Goal: Information Seeking & Learning: Learn about a topic

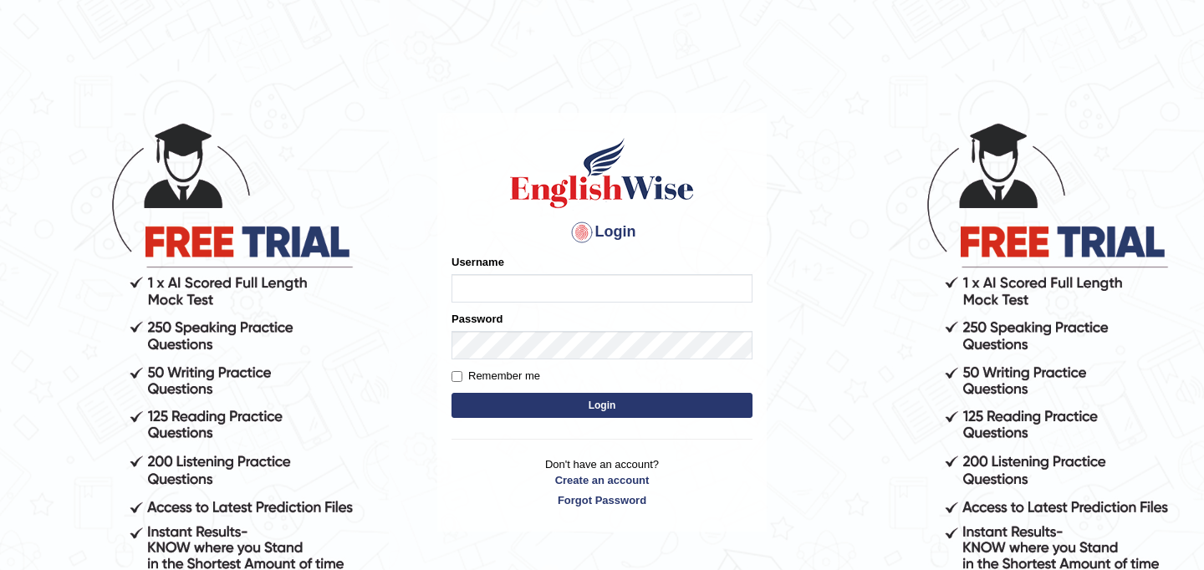
type input "JyotiJ"
click at [543, 402] on button "Login" at bounding box center [601, 405] width 301 height 25
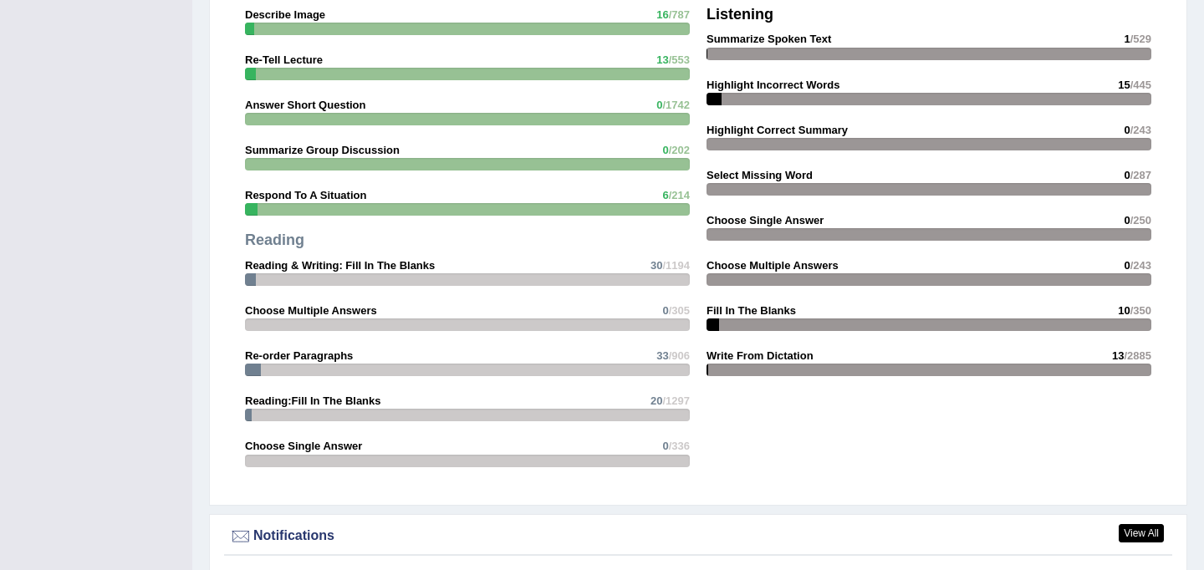
scroll to position [1620, 0]
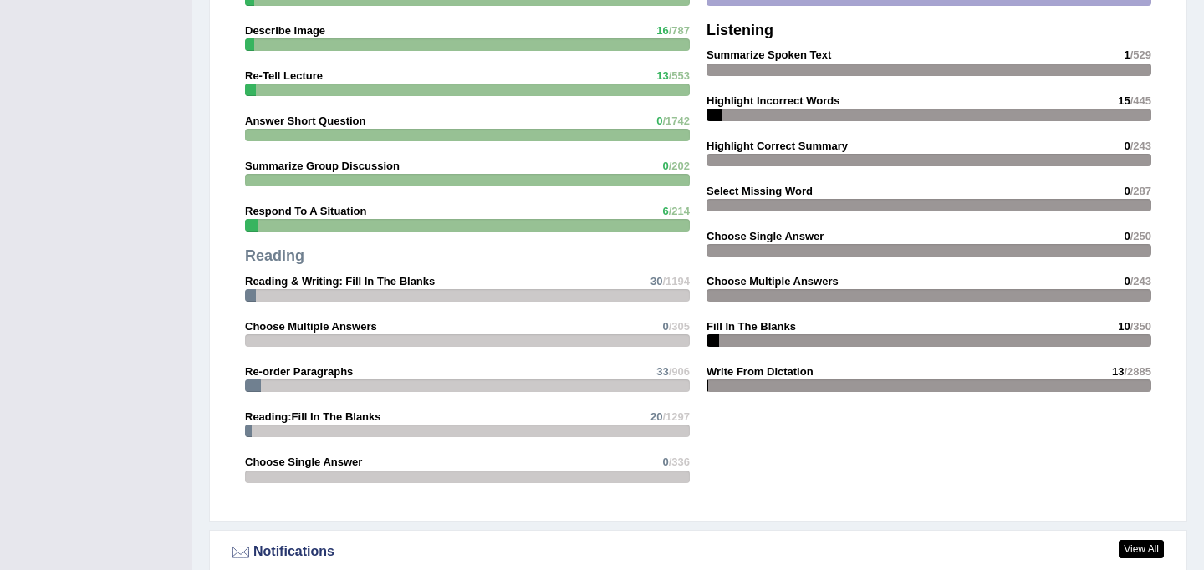
click at [852, 324] on div "Writing Summarize Written Text 1 /600 Write Essay 1 /602 Listening Summarize Sp…" at bounding box center [928, 154] width 461 height 511
click at [770, 326] on strong "Fill In The Blanks" at bounding box center [750, 326] width 89 height 13
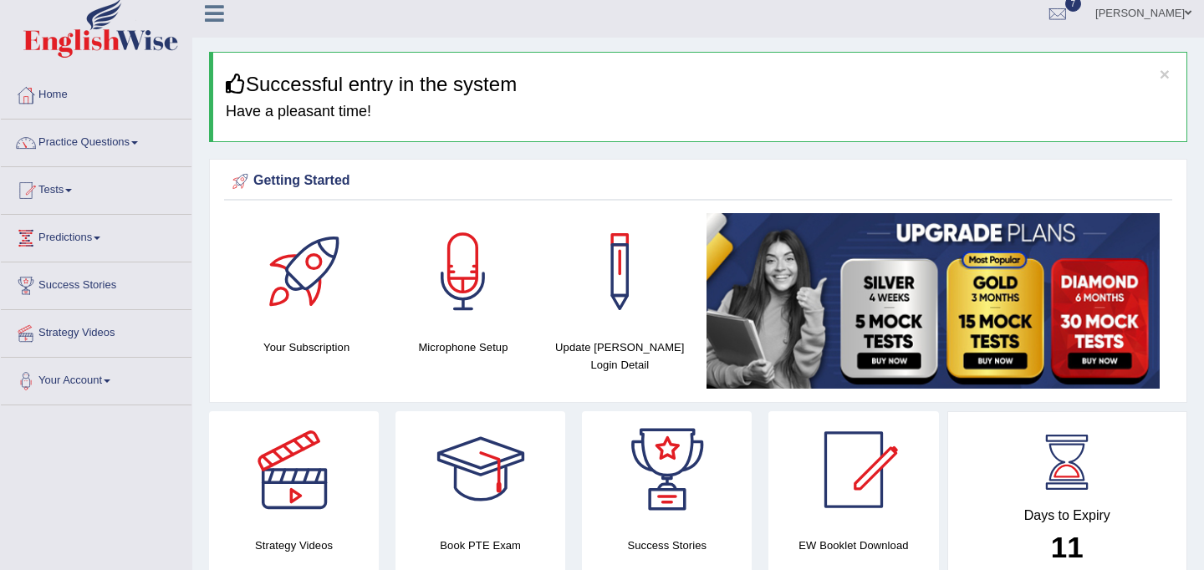
scroll to position [0, 0]
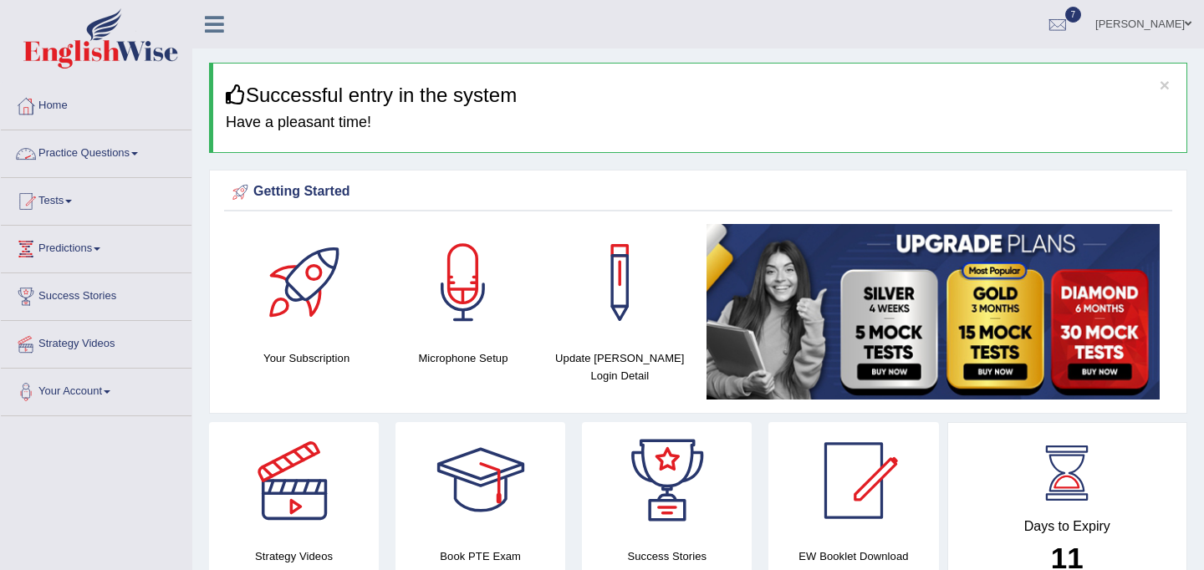
click at [129, 145] on link "Practice Questions" at bounding box center [96, 151] width 191 height 42
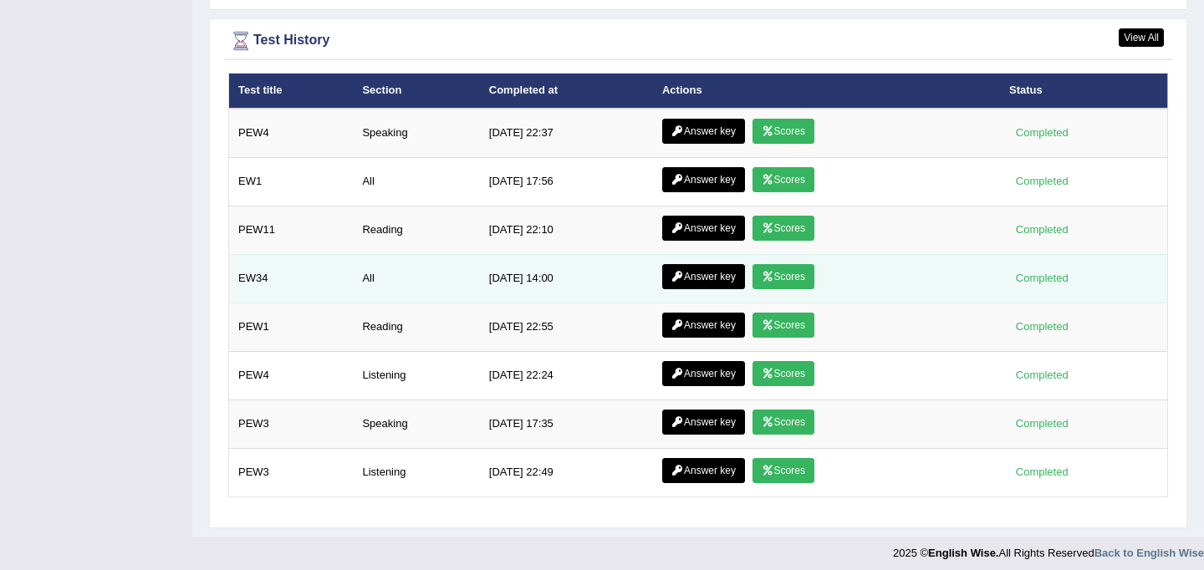
scroll to position [2433, 0]
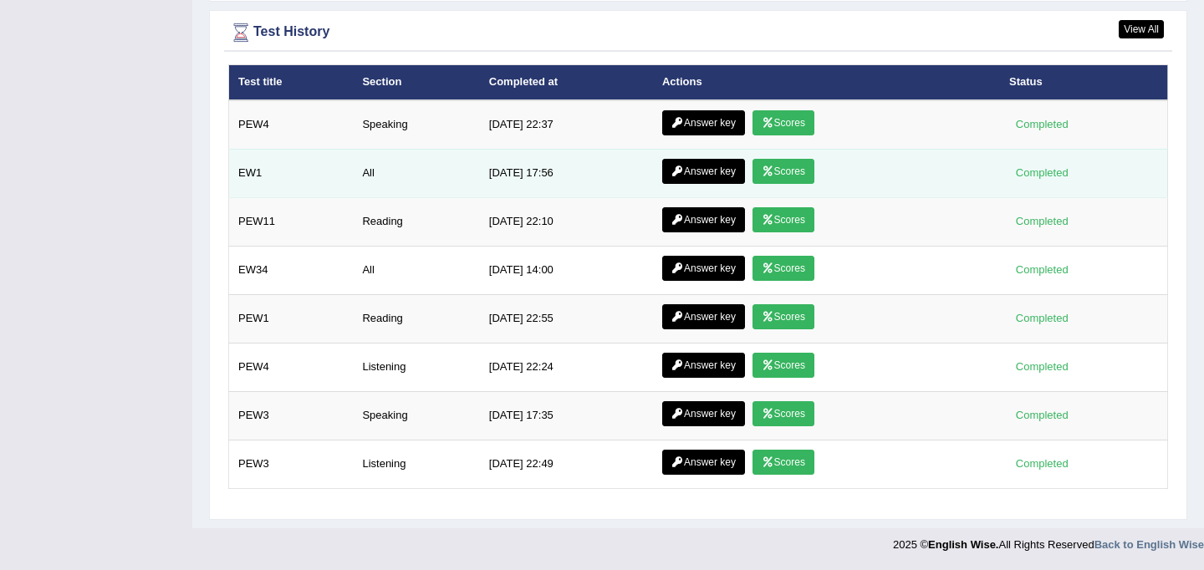
click at [709, 167] on link "Answer key" at bounding box center [703, 171] width 83 height 25
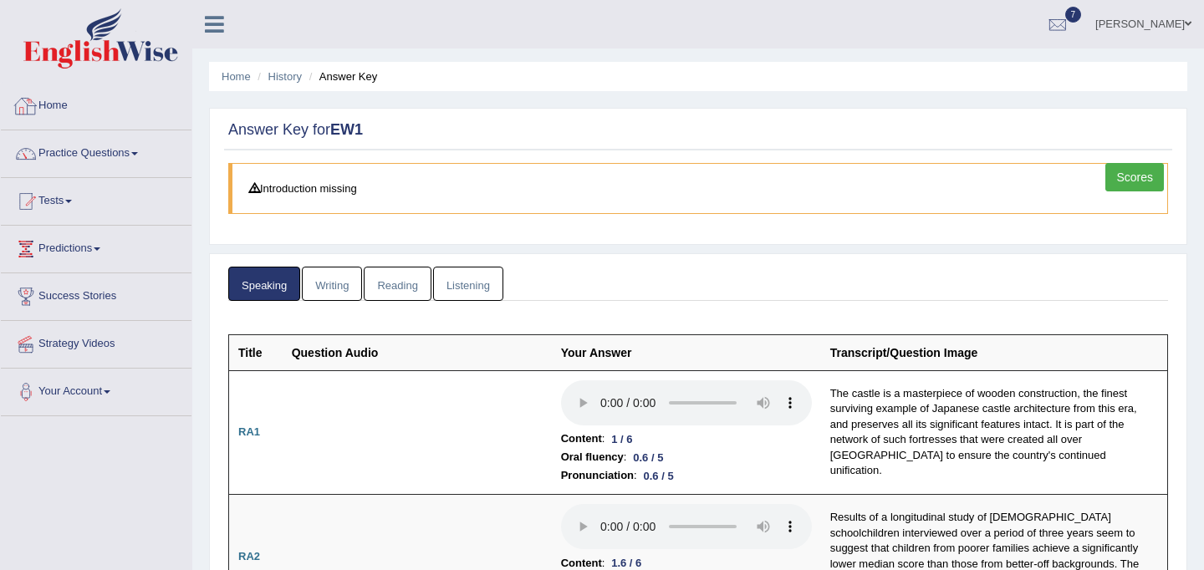
click at [55, 103] on link "Home" at bounding box center [96, 104] width 191 height 42
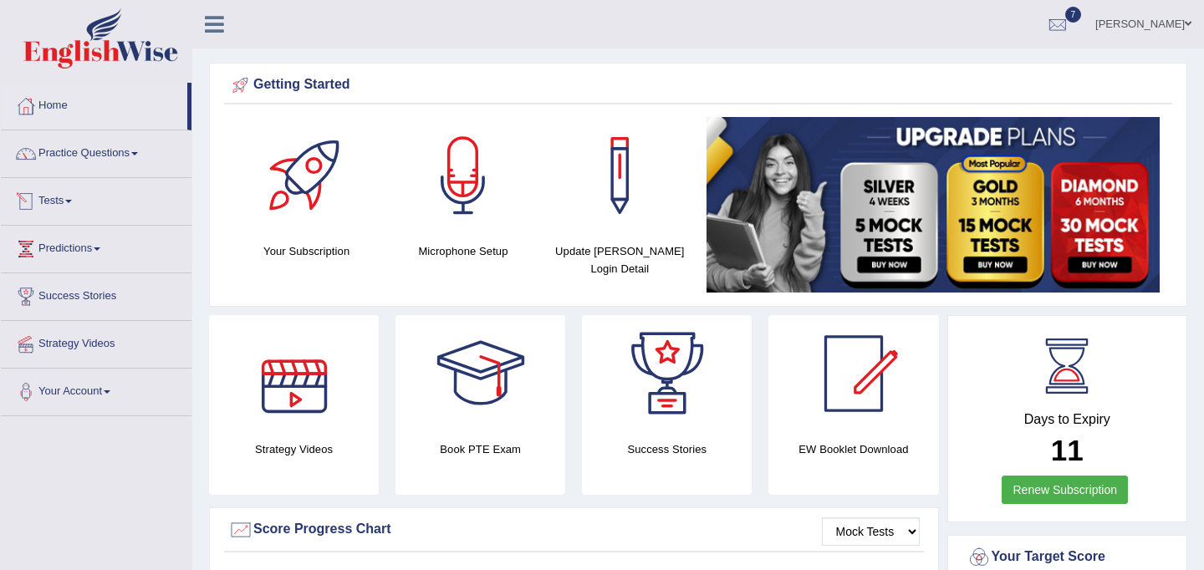
click at [132, 153] on link "Practice Questions" at bounding box center [96, 151] width 191 height 42
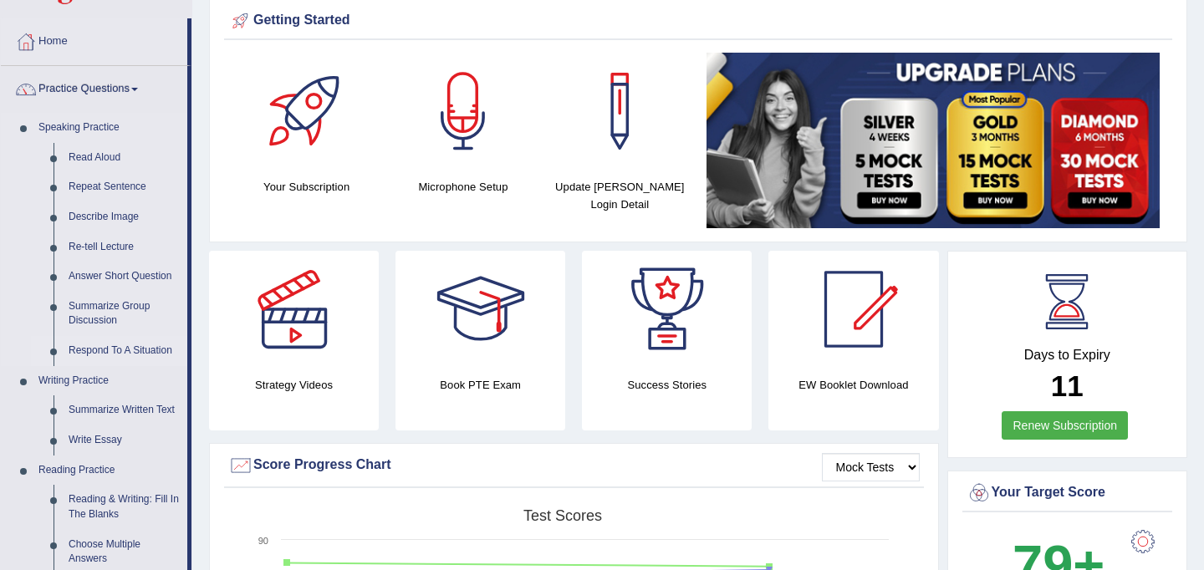
scroll to position [66, 0]
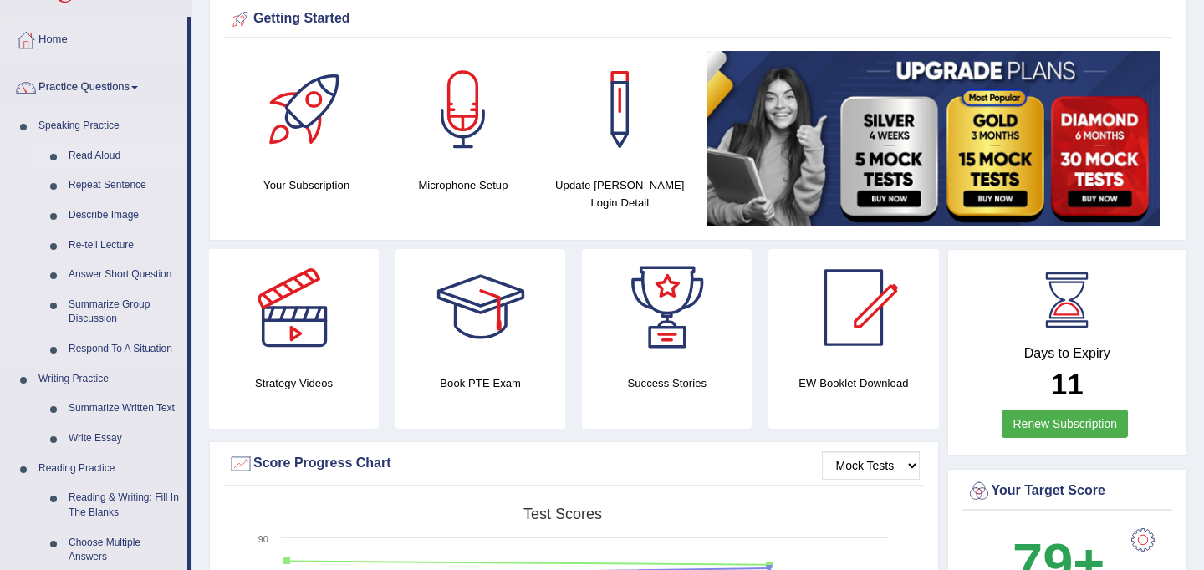
click at [89, 155] on link "Read Aloud" at bounding box center [124, 156] width 126 height 30
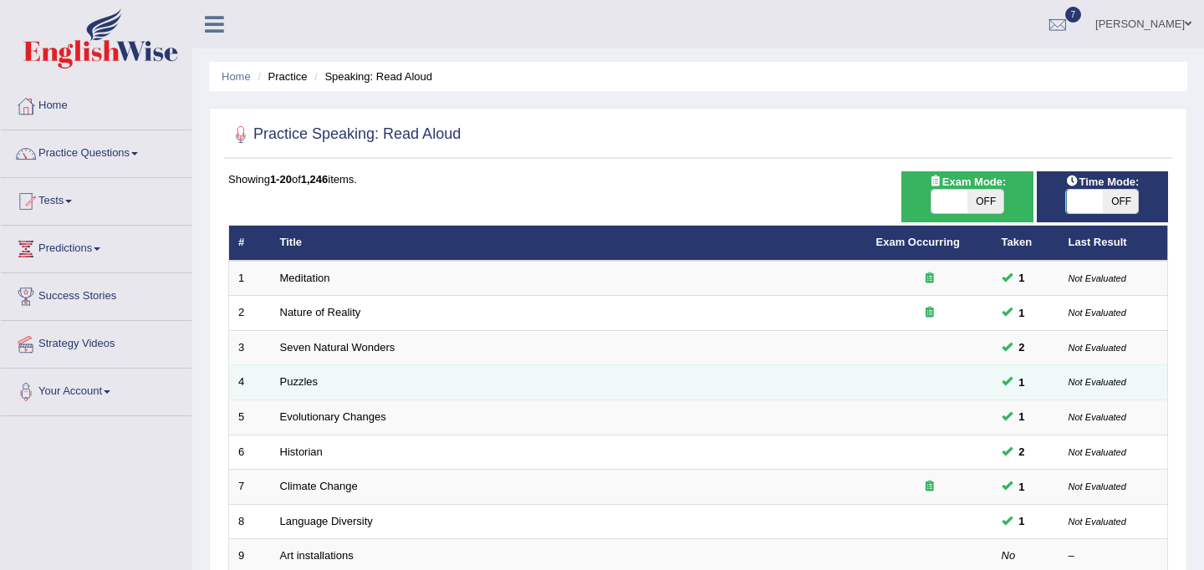
scroll to position [537, 0]
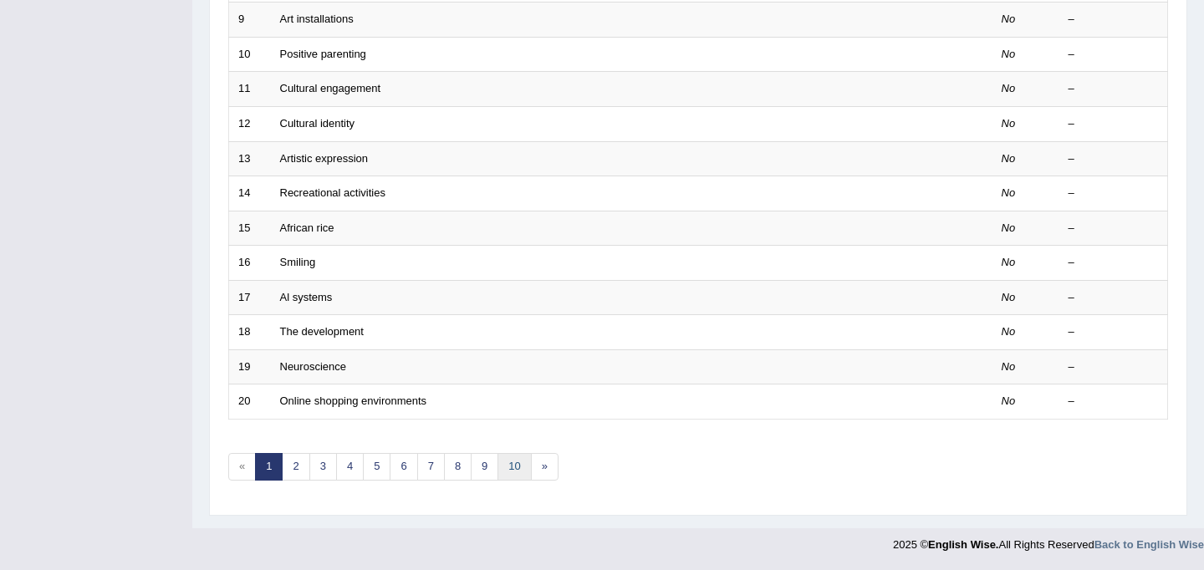
click at [507, 467] on link "10" at bounding box center [513, 467] width 33 height 28
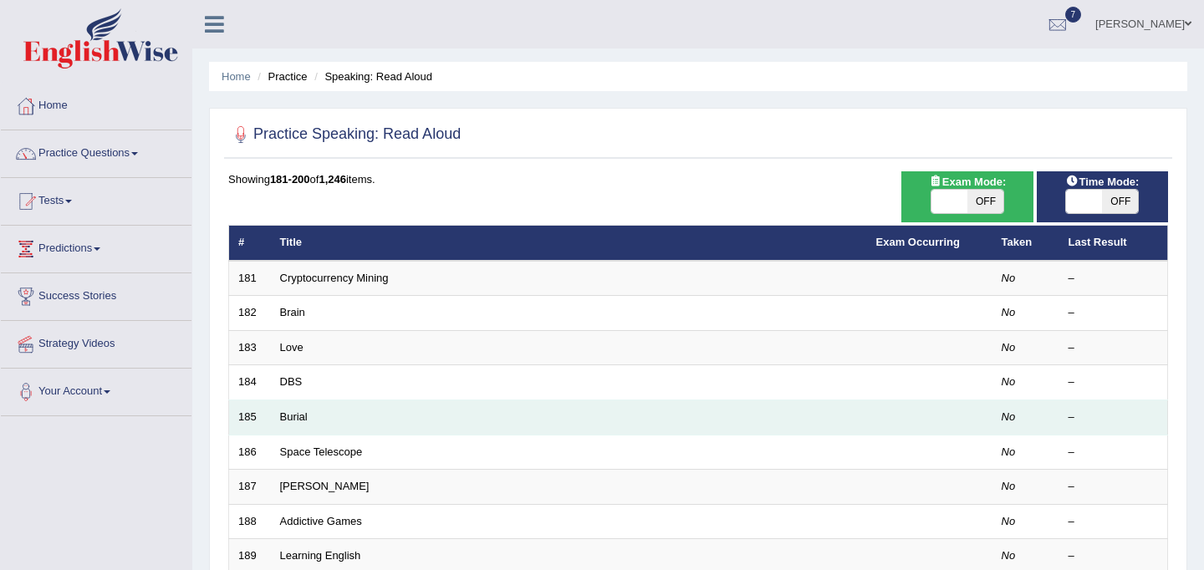
scroll to position [537, 0]
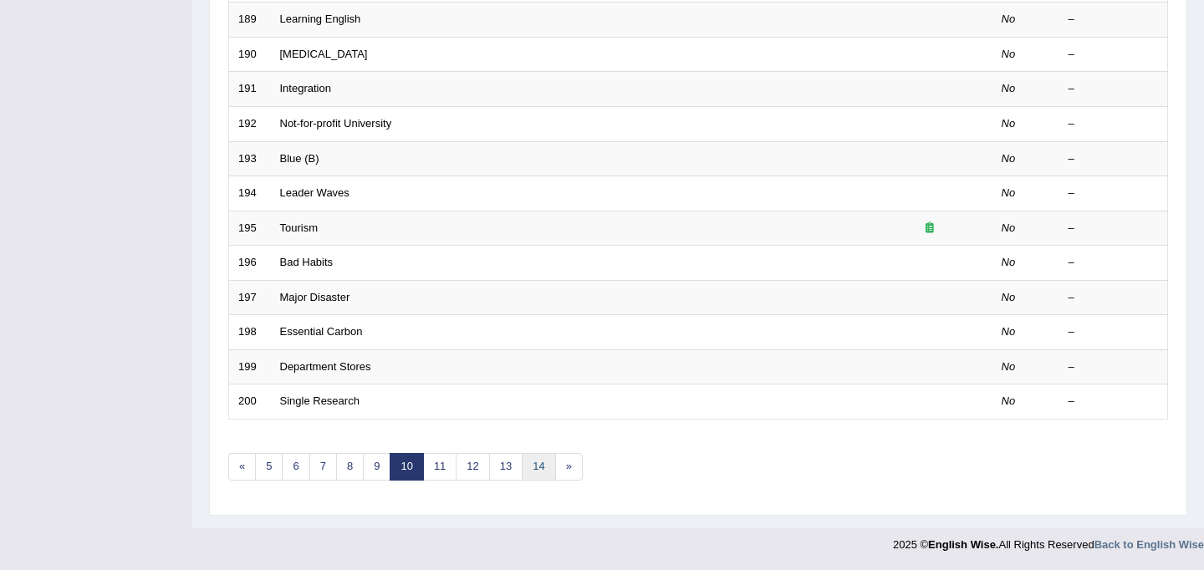
click at [539, 480] on div "Showing 181-200 of 1,246 items. # Title Exam Occurring Taken Last Result 181 Cr…" at bounding box center [698, 68] width 940 height 867
click at [539, 480] on link "14" at bounding box center [538, 467] width 33 height 28
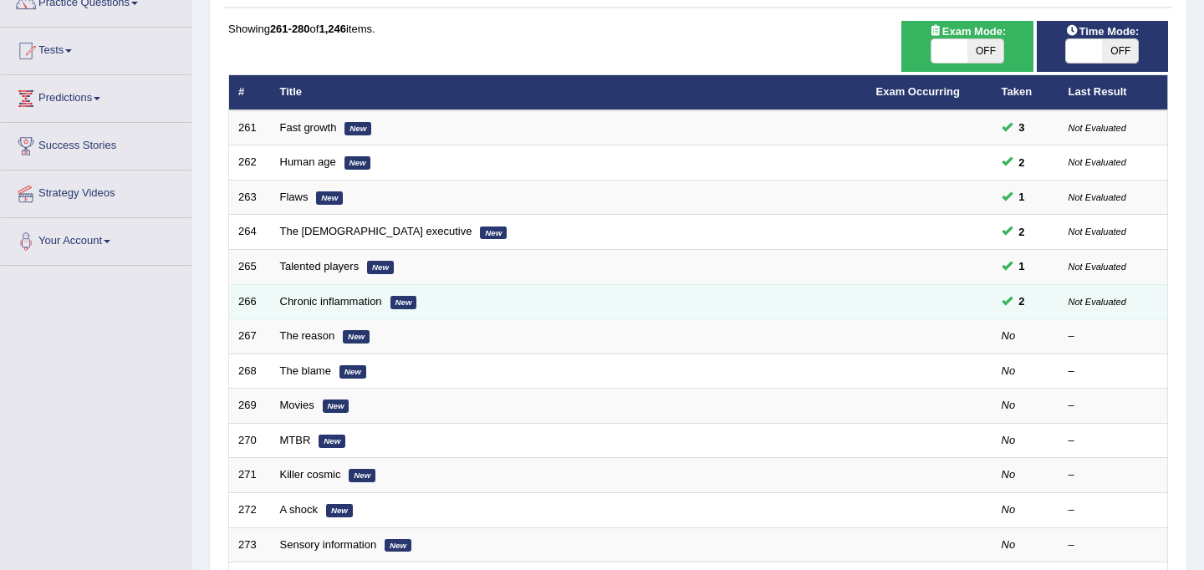
scroll to position [166, 0]
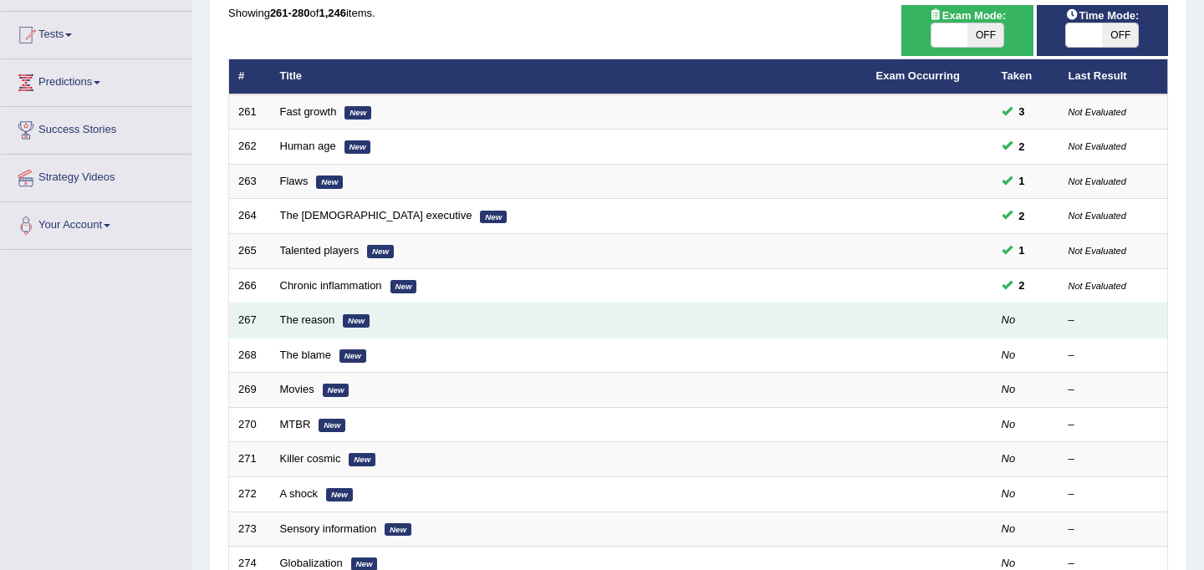
click at [354, 320] on em "New" at bounding box center [356, 320] width 27 height 13
click at [313, 324] on link "The reason" at bounding box center [307, 319] width 55 height 13
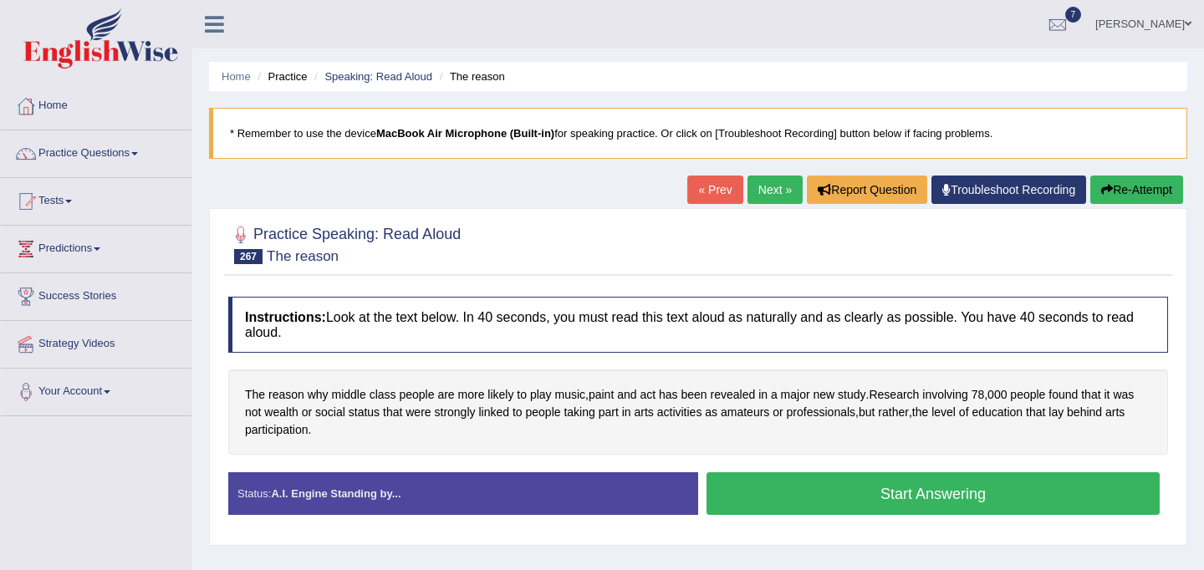
click at [830, 509] on button "Start Answering" at bounding box center [932, 493] width 453 height 43
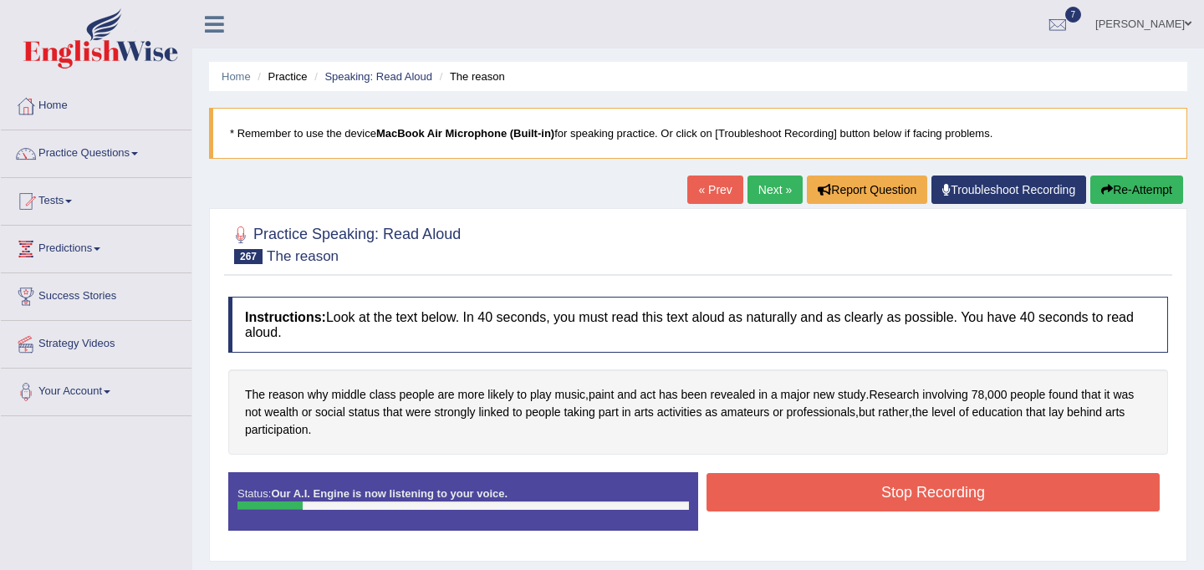
click at [888, 497] on button "Stop Recording" at bounding box center [932, 492] width 453 height 38
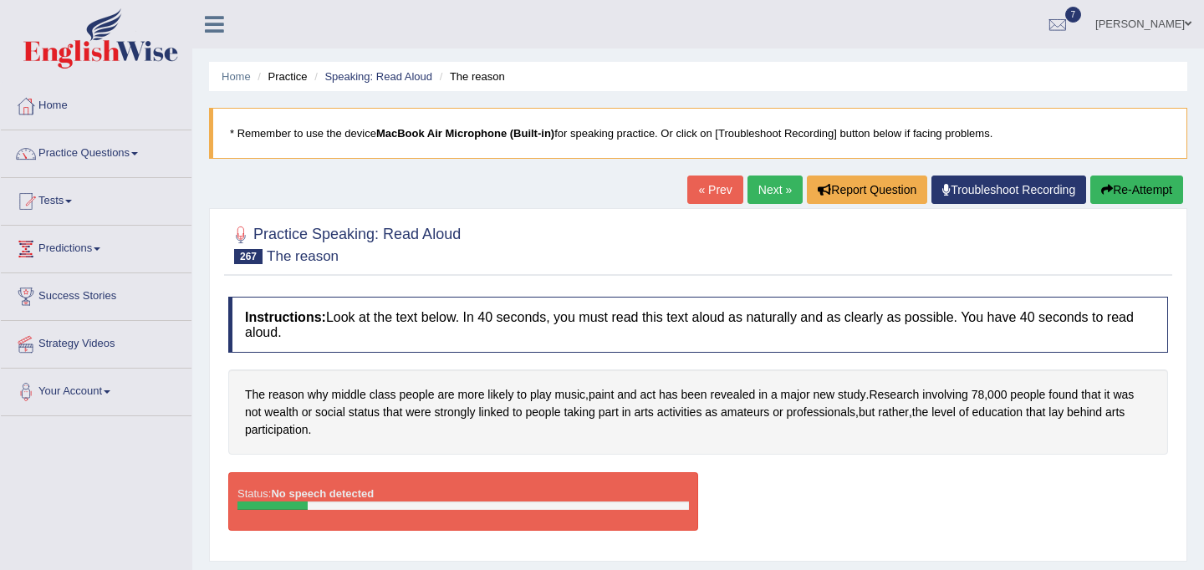
click at [1134, 191] on button "Re-Attempt" at bounding box center [1136, 190] width 93 height 28
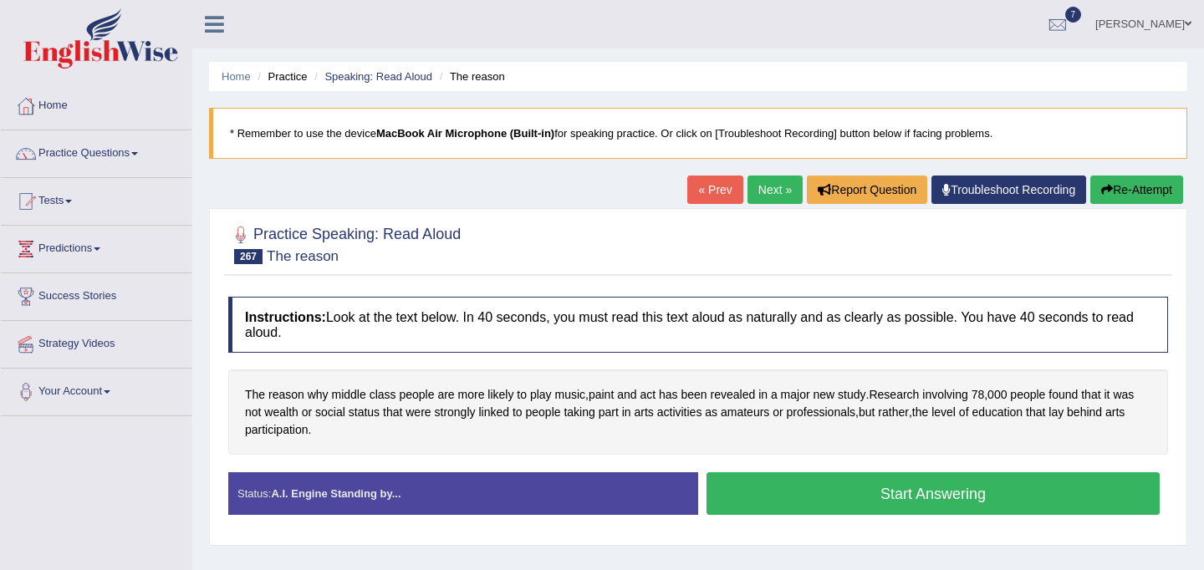
click at [981, 494] on button "Start Answering" at bounding box center [932, 493] width 453 height 43
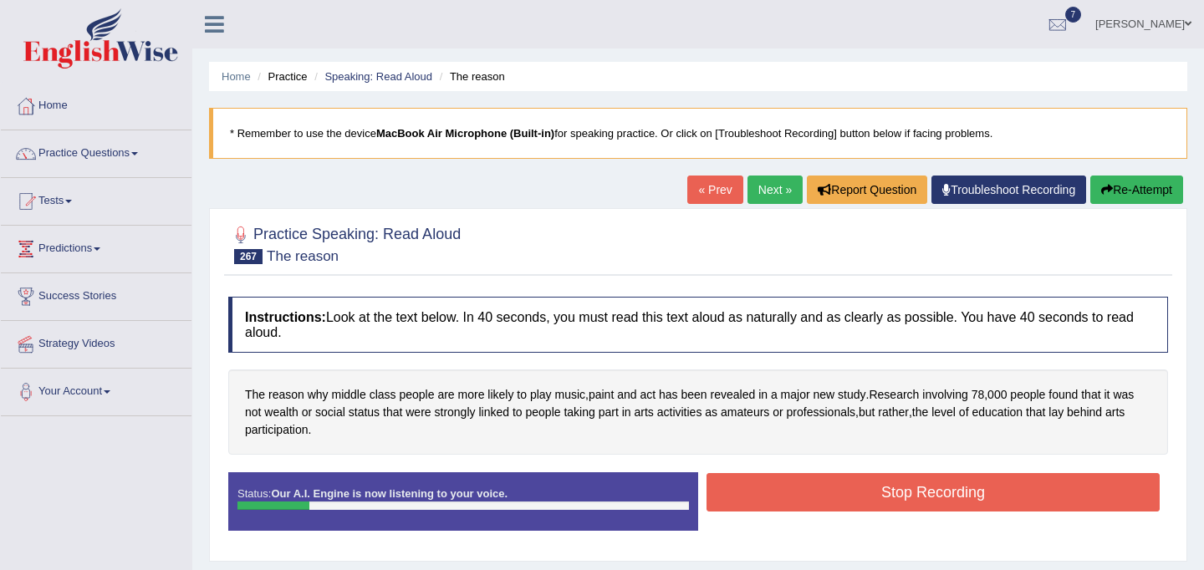
click at [1126, 195] on button "Re-Attempt" at bounding box center [1136, 190] width 93 height 28
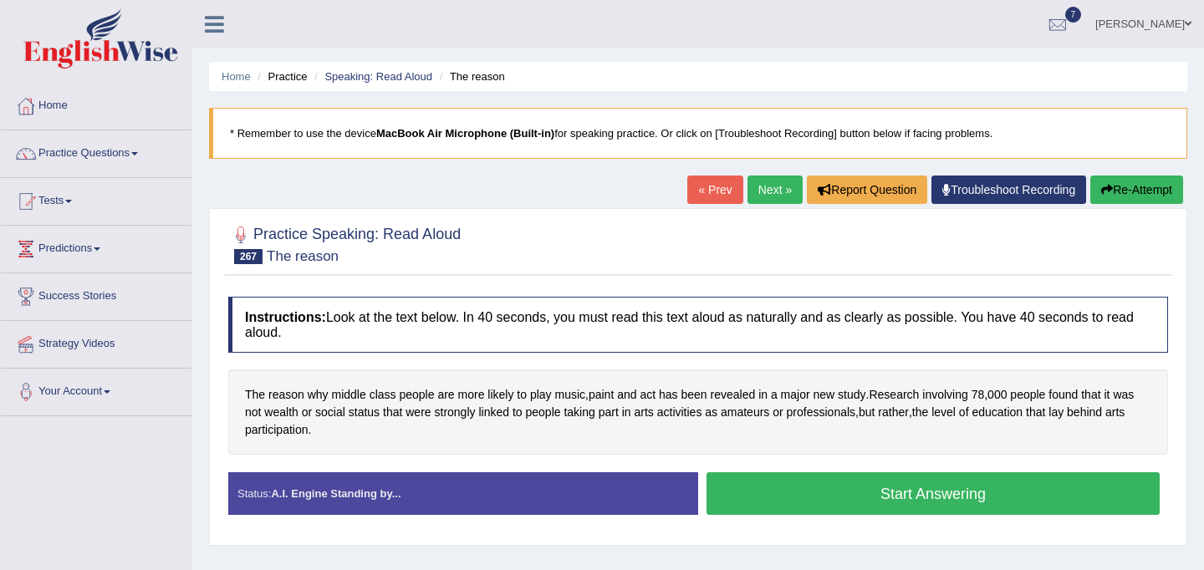
click at [930, 487] on button "Start Answering" at bounding box center [932, 493] width 453 height 43
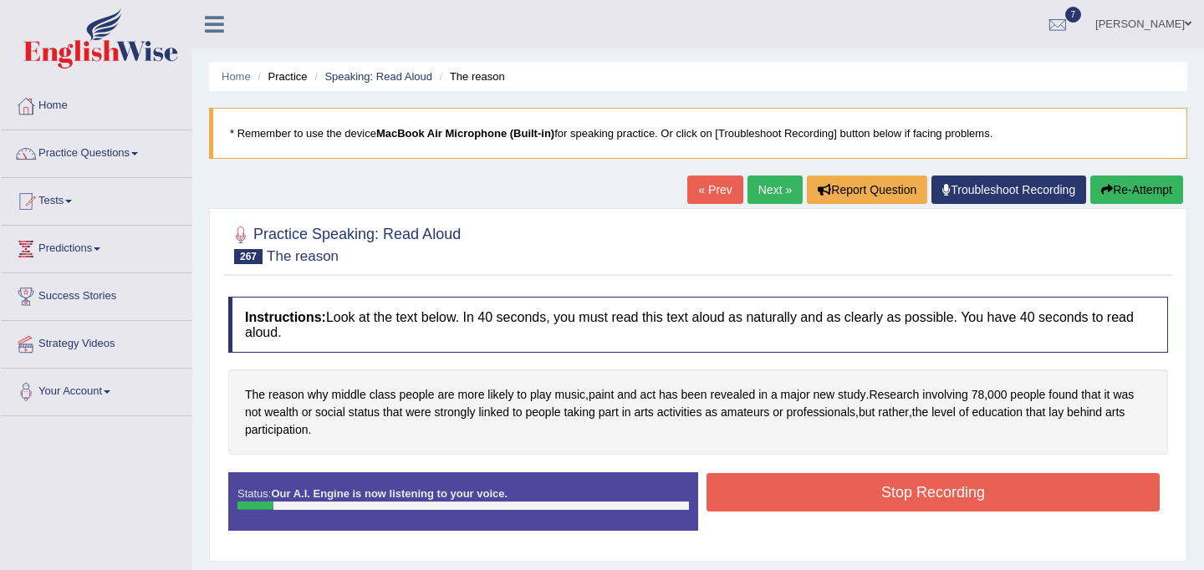
click at [1122, 194] on button "Re-Attempt" at bounding box center [1136, 190] width 93 height 28
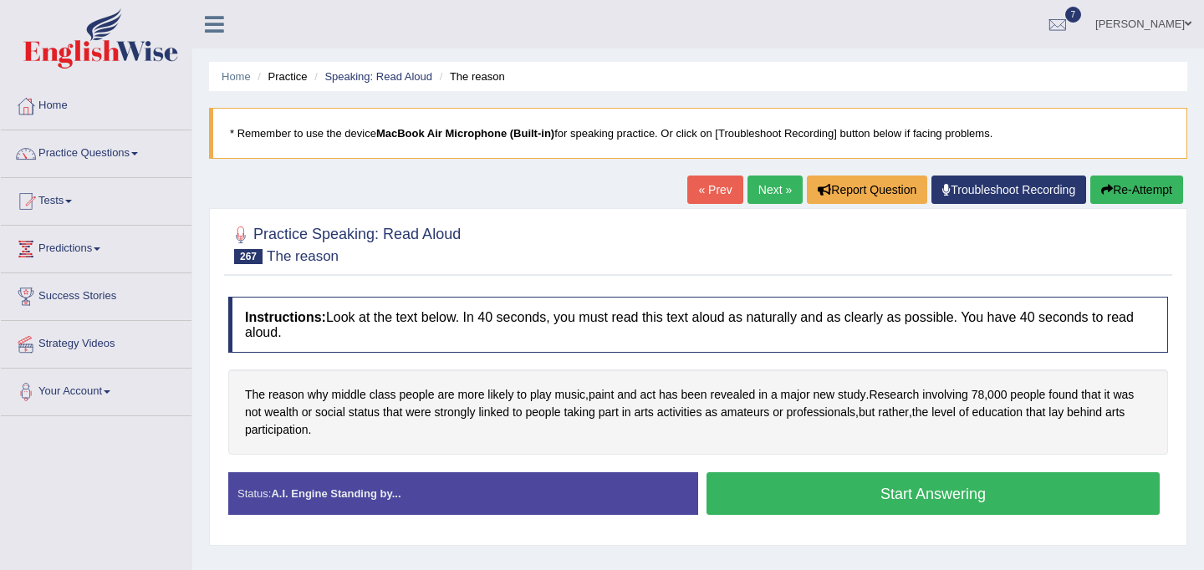
click at [846, 496] on button "Start Answering" at bounding box center [932, 493] width 453 height 43
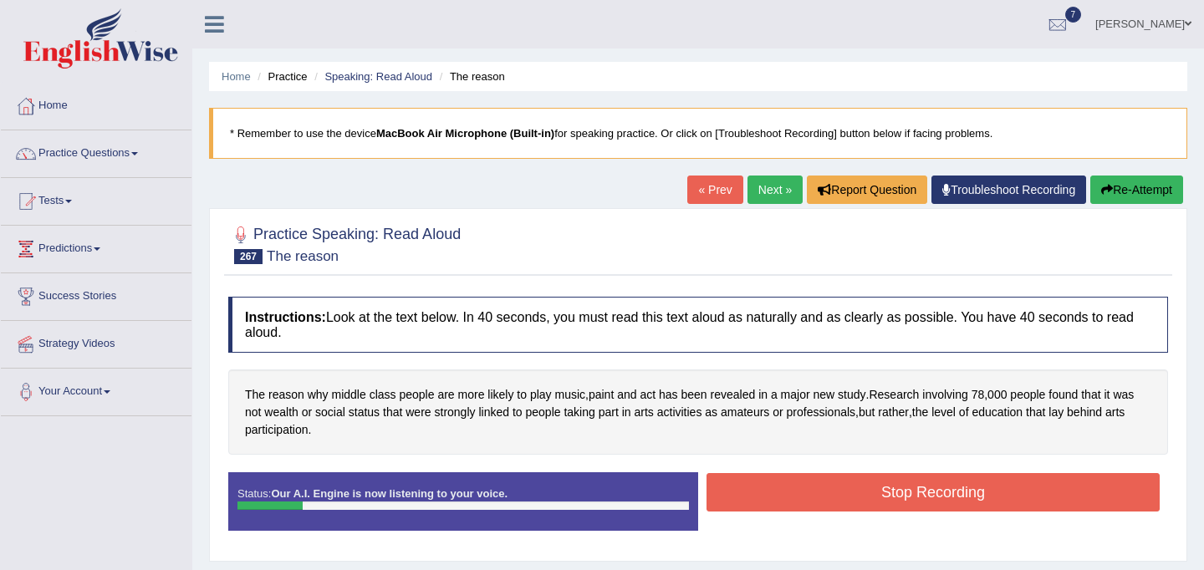
click at [915, 486] on button "Stop Recording" at bounding box center [932, 492] width 453 height 38
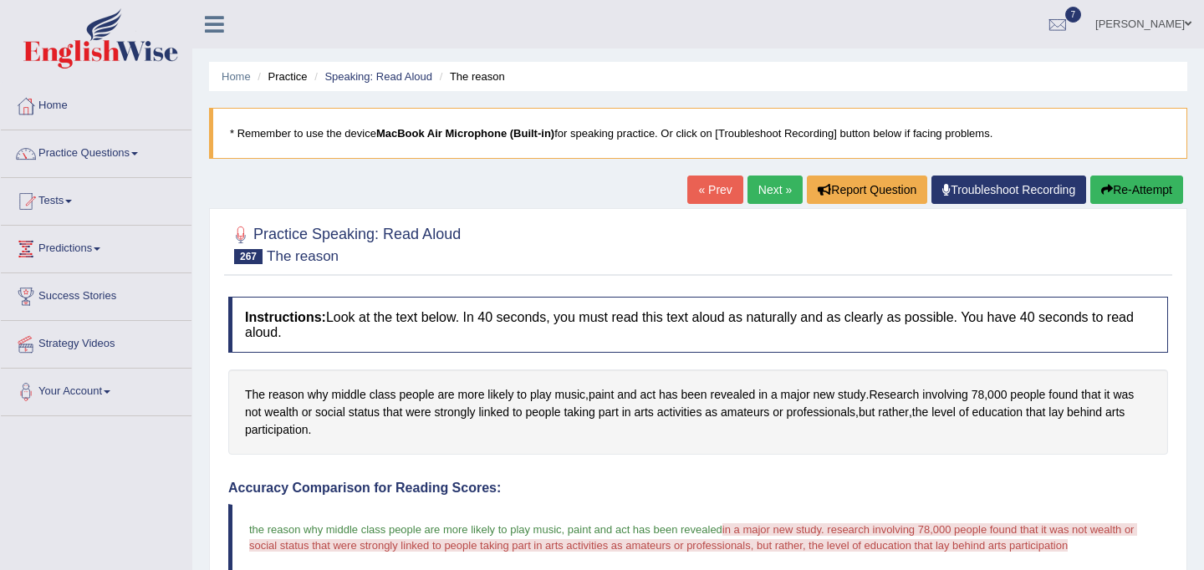
click at [764, 192] on link "Next »" at bounding box center [774, 190] width 55 height 28
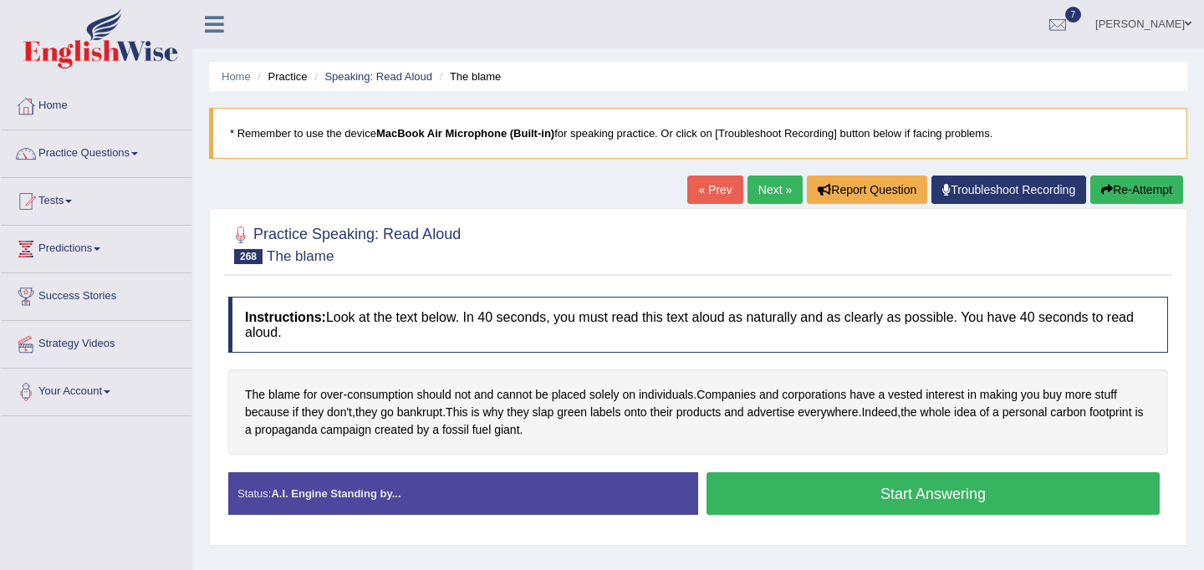
click at [852, 498] on button "Start Answering" at bounding box center [932, 493] width 453 height 43
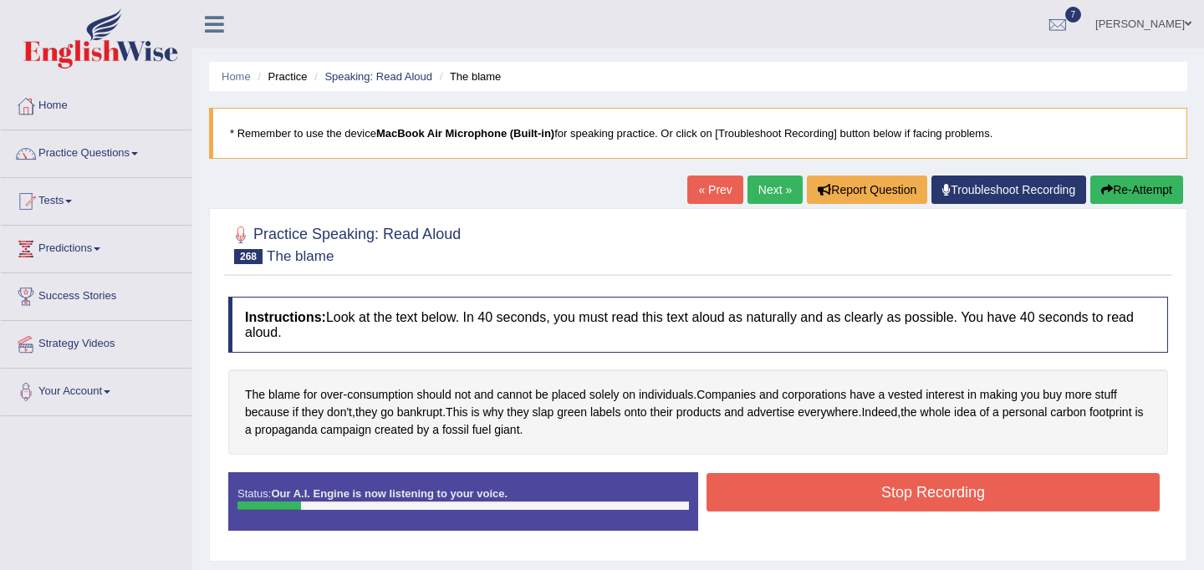
click at [887, 508] on button "Stop Recording" at bounding box center [932, 492] width 453 height 38
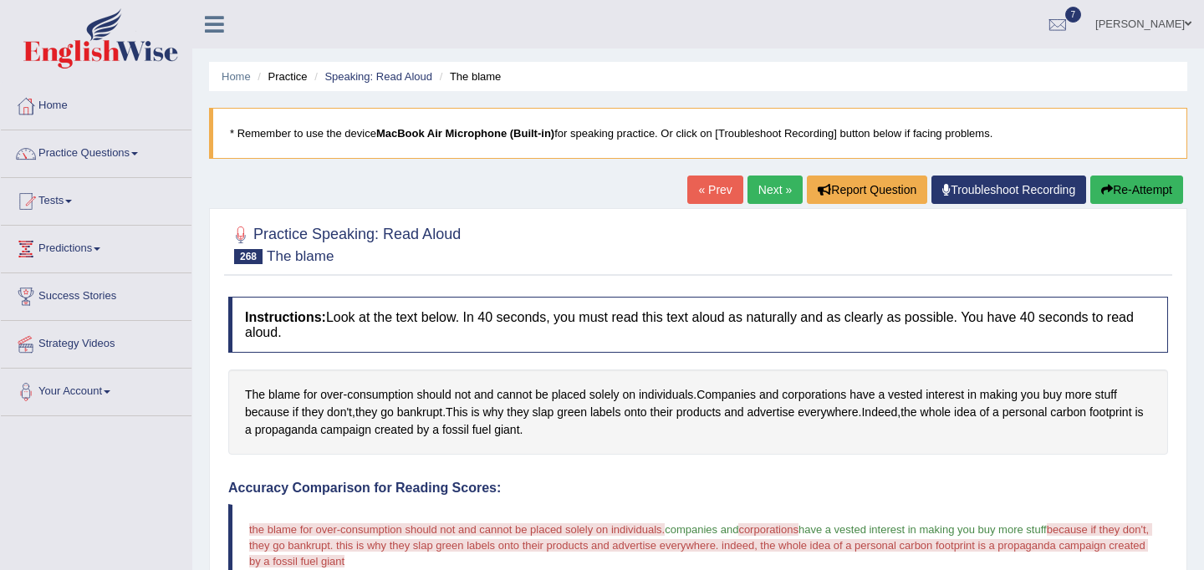
click at [777, 183] on link "Next »" at bounding box center [774, 190] width 55 height 28
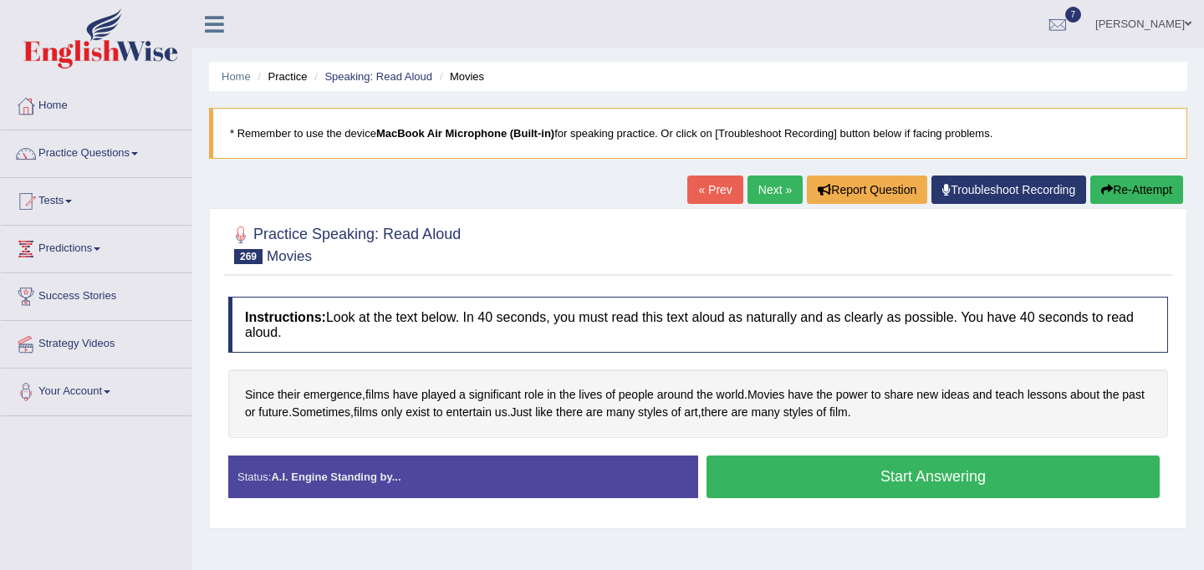
click at [812, 478] on button "Start Answering" at bounding box center [932, 477] width 453 height 43
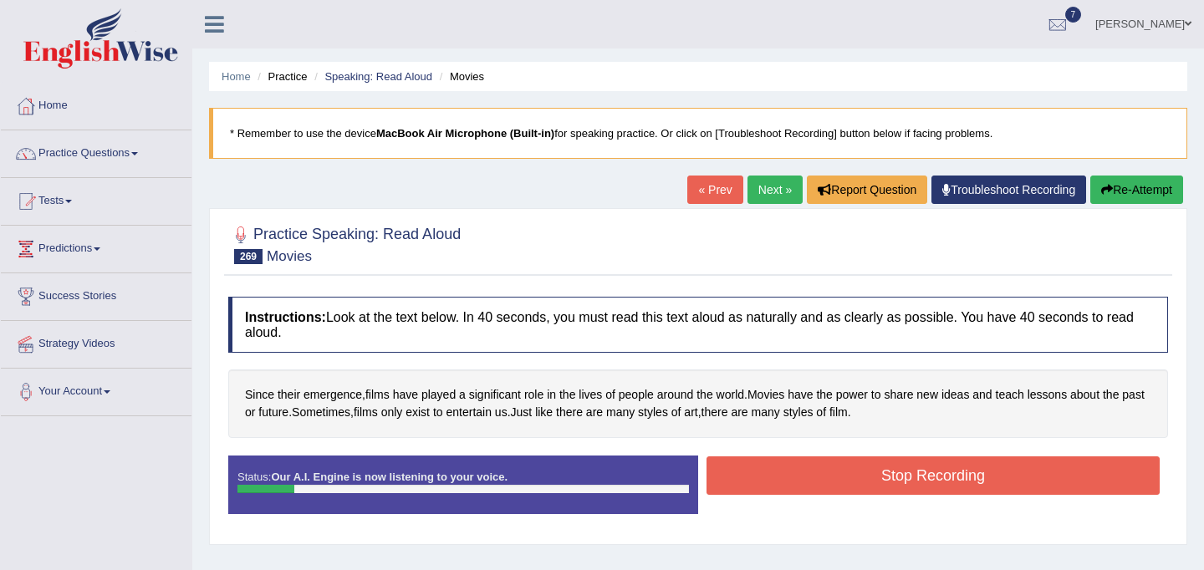
click at [851, 477] on button "Stop Recording" at bounding box center [932, 475] width 453 height 38
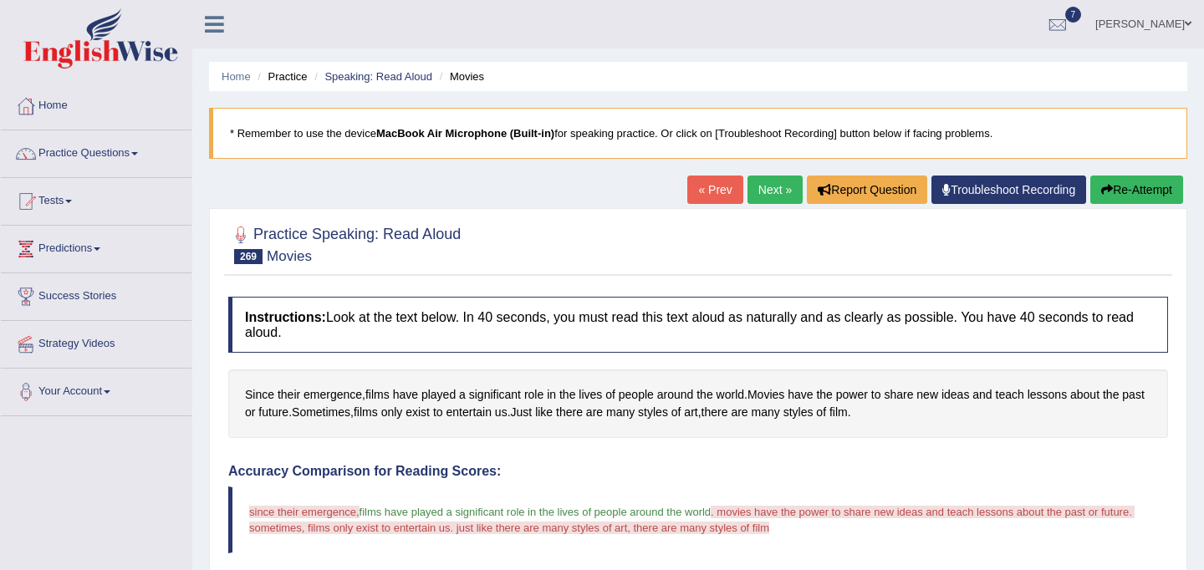
click at [763, 191] on link "Next »" at bounding box center [774, 190] width 55 height 28
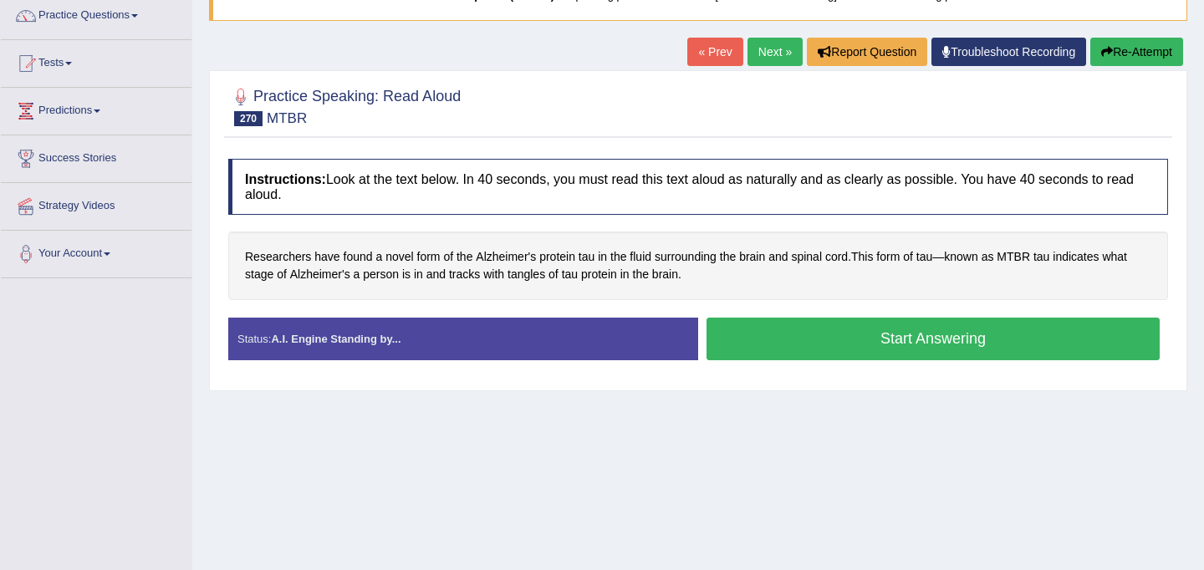
scroll to position [141, 0]
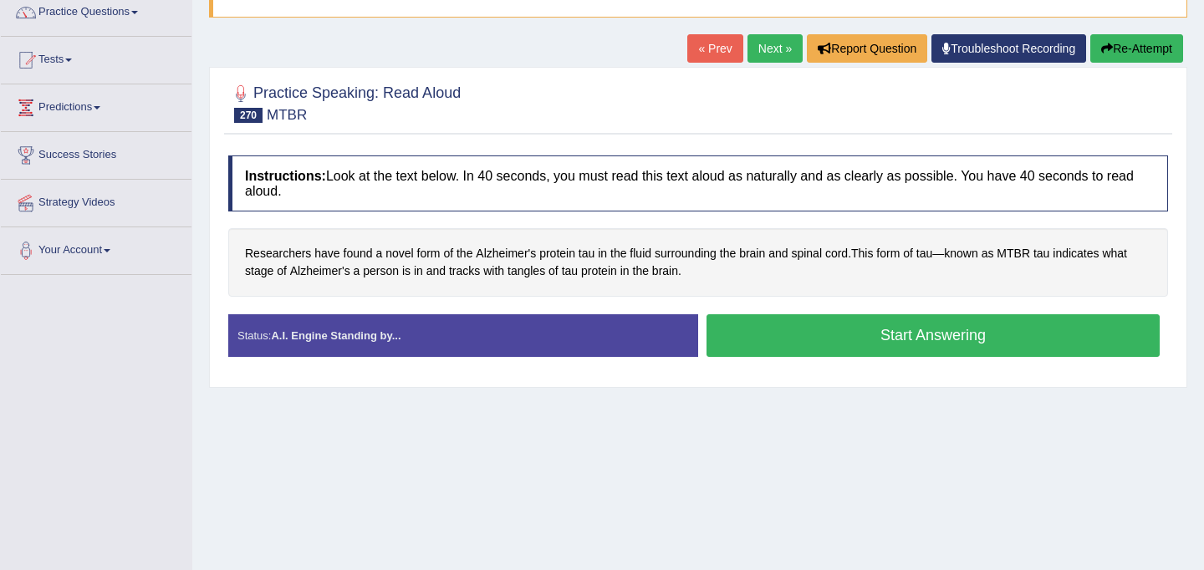
click at [864, 342] on button "Start Answering" at bounding box center [932, 335] width 453 height 43
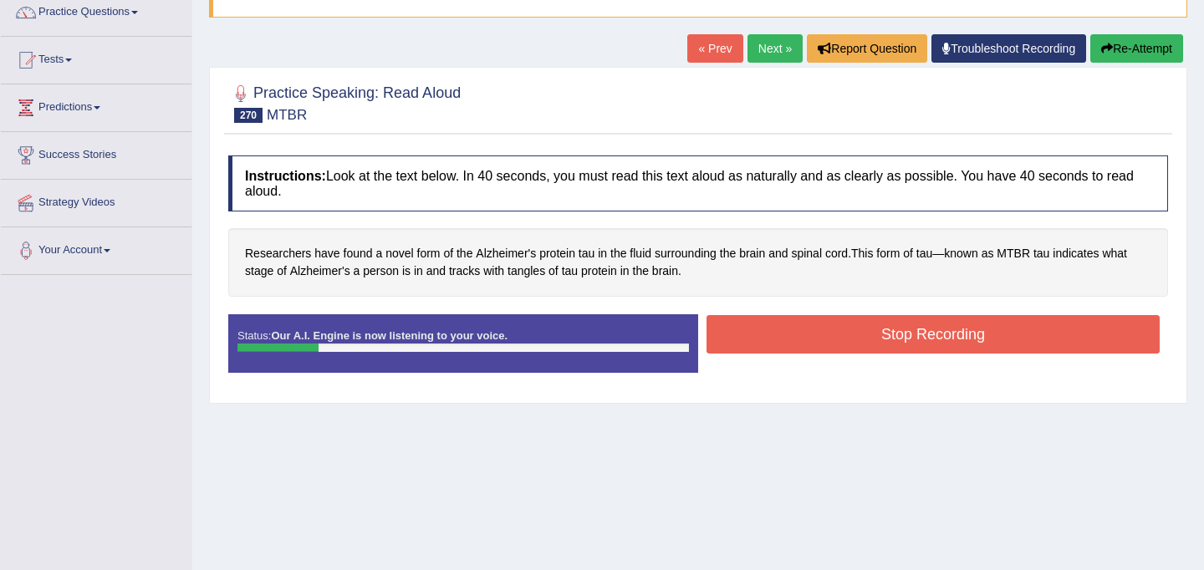
click at [881, 328] on button "Stop Recording" at bounding box center [932, 334] width 453 height 38
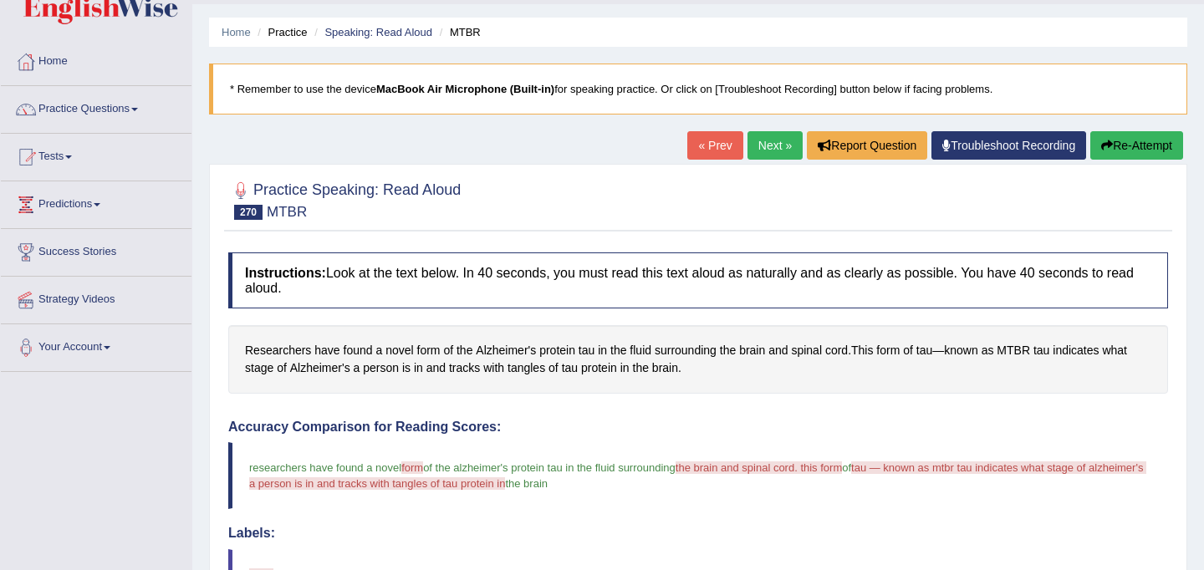
scroll to position [0, 0]
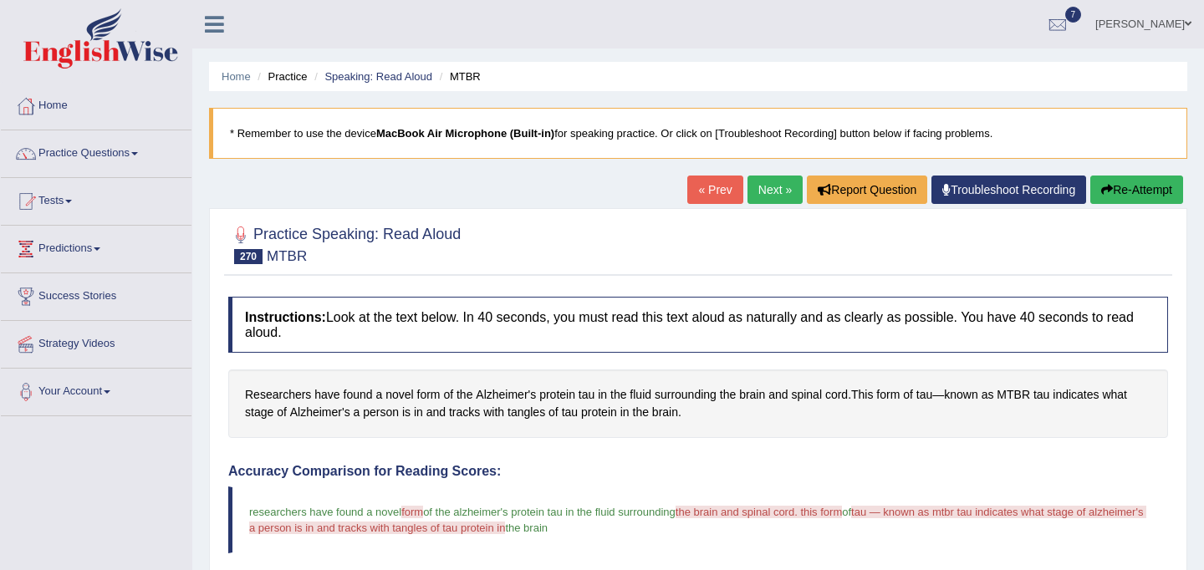
click at [779, 194] on link "Next »" at bounding box center [774, 190] width 55 height 28
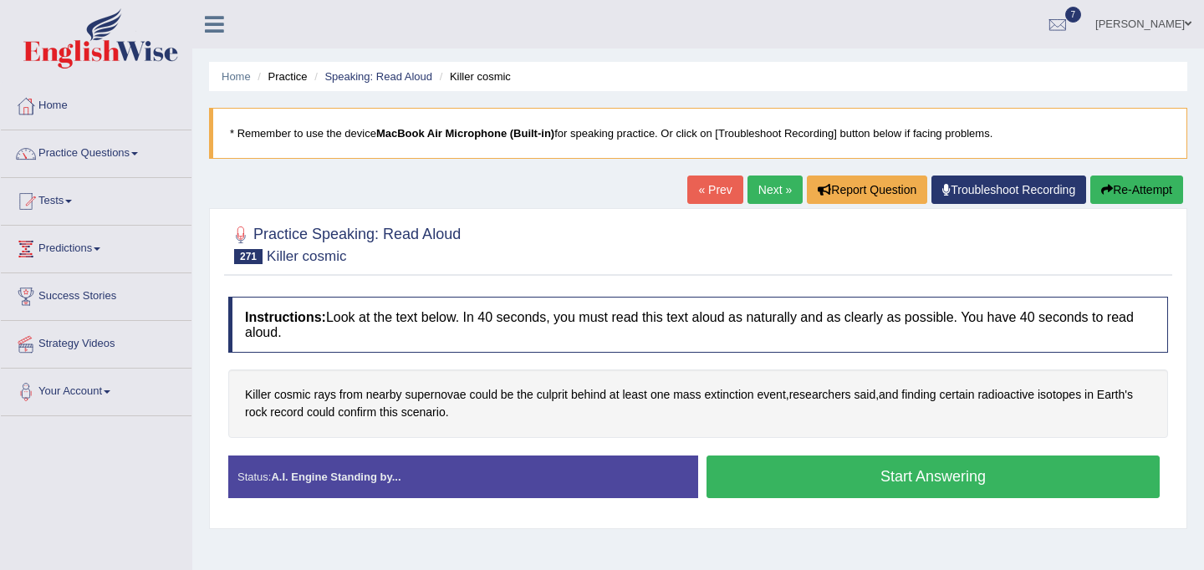
click at [918, 476] on button "Start Answering" at bounding box center [932, 477] width 453 height 43
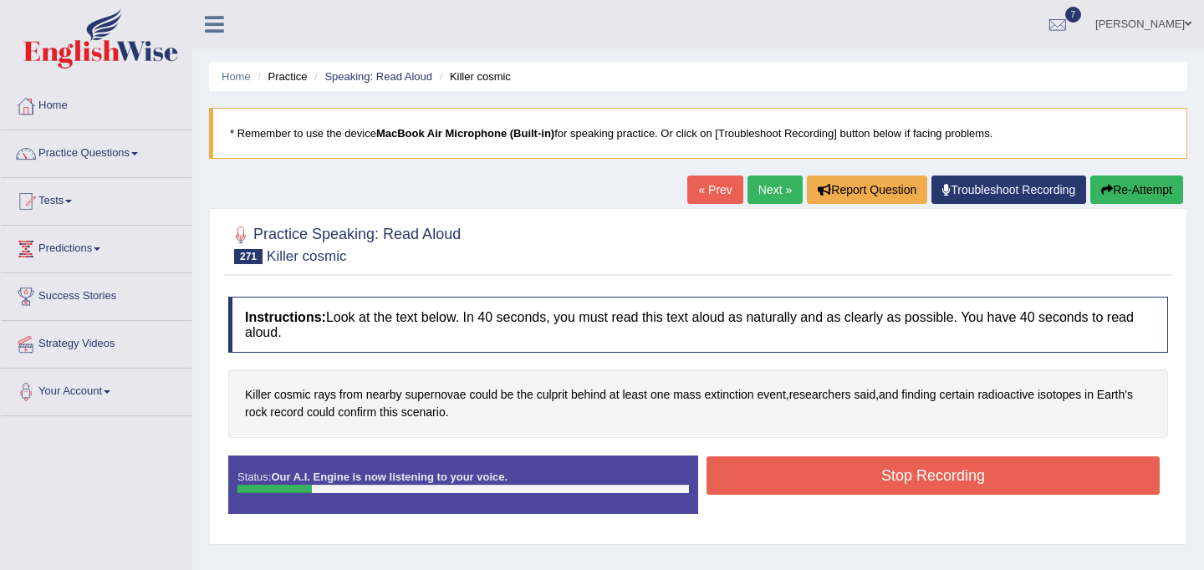
click at [930, 476] on button "Stop Recording" at bounding box center [932, 475] width 453 height 38
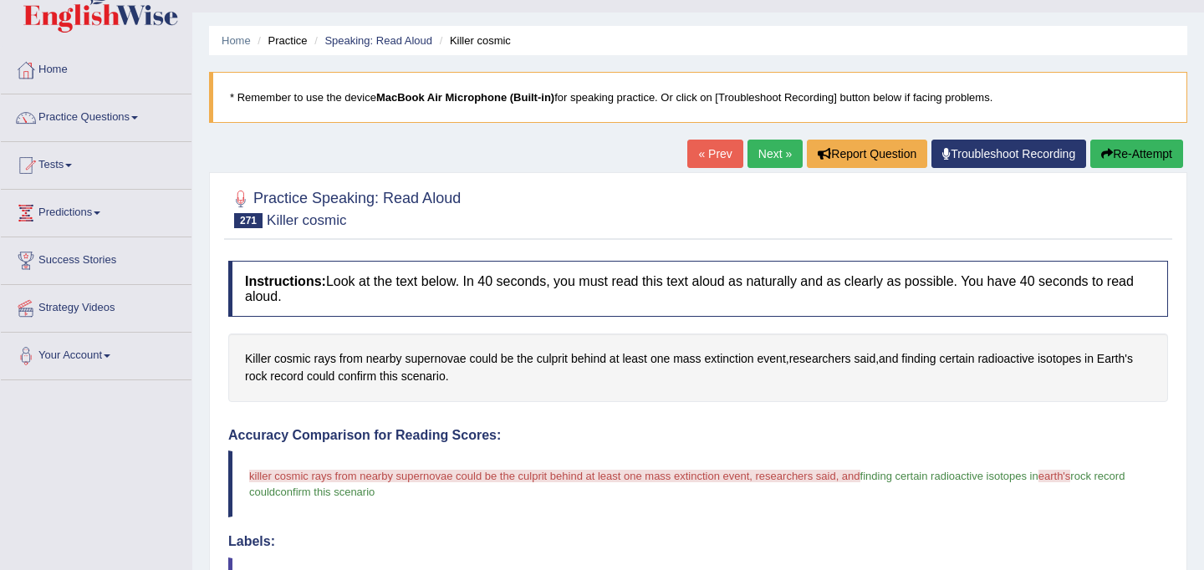
scroll to position [27, 0]
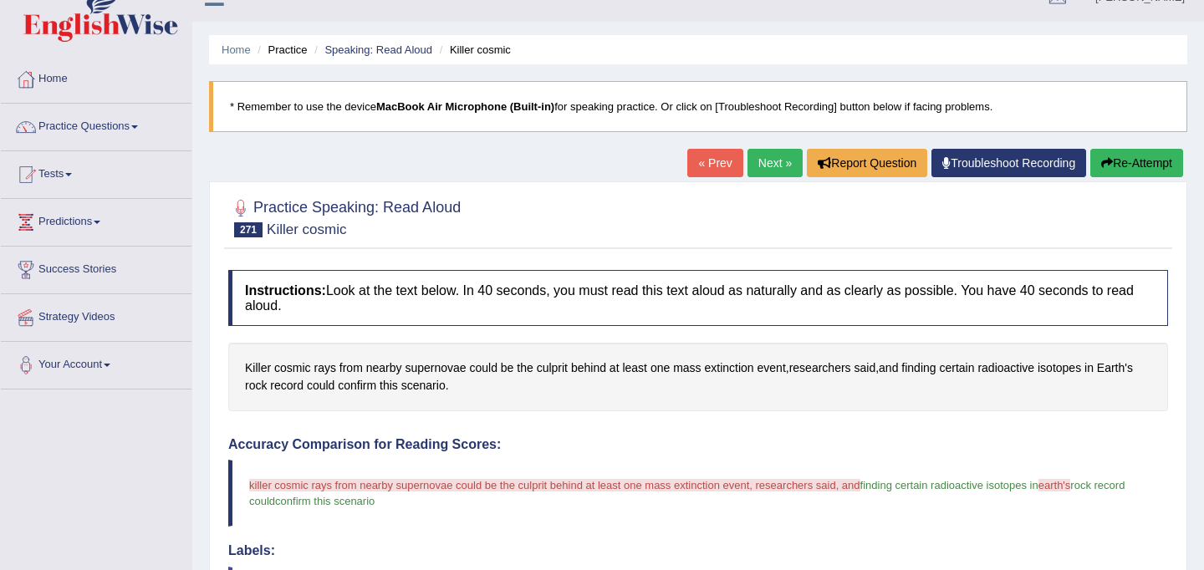
click at [762, 162] on link "Next »" at bounding box center [774, 163] width 55 height 28
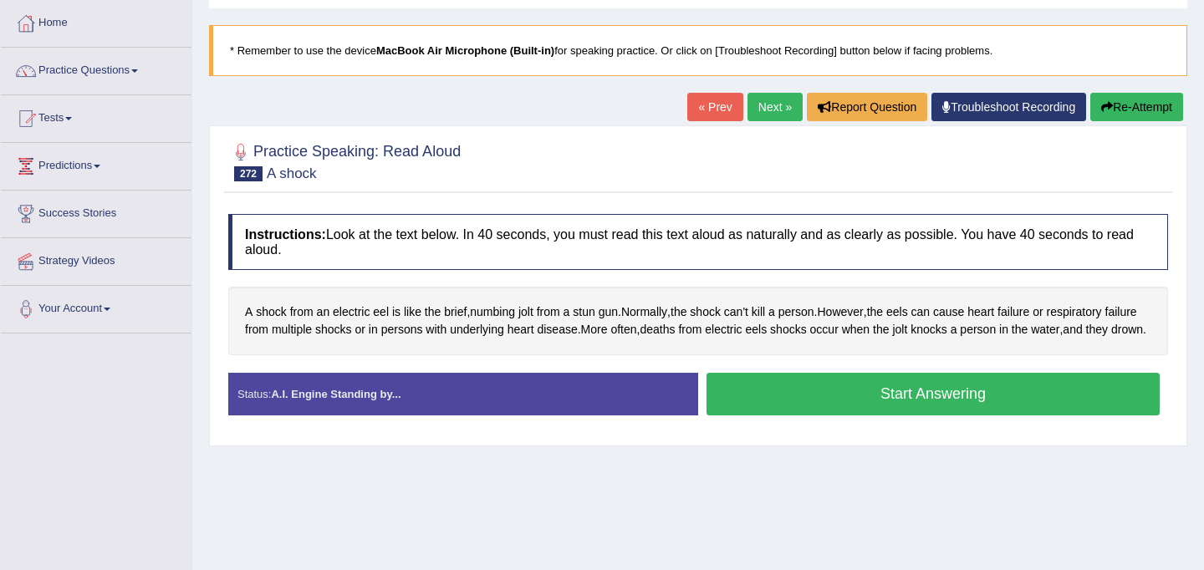
scroll to position [89, 0]
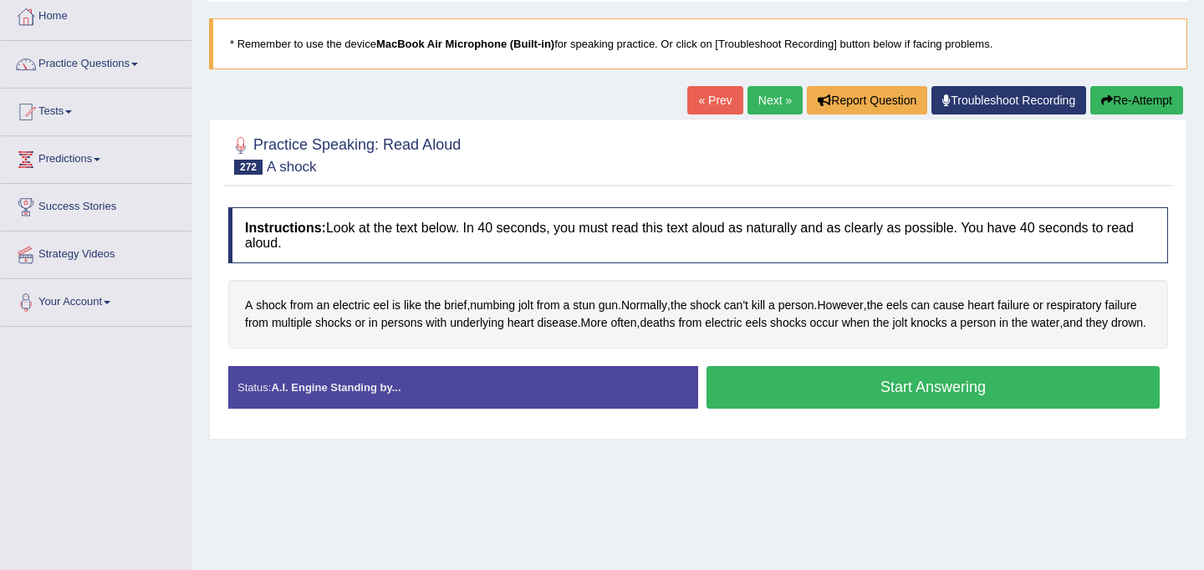
click at [940, 395] on button "Start Answering" at bounding box center [932, 387] width 453 height 43
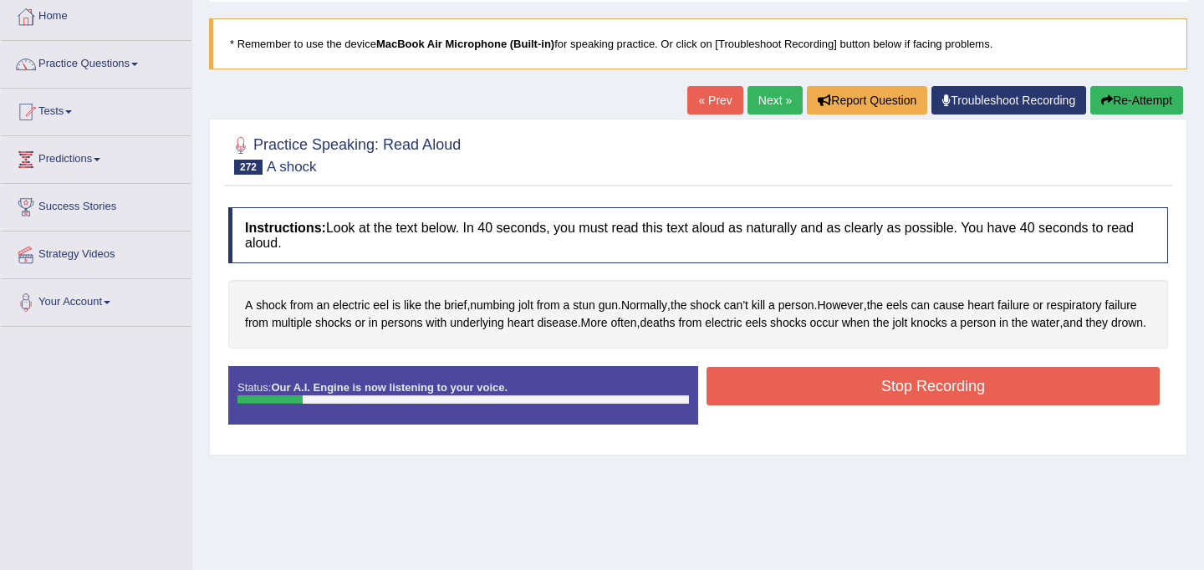
click at [955, 401] on button "Stop Recording" at bounding box center [932, 386] width 453 height 38
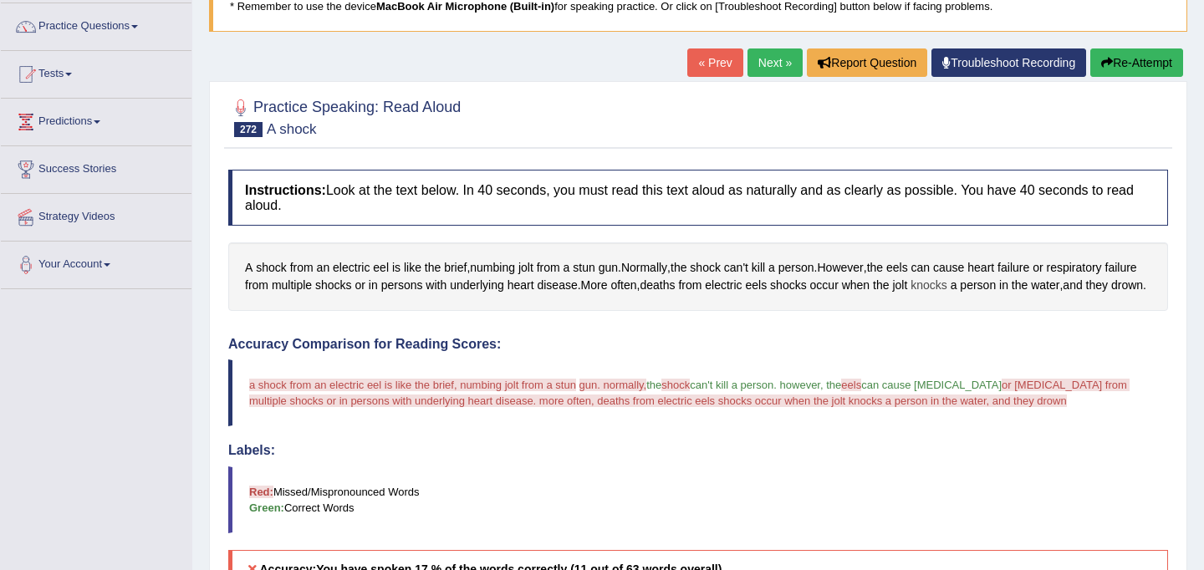
scroll to position [0, 0]
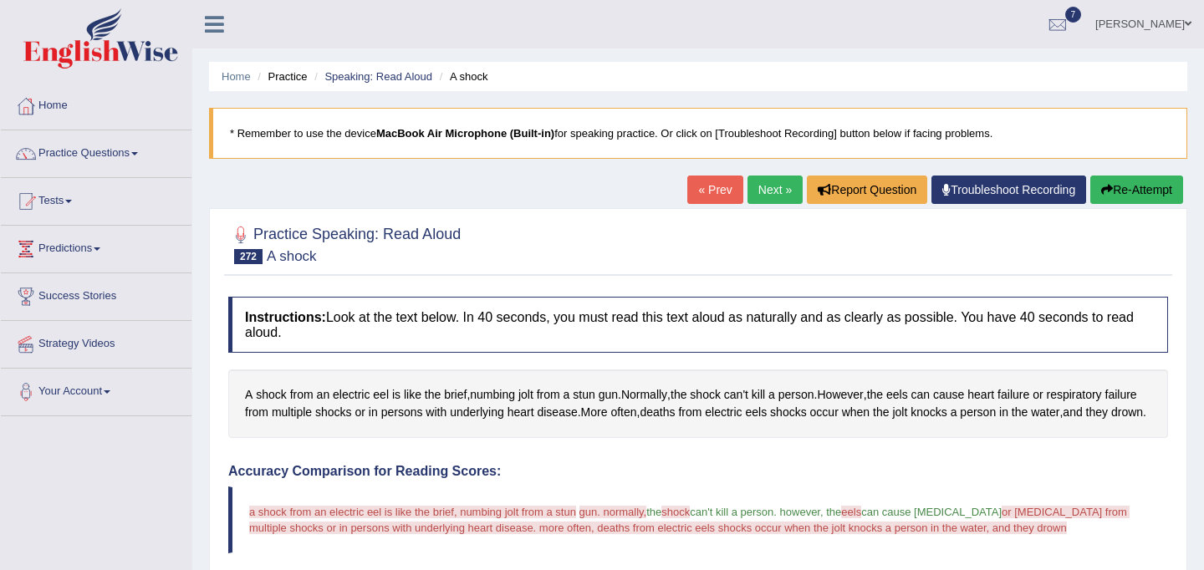
click at [770, 189] on link "Next »" at bounding box center [774, 190] width 55 height 28
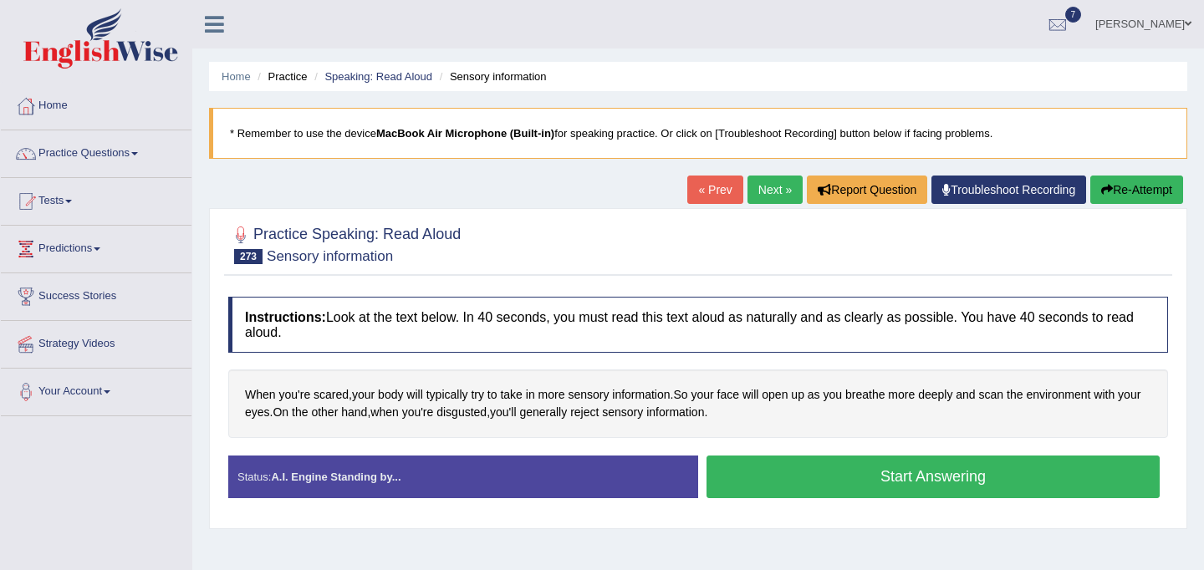
click at [859, 482] on button "Start Answering" at bounding box center [932, 477] width 453 height 43
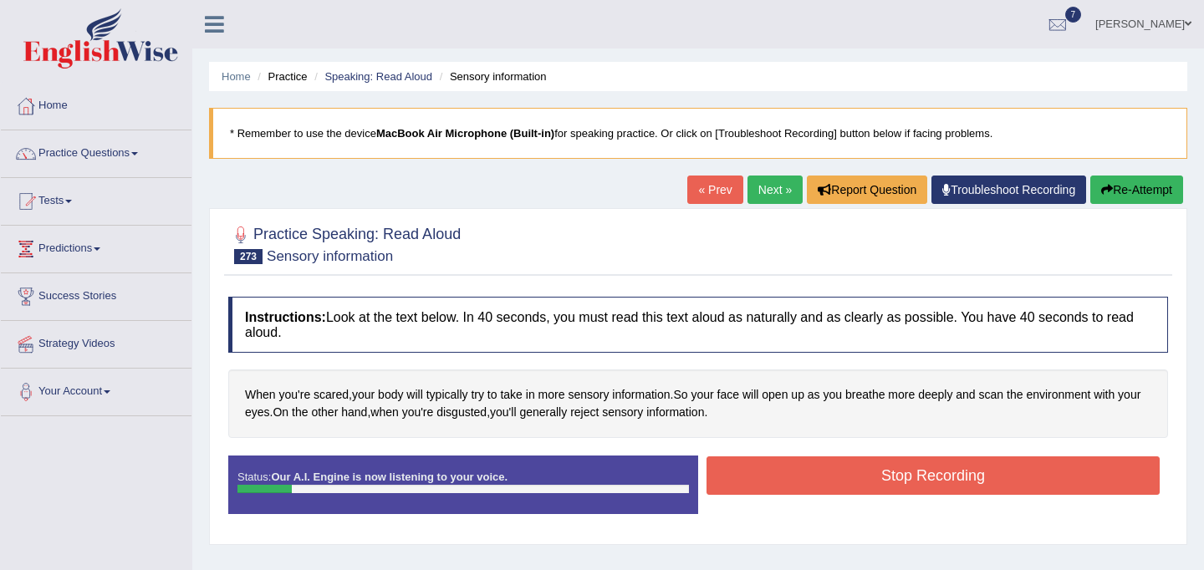
click at [919, 489] on button "Stop Recording" at bounding box center [932, 475] width 453 height 38
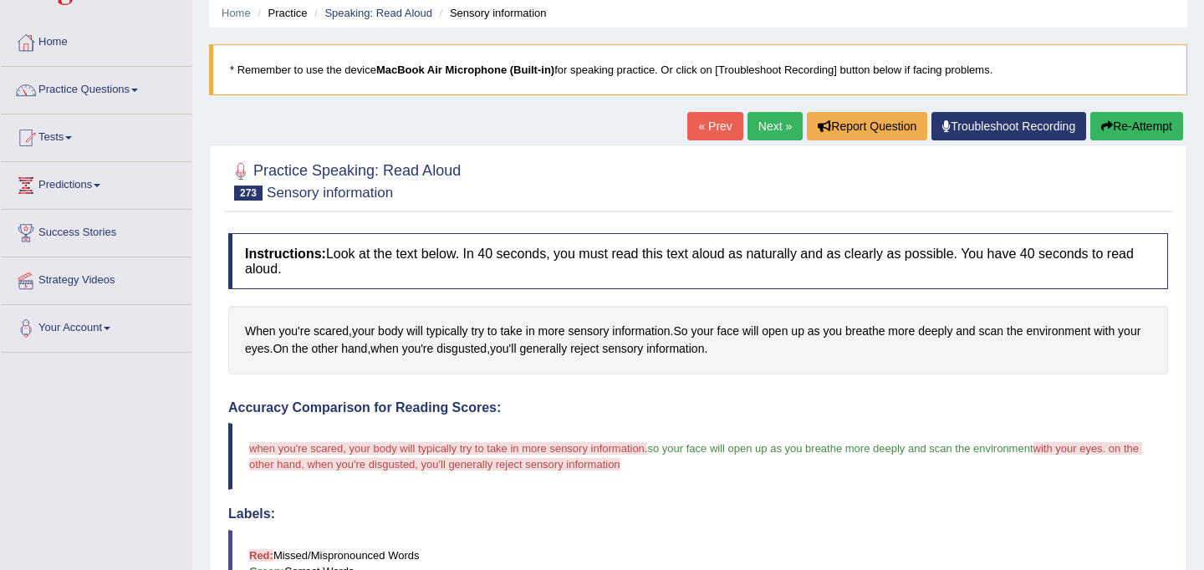
scroll to position [69, 0]
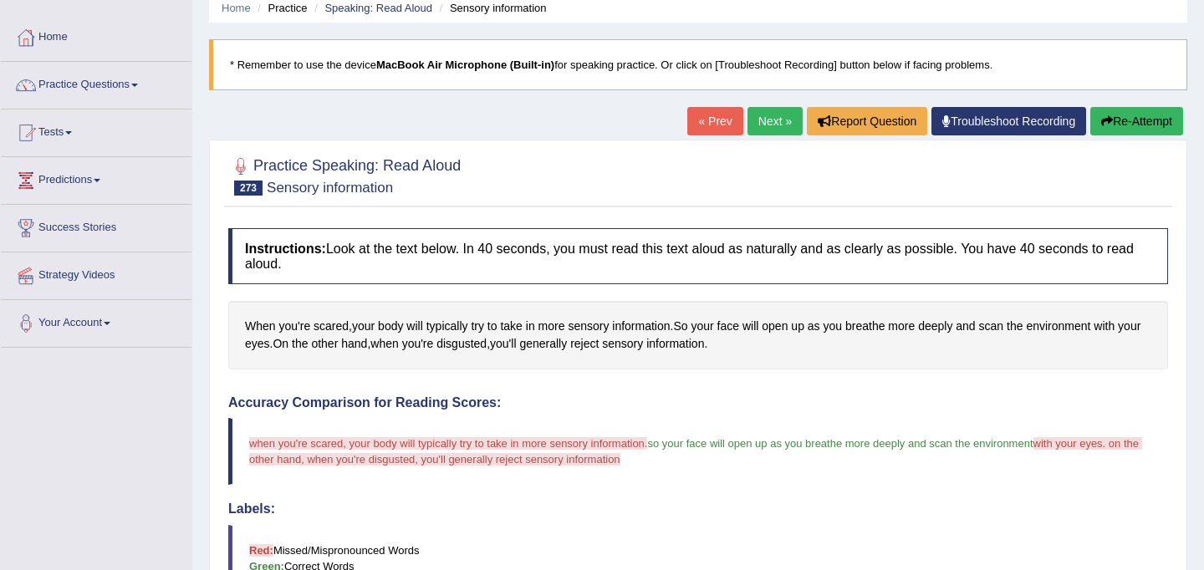
click at [757, 124] on link "Next »" at bounding box center [774, 121] width 55 height 28
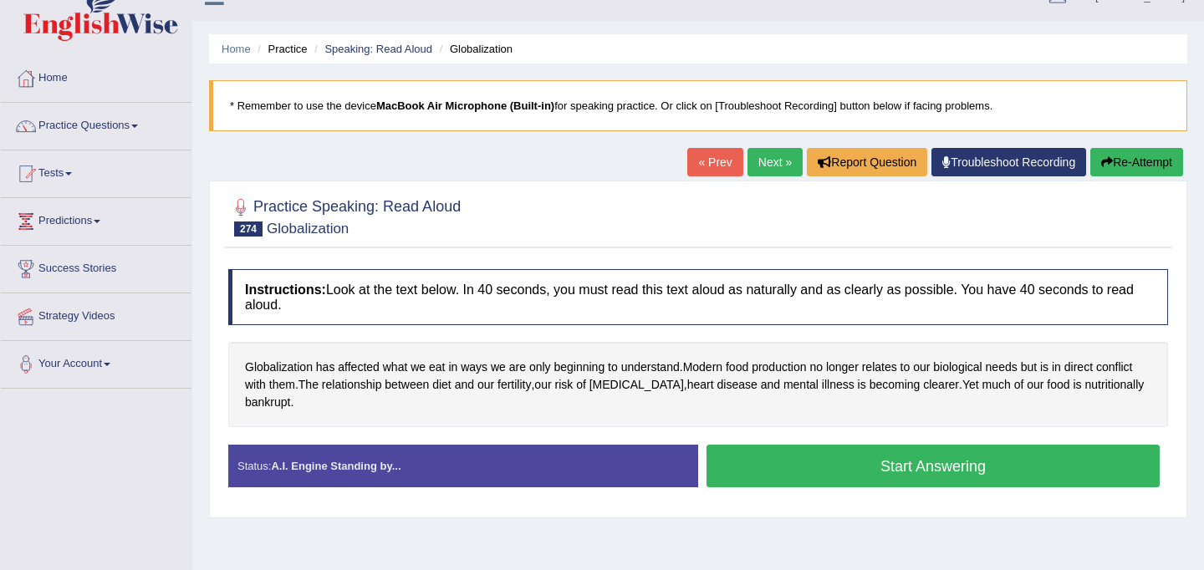
scroll to position [36, 0]
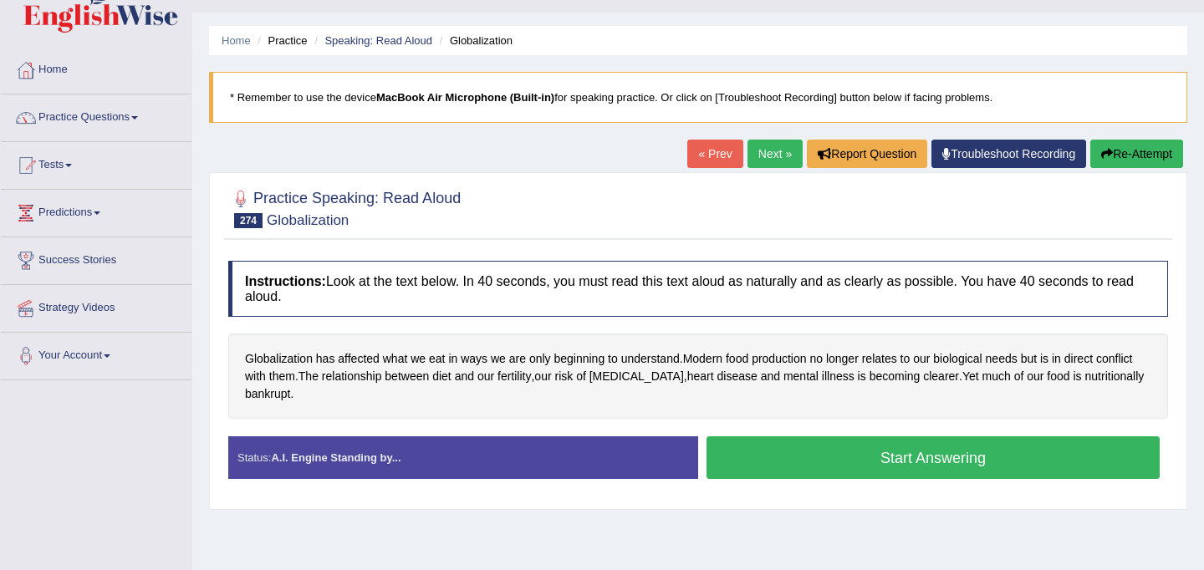
click at [809, 463] on button "Start Answering" at bounding box center [932, 457] width 453 height 43
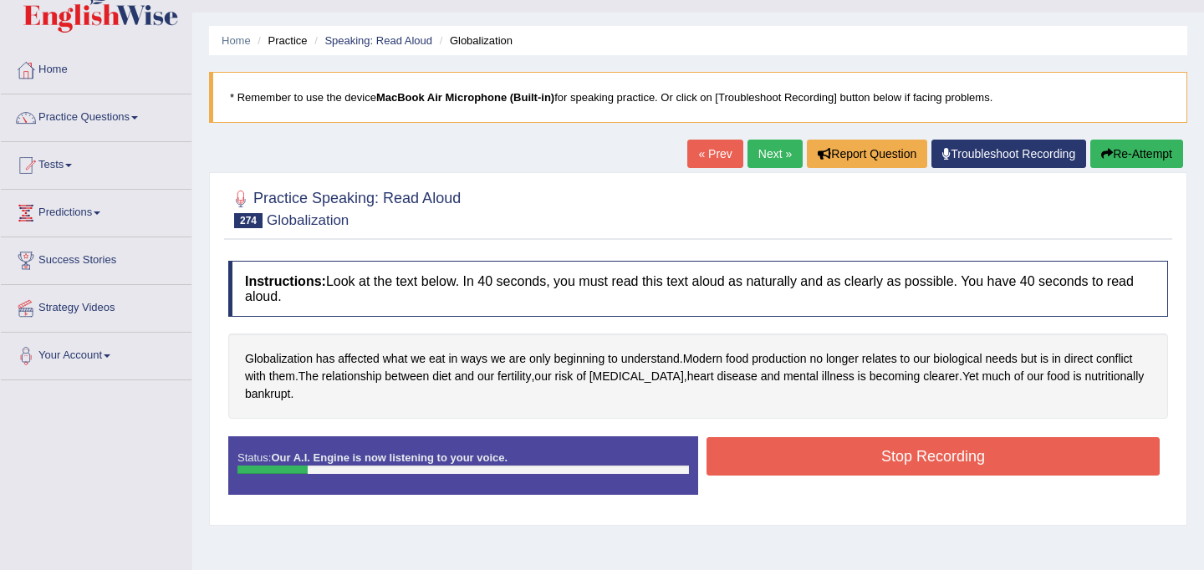
click at [858, 456] on button "Stop Recording" at bounding box center [932, 456] width 453 height 38
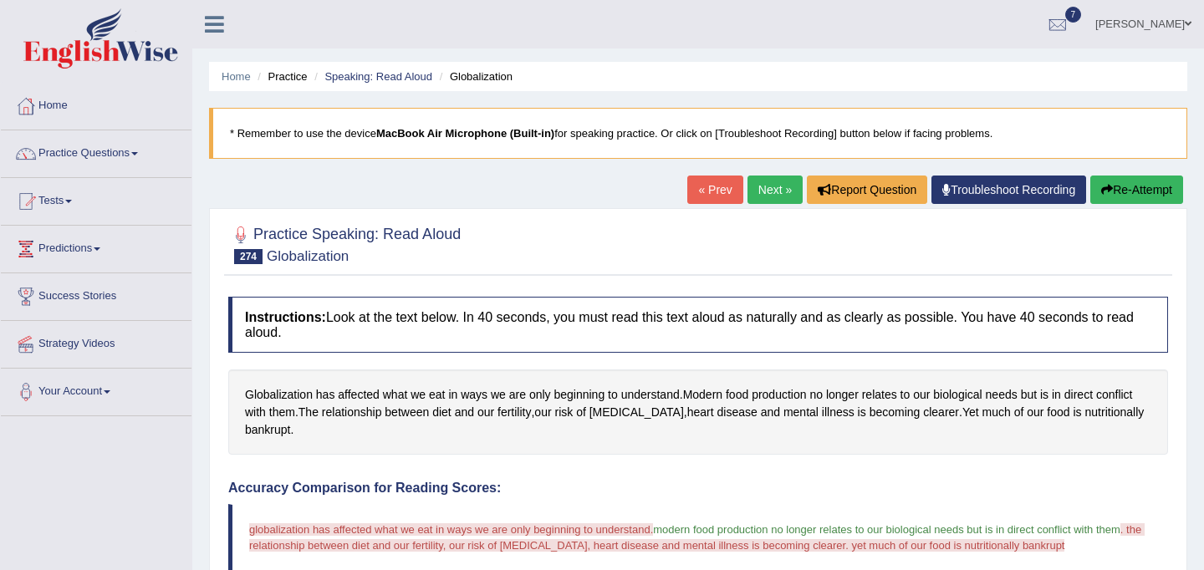
scroll to position [1, 0]
click at [82, 146] on link "Practice Questions" at bounding box center [96, 151] width 191 height 42
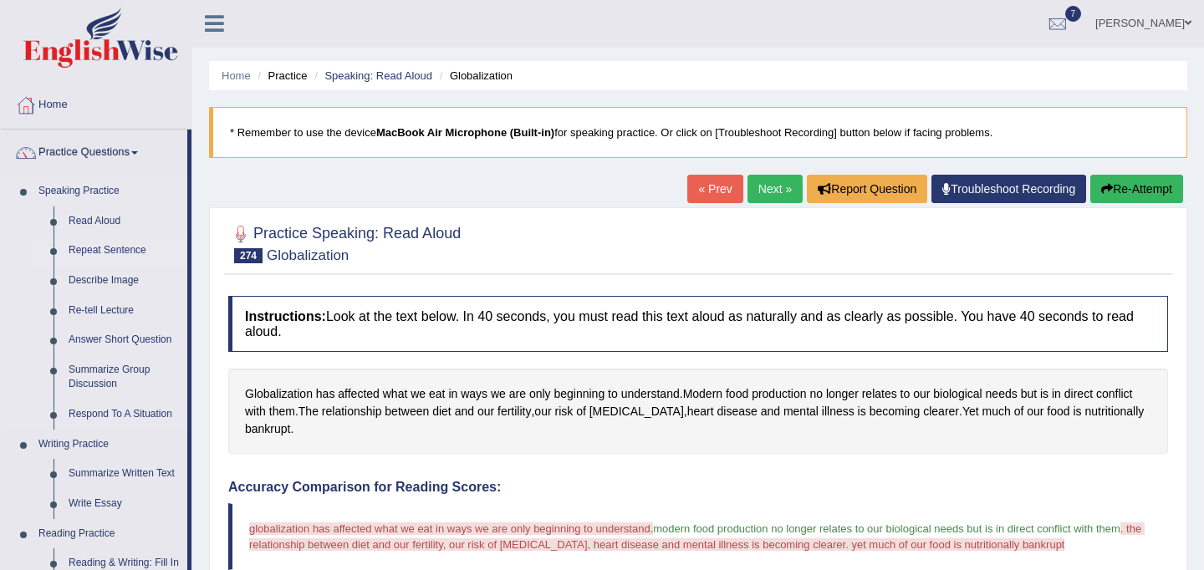
click at [95, 250] on link "Repeat Sentence" at bounding box center [124, 251] width 126 height 30
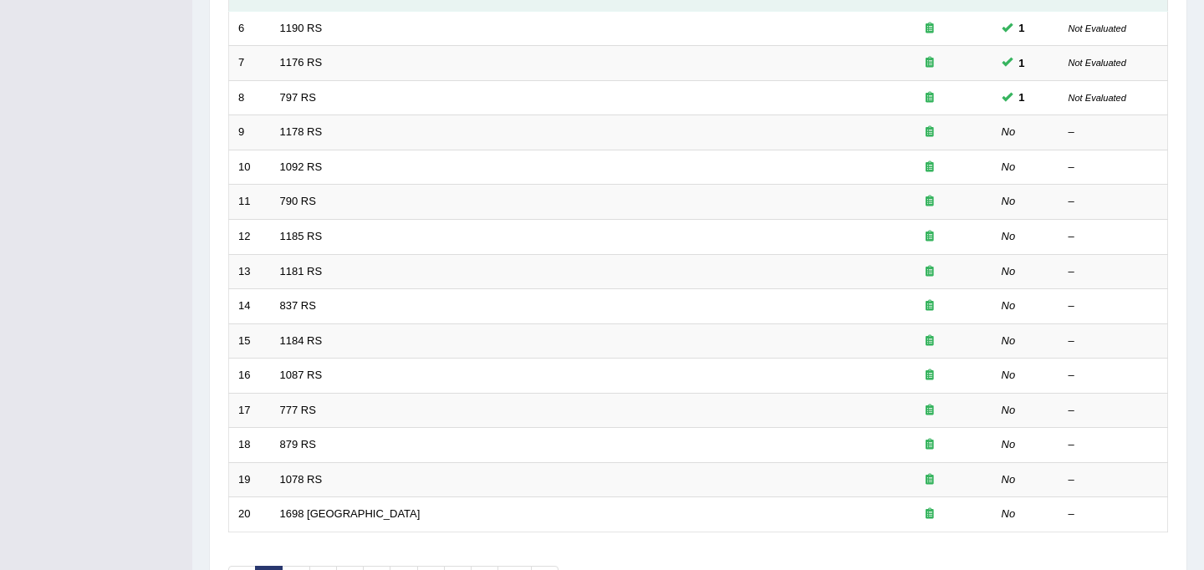
scroll to position [537, 0]
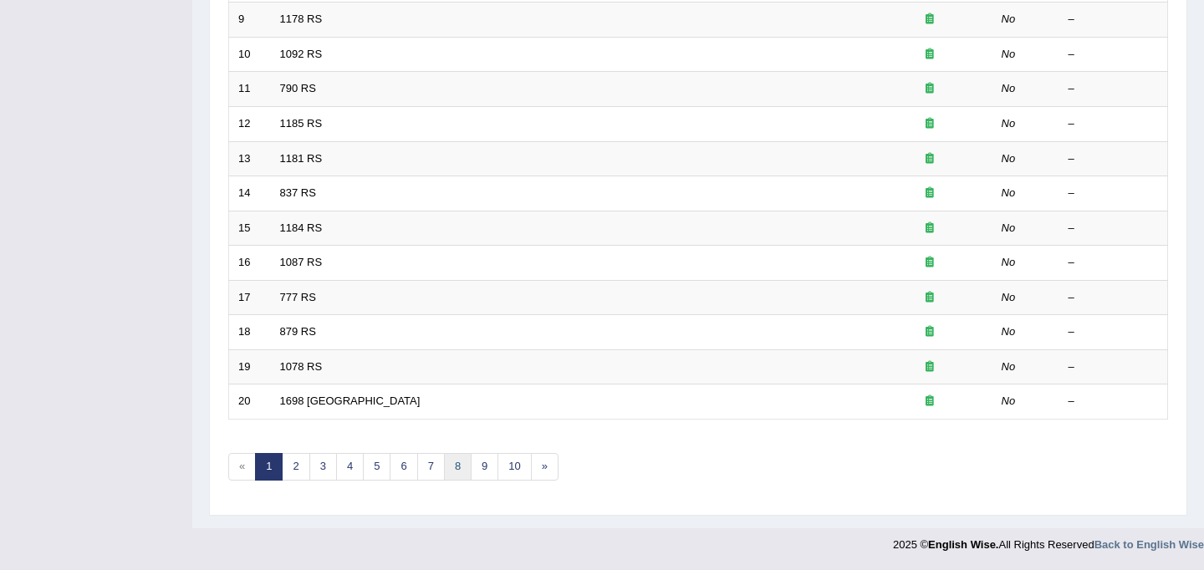
click at [446, 471] on link "8" at bounding box center [458, 467] width 28 height 28
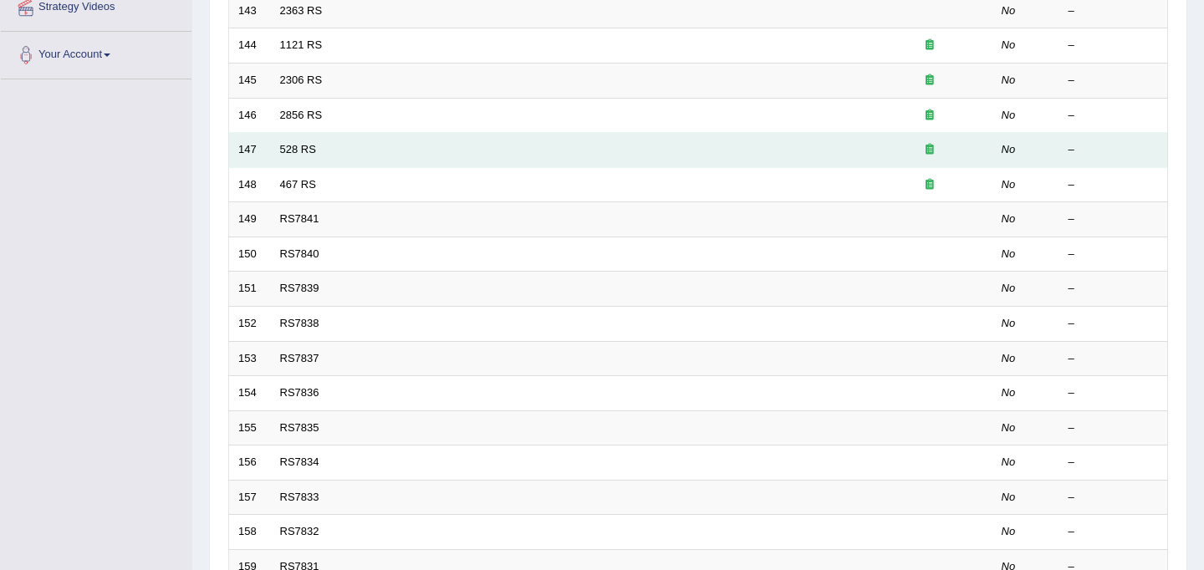
scroll to position [537, 0]
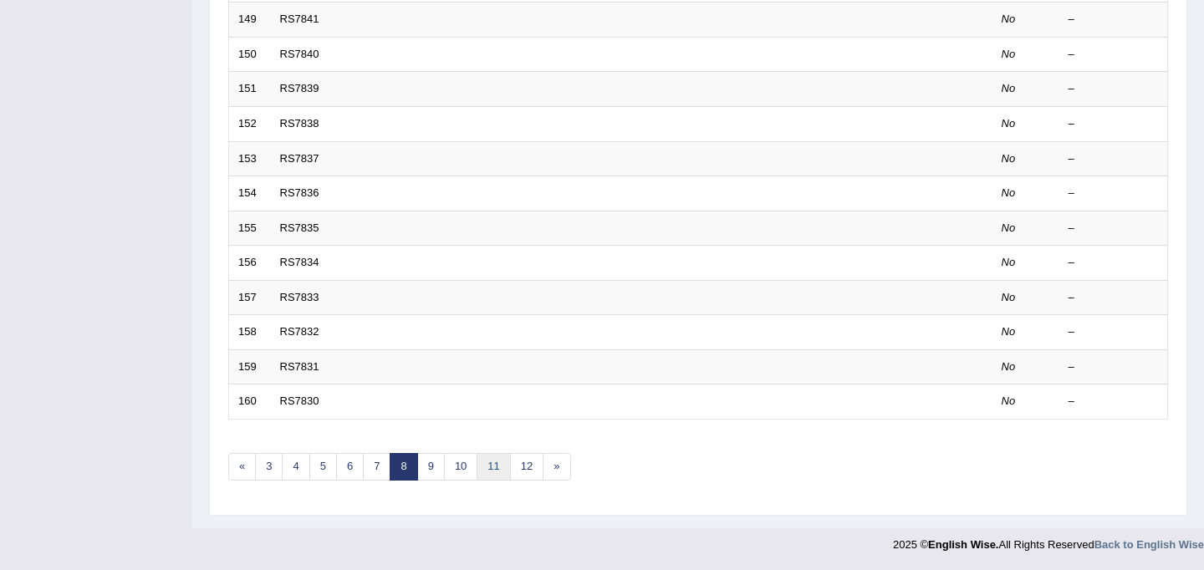
click at [481, 469] on link "11" at bounding box center [492, 467] width 33 height 28
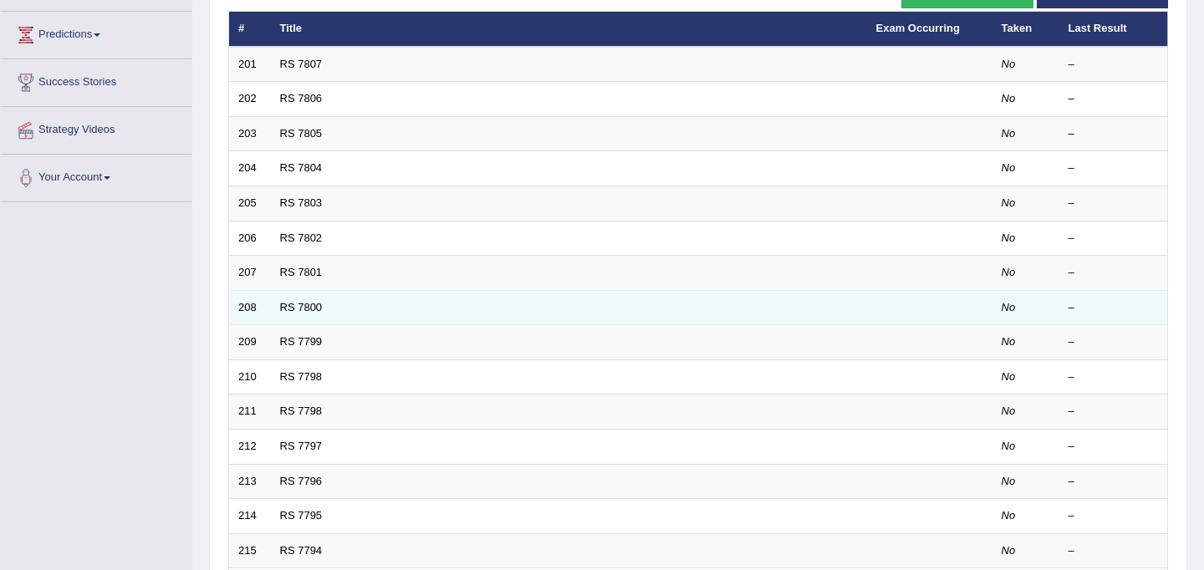
scroll to position [537, 0]
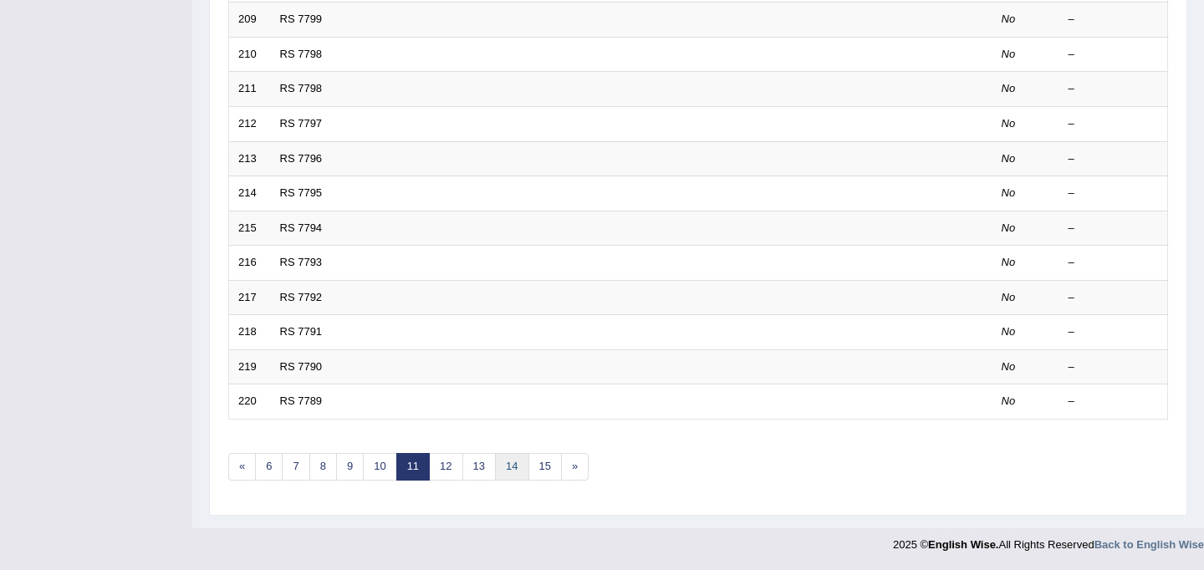
click at [518, 470] on link "14" at bounding box center [511, 467] width 33 height 28
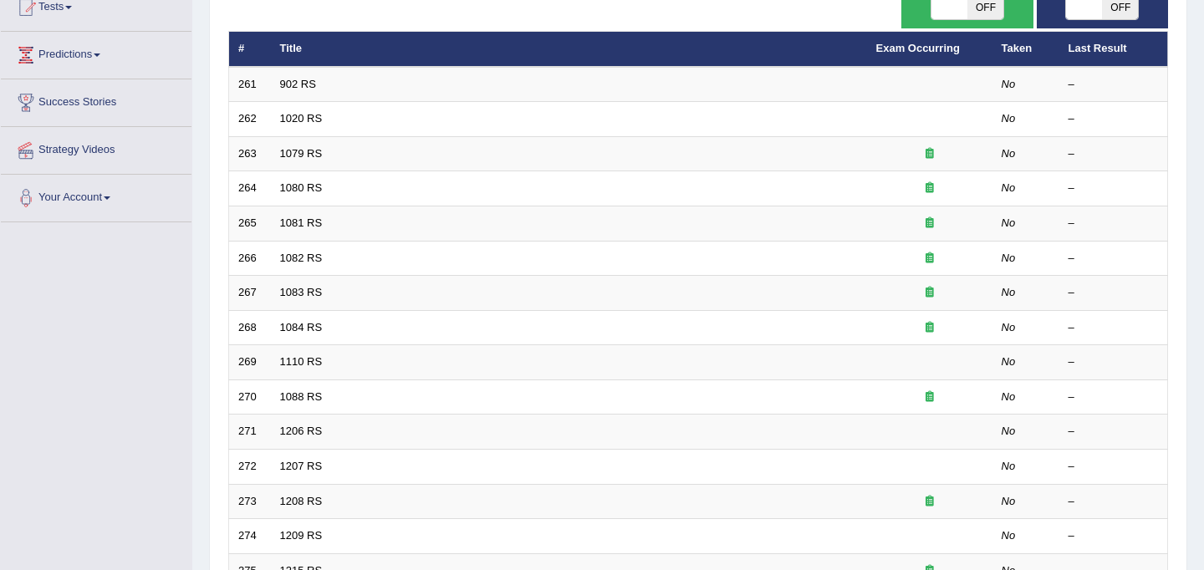
scroll to position [537, 0]
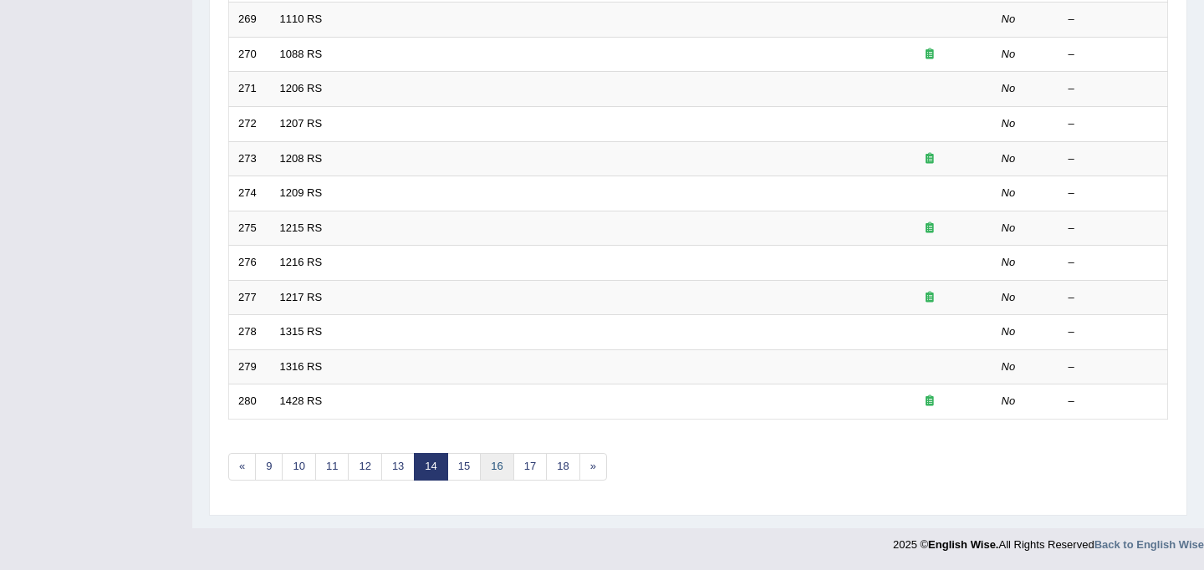
click at [499, 471] on link "16" at bounding box center [496, 467] width 33 height 28
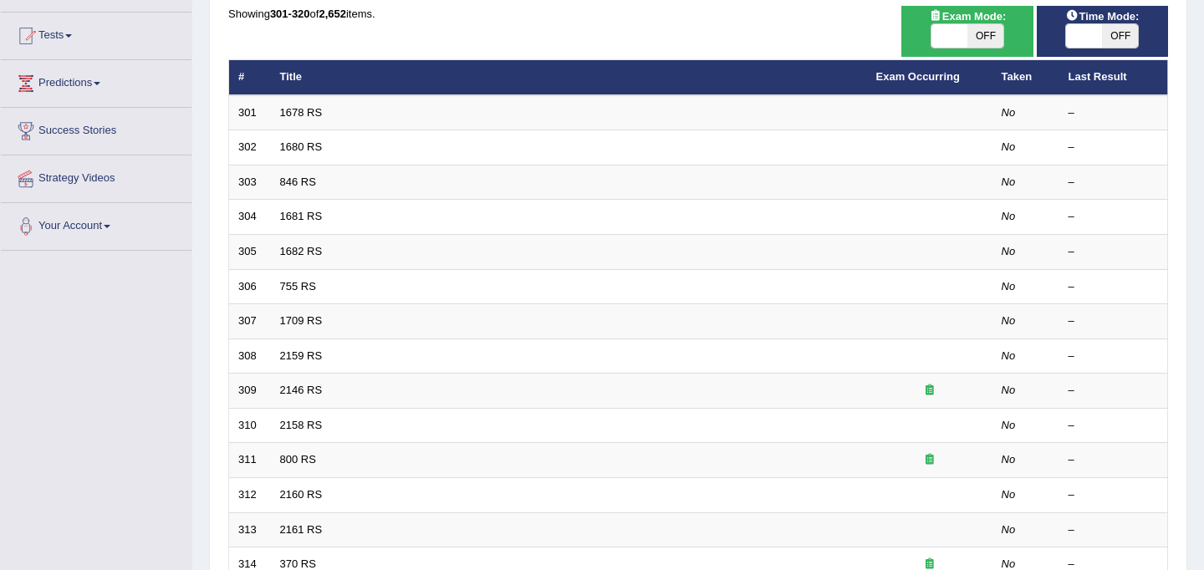
scroll to position [537, 0]
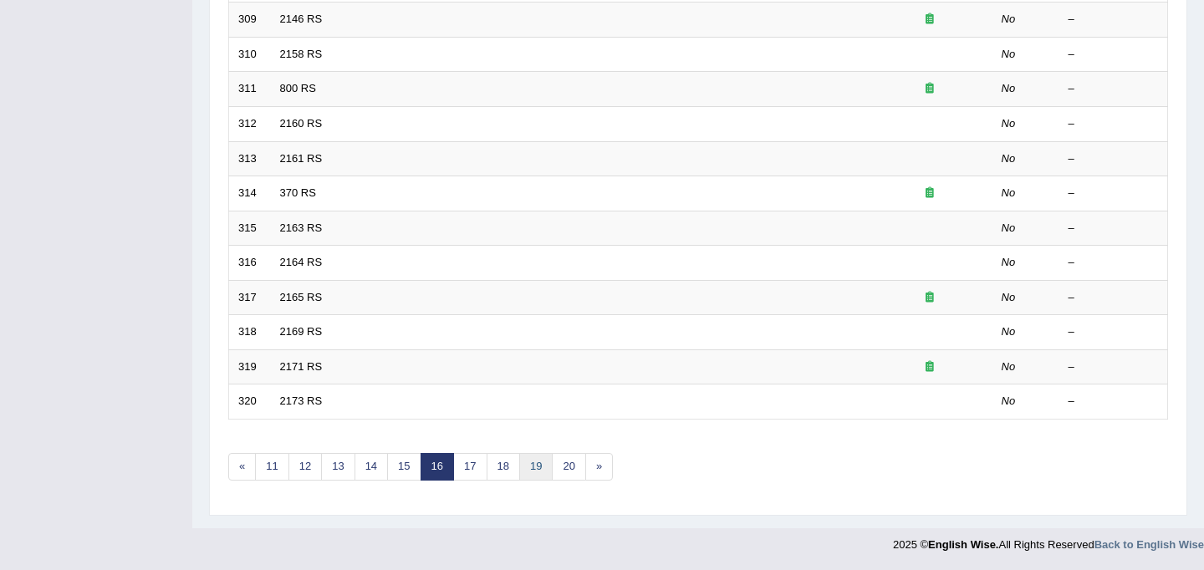
click at [541, 471] on link "19" at bounding box center [535, 467] width 33 height 28
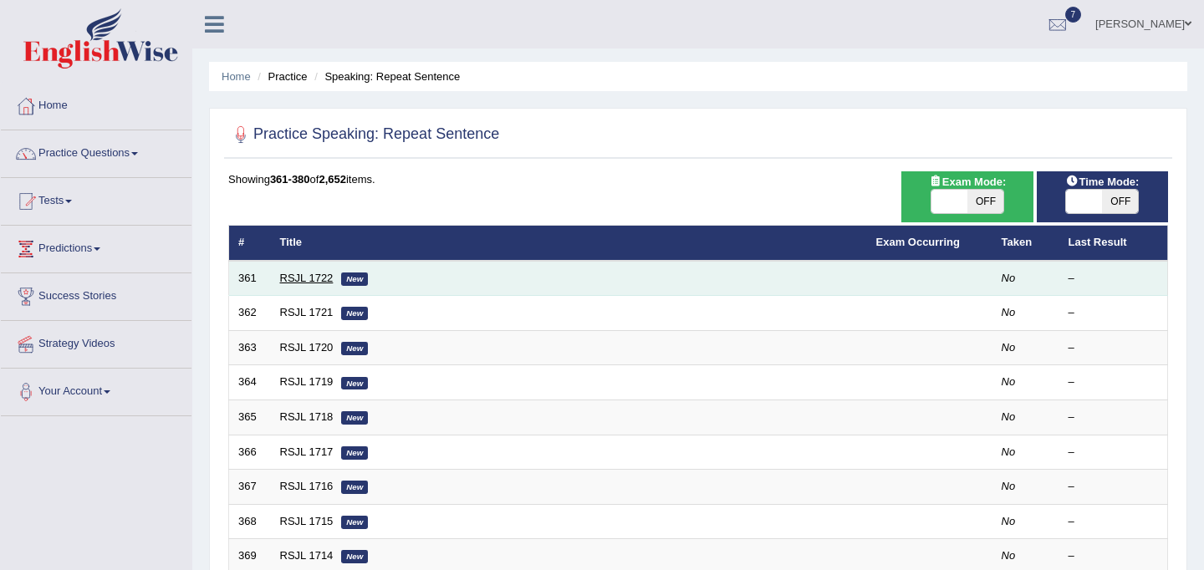
click at [294, 273] on link "RSJL 1722" at bounding box center [307, 278] width 54 height 13
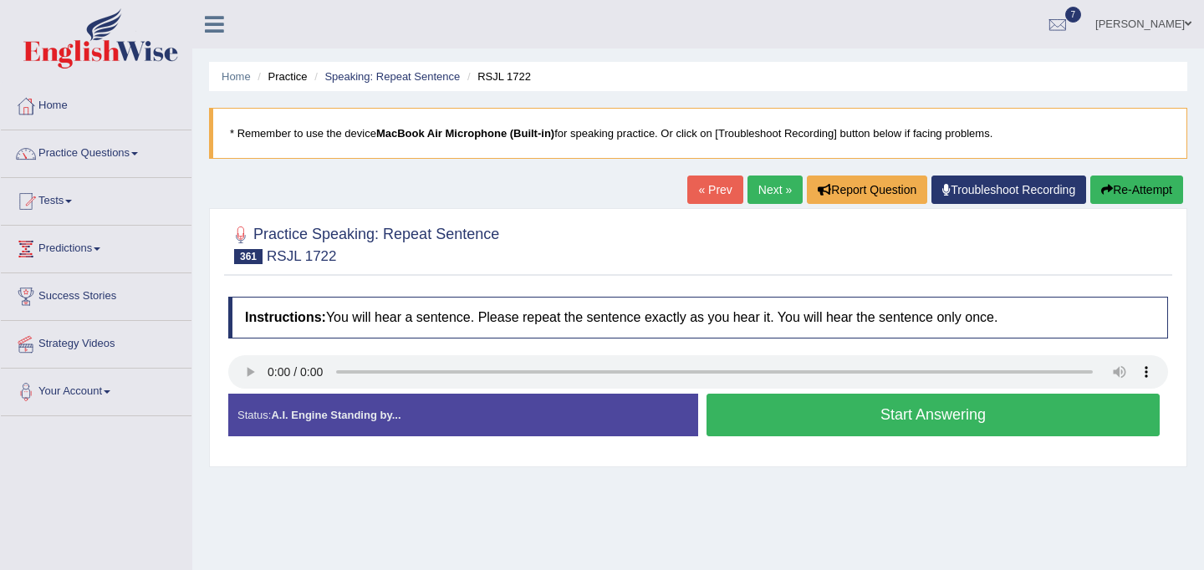
click at [840, 416] on button "Start Answering" at bounding box center [932, 415] width 453 height 43
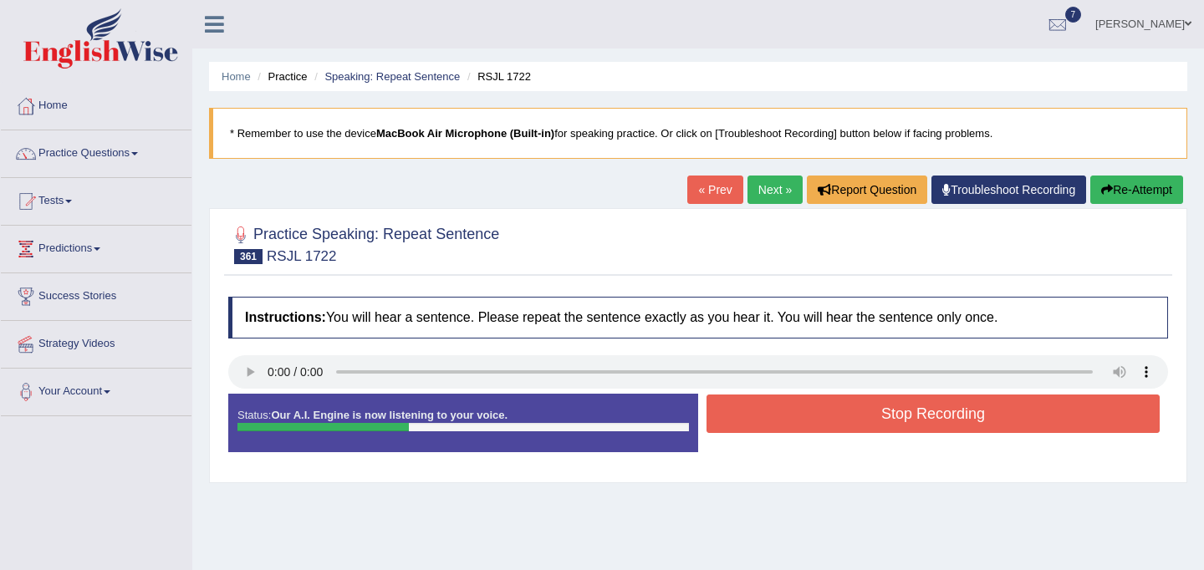
click at [840, 416] on button "Stop Recording" at bounding box center [932, 414] width 453 height 38
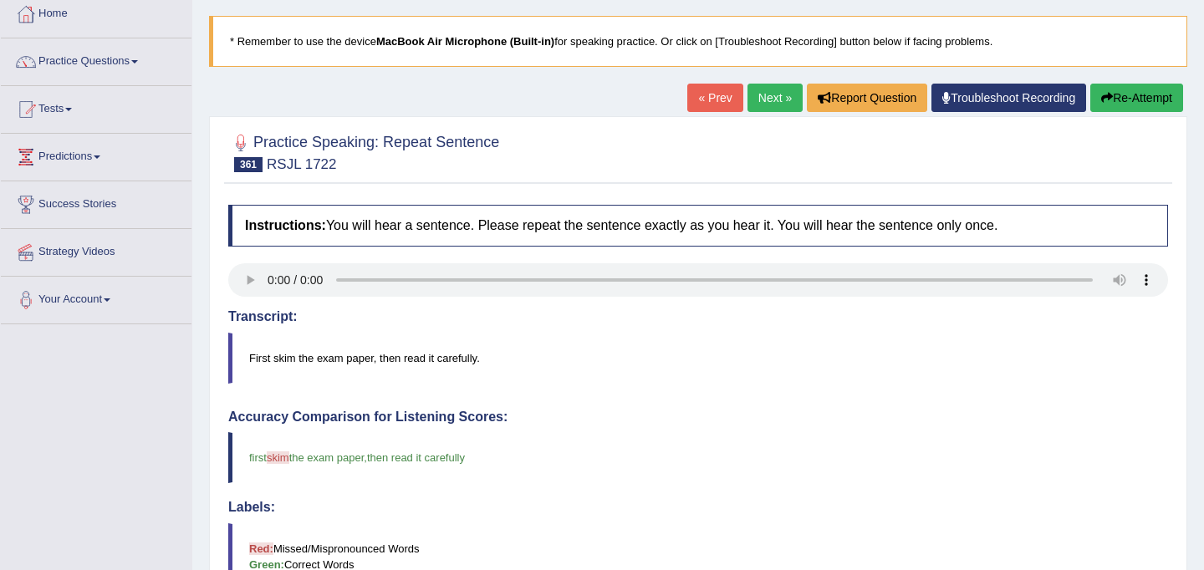
scroll to position [78, 0]
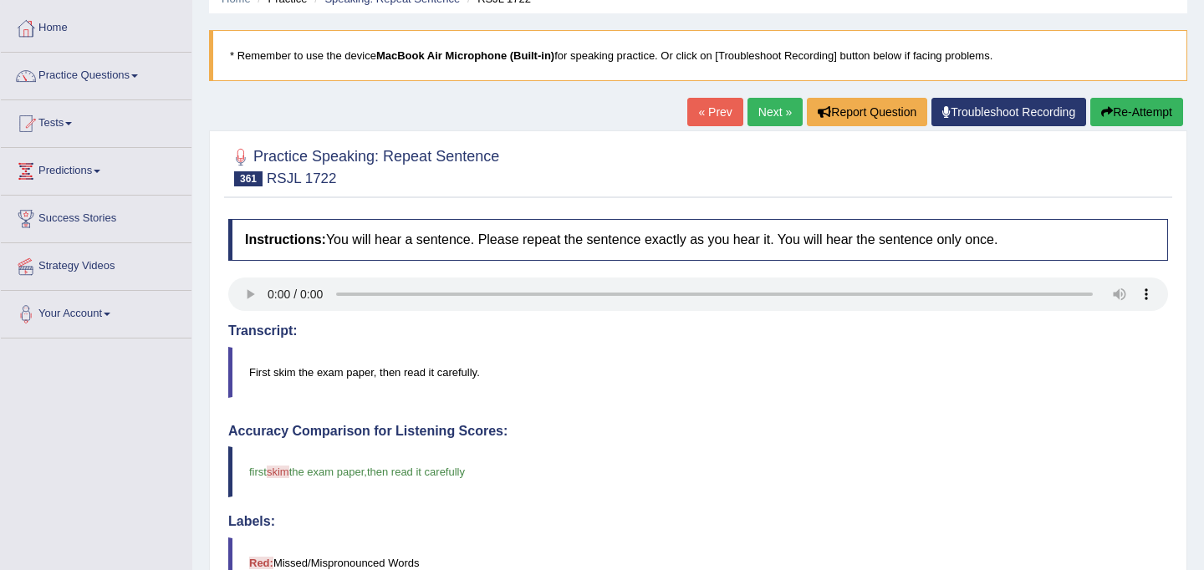
click at [767, 115] on link "Next »" at bounding box center [774, 112] width 55 height 28
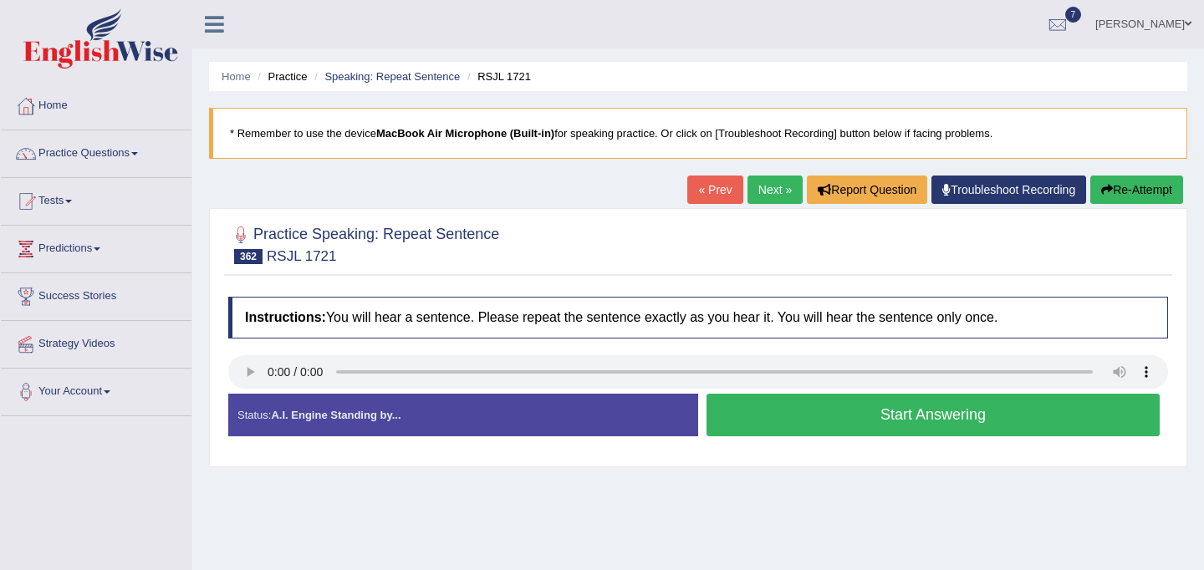
click at [810, 423] on button "Start Answering" at bounding box center [932, 415] width 453 height 43
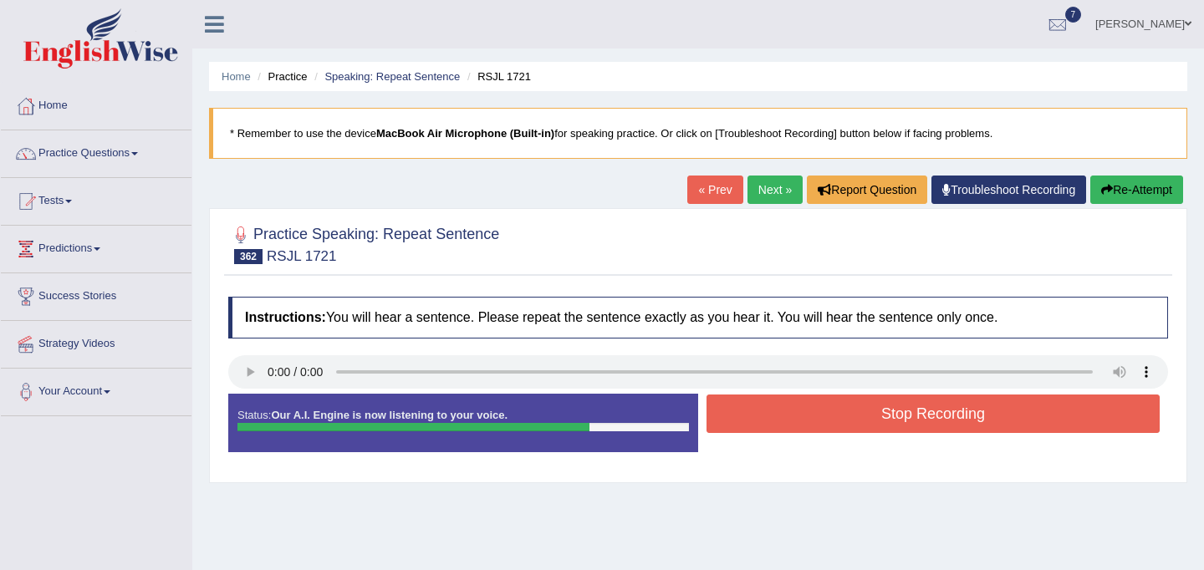
click at [919, 416] on button "Stop Recording" at bounding box center [932, 414] width 453 height 38
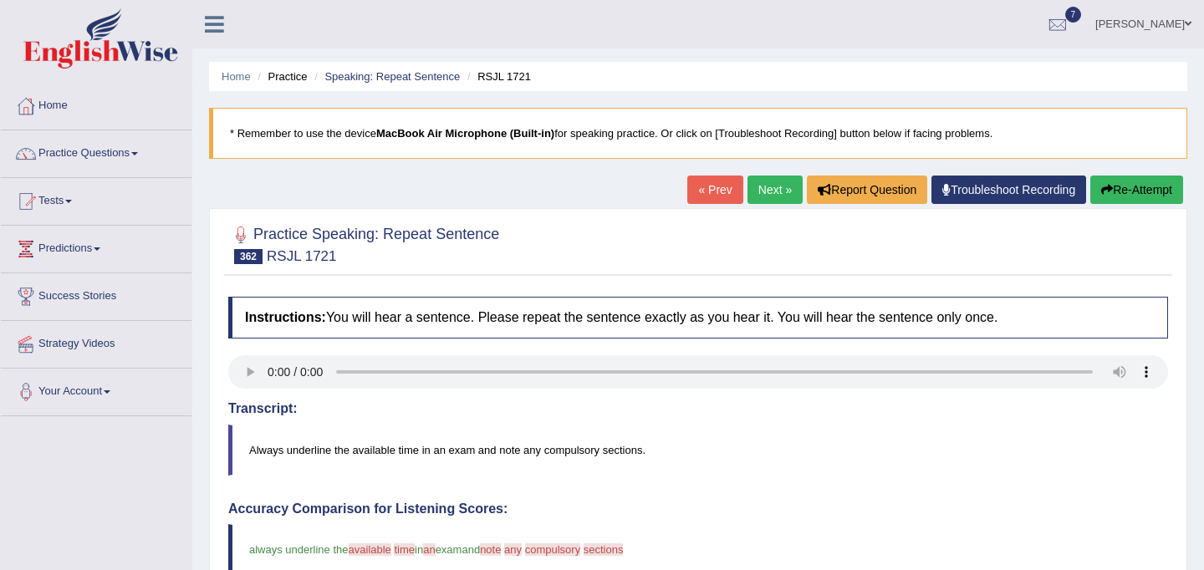
click at [765, 196] on link "Next »" at bounding box center [774, 190] width 55 height 28
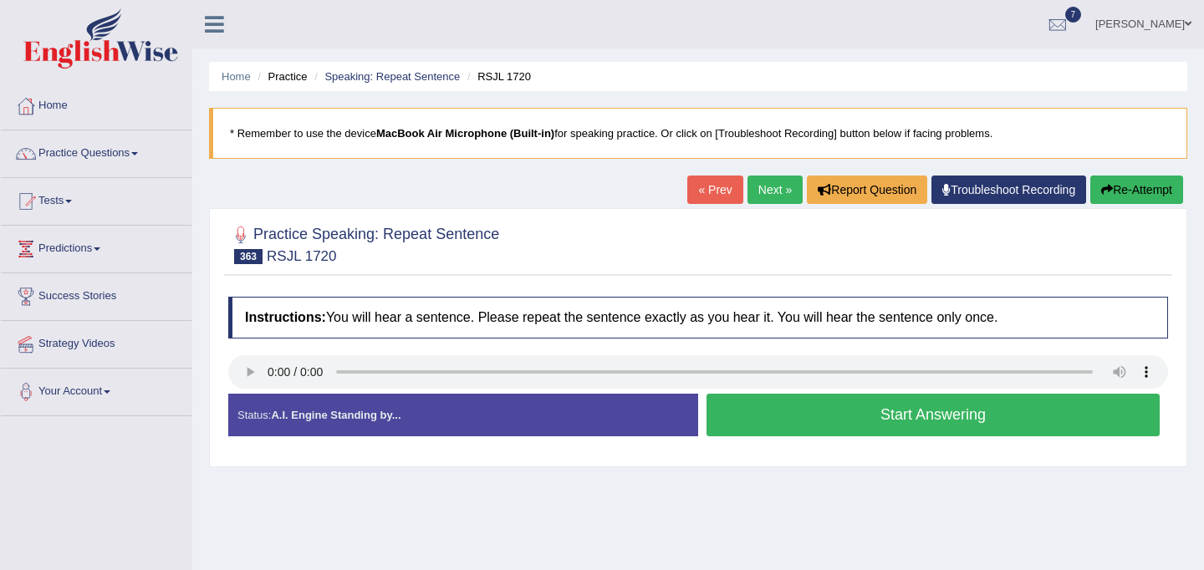
click at [840, 431] on button "Start Answering" at bounding box center [932, 415] width 453 height 43
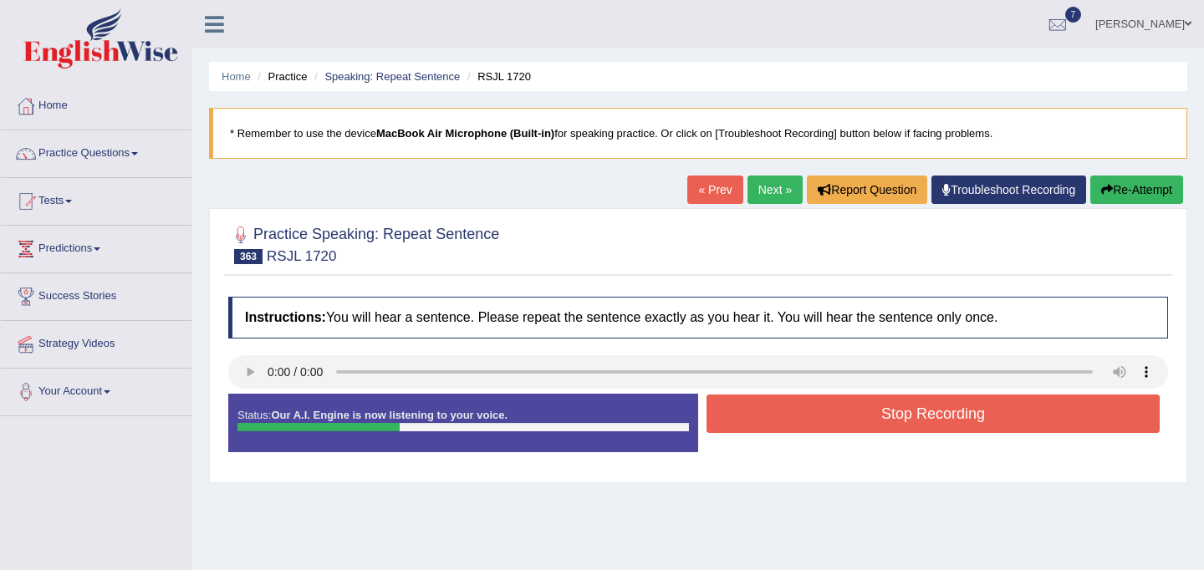
click at [899, 410] on button "Stop Recording" at bounding box center [932, 414] width 453 height 38
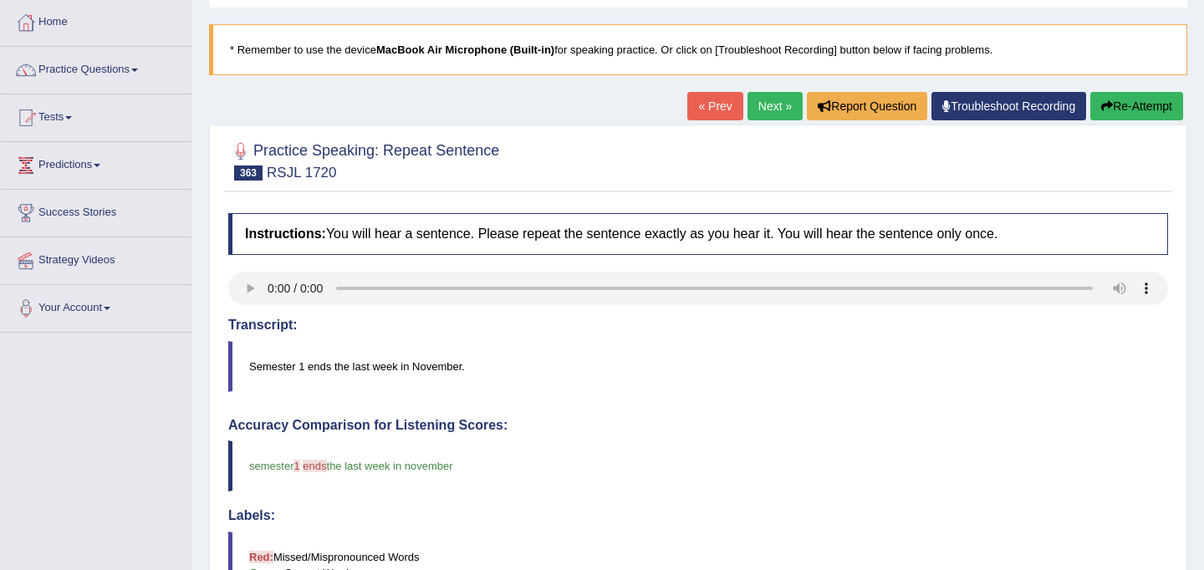
scroll to position [70, 0]
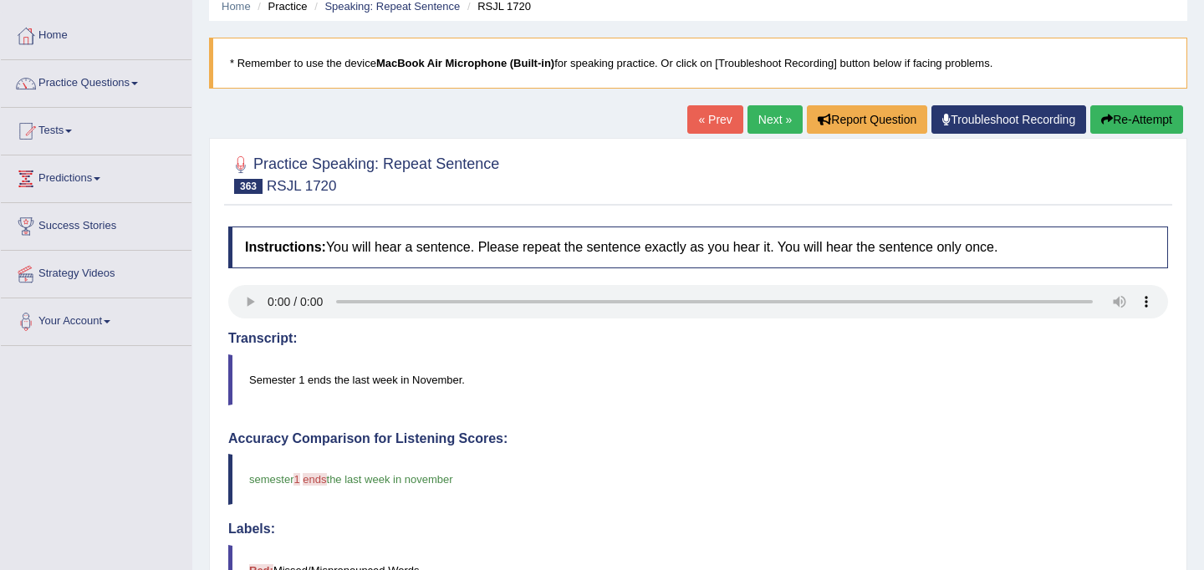
click at [764, 113] on link "Next »" at bounding box center [774, 119] width 55 height 28
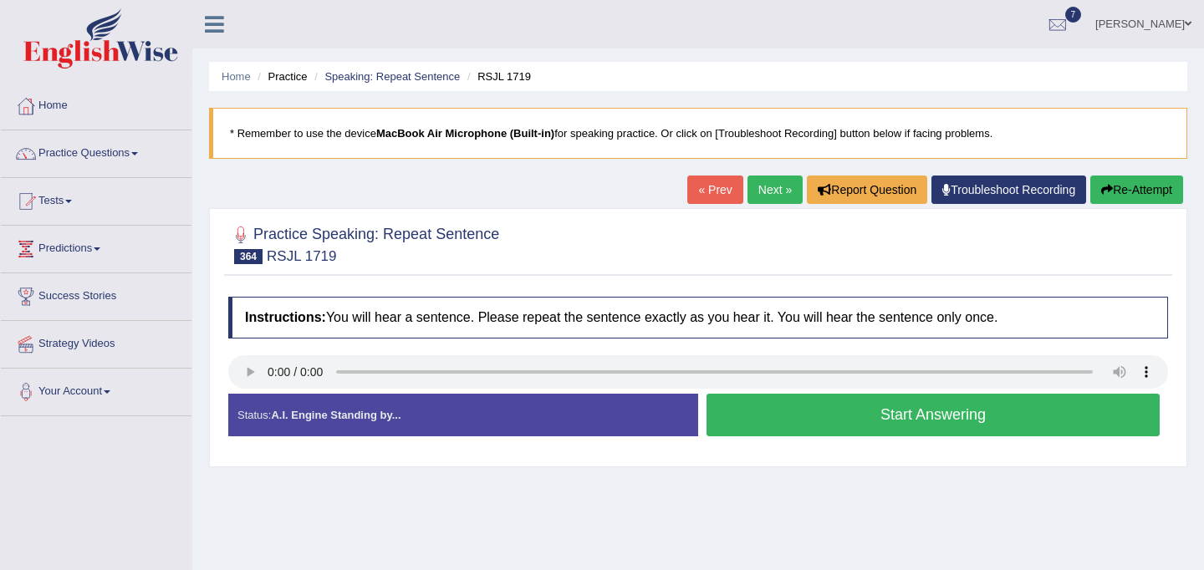
click at [803, 423] on button "Start Answering" at bounding box center [932, 415] width 453 height 43
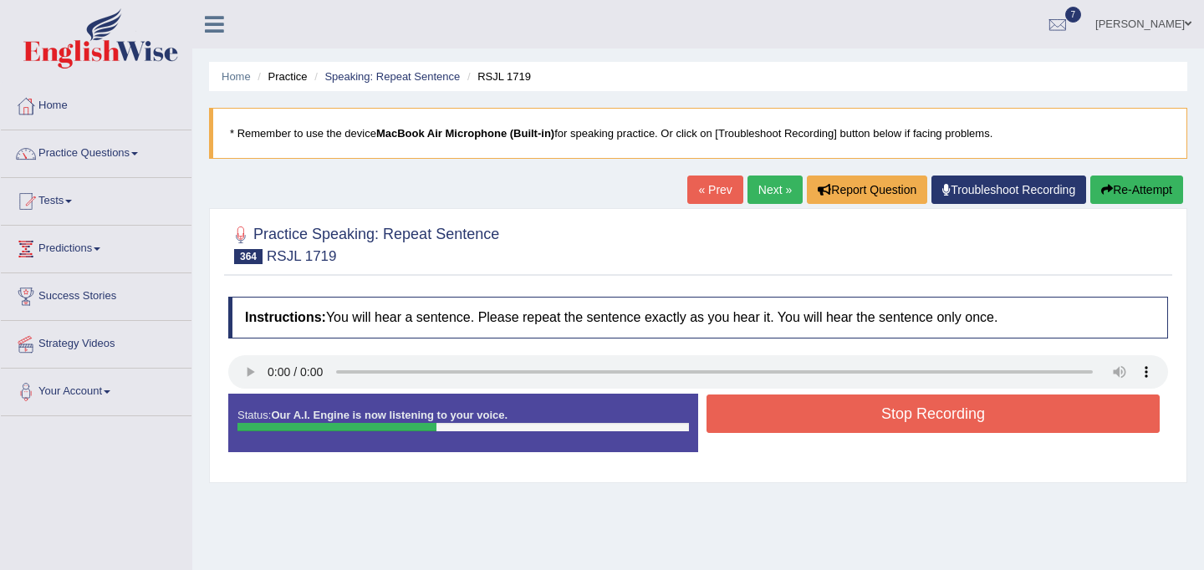
click at [848, 423] on button "Stop Recording" at bounding box center [932, 414] width 453 height 38
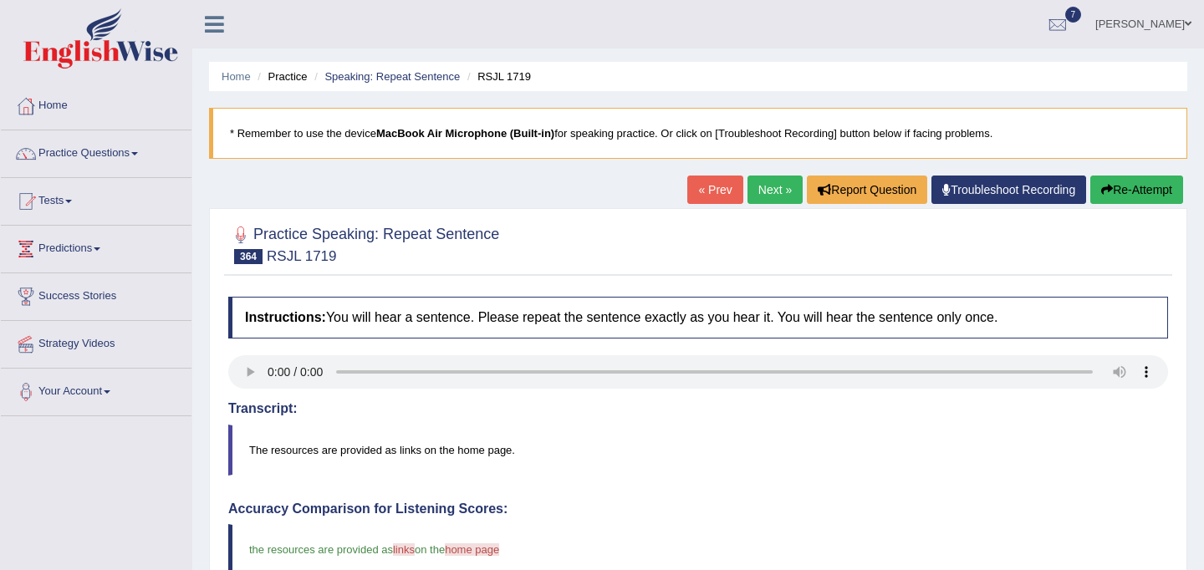
click at [765, 196] on link "Next »" at bounding box center [774, 190] width 55 height 28
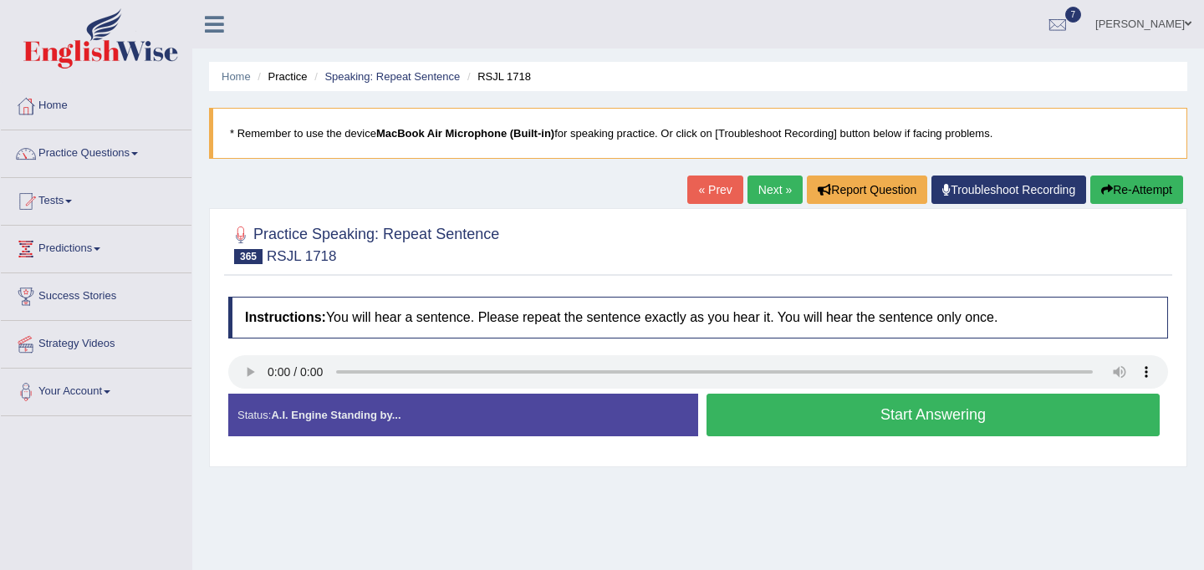
click at [828, 427] on button "Start Answering" at bounding box center [932, 415] width 453 height 43
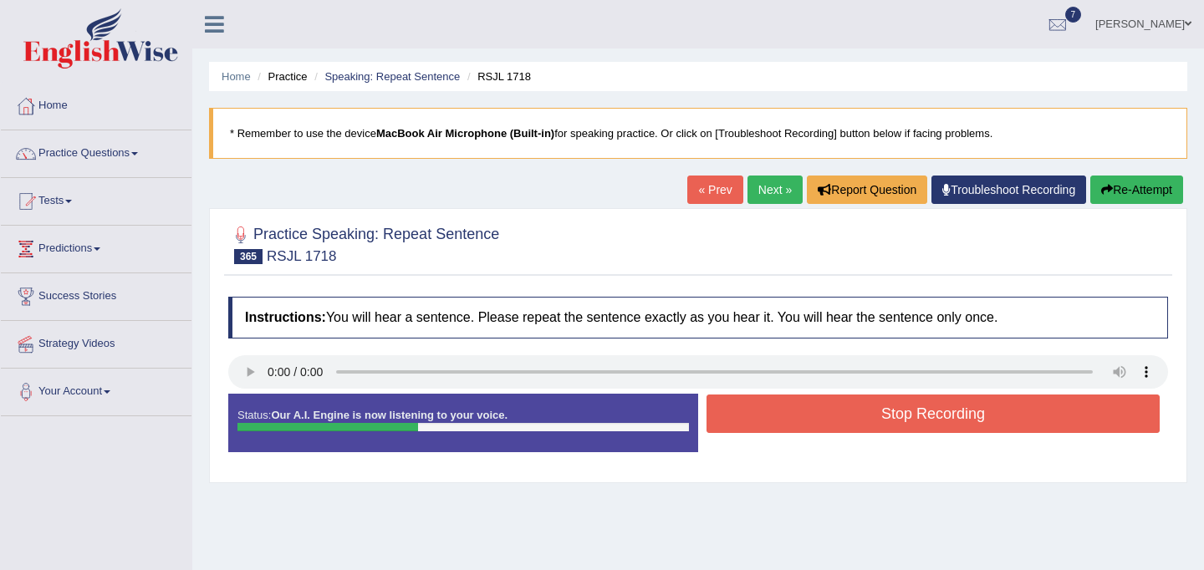
click at [828, 427] on button "Stop Recording" at bounding box center [932, 414] width 453 height 38
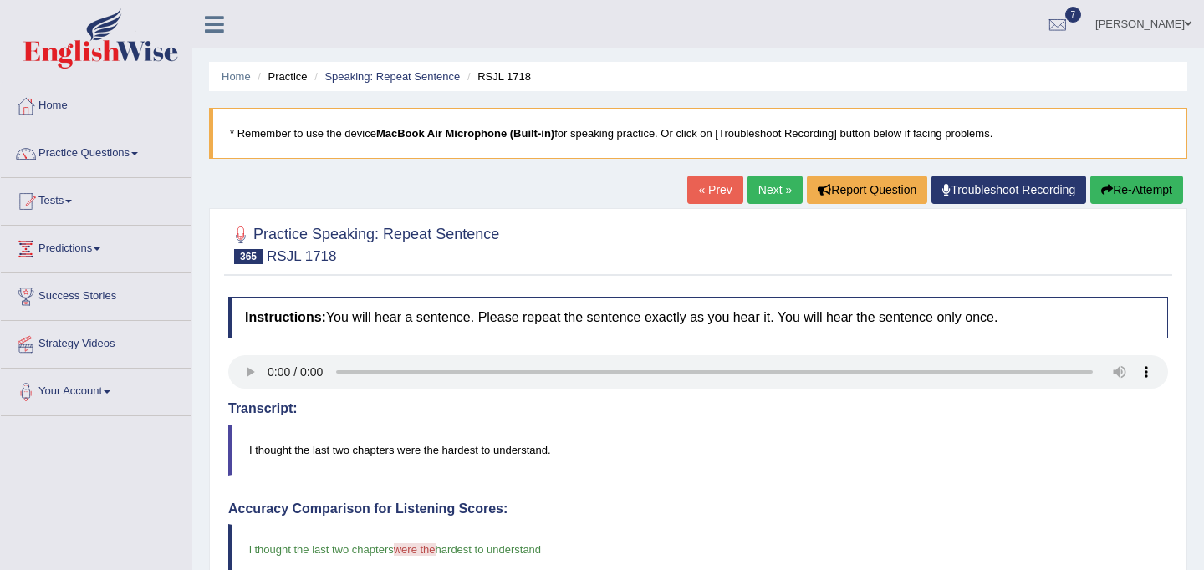
click at [758, 193] on link "Next »" at bounding box center [774, 190] width 55 height 28
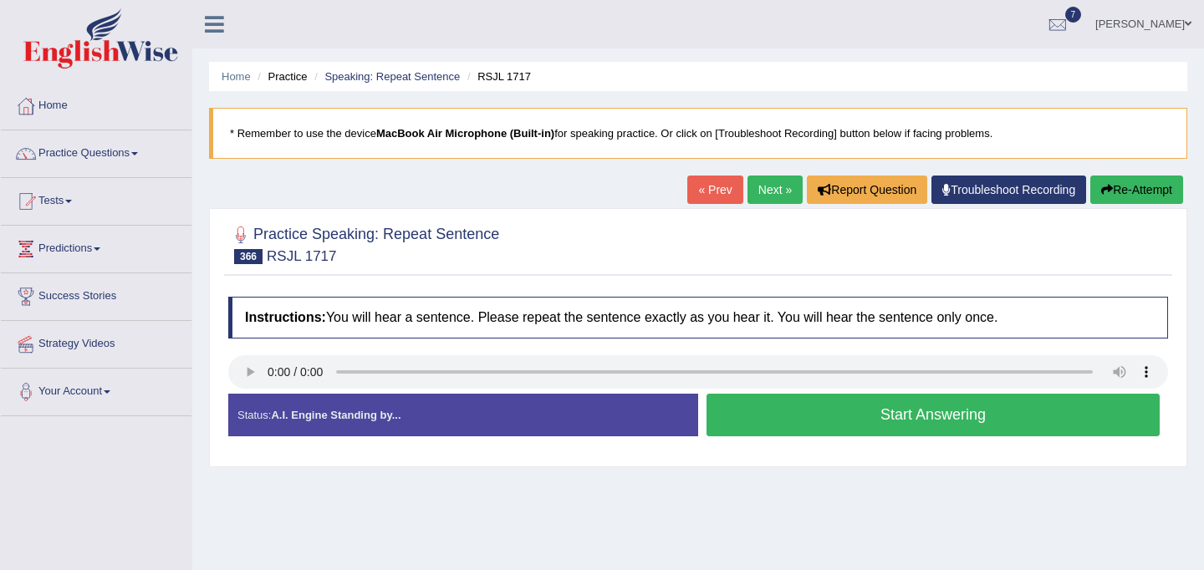
click at [806, 420] on button "Start Answering" at bounding box center [932, 415] width 453 height 43
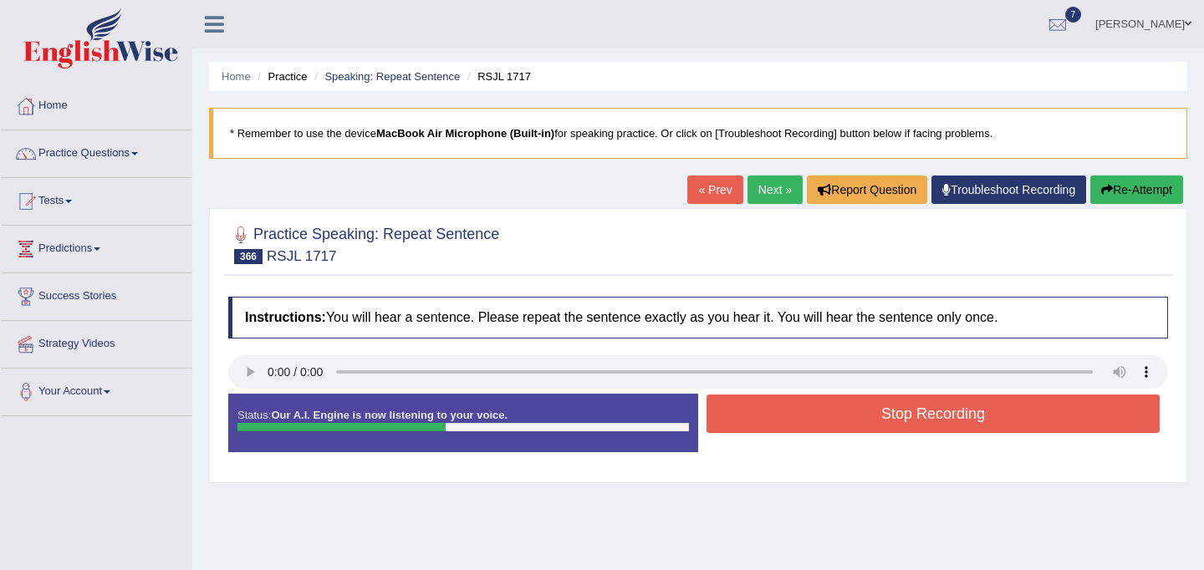
click at [806, 420] on button "Stop Recording" at bounding box center [932, 414] width 453 height 38
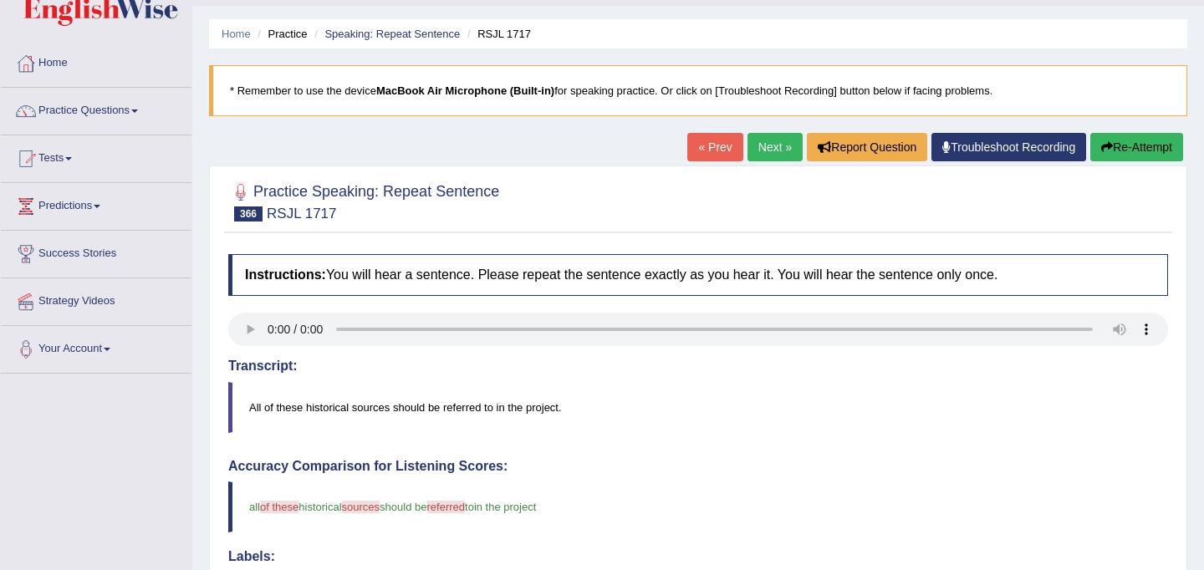
scroll to position [38, 0]
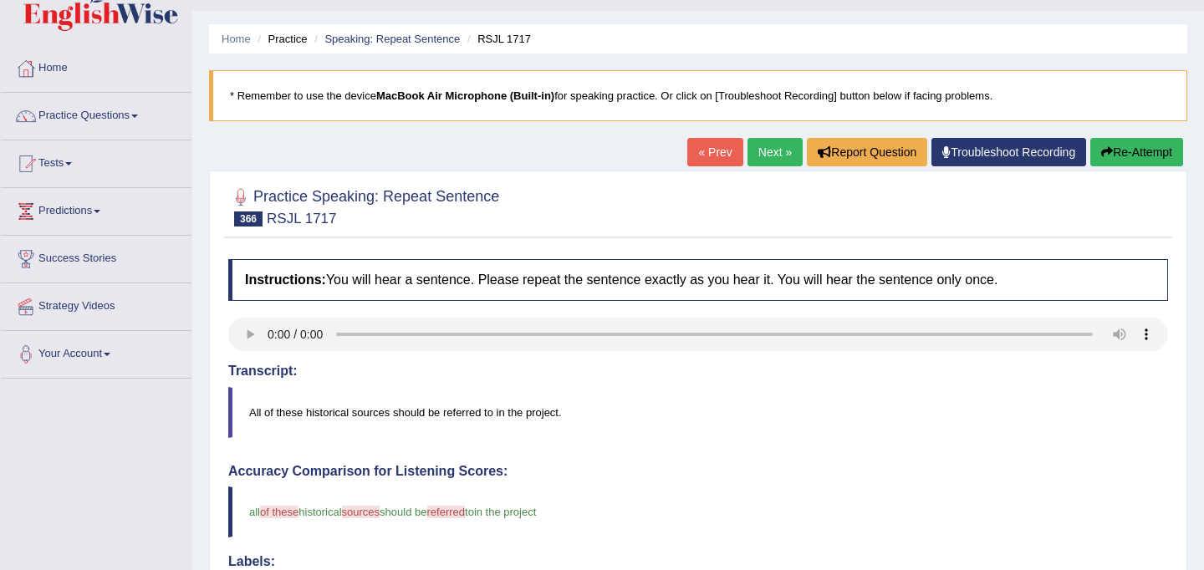
click at [764, 157] on link "Next »" at bounding box center [774, 152] width 55 height 28
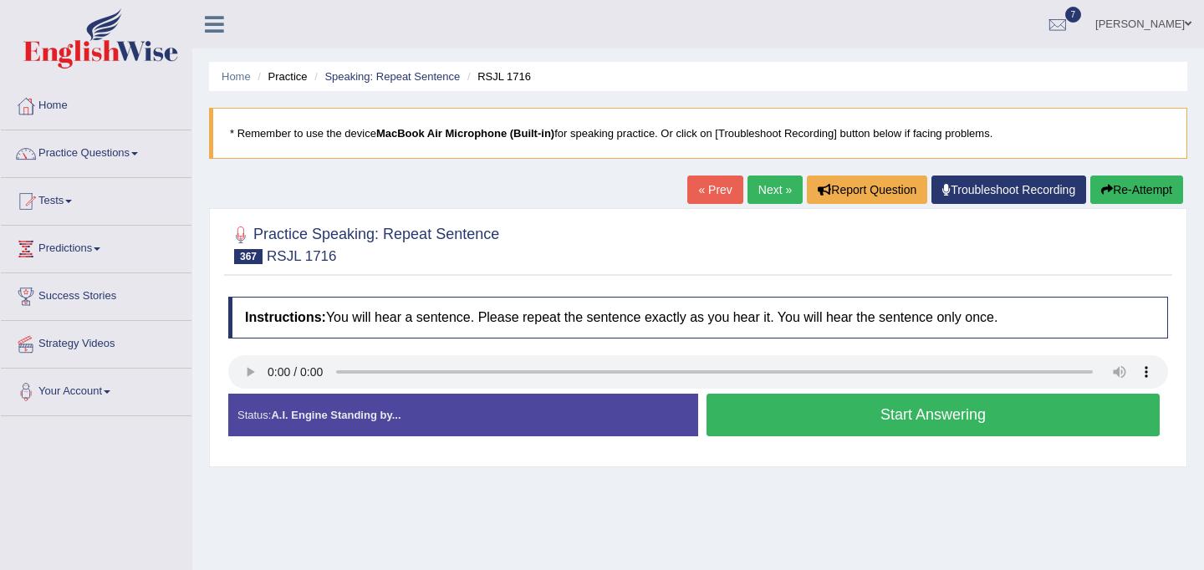
click at [818, 425] on button "Start Answering" at bounding box center [932, 415] width 453 height 43
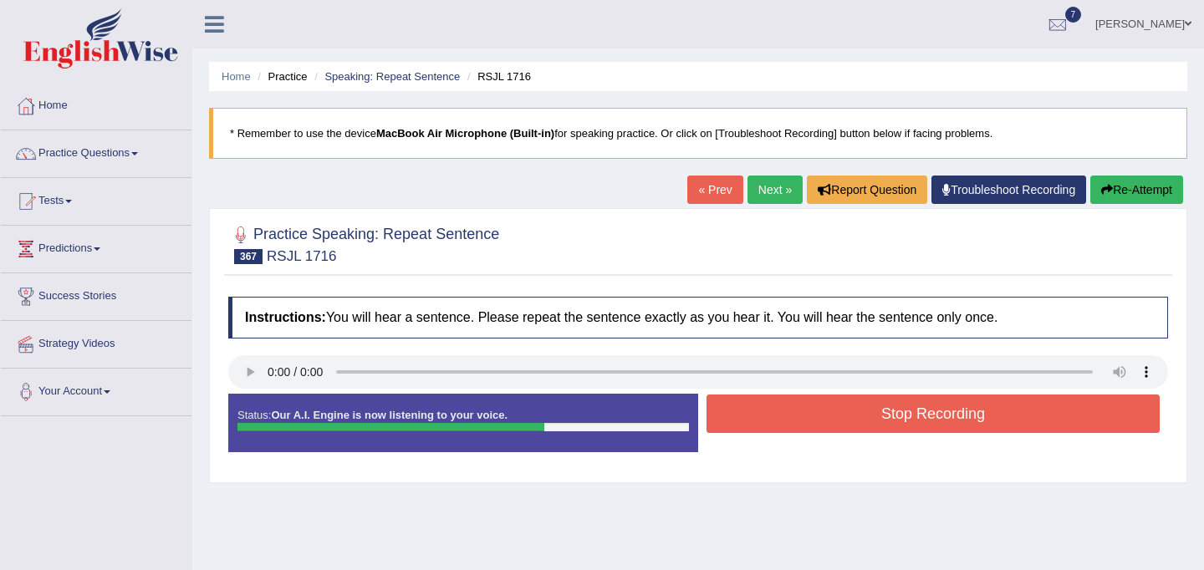
click at [920, 421] on button "Stop Recording" at bounding box center [932, 414] width 453 height 38
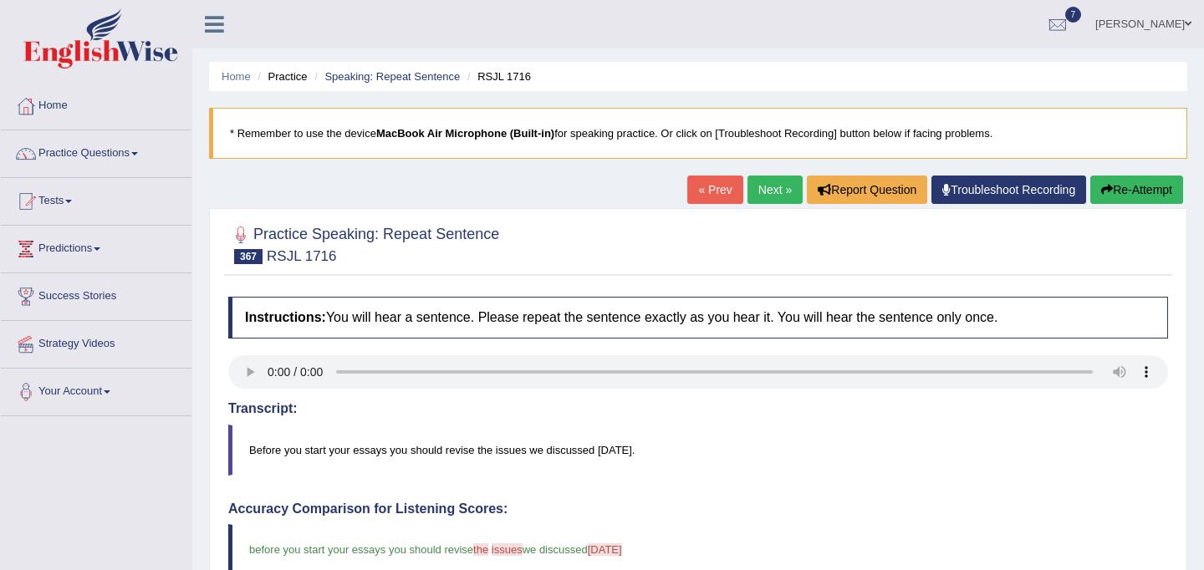
click at [774, 189] on link "Next »" at bounding box center [774, 190] width 55 height 28
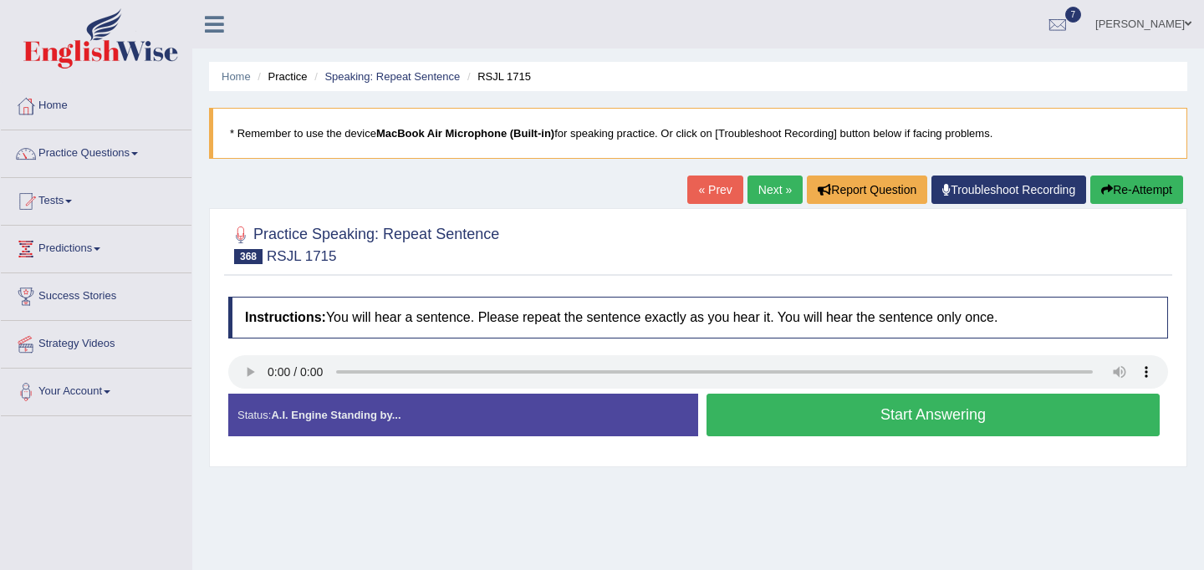
click at [782, 419] on button "Start Answering" at bounding box center [932, 415] width 453 height 43
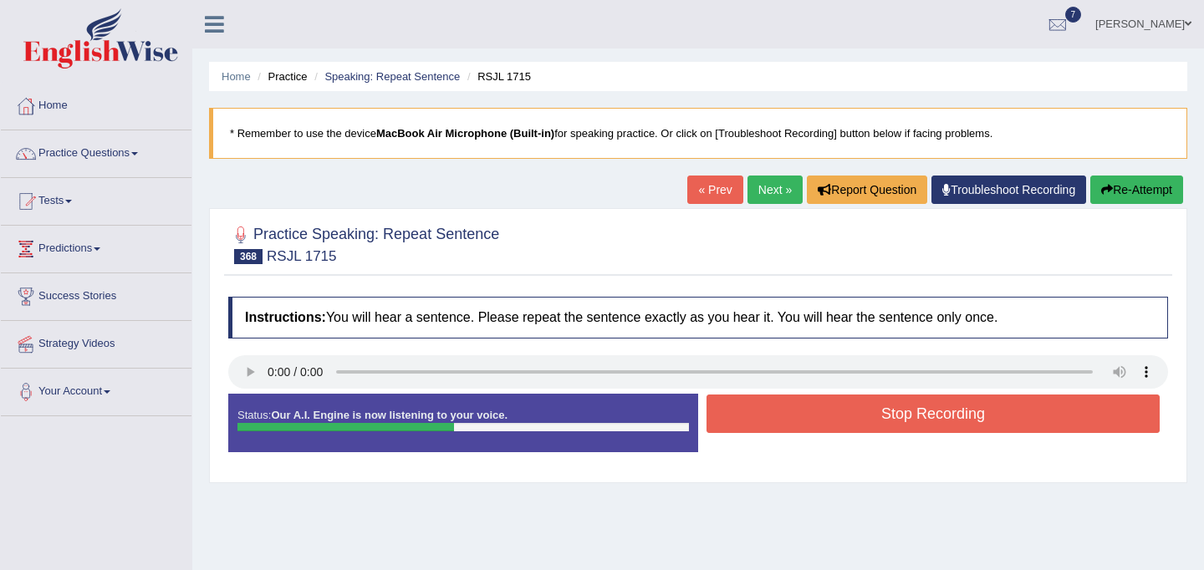
click at [782, 419] on button "Stop Recording" at bounding box center [932, 414] width 453 height 38
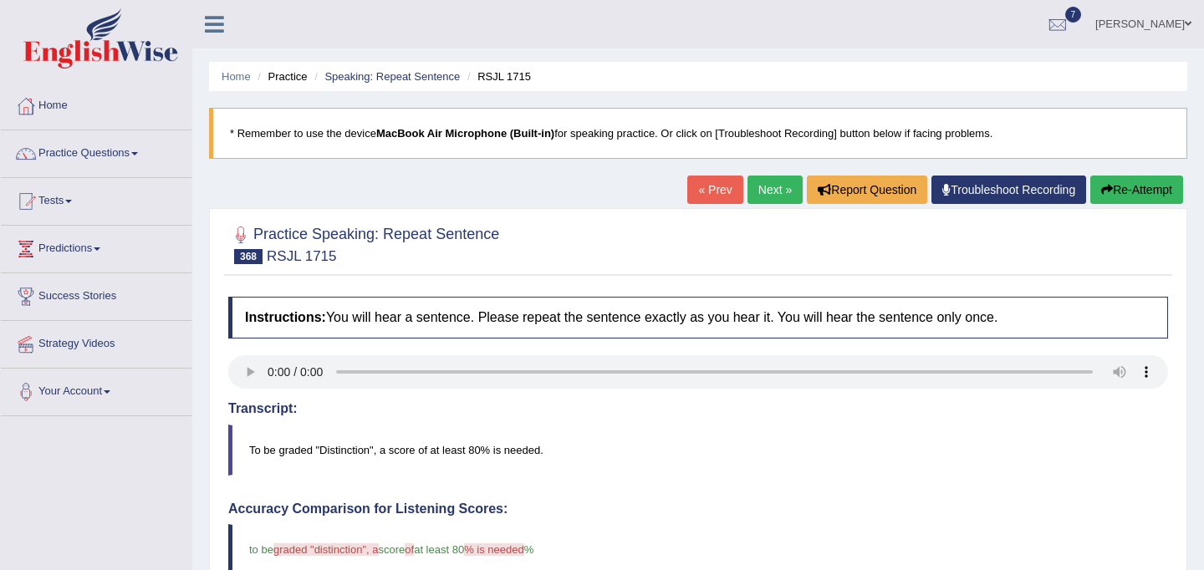
click at [758, 196] on link "Next »" at bounding box center [774, 190] width 55 height 28
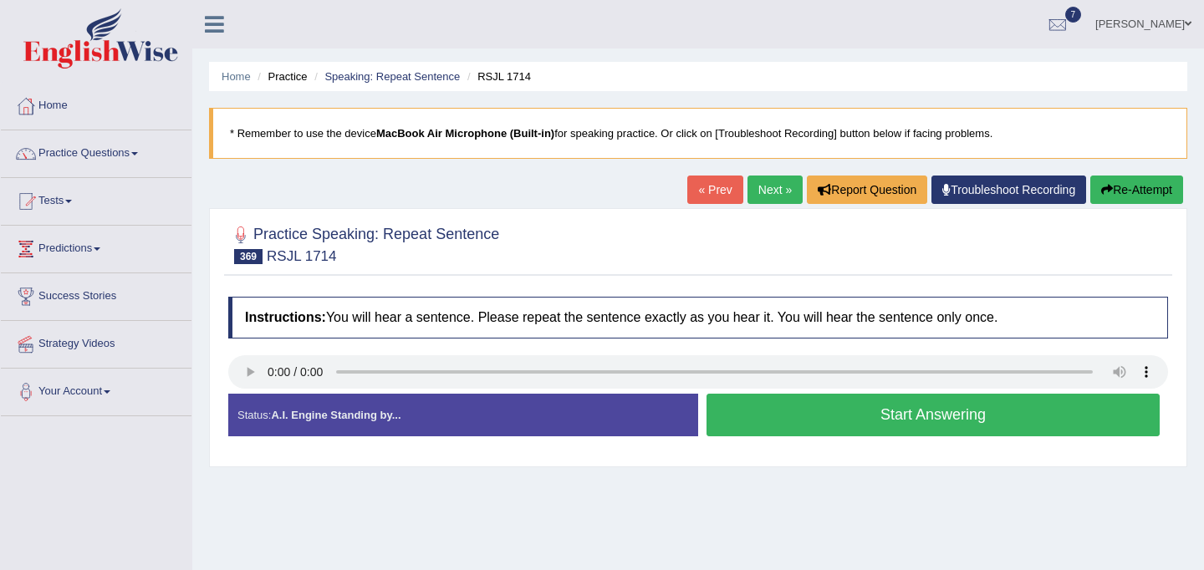
click at [859, 418] on button "Start Answering" at bounding box center [932, 415] width 453 height 43
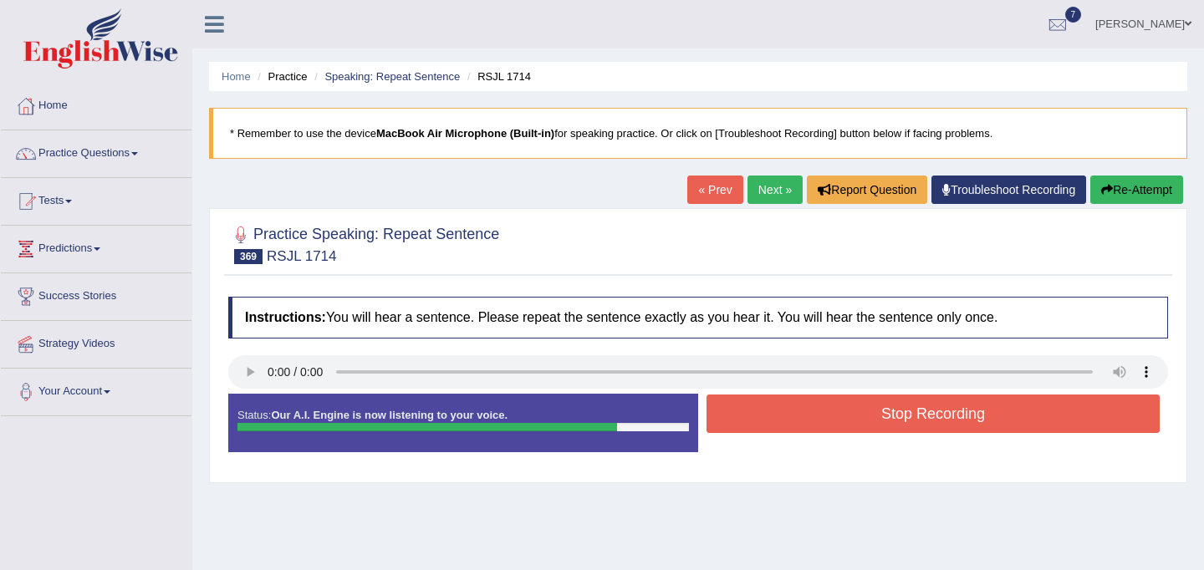
click at [859, 418] on button "Stop Recording" at bounding box center [932, 414] width 453 height 38
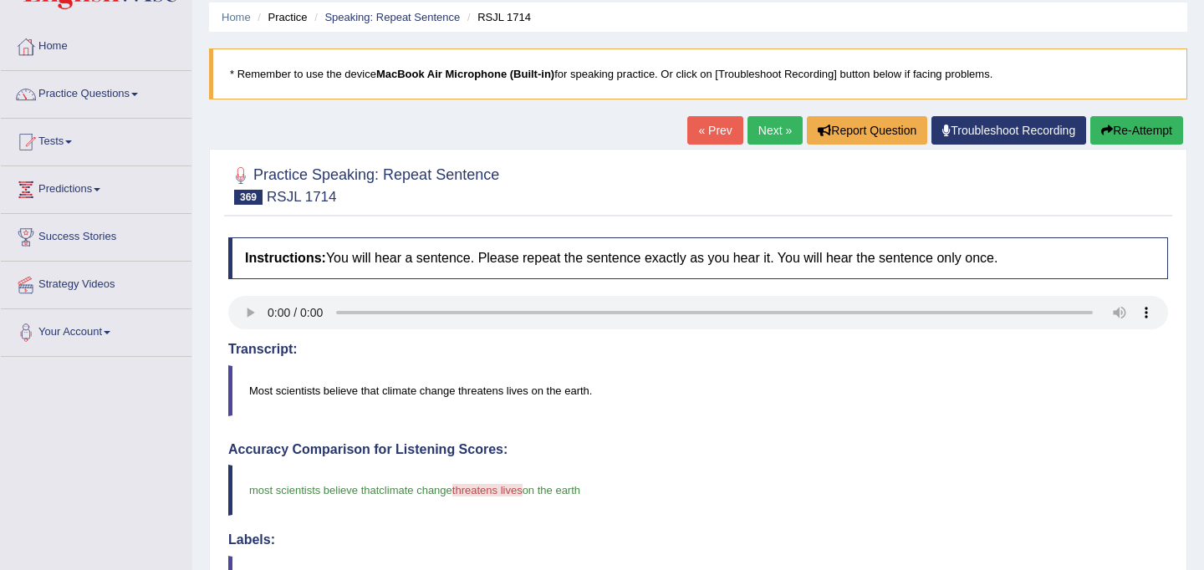
scroll to position [58, 0]
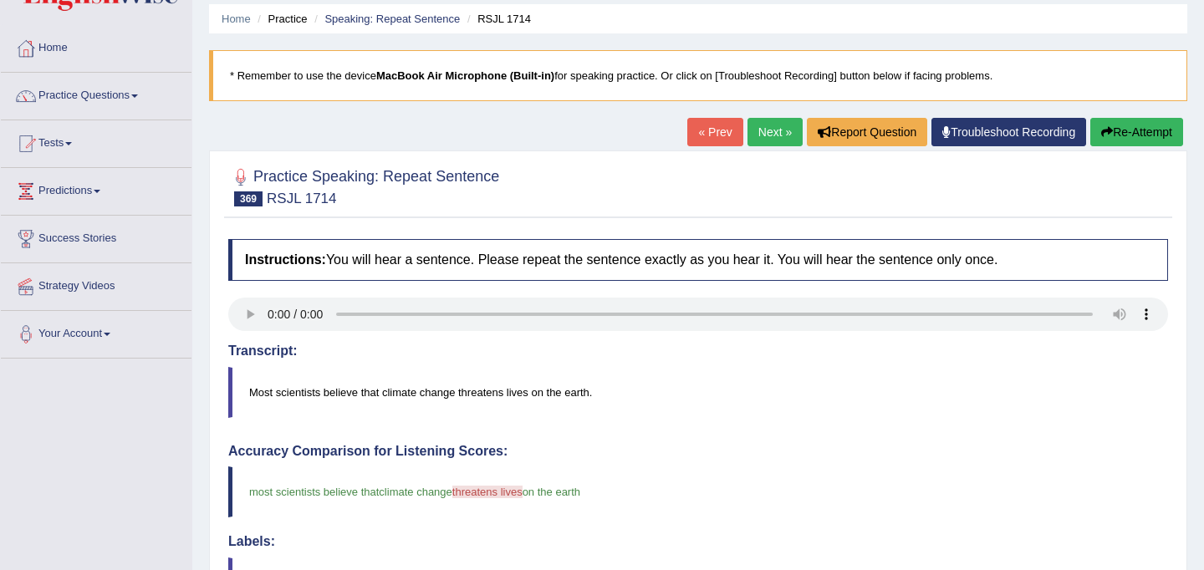
click at [777, 134] on link "Next »" at bounding box center [774, 132] width 55 height 28
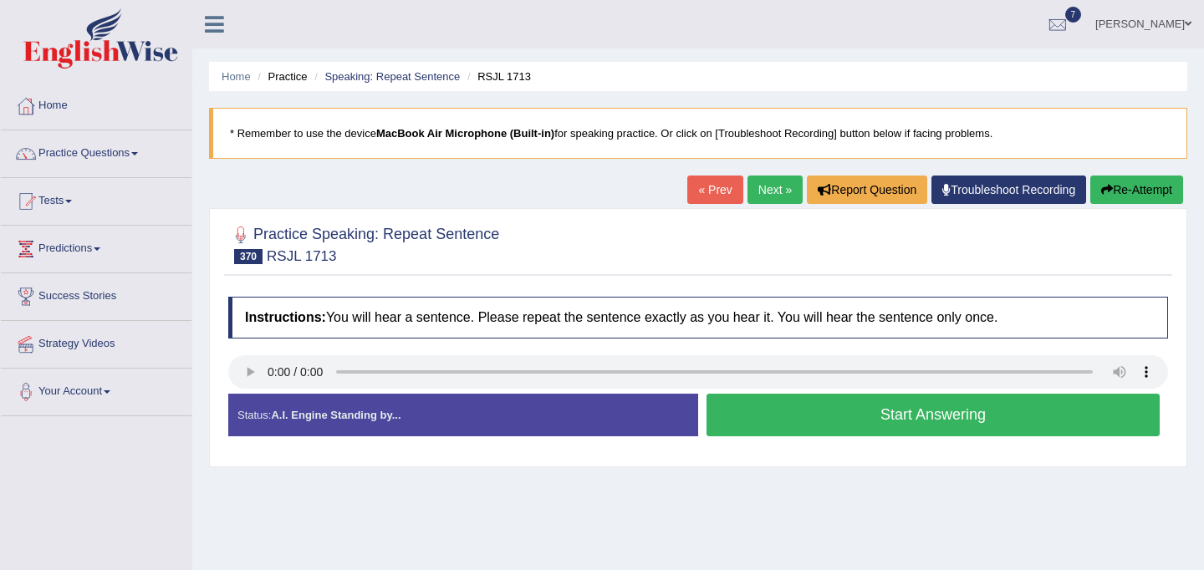
click at [1004, 408] on button "Start Answering" at bounding box center [932, 415] width 453 height 43
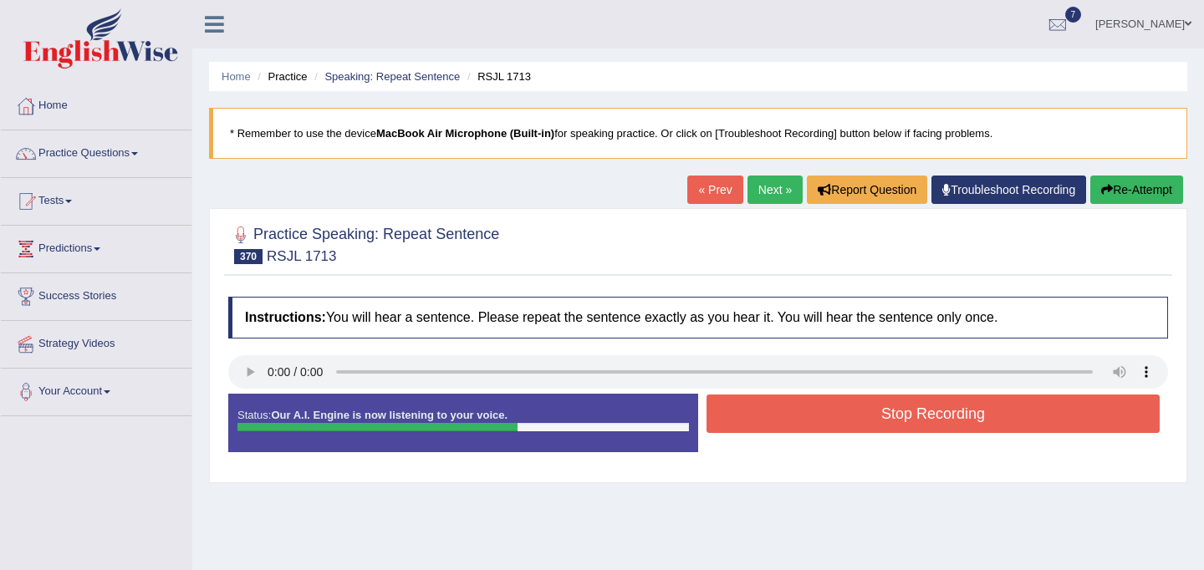
click at [1004, 408] on button "Stop Recording" at bounding box center [932, 414] width 453 height 38
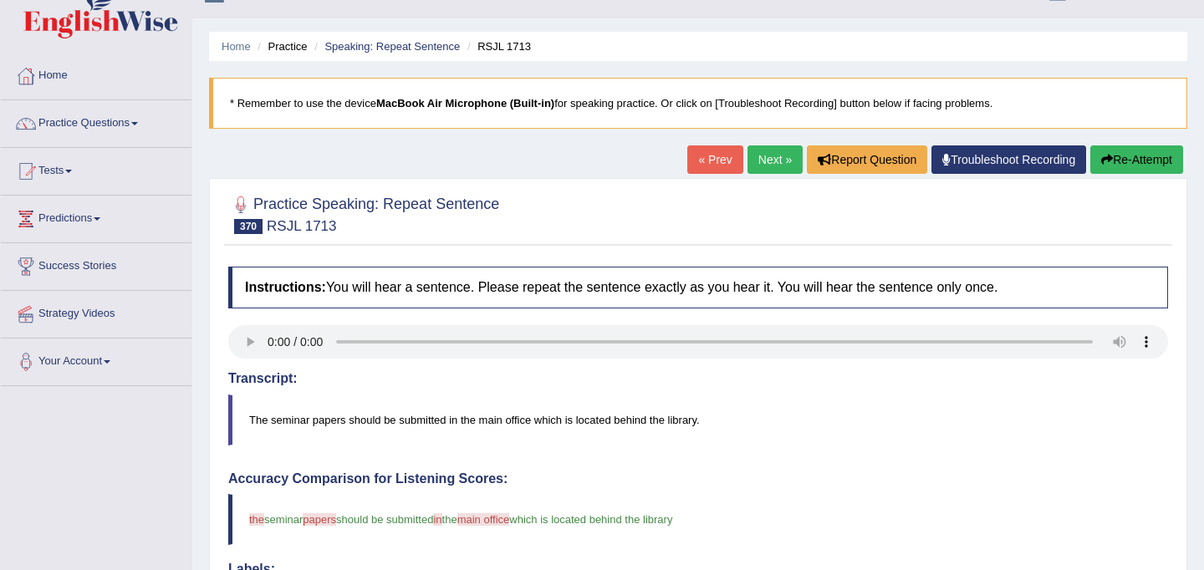
scroll to position [14, 0]
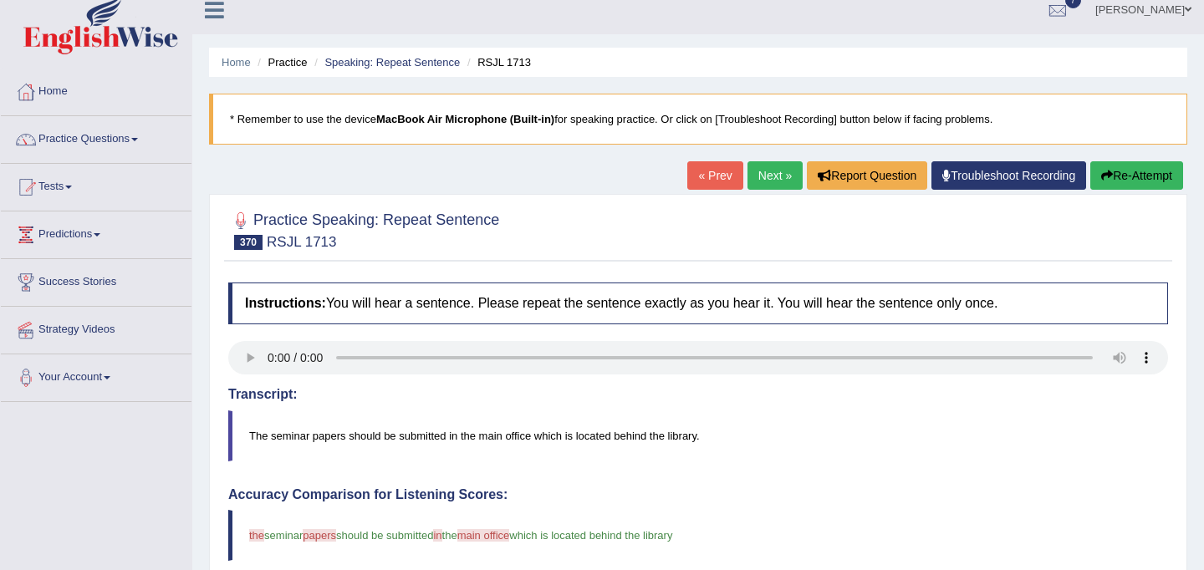
click at [767, 185] on link "Next »" at bounding box center [774, 175] width 55 height 28
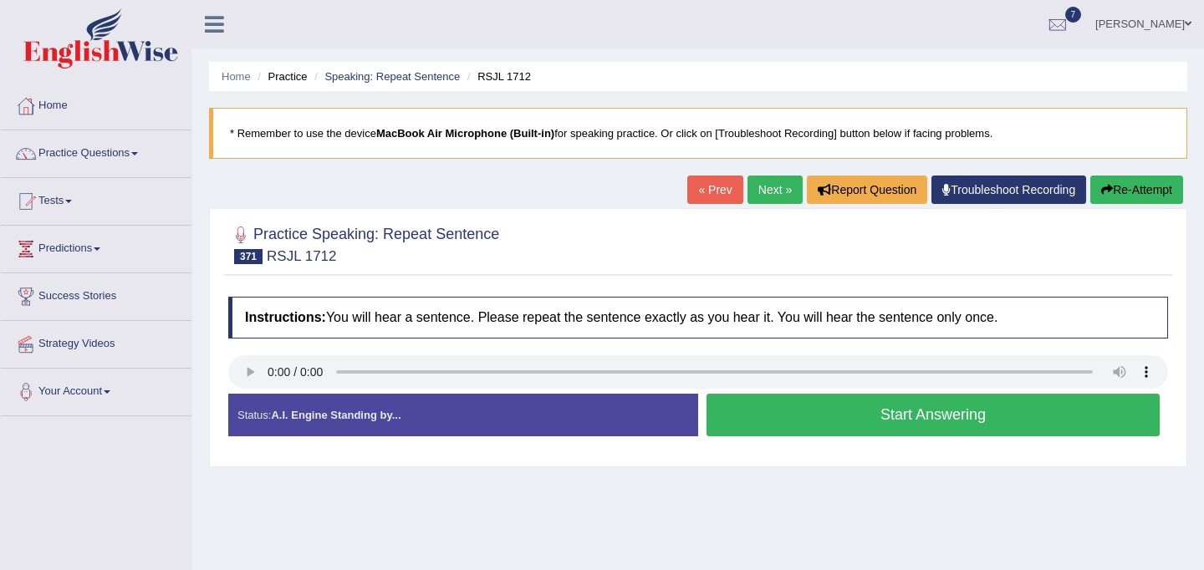
click at [915, 409] on button "Start Answering" at bounding box center [932, 415] width 453 height 43
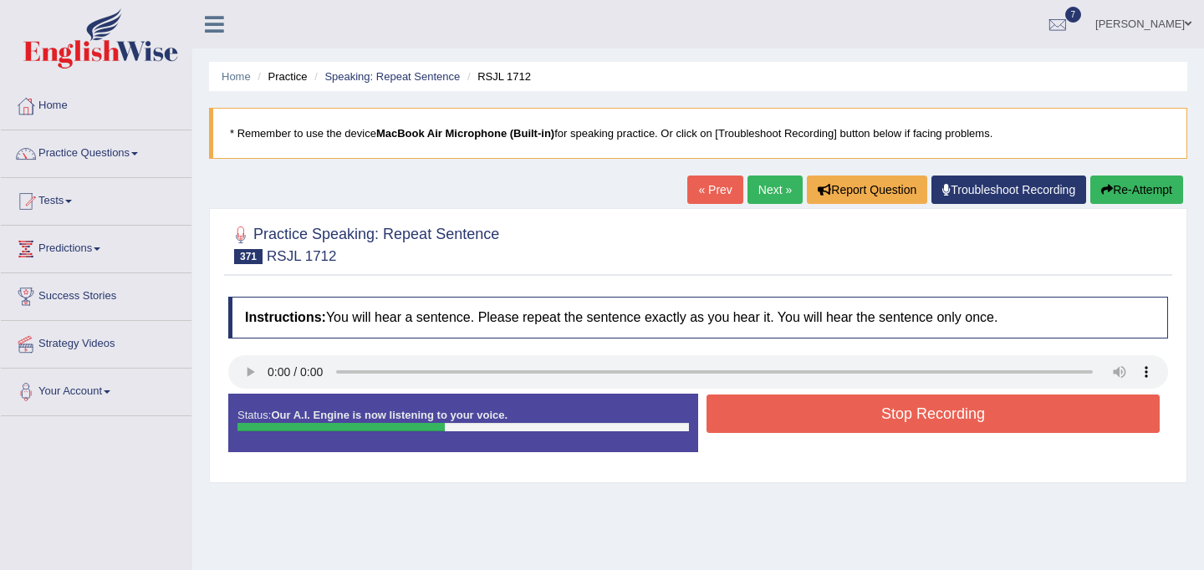
click at [915, 409] on button "Stop Recording" at bounding box center [932, 414] width 453 height 38
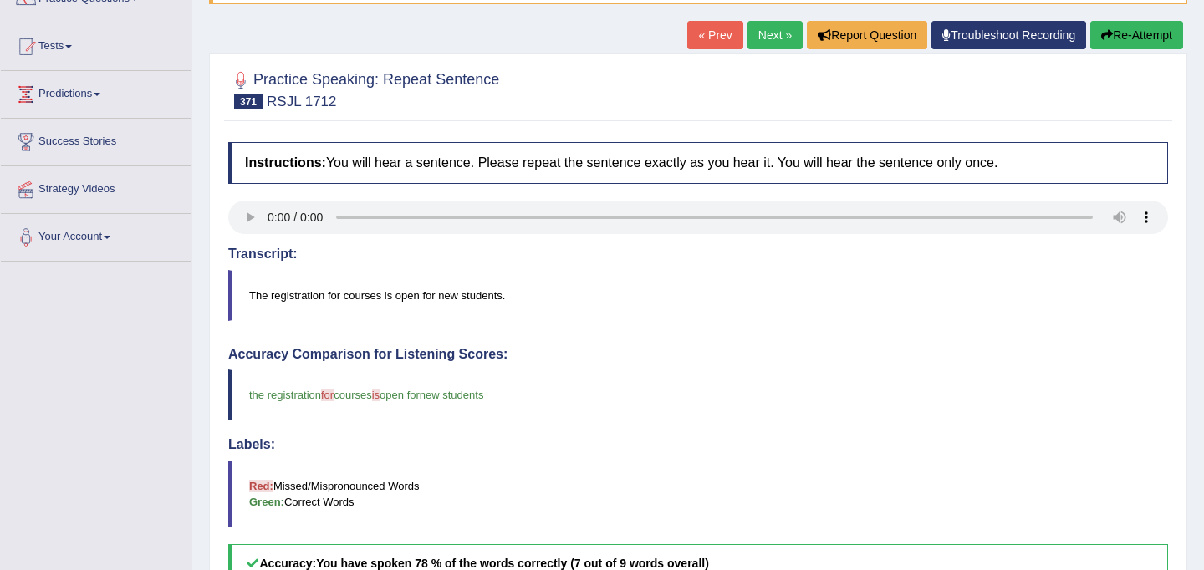
scroll to position [94, 0]
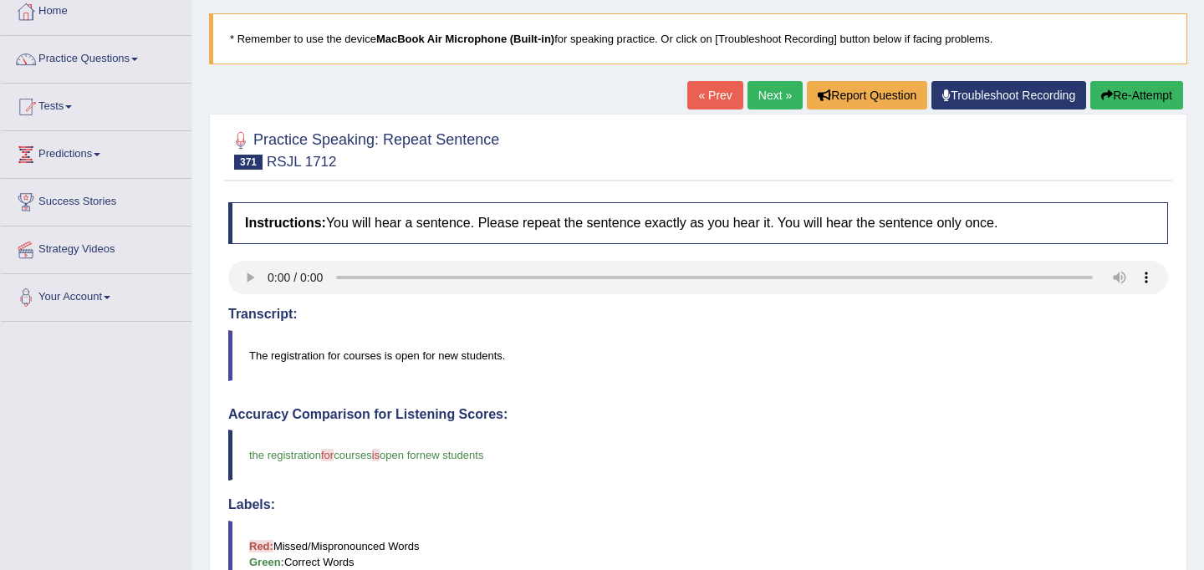
click at [773, 99] on link "Next »" at bounding box center [774, 95] width 55 height 28
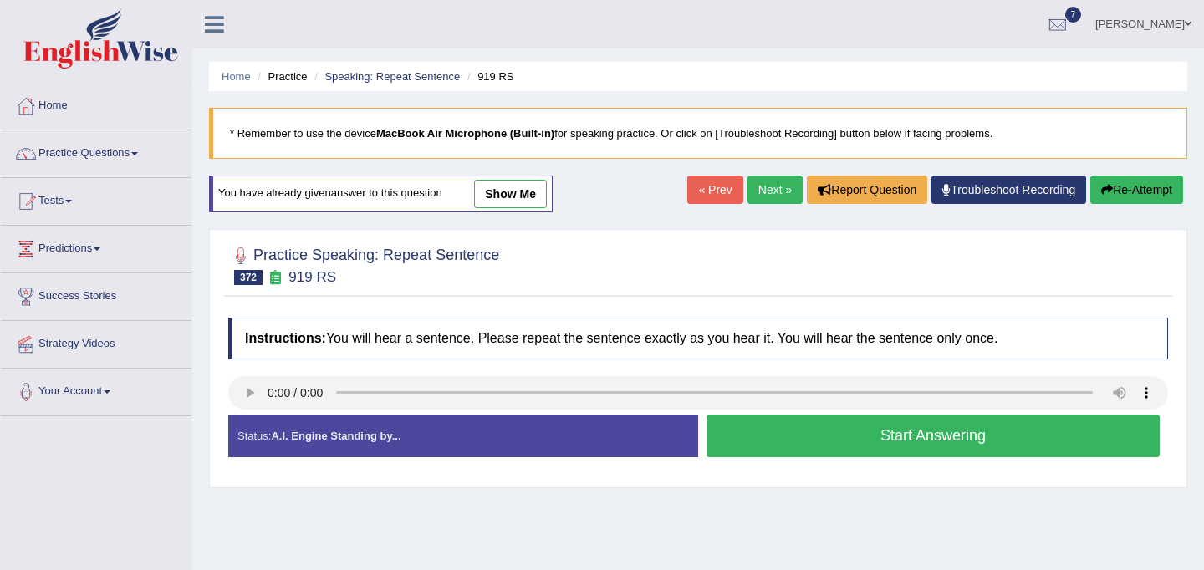
click at [885, 432] on button "Start Answering" at bounding box center [932, 436] width 453 height 43
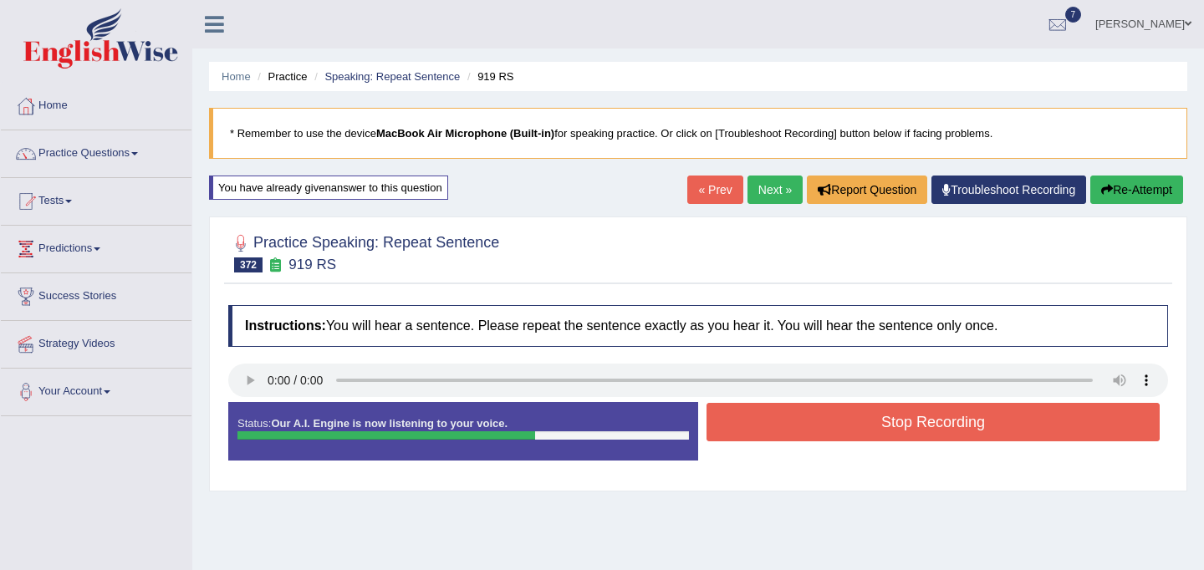
click at [885, 432] on button "Stop Recording" at bounding box center [932, 422] width 453 height 38
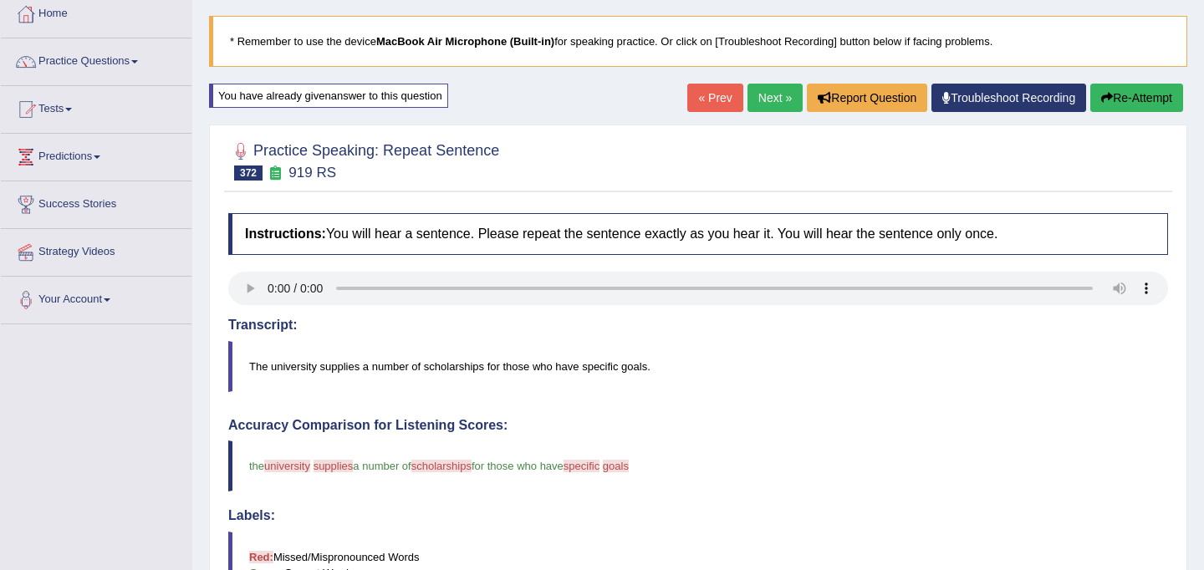
scroll to position [51, 0]
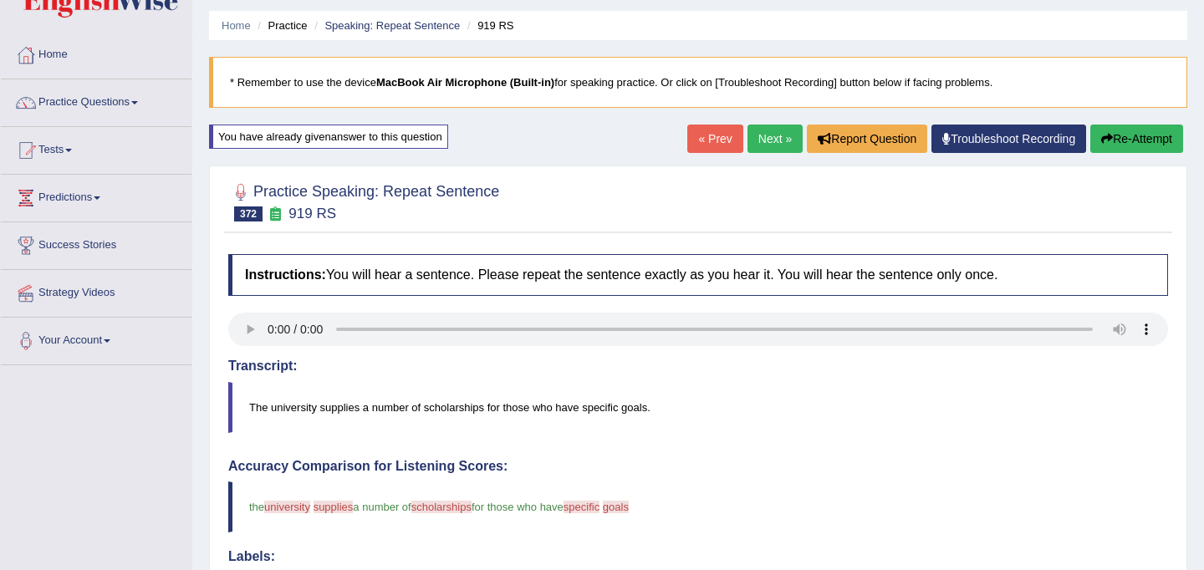
click at [755, 147] on link "Next »" at bounding box center [774, 139] width 55 height 28
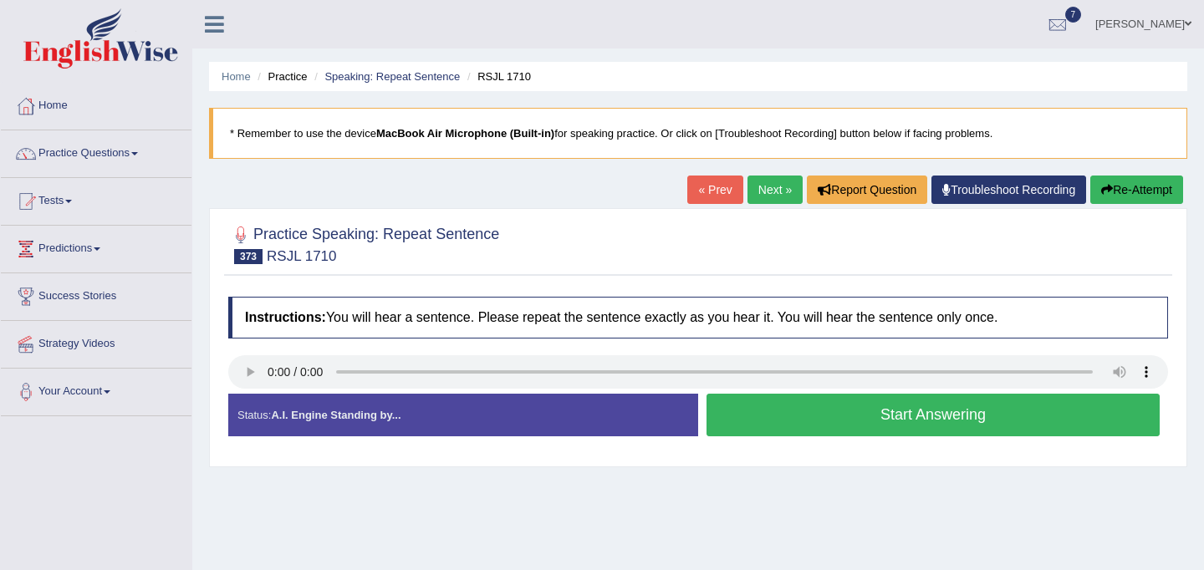
click at [785, 414] on button "Start Answering" at bounding box center [932, 415] width 453 height 43
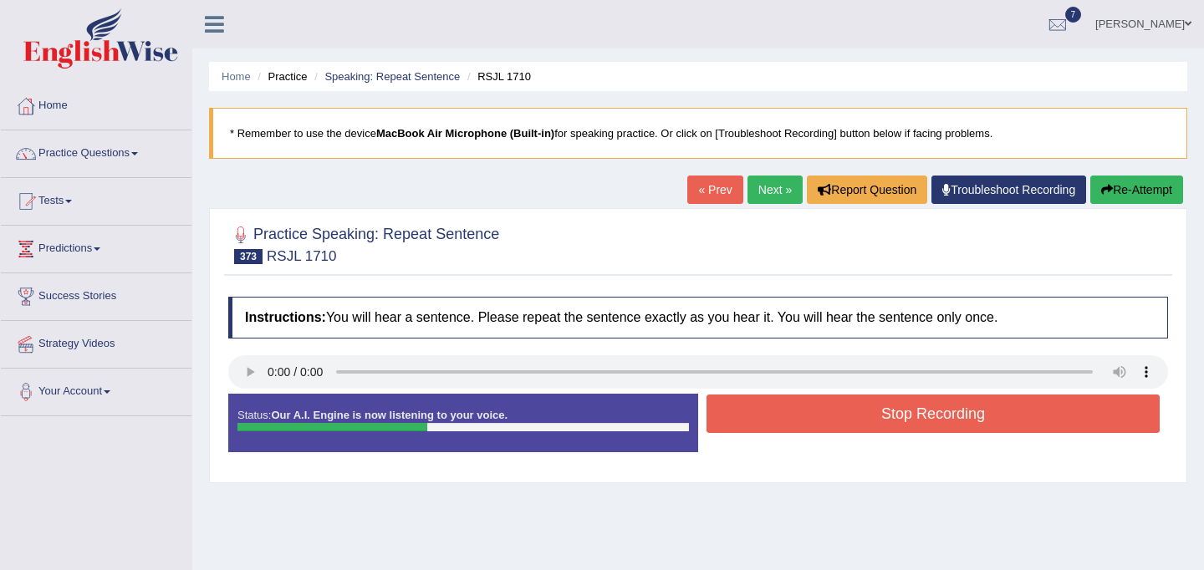
click at [785, 414] on button "Stop Recording" at bounding box center [932, 414] width 453 height 38
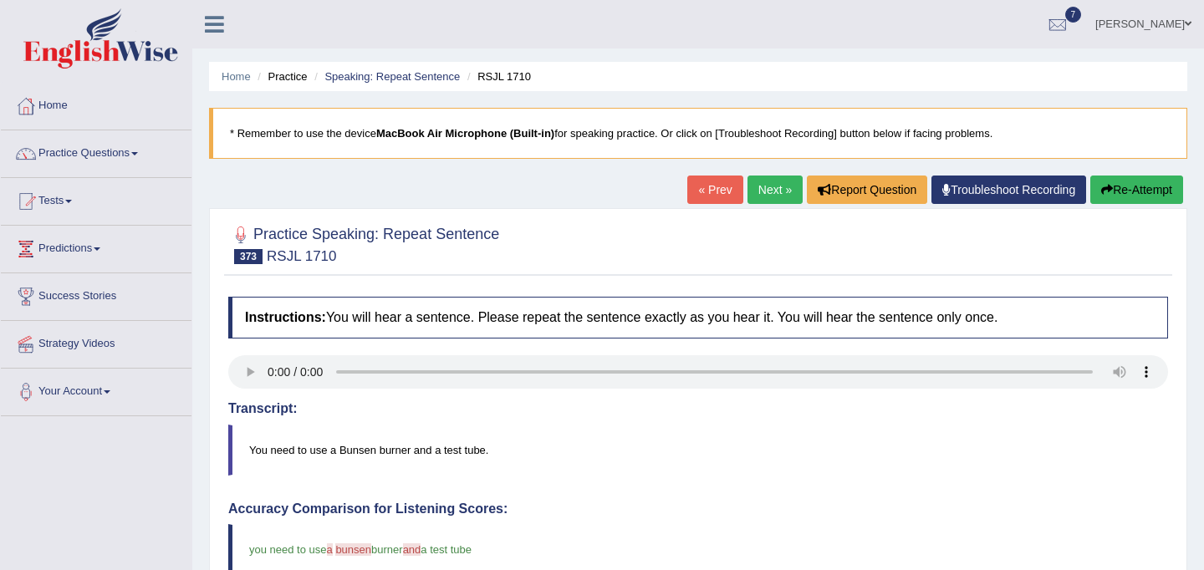
click at [765, 190] on link "Next »" at bounding box center [774, 190] width 55 height 28
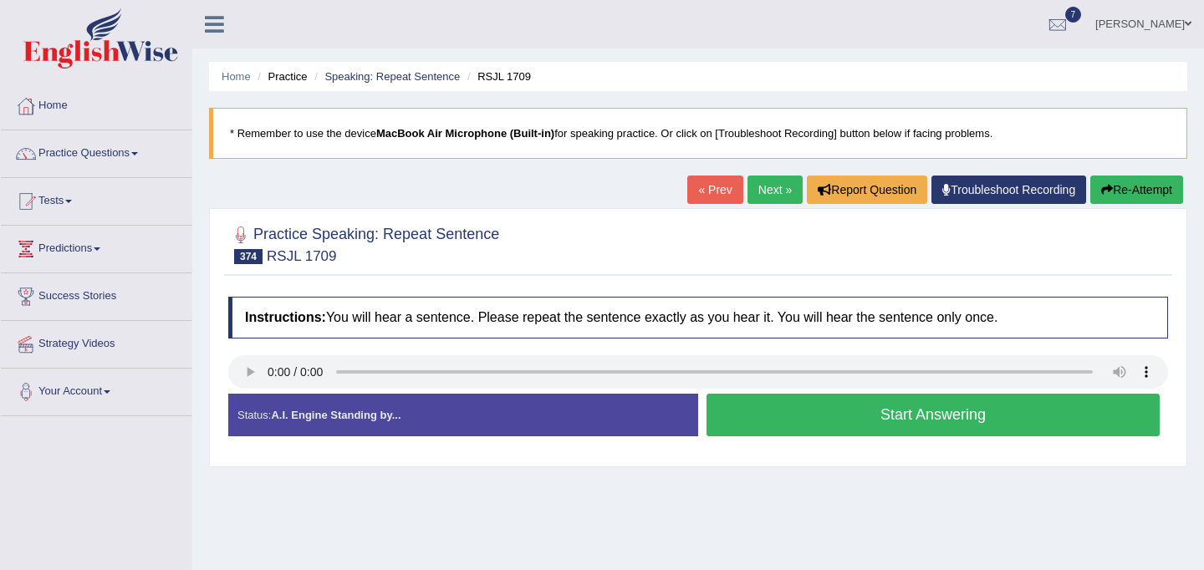
click at [921, 423] on button "Start Answering" at bounding box center [932, 415] width 453 height 43
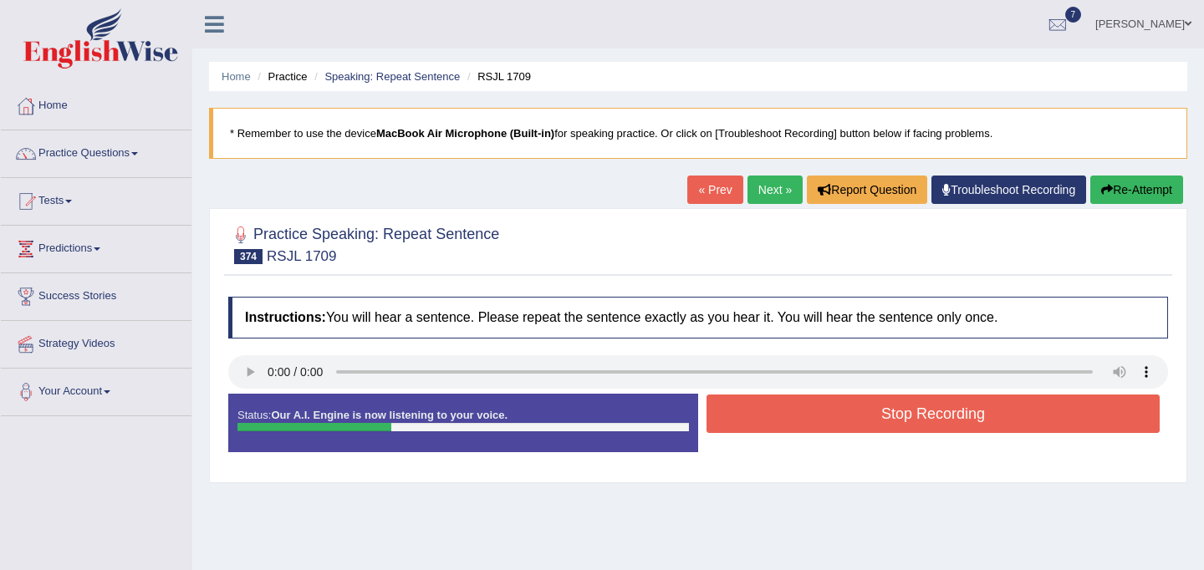
click at [921, 423] on button "Stop Recording" at bounding box center [932, 414] width 453 height 38
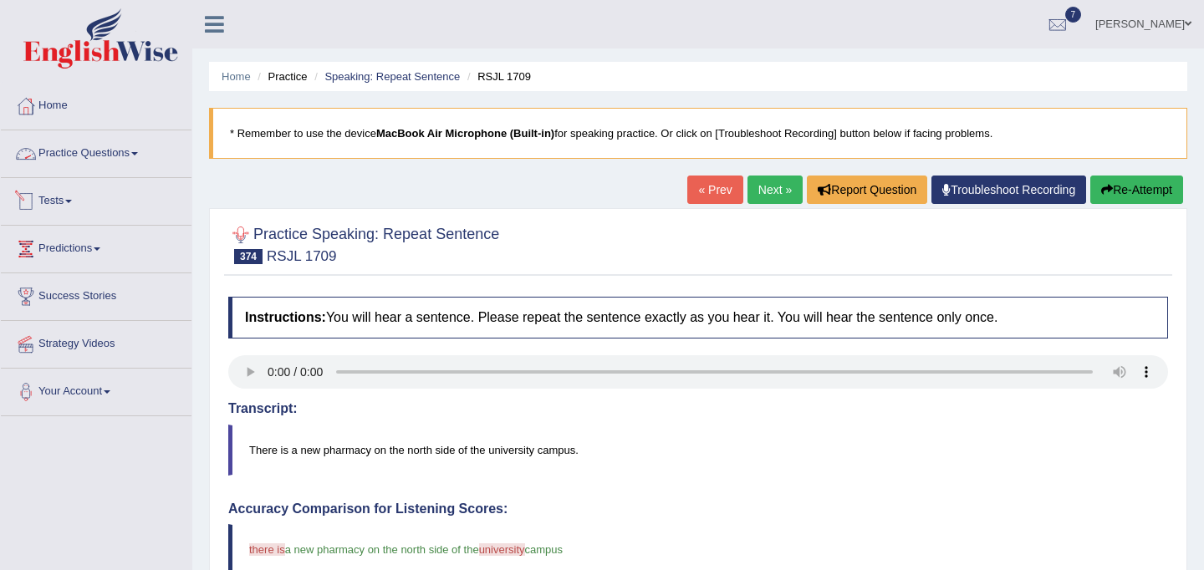
click at [110, 159] on link "Practice Questions" at bounding box center [96, 151] width 191 height 42
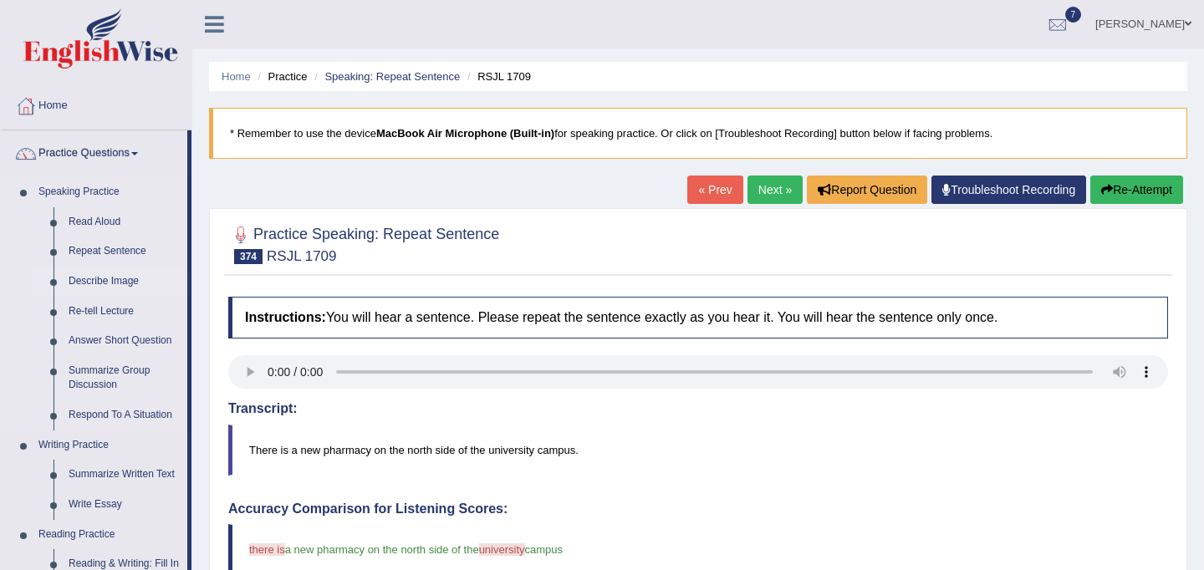
click at [109, 285] on link "Describe Image" at bounding box center [124, 282] width 126 height 30
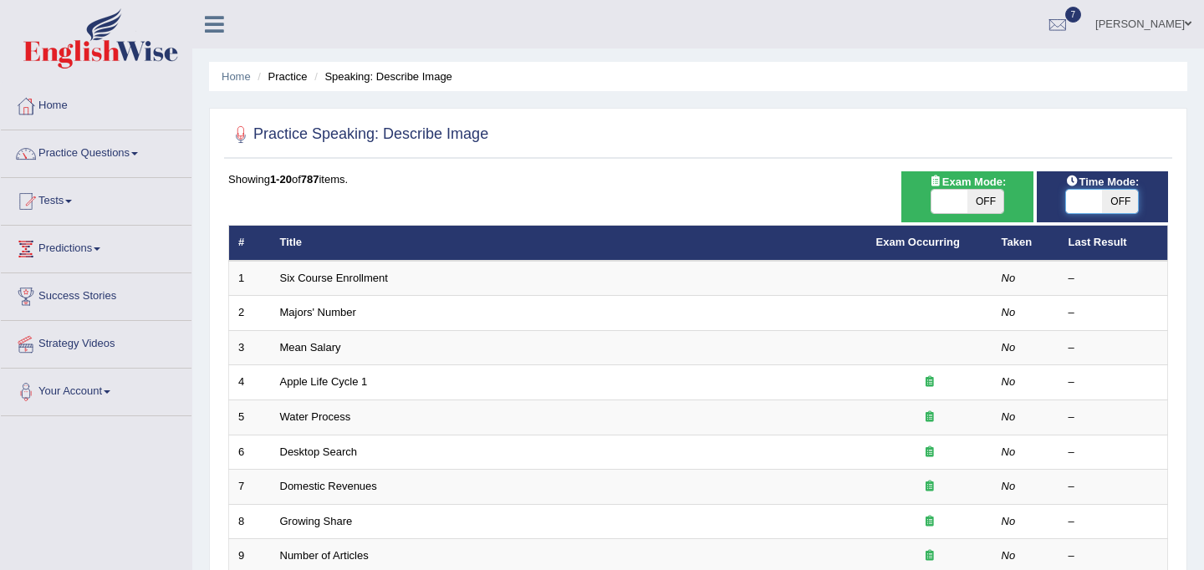
click at [1072, 206] on span at bounding box center [1084, 201] width 36 height 23
checkbox input "true"
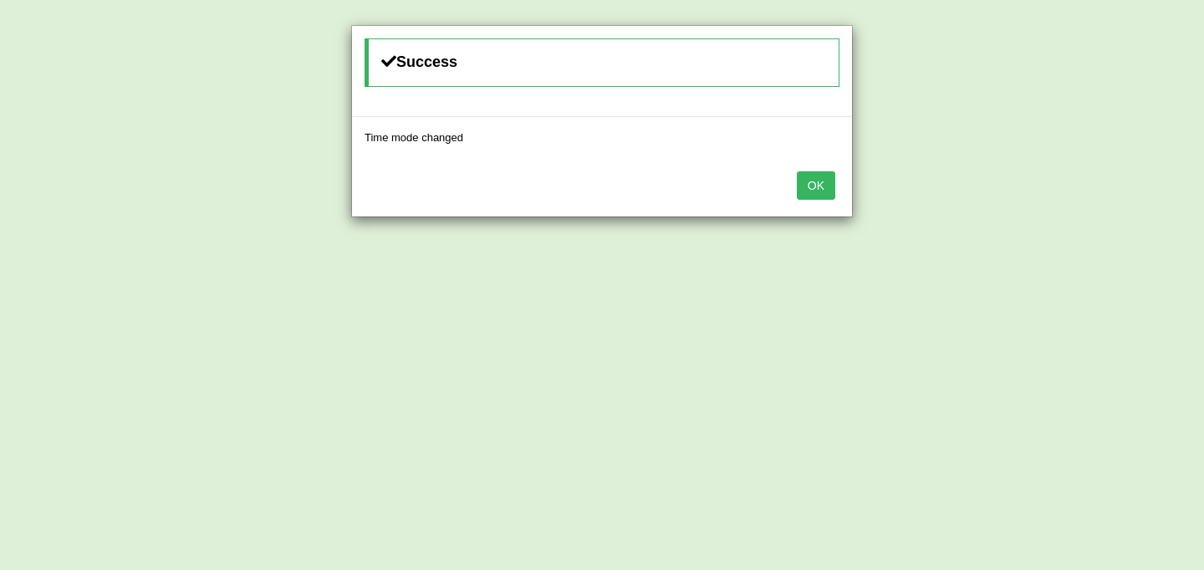
click at [812, 182] on button "OK" at bounding box center [816, 185] width 38 height 28
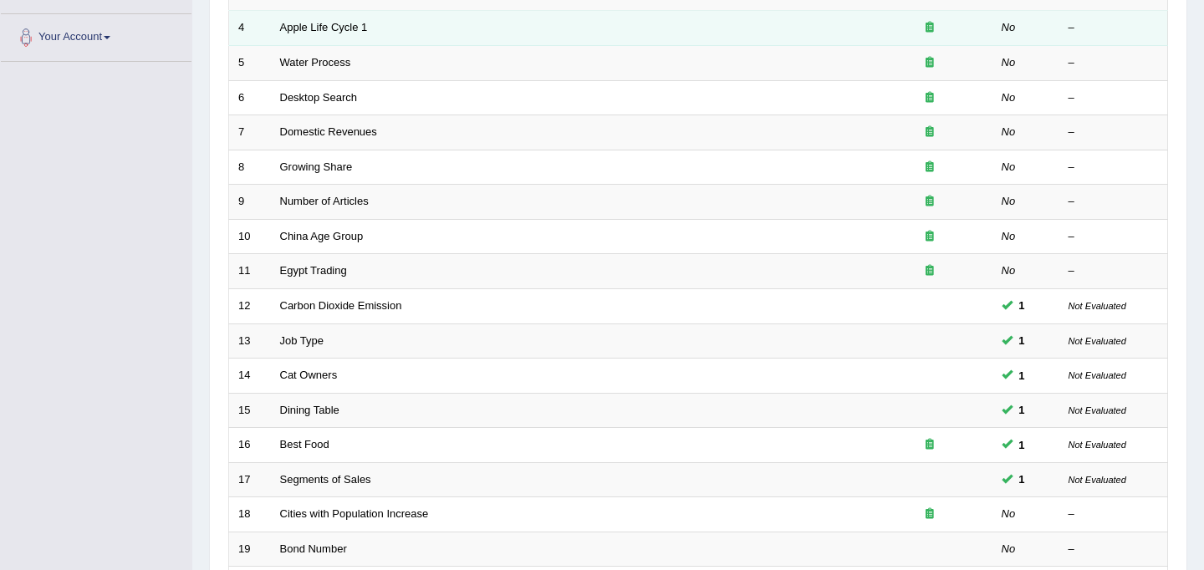
scroll to position [537, 0]
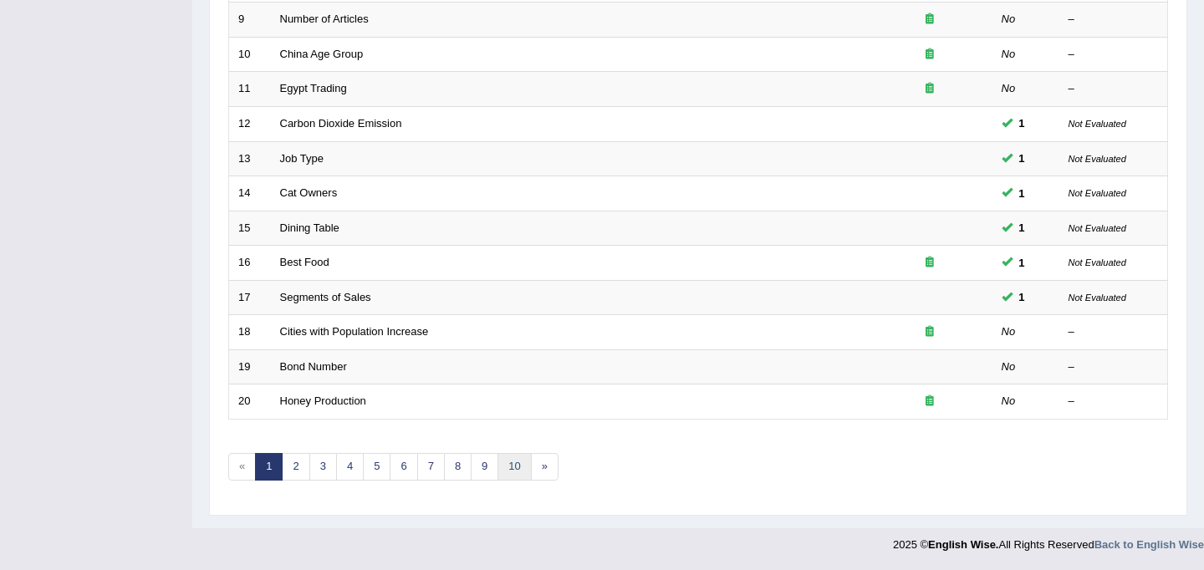
click at [510, 468] on link "10" at bounding box center [513, 467] width 33 height 28
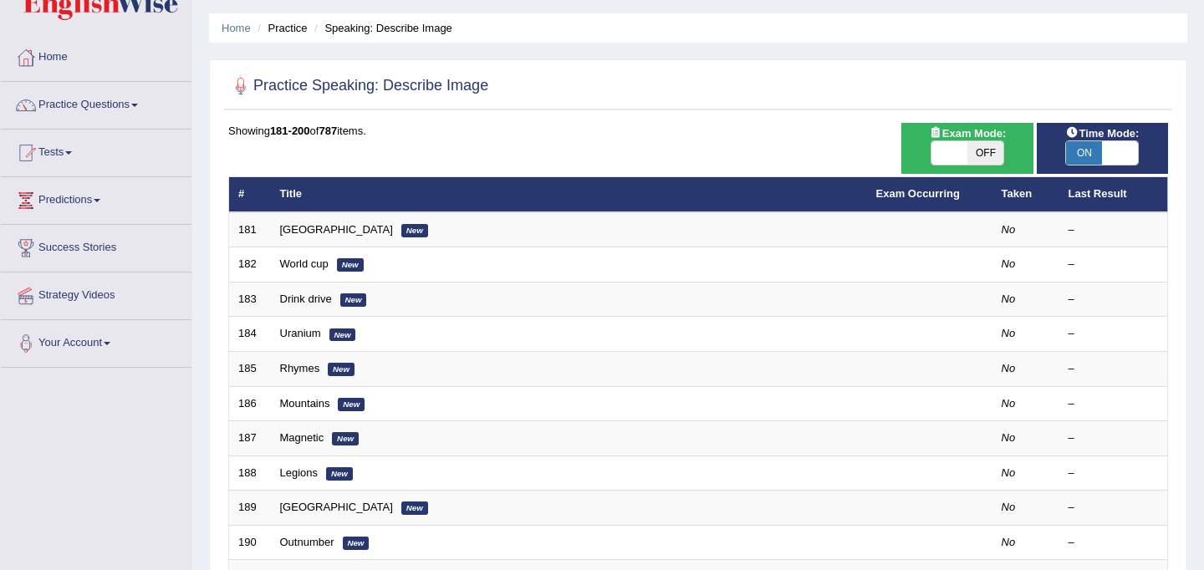
scroll to position [55, 0]
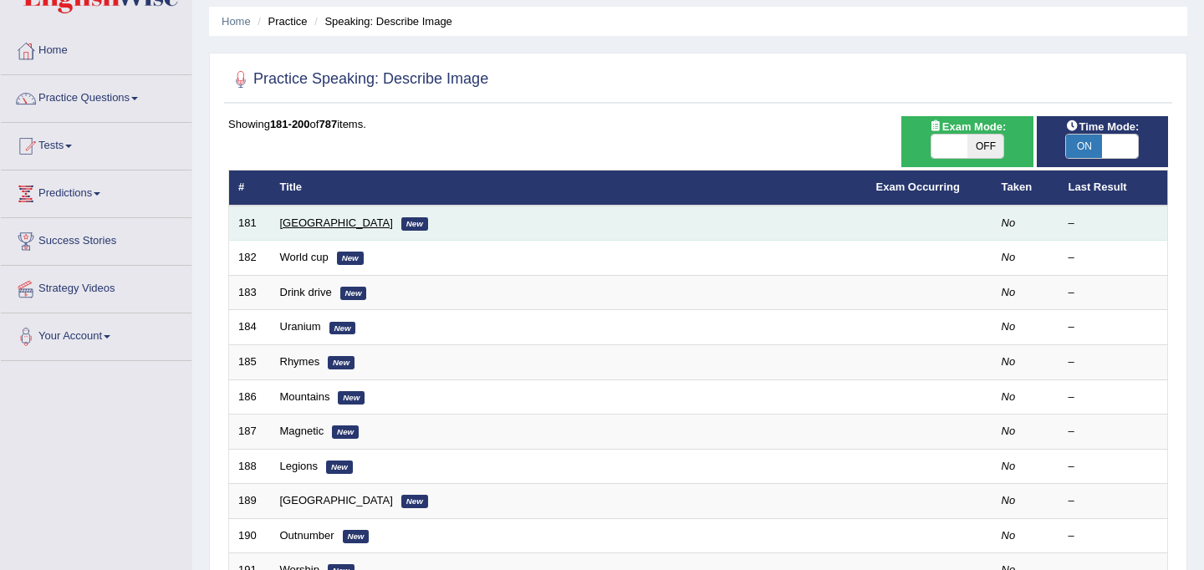
click at [295, 224] on link "[GEOGRAPHIC_DATA]" at bounding box center [336, 223] width 113 height 13
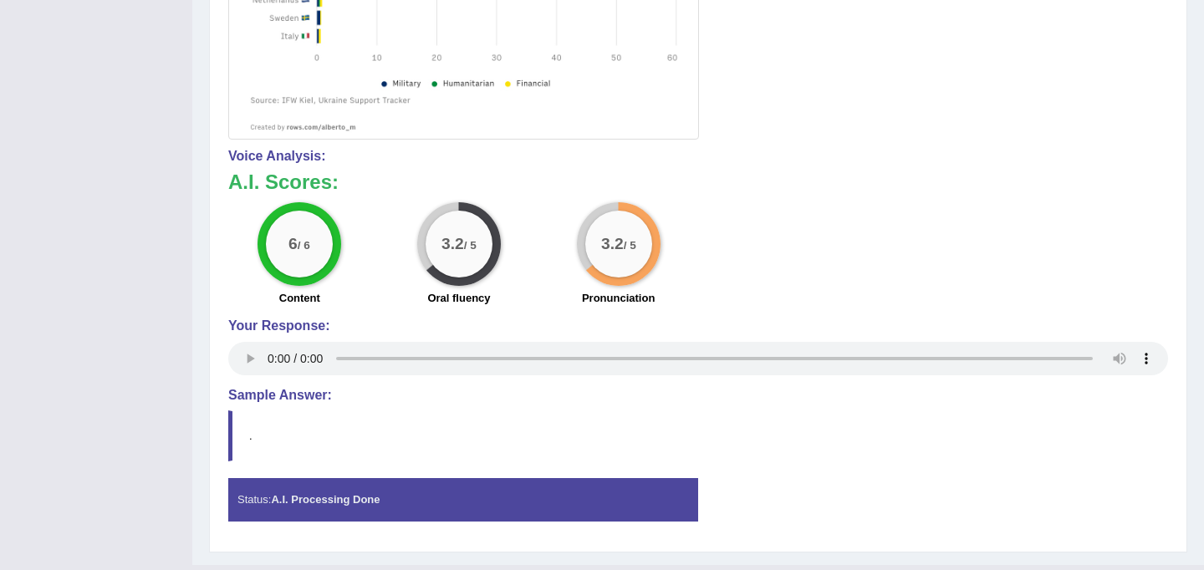
scroll to position [696, 0]
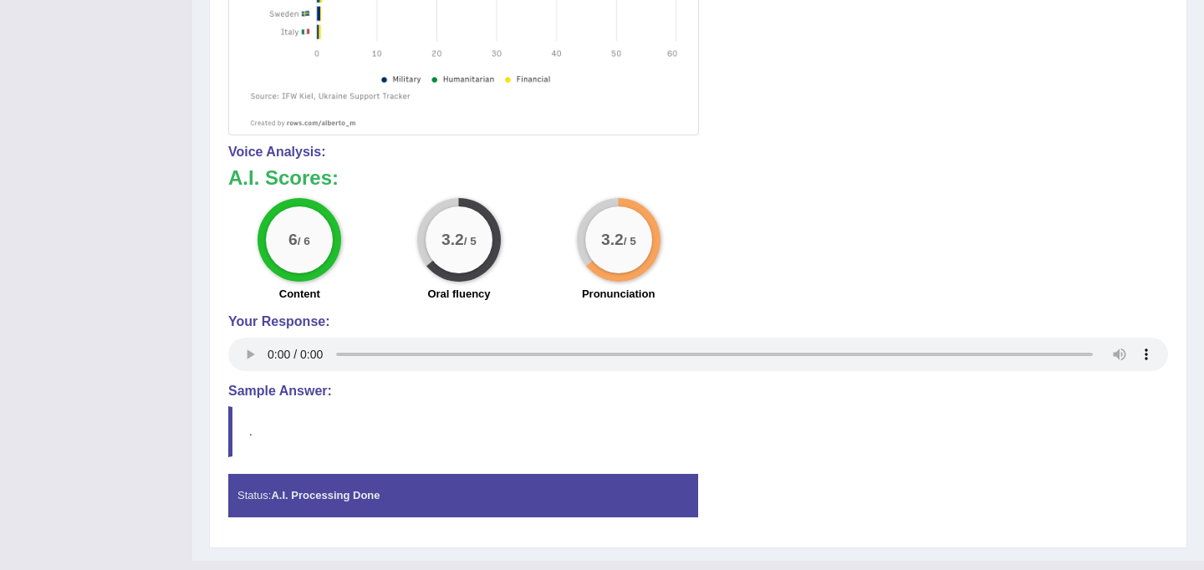
click at [291, 149] on h4 "Voice Analysis:" at bounding box center [698, 152] width 940 height 15
click at [296, 480] on div "Status: A.I. Processing Done" at bounding box center [463, 495] width 470 height 43
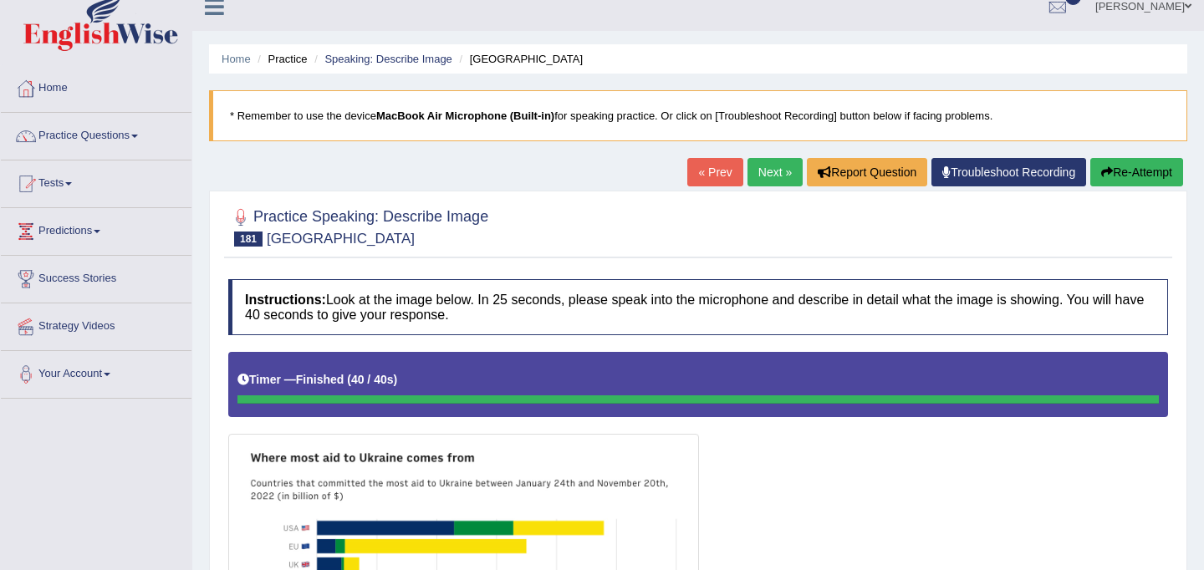
scroll to position [10, 0]
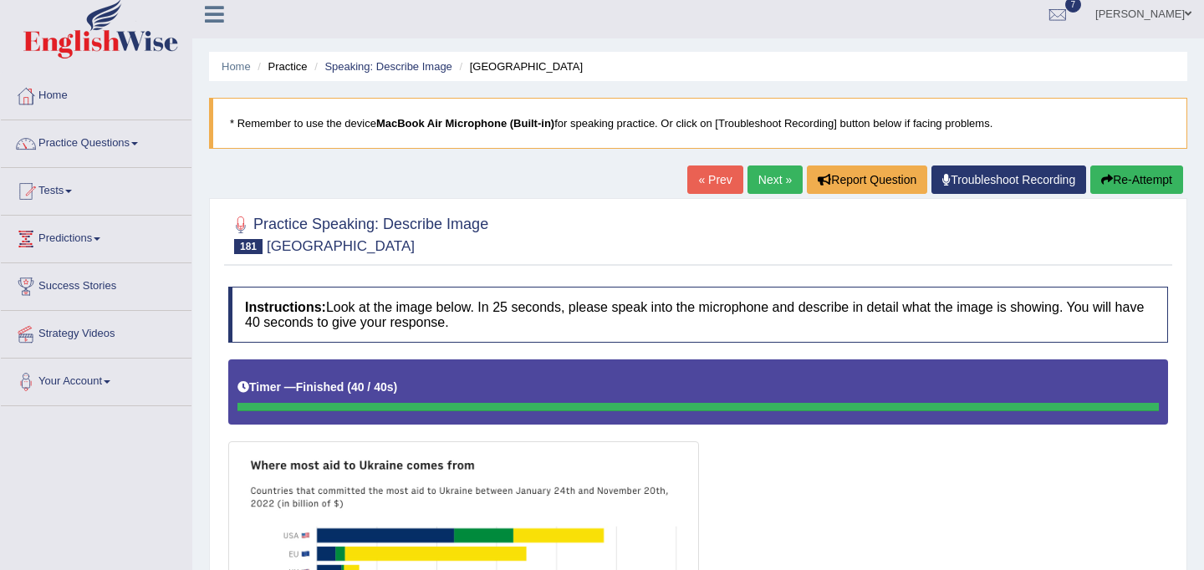
click at [1158, 178] on button "Re-Attempt" at bounding box center [1136, 180] width 93 height 28
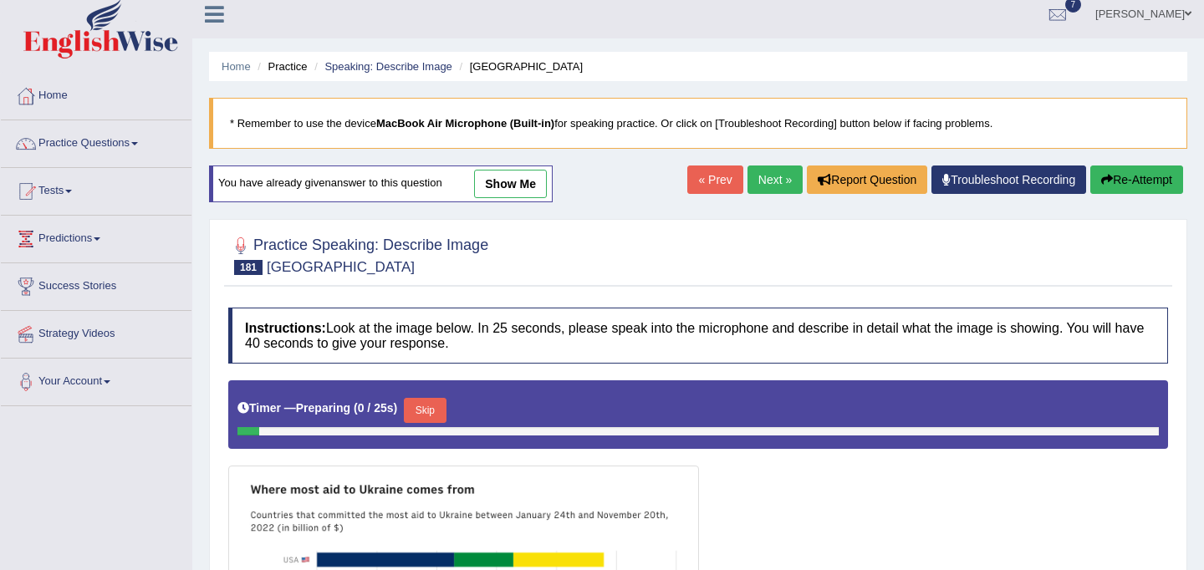
click at [432, 409] on button "Skip" at bounding box center [425, 410] width 42 height 25
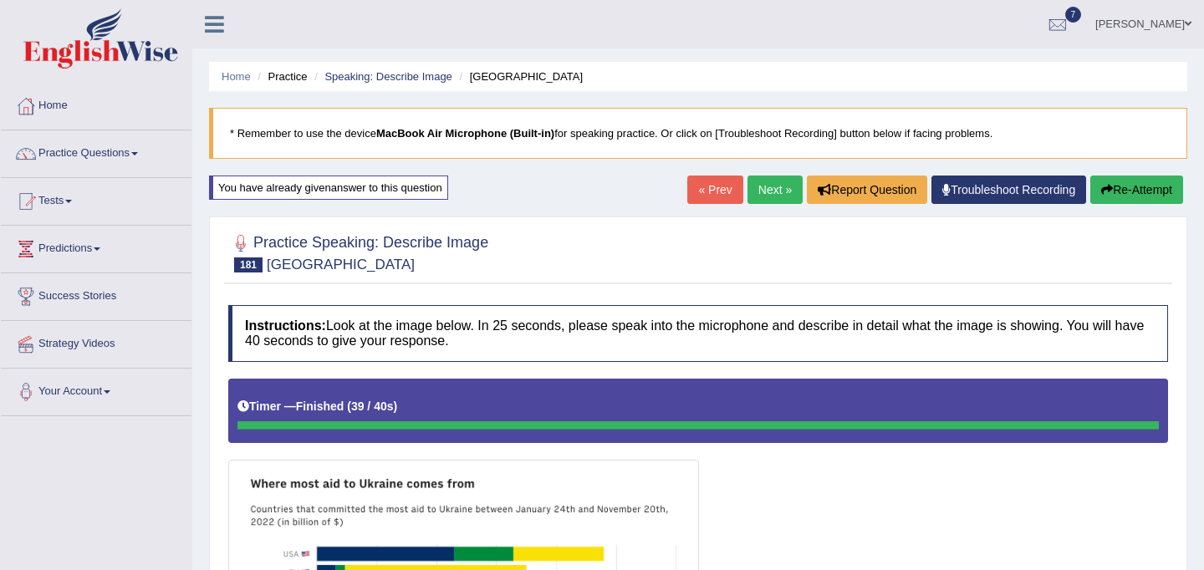
click at [1141, 187] on button "Re-Attempt" at bounding box center [1136, 190] width 93 height 28
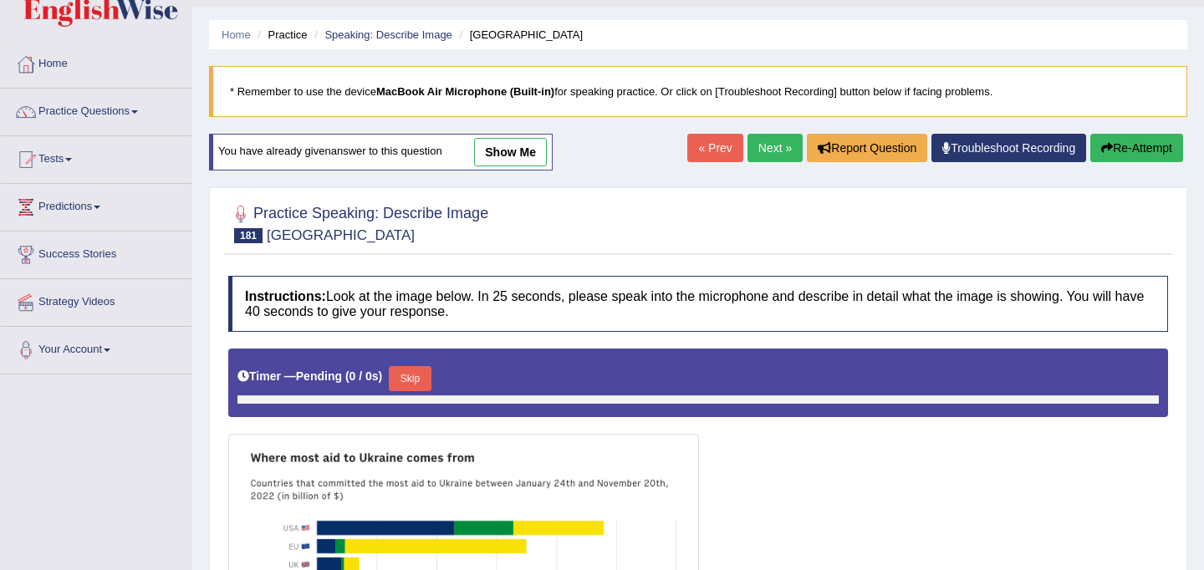
scroll to position [51, 0]
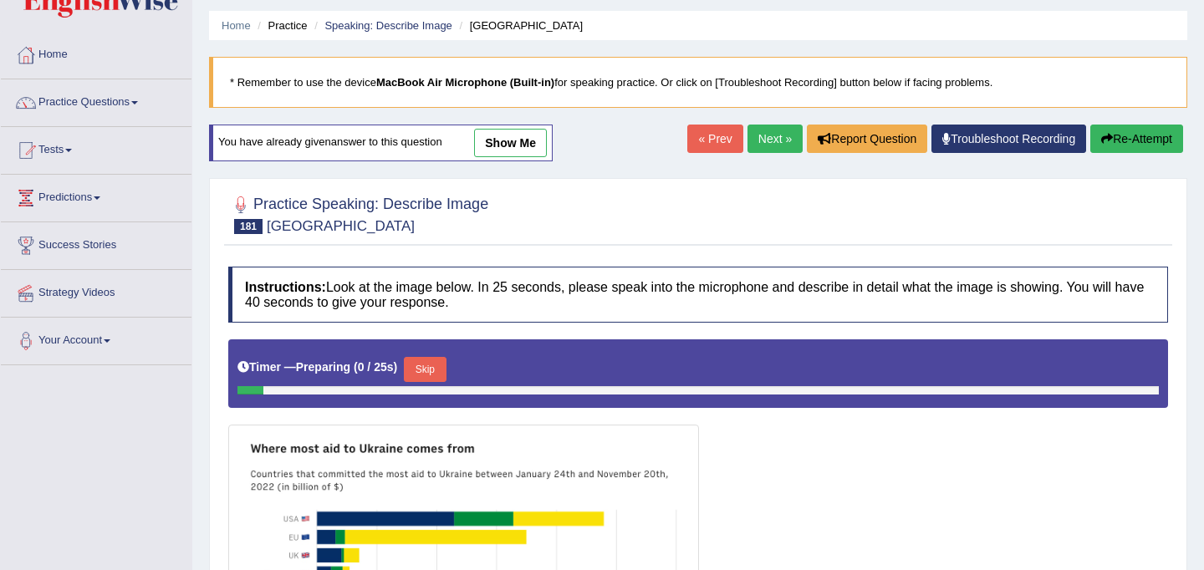
click at [425, 369] on button "Skip" at bounding box center [425, 369] width 42 height 25
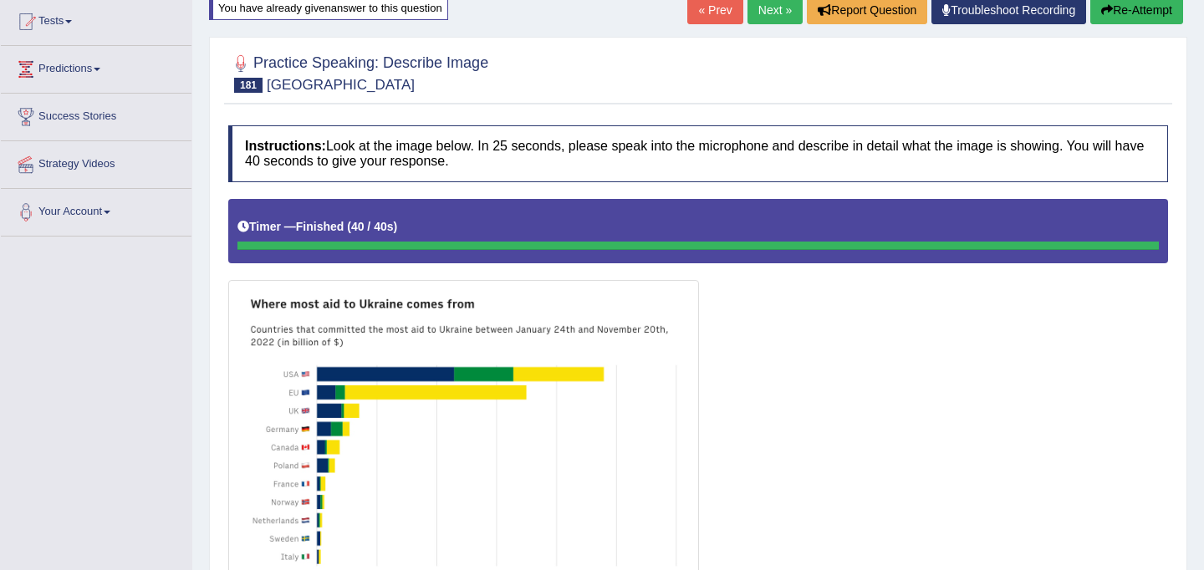
scroll to position [0, 0]
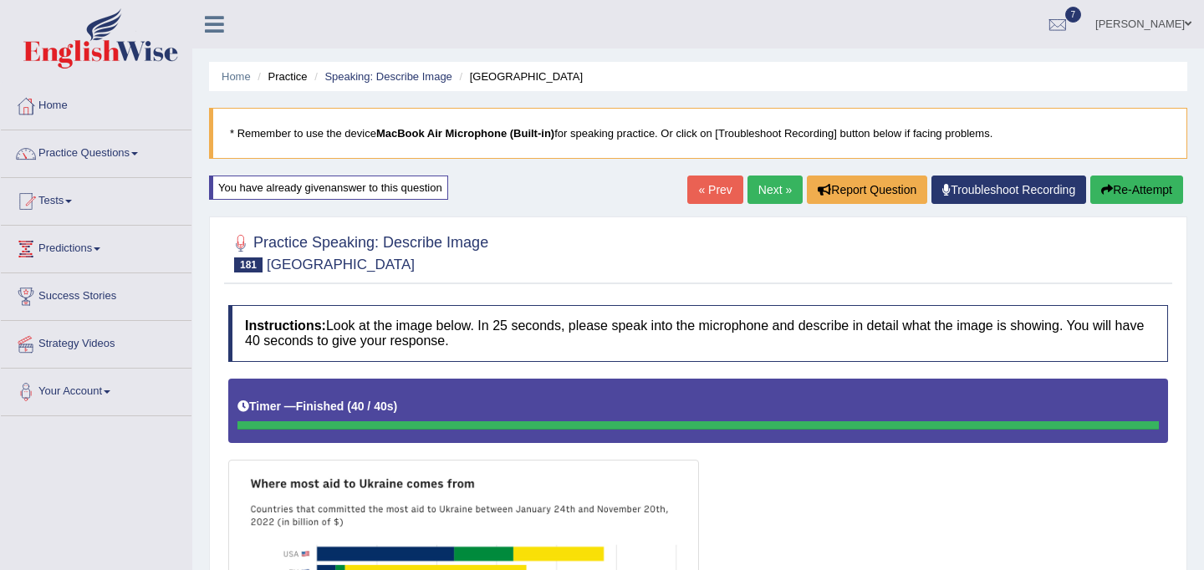
click at [773, 188] on link "Next »" at bounding box center [774, 190] width 55 height 28
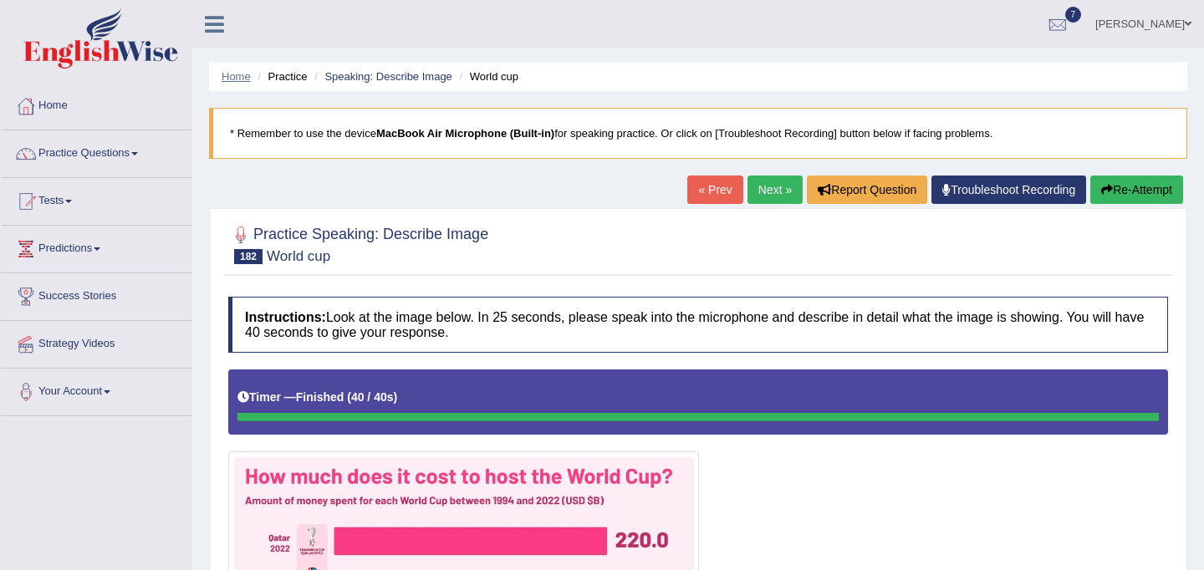
click at [229, 76] on link "Home" at bounding box center [236, 76] width 29 height 13
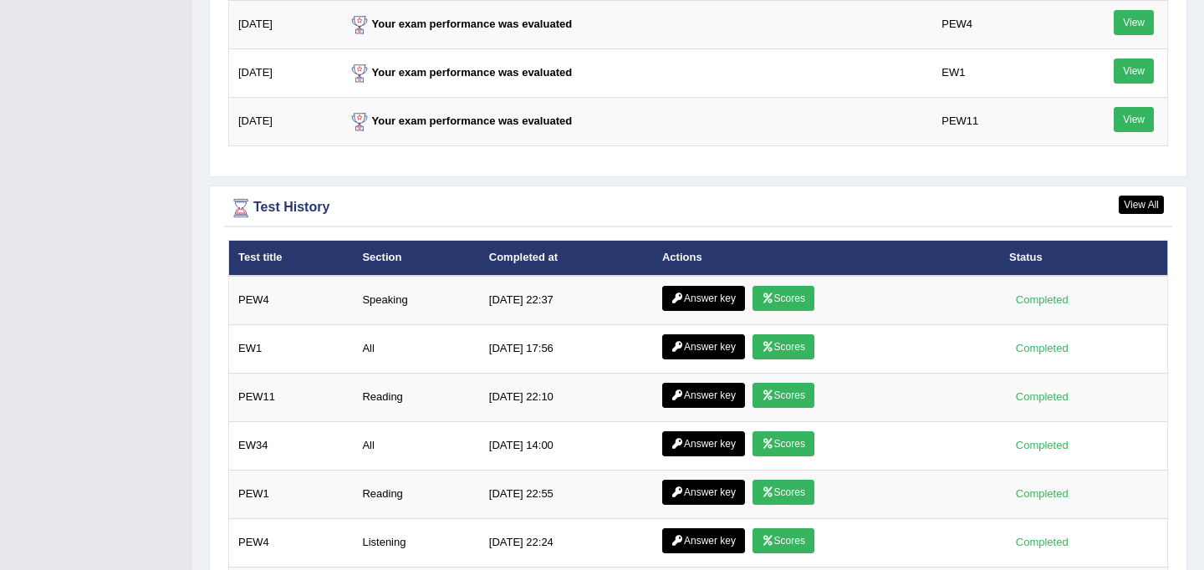
scroll to position [2326, 0]
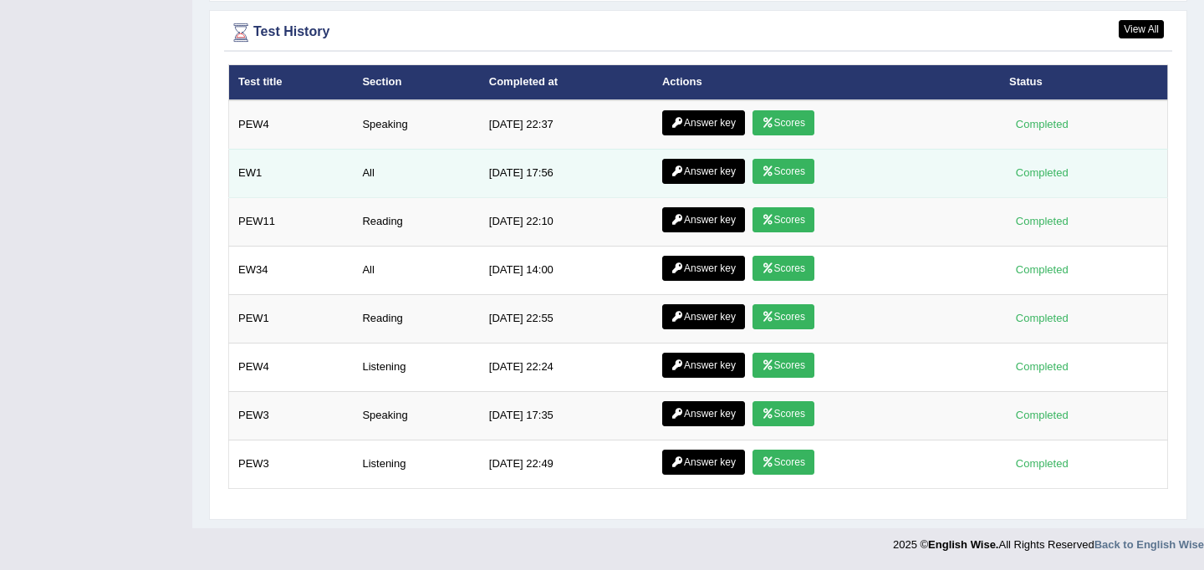
click at [787, 169] on link "Scores" at bounding box center [783, 171] width 62 height 25
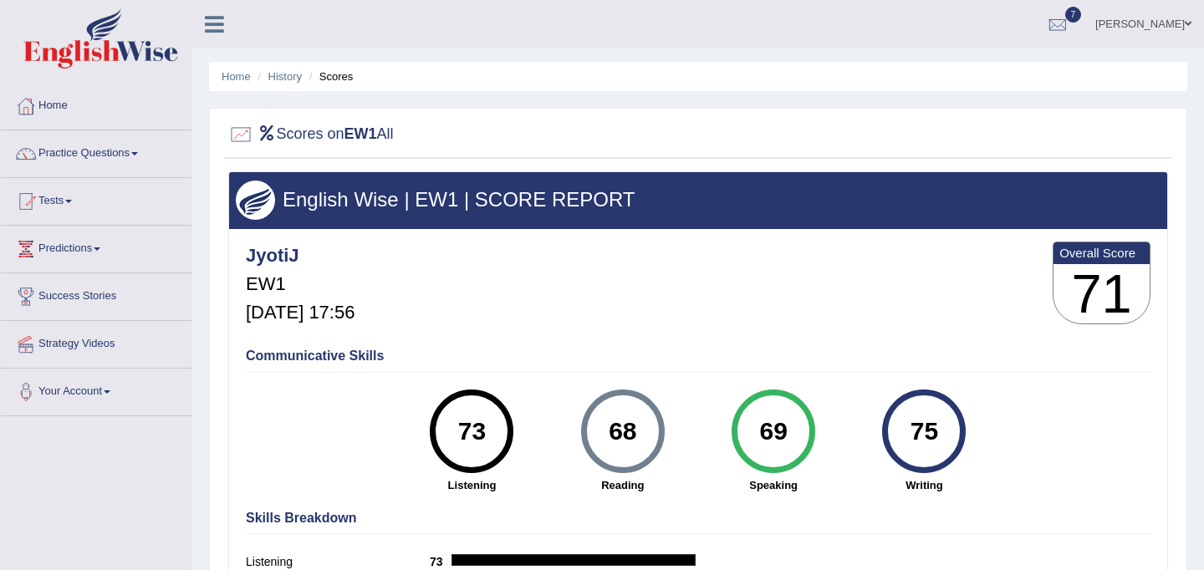
click at [252, 75] on ul "Home History Scores" at bounding box center [698, 76] width 978 height 29
click at [235, 76] on link "Home" at bounding box center [236, 76] width 29 height 13
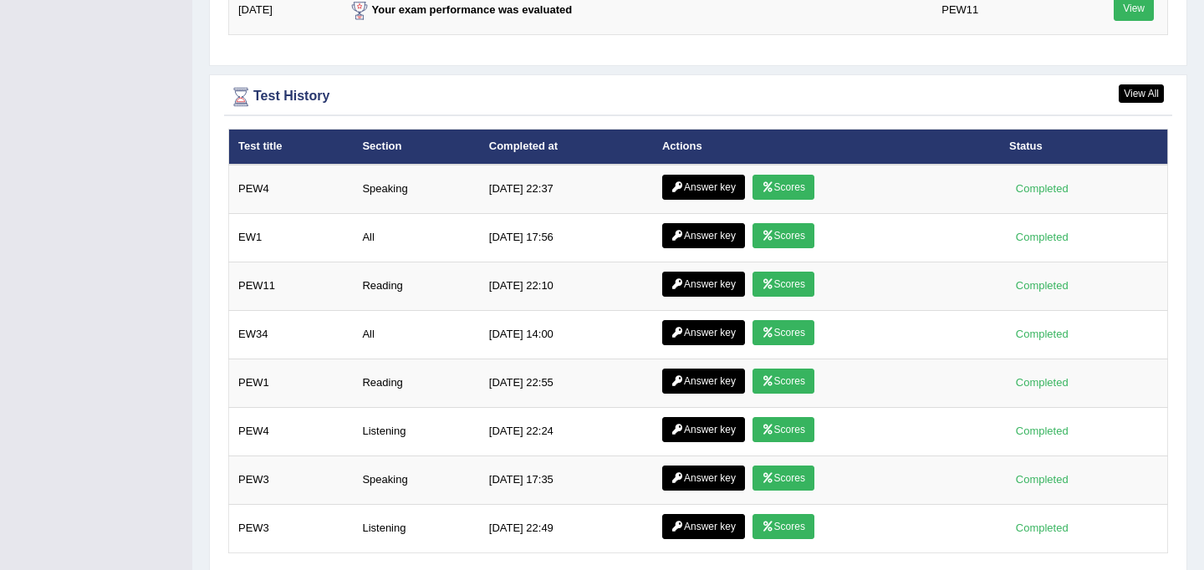
scroll to position [2326, 0]
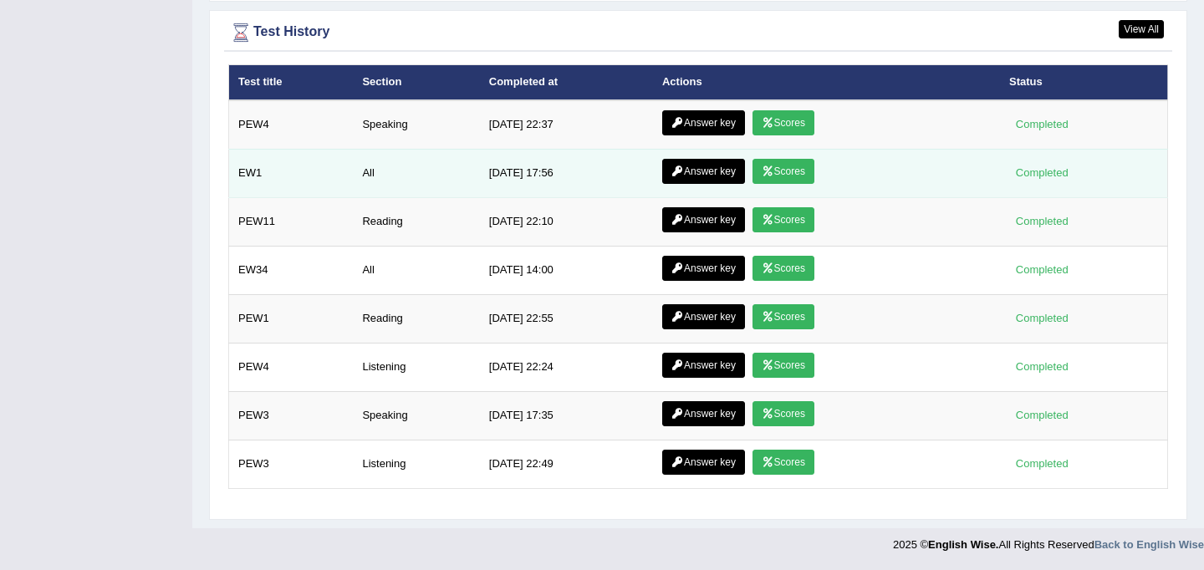
click at [780, 167] on link "Scores" at bounding box center [783, 171] width 62 height 25
click at [701, 174] on link "Answer key" at bounding box center [703, 171] width 83 height 25
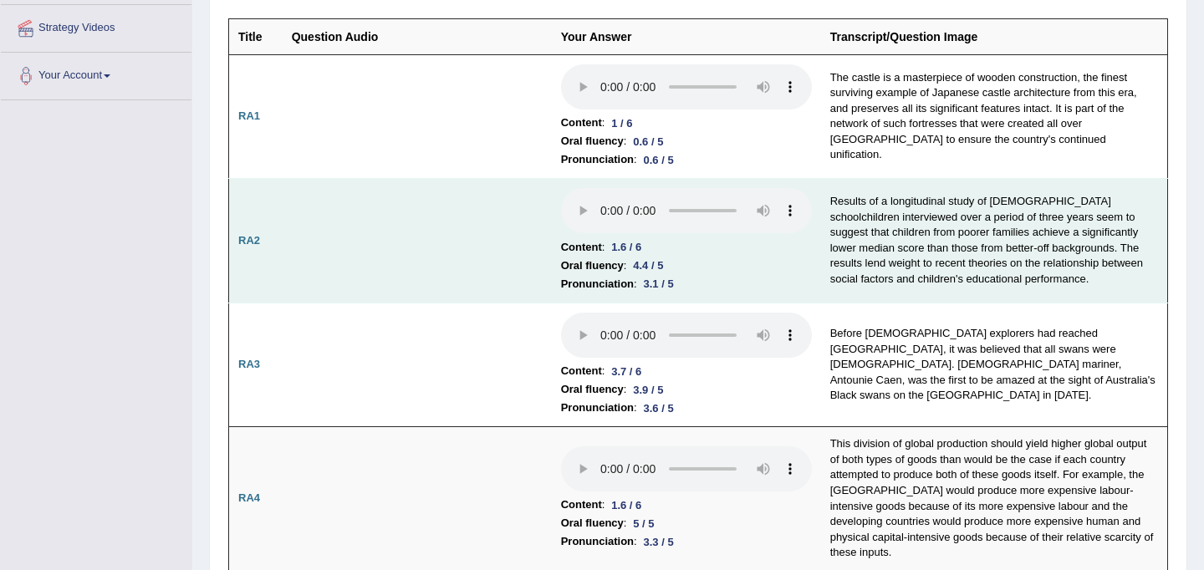
scroll to position [318, 0]
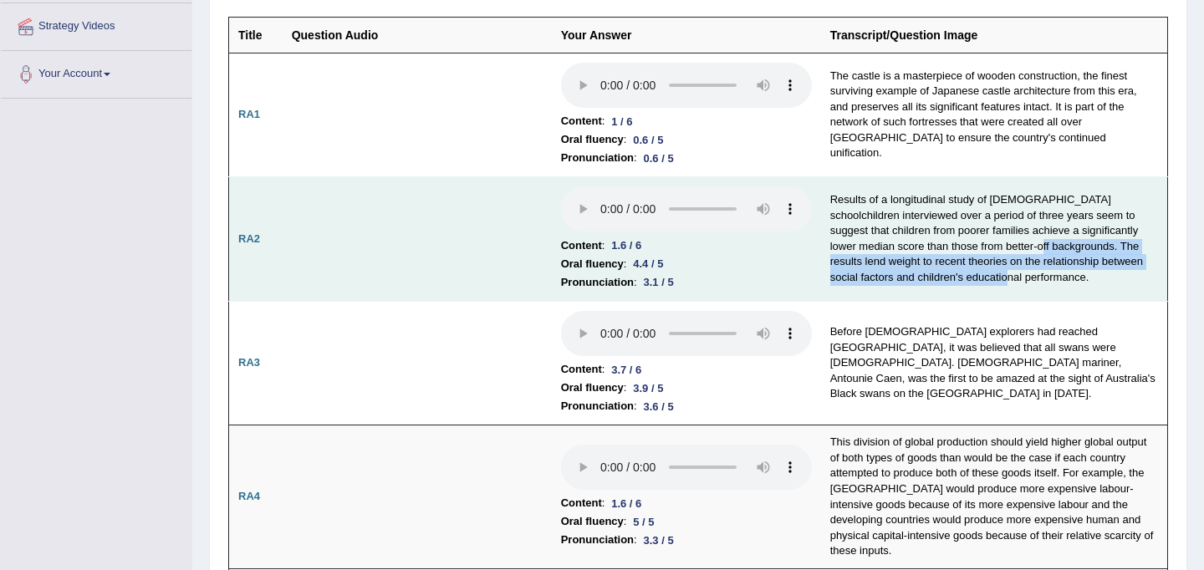
drag, startPoint x: 1003, startPoint y: 239, endPoint x: 1138, endPoint y: 272, distance: 138.5
click at [1138, 272] on td "Results of a longitudinal study of [DEMOGRAPHIC_DATA] schoolchildren interviewe…" at bounding box center [994, 239] width 347 height 125
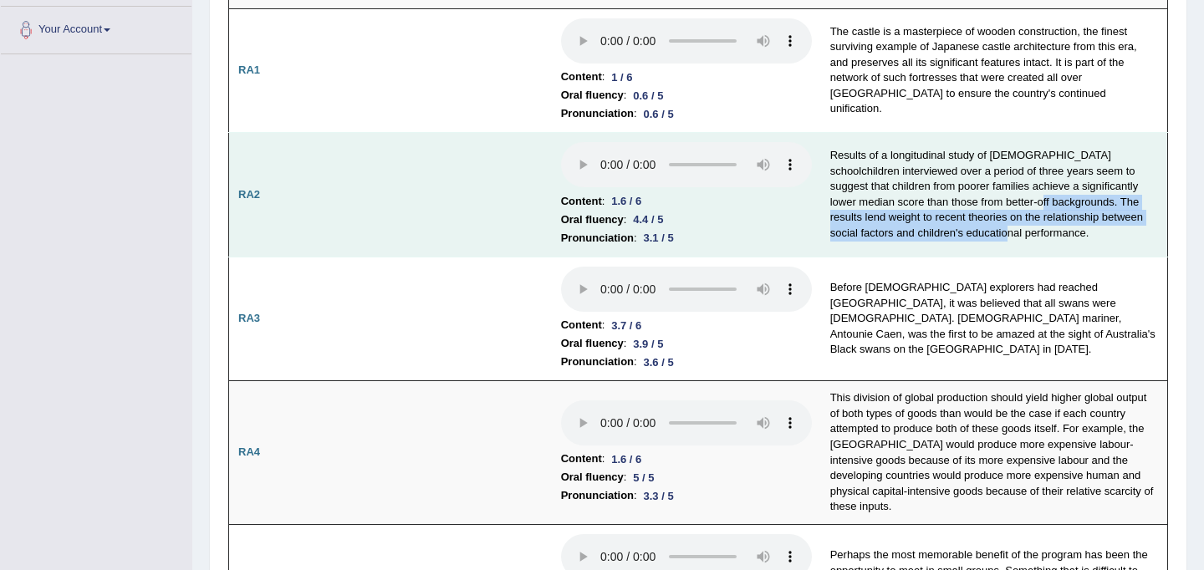
scroll to position [365, 0]
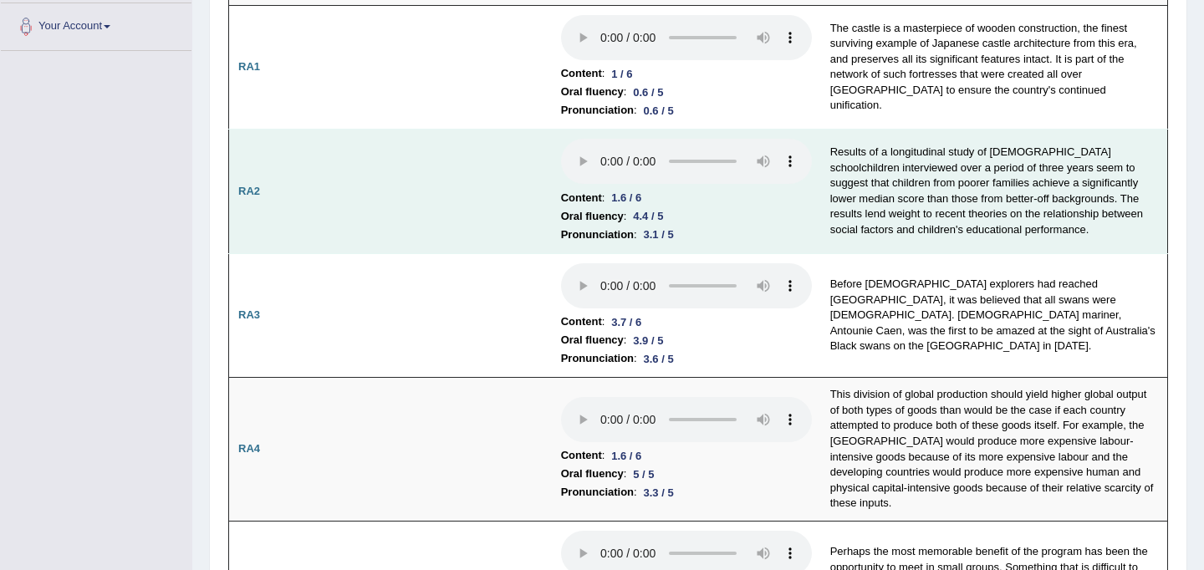
click at [1138, 272] on td "Before European explorers had reached Australia, it was believed that all swans…" at bounding box center [994, 315] width 347 height 125
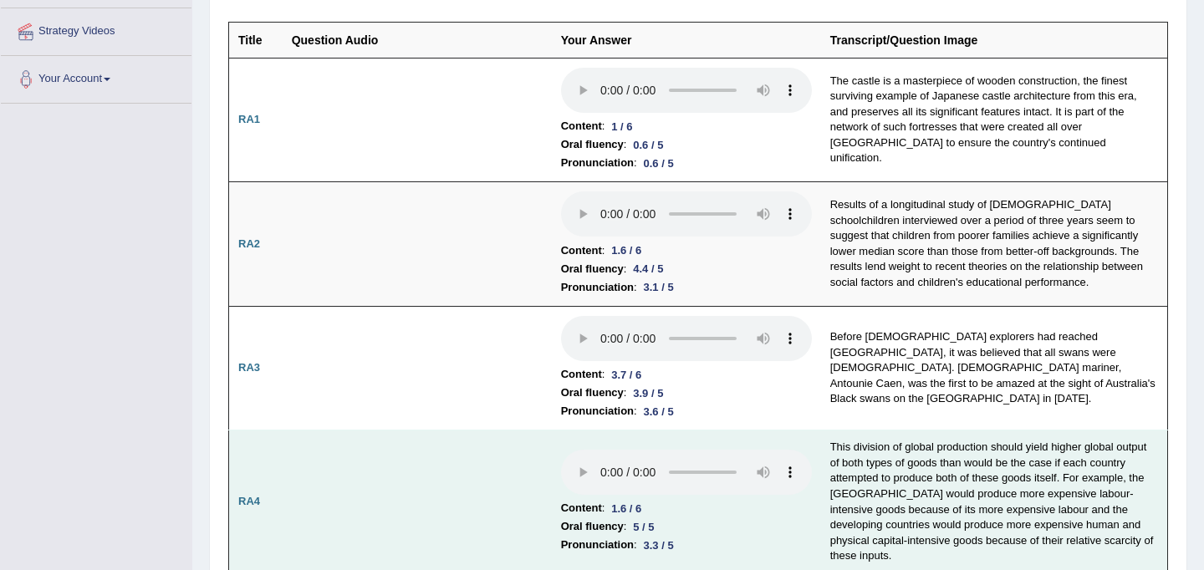
scroll to position [0, 0]
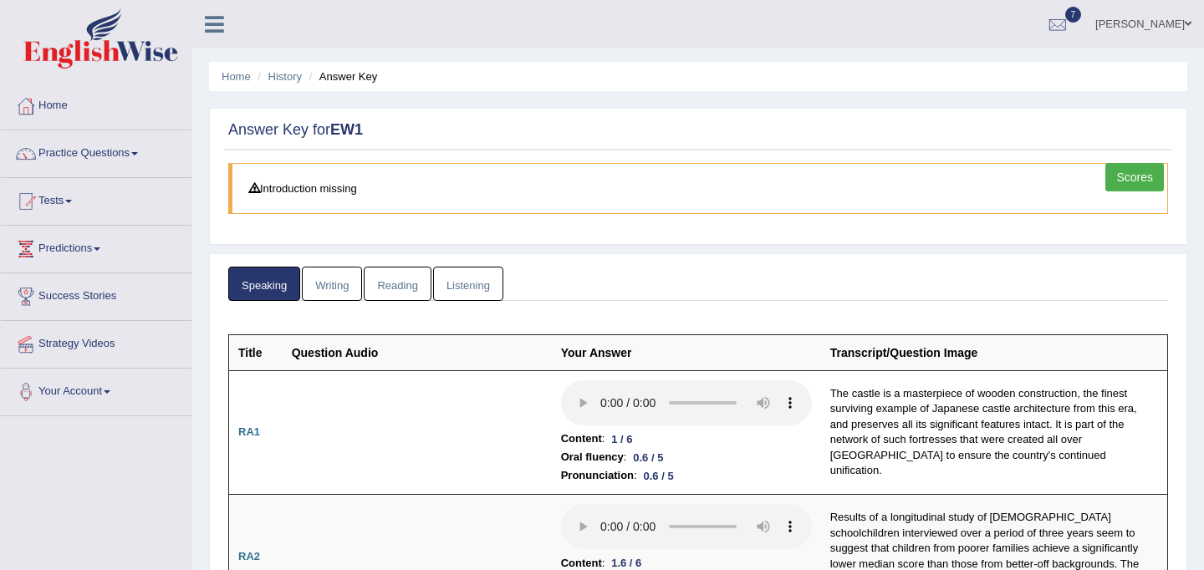
click at [348, 269] on link "Writing" at bounding box center [332, 284] width 60 height 34
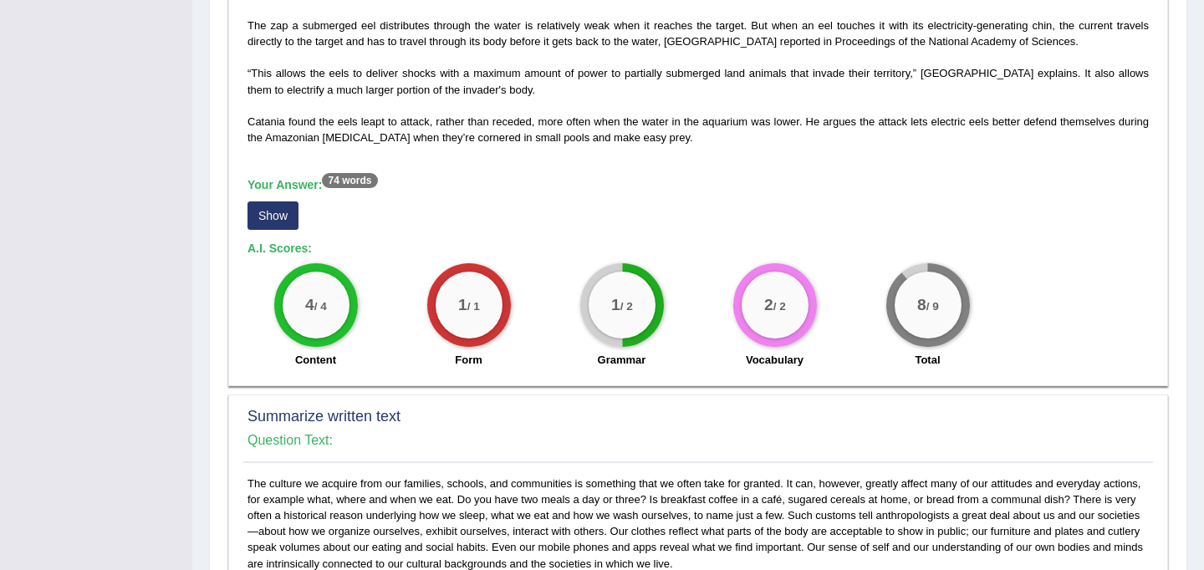
scroll to position [458, 0]
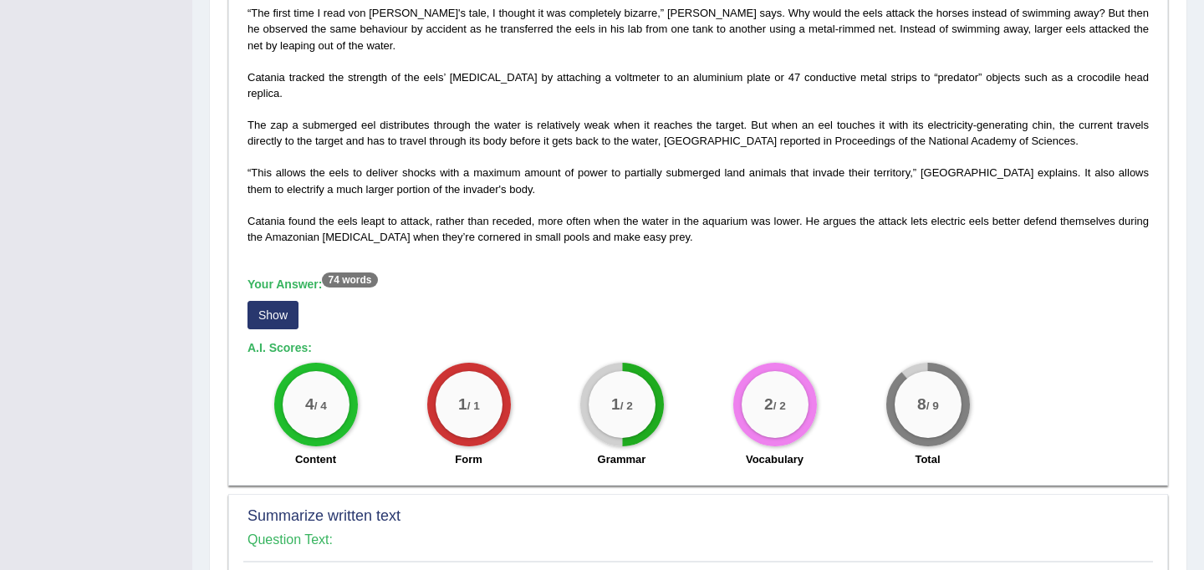
click at [274, 322] on button "Show" at bounding box center [272, 315] width 51 height 28
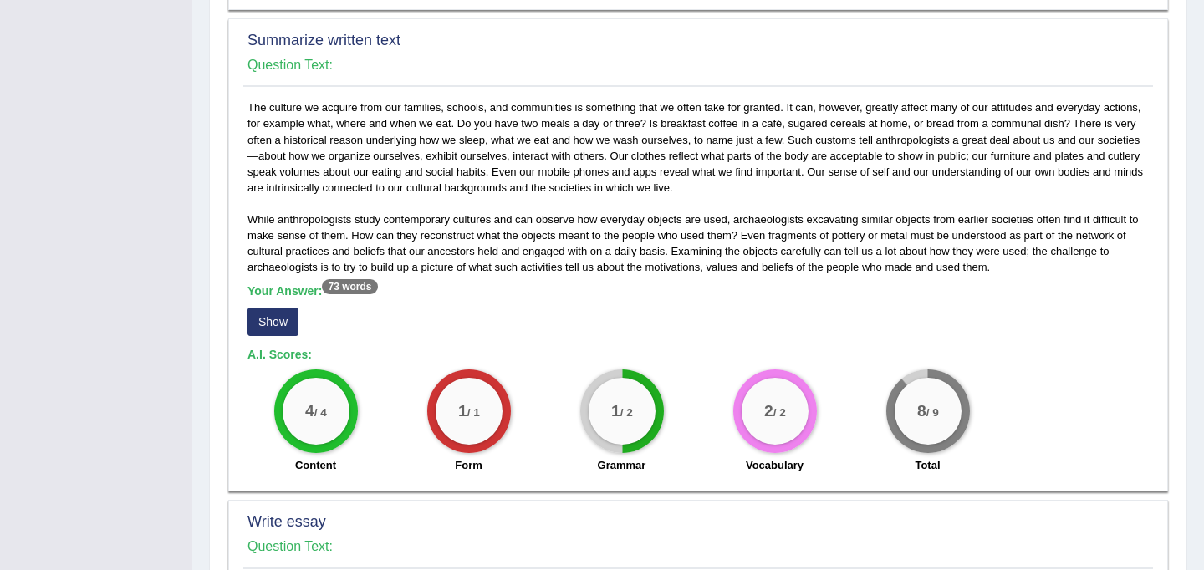
scroll to position [955, 0]
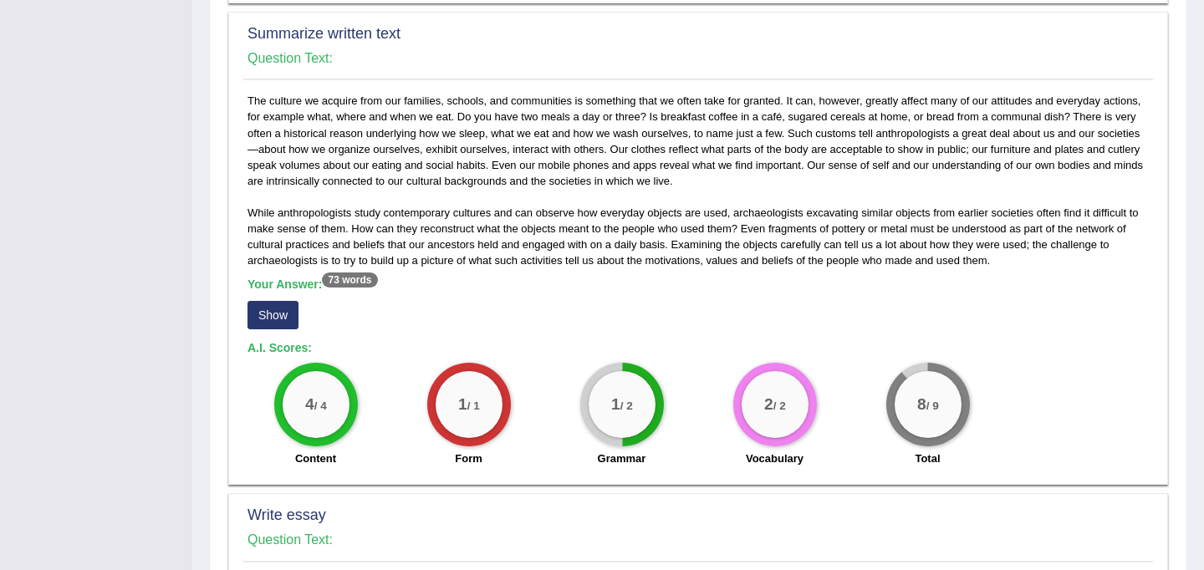
click at [278, 306] on button "Show" at bounding box center [272, 315] width 51 height 28
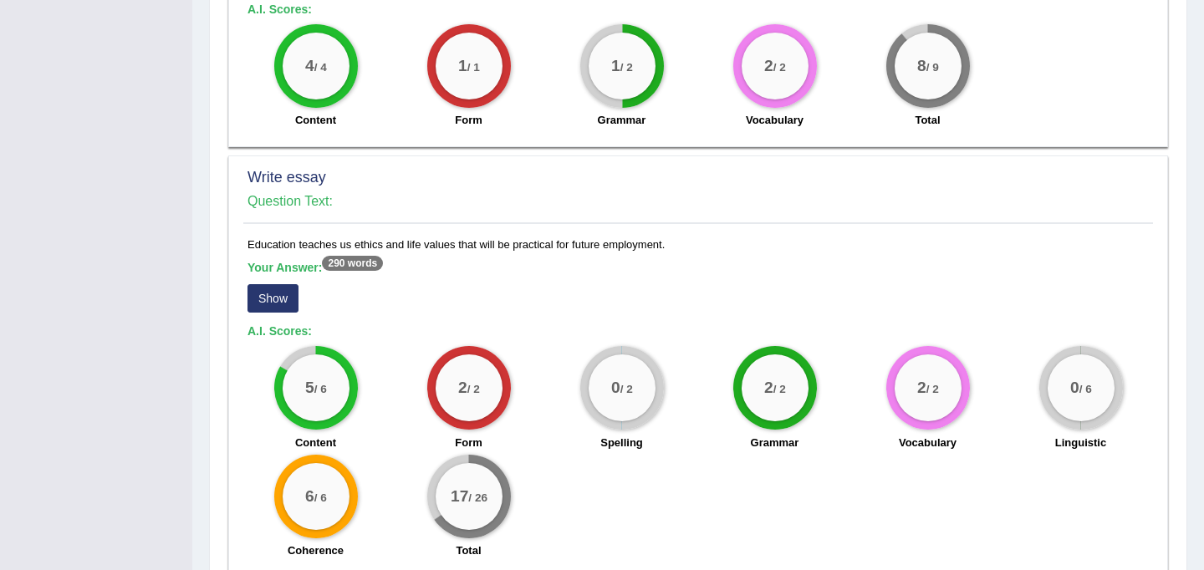
scroll to position [1394, 0]
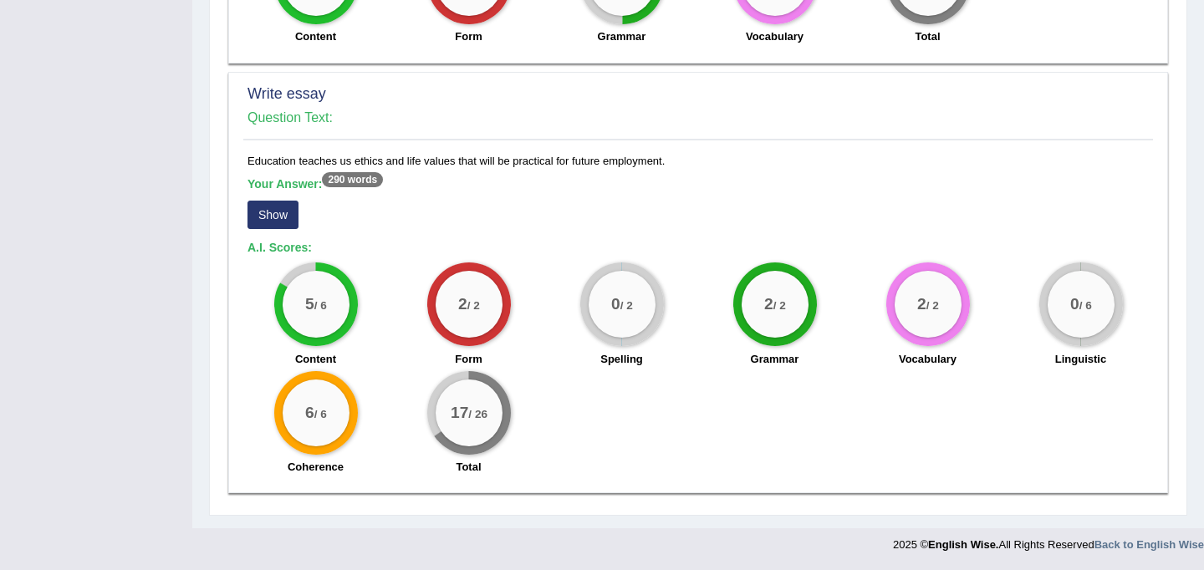
click at [283, 219] on button "Show" at bounding box center [272, 215] width 51 height 28
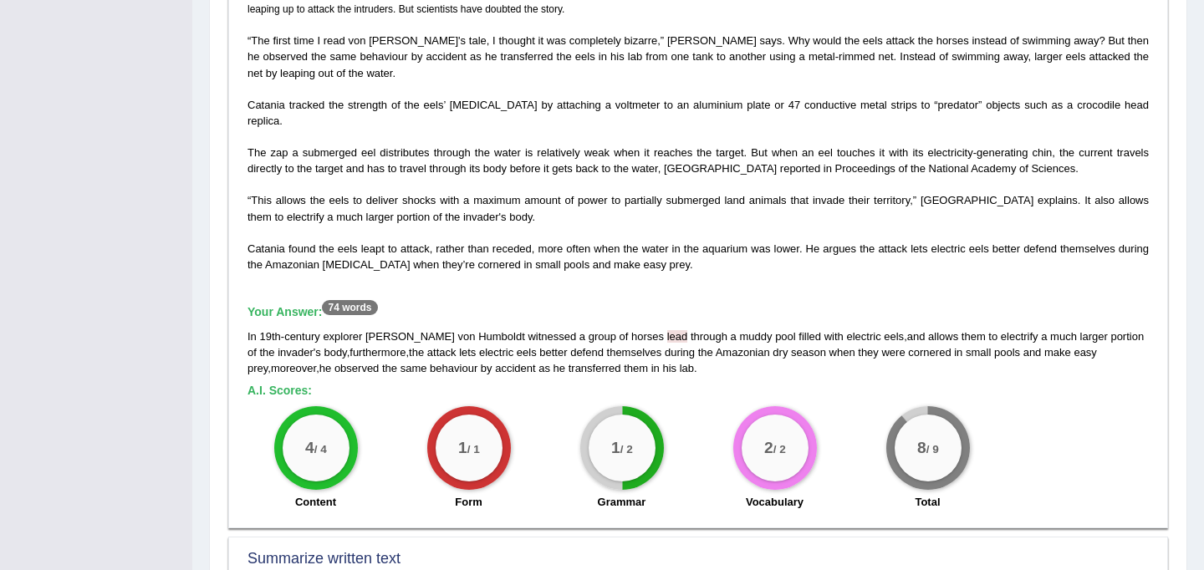
scroll to position [0, 0]
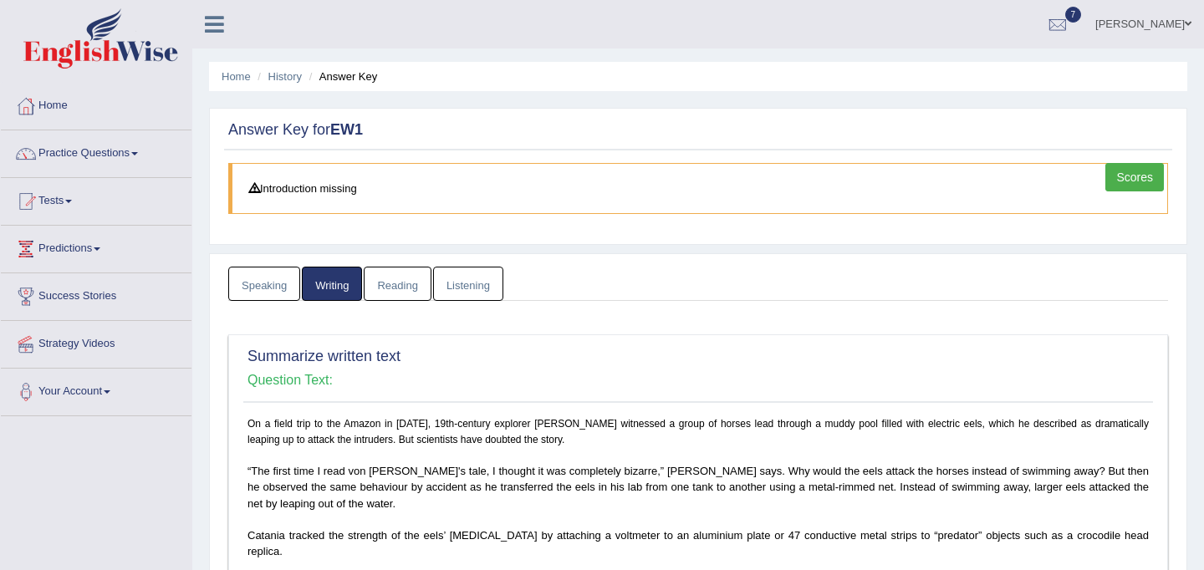
click at [406, 287] on link "Reading" at bounding box center [397, 284] width 67 height 34
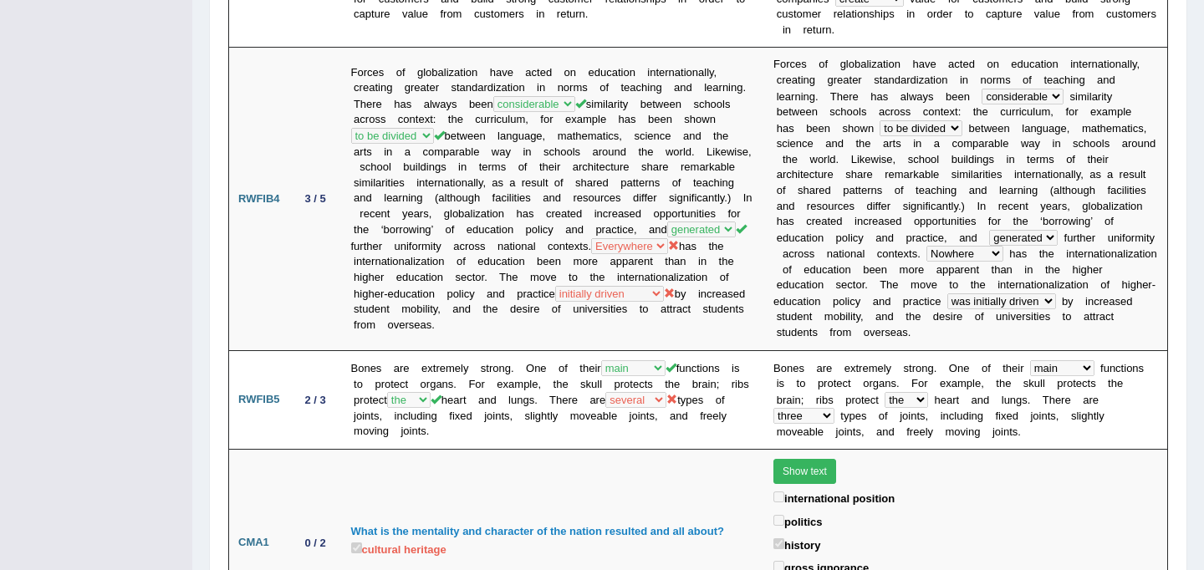
scroll to position [1601, 0]
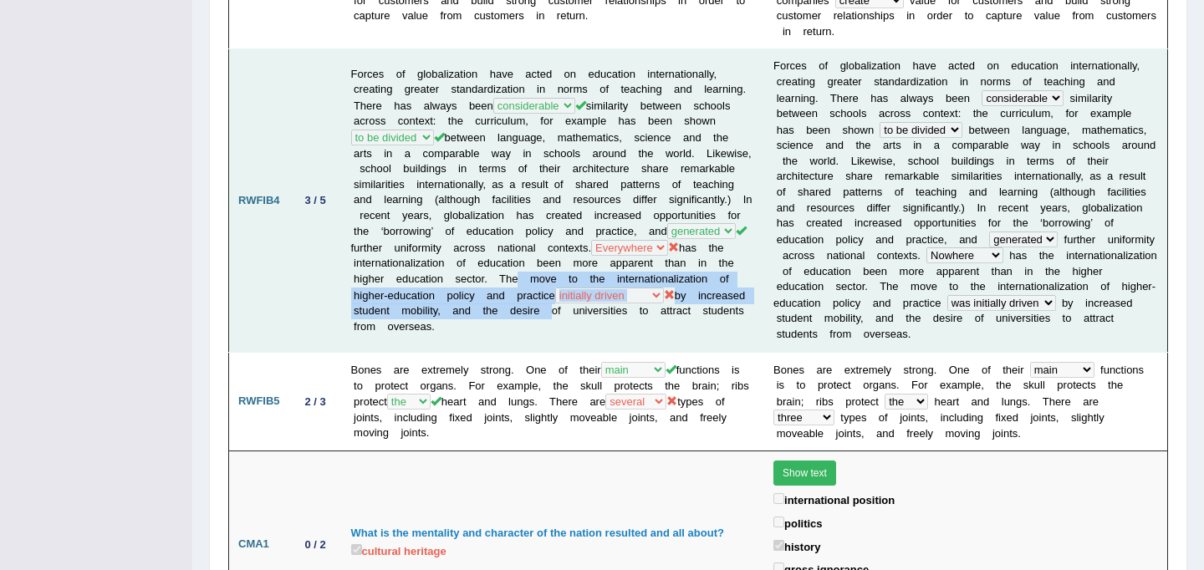
drag, startPoint x: 405, startPoint y: 260, endPoint x: 500, endPoint y: 290, distance: 99.1
click at [500, 290] on td "Forces of globalization have acted on education internationally, creating great…" at bounding box center [553, 200] width 423 height 303
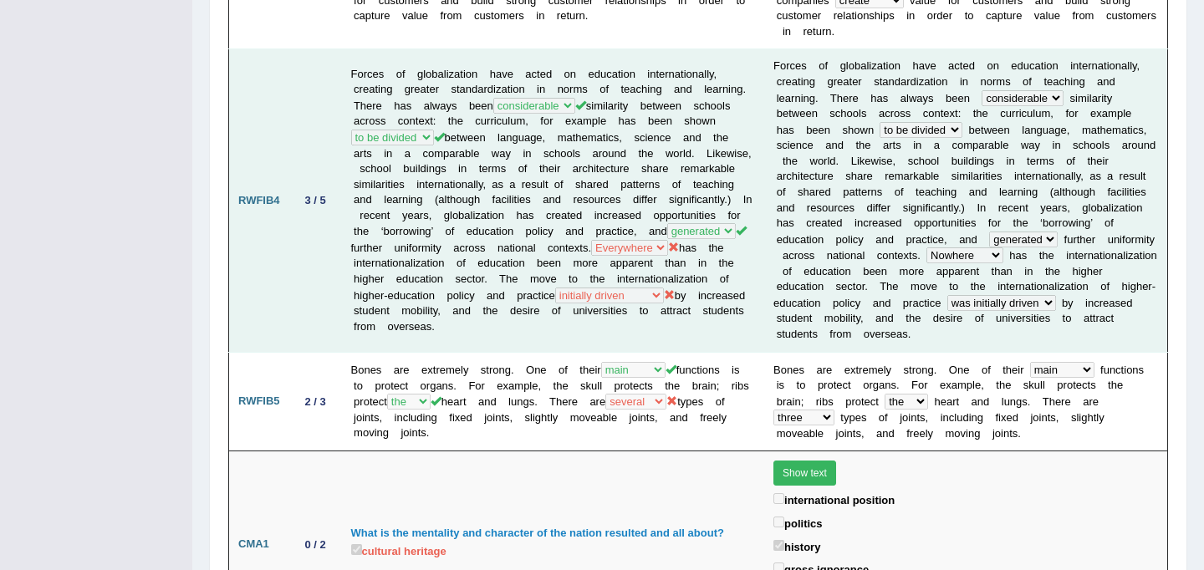
click at [297, 205] on td "3 / 5" at bounding box center [315, 200] width 53 height 303
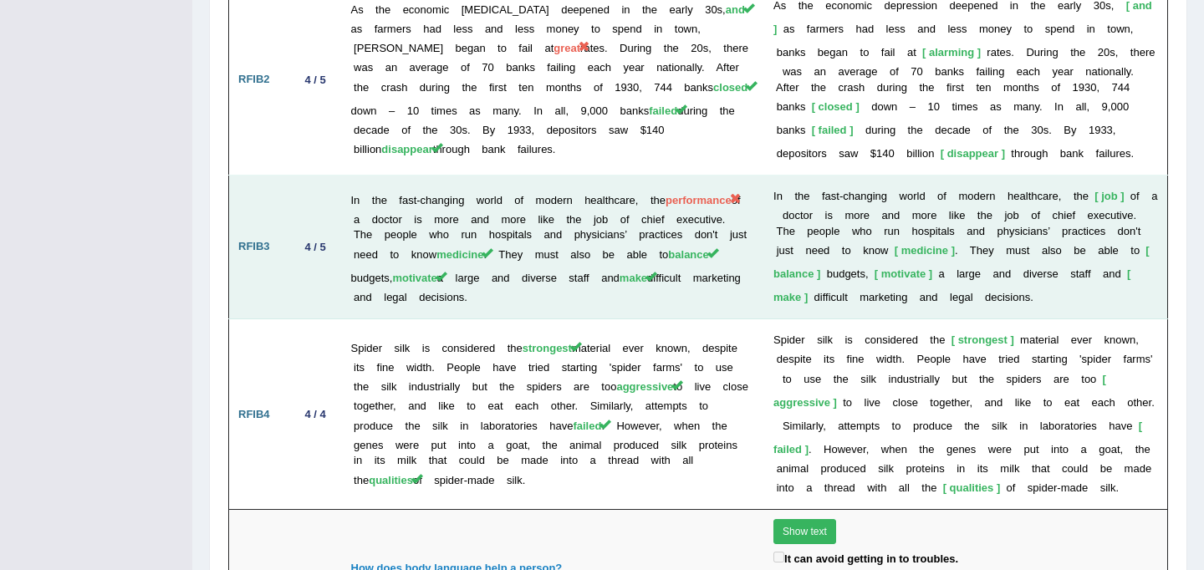
scroll to position [3187, 0]
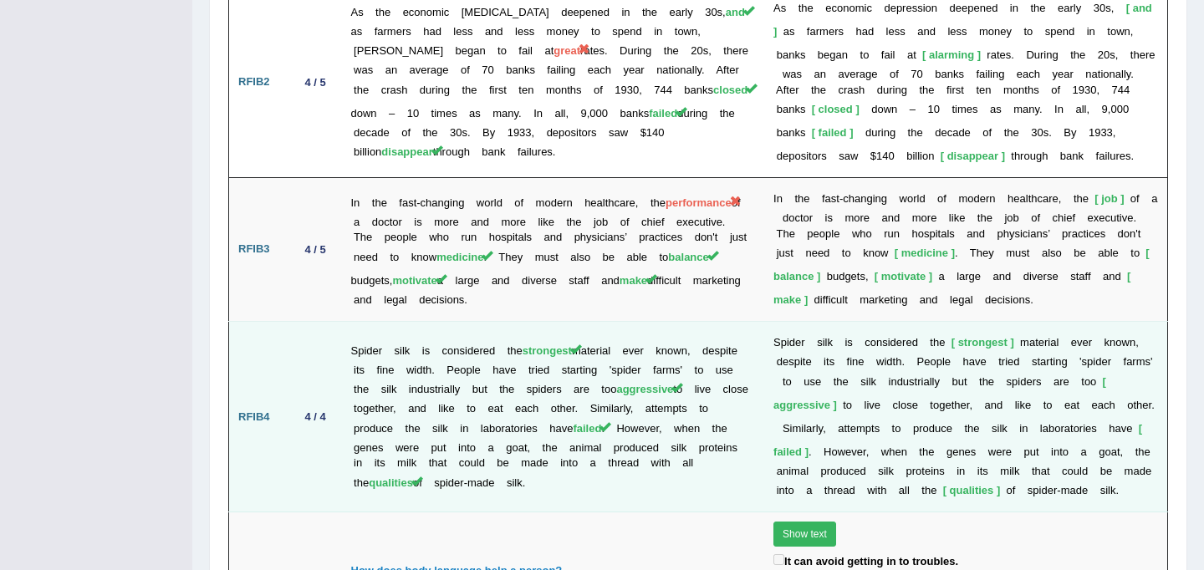
click at [232, 322] on td "RFIB4" at bounding box center [259, 417] width 60 height 191
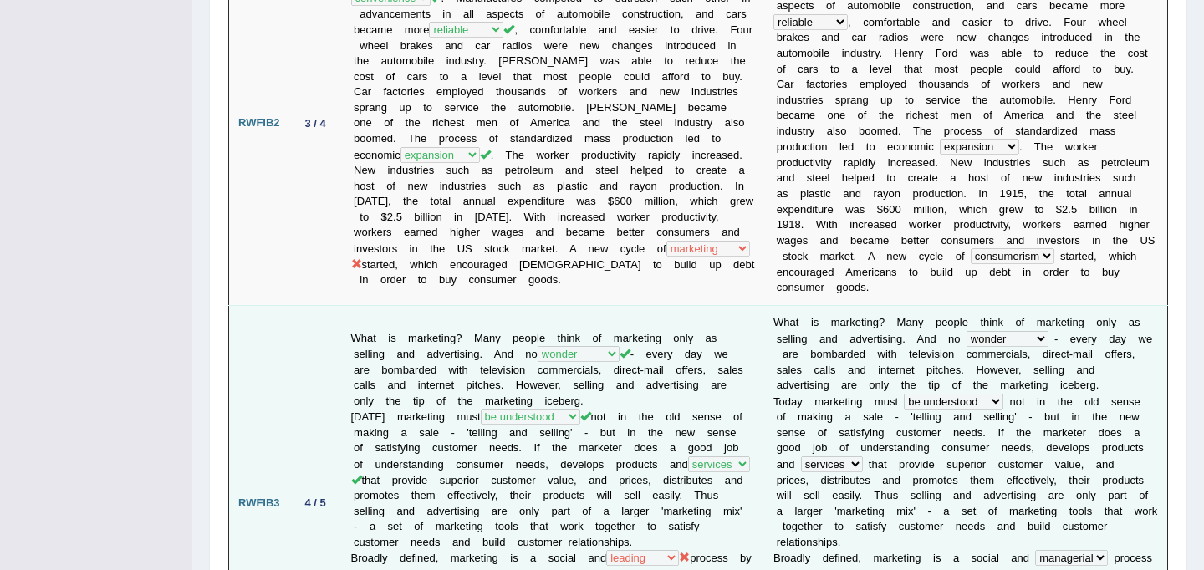
scroll to position [0, 0]
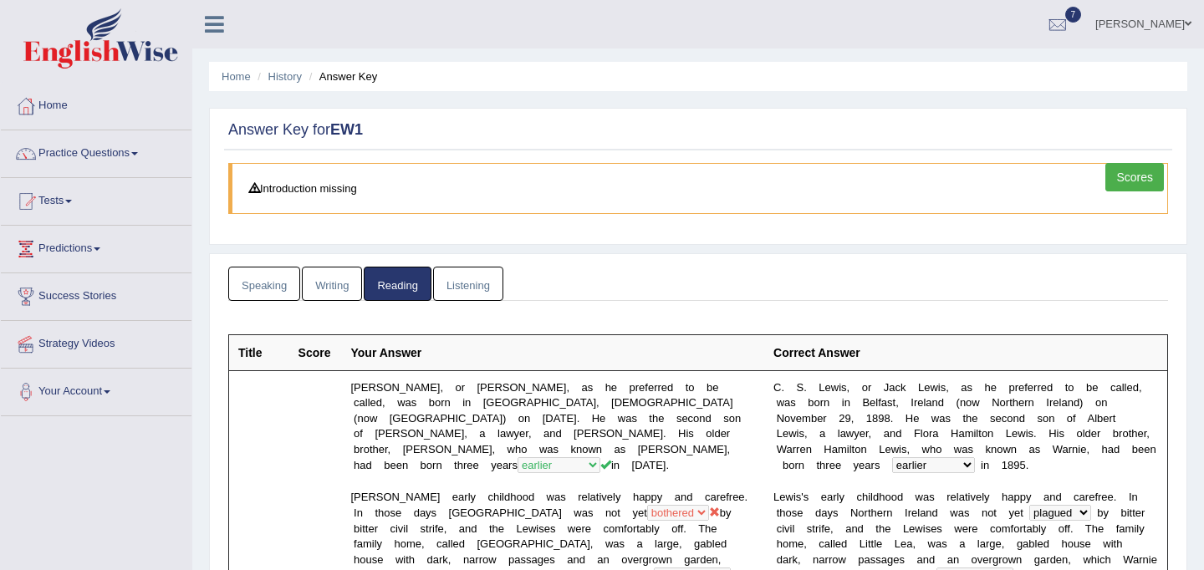
click at [495, 277] on link "Listening" at bounding box center [468, 284] width 70 height 34
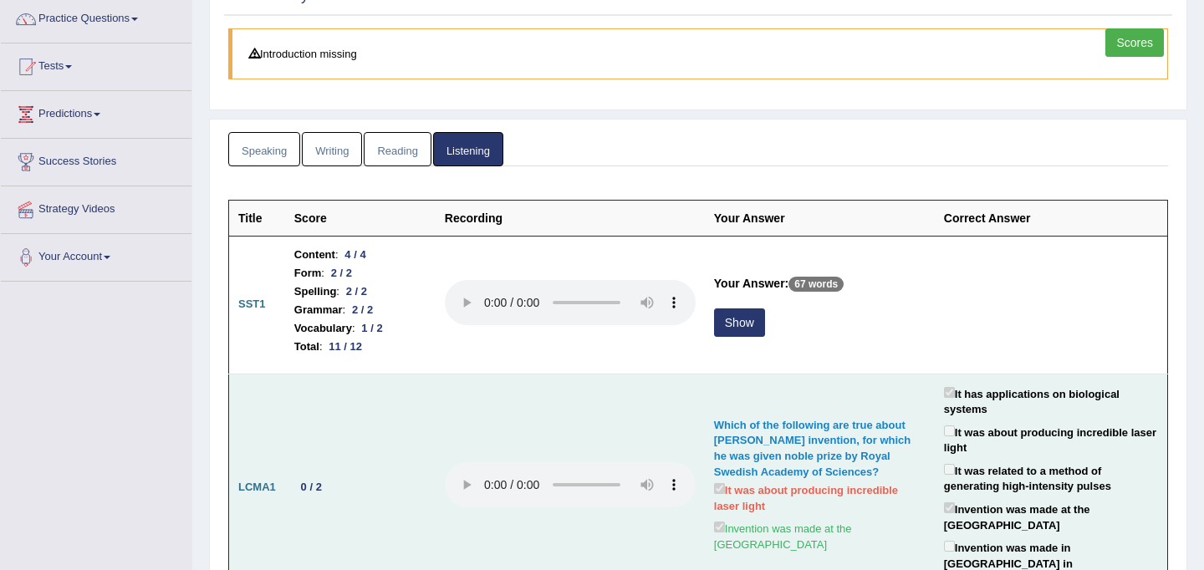
scroll to position [194, 0]
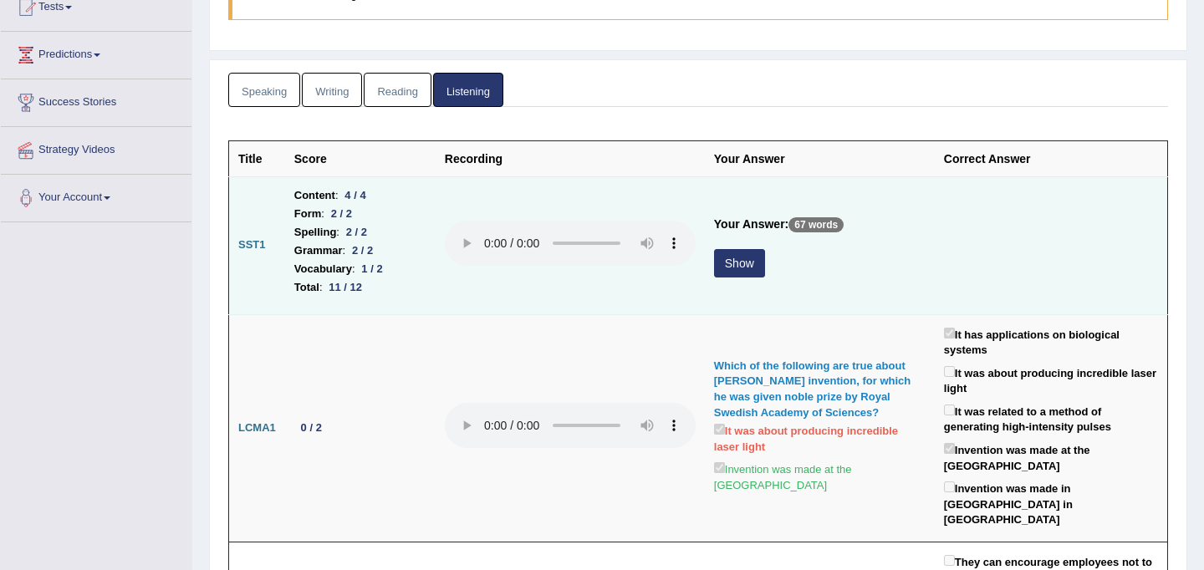
click at [741, 276] on button "Show" at bounding box center [739, 263] width 51 height 28
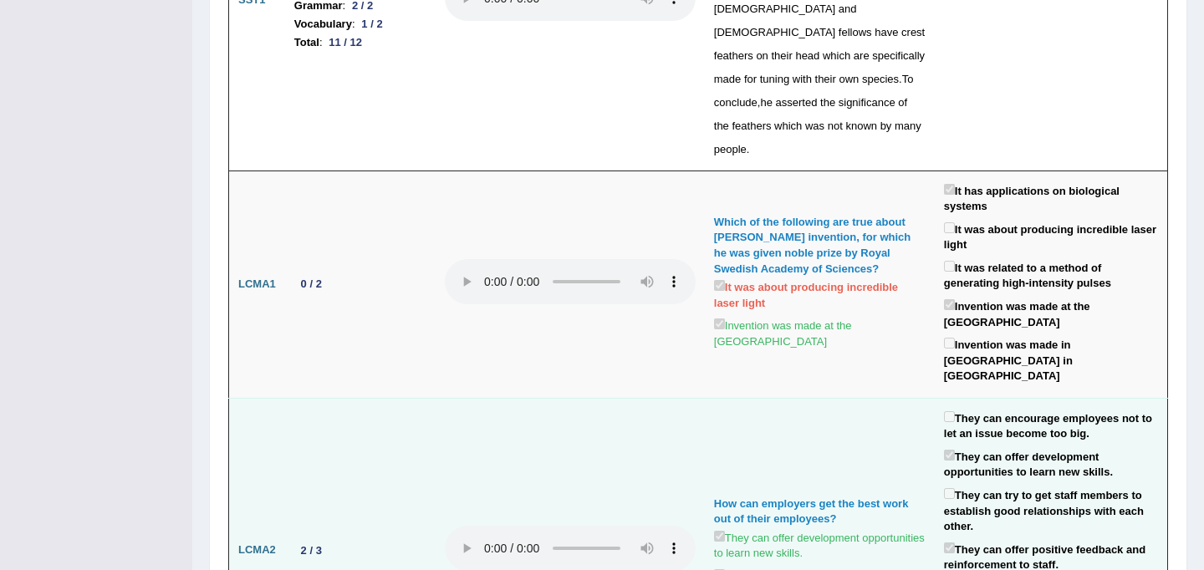
scroll to position [0, 0]
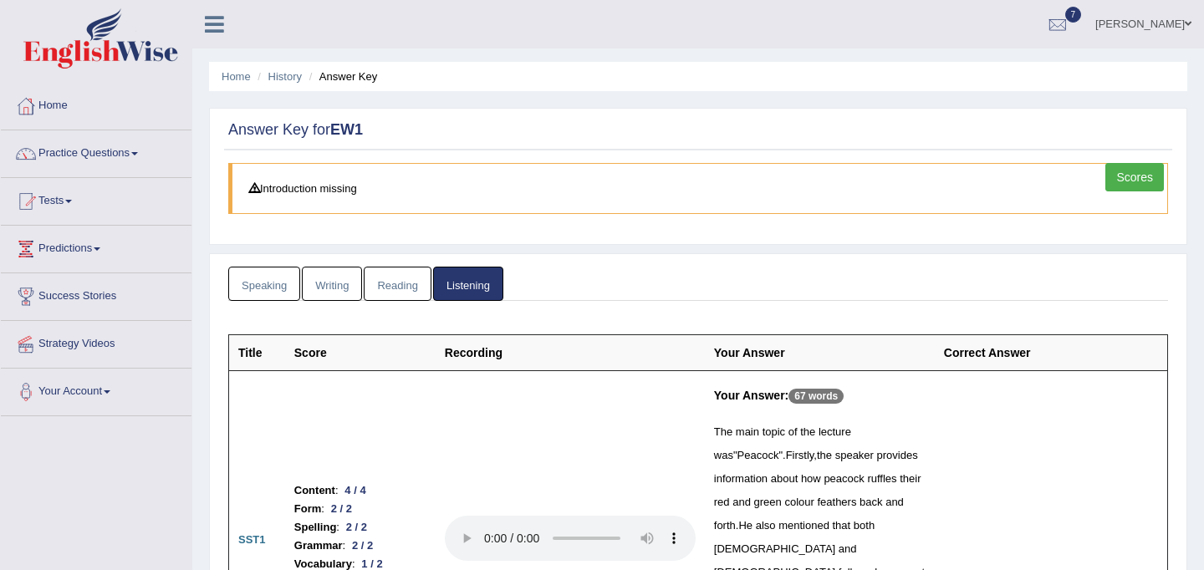
click at [1124, 179] on link "Scores" at bounding box center [1134, 177] width 59 height 28
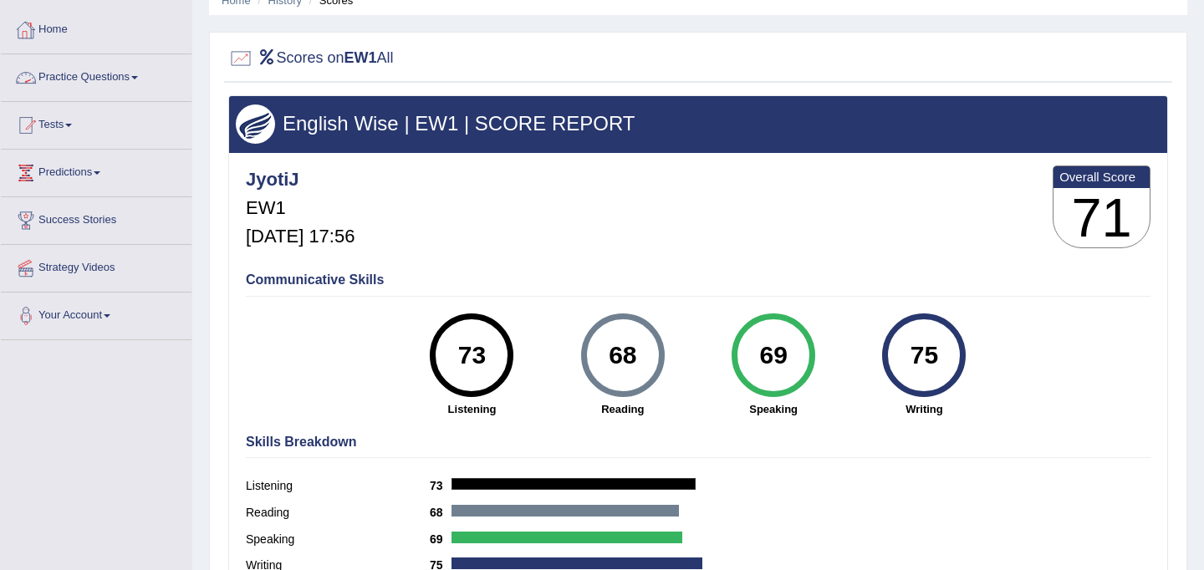
scroll to position [68, 0]
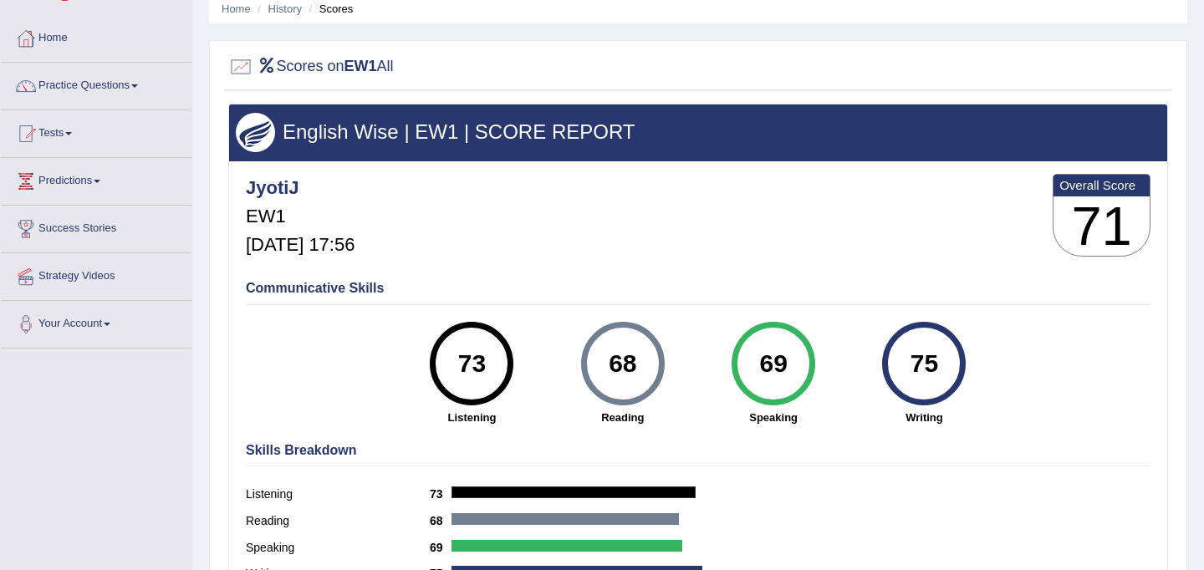
click at [64, 33] on link "Home" at bounding box center [96, 36] width 191 height 42
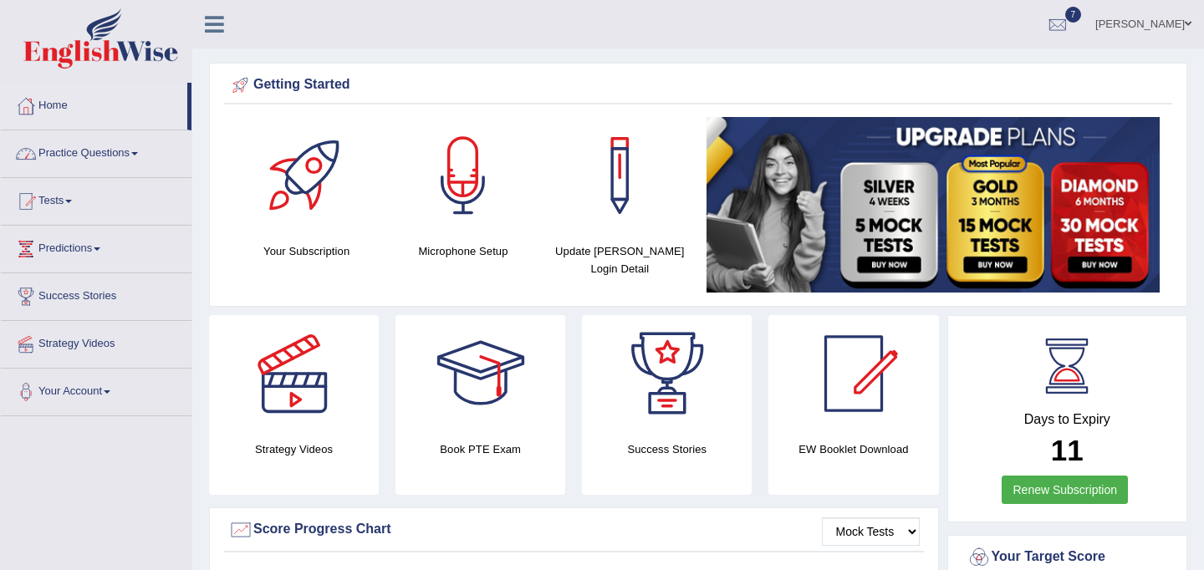
click at [99, 152] on link "Practice Questions" at bounding box center [96, 151] width 191 height 42
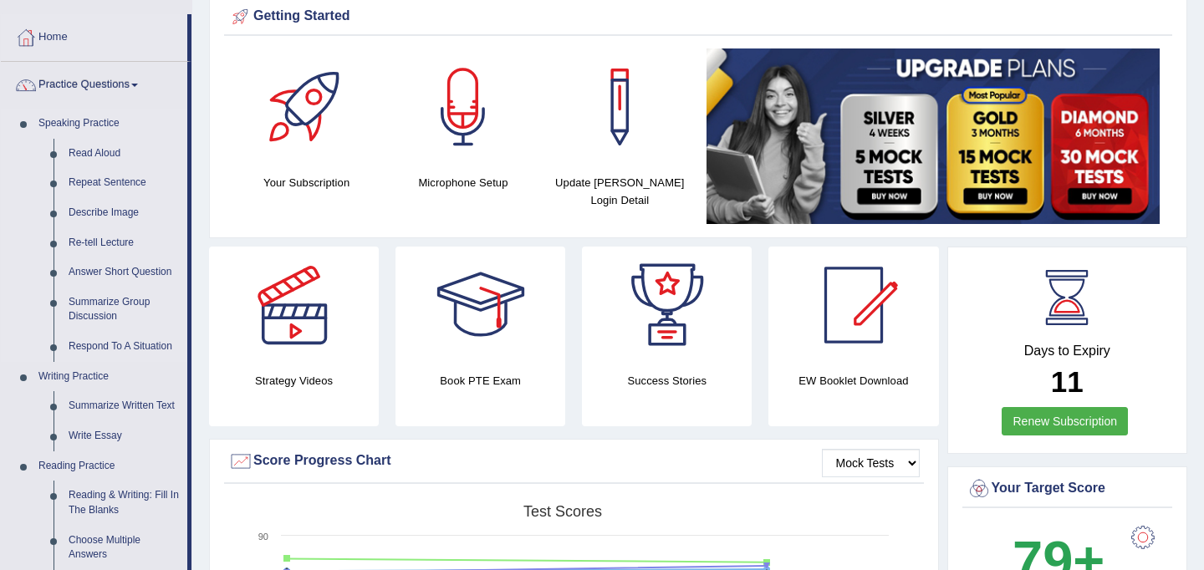
scroll to position [72, 0]
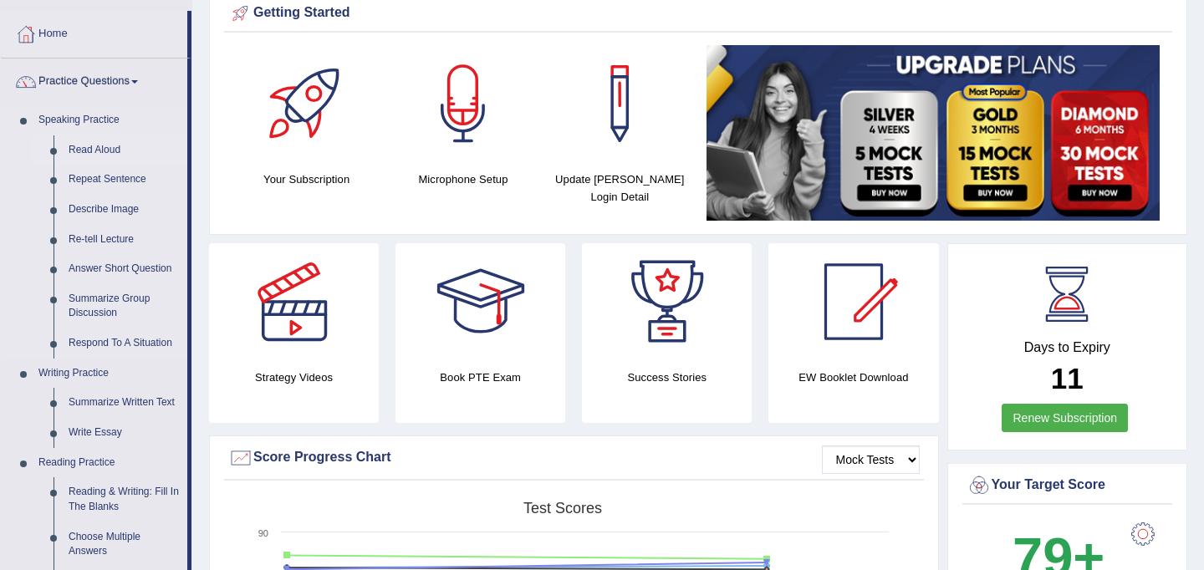
click at [109, 145] on link "Read Aloud" at bounding box center [124, 150] width 126 height 30
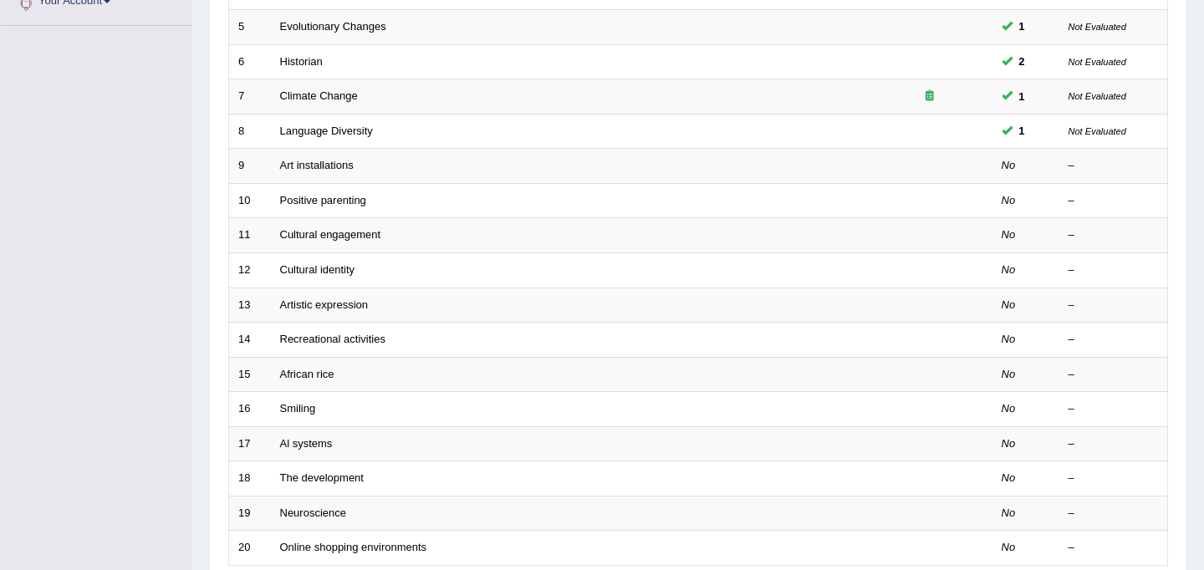
scroll to position [537, 0]
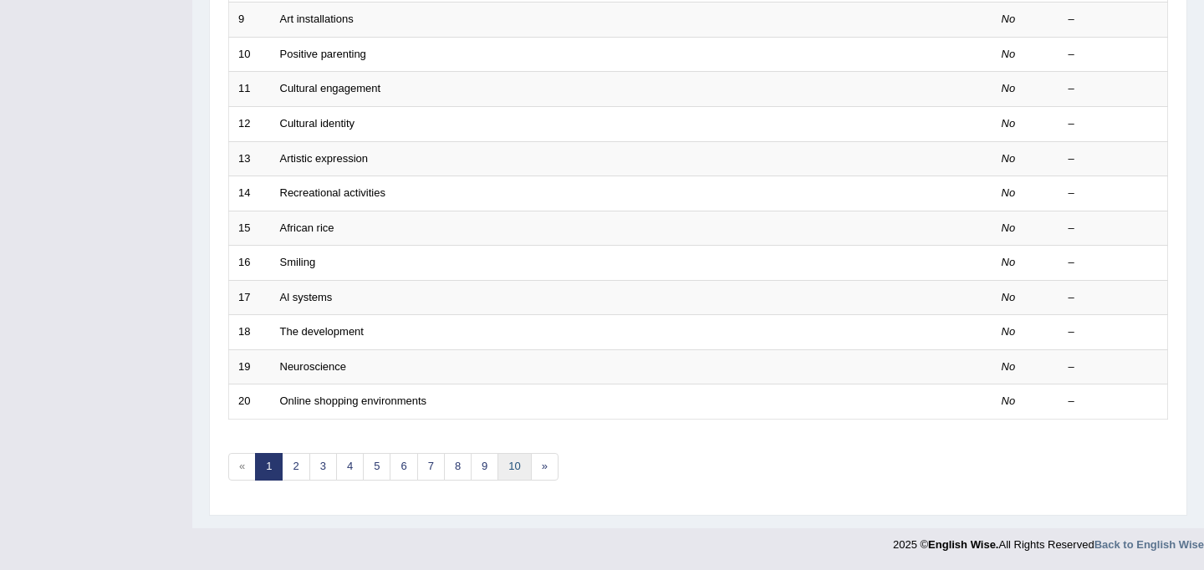
click at [516, 459] on link "10" at bounding box center [513, 467] width 33 height 28
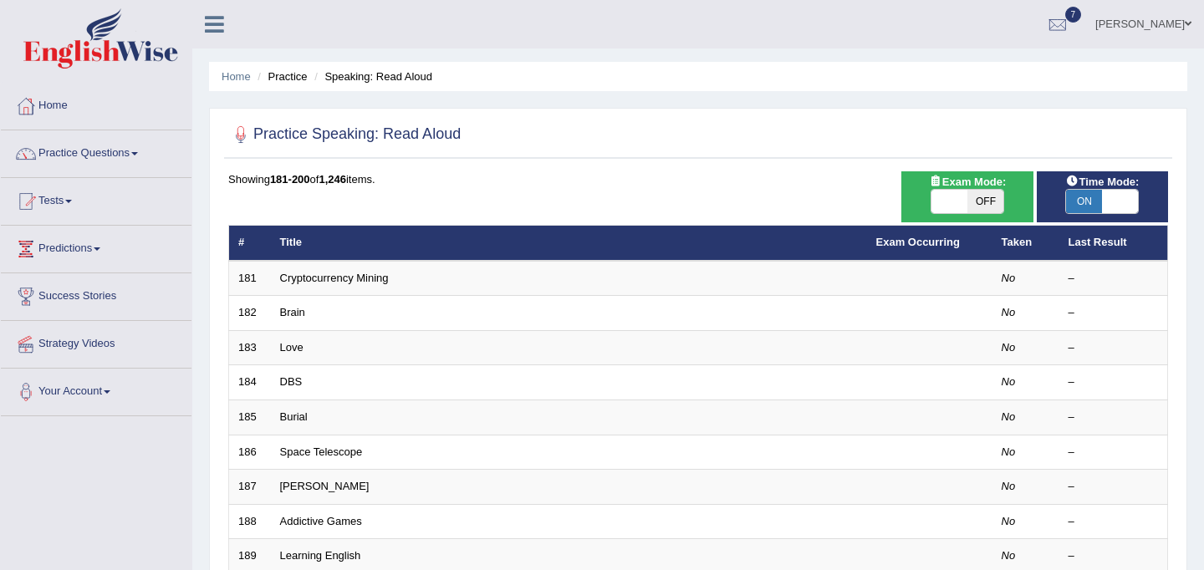
scroll to position [537, 0]
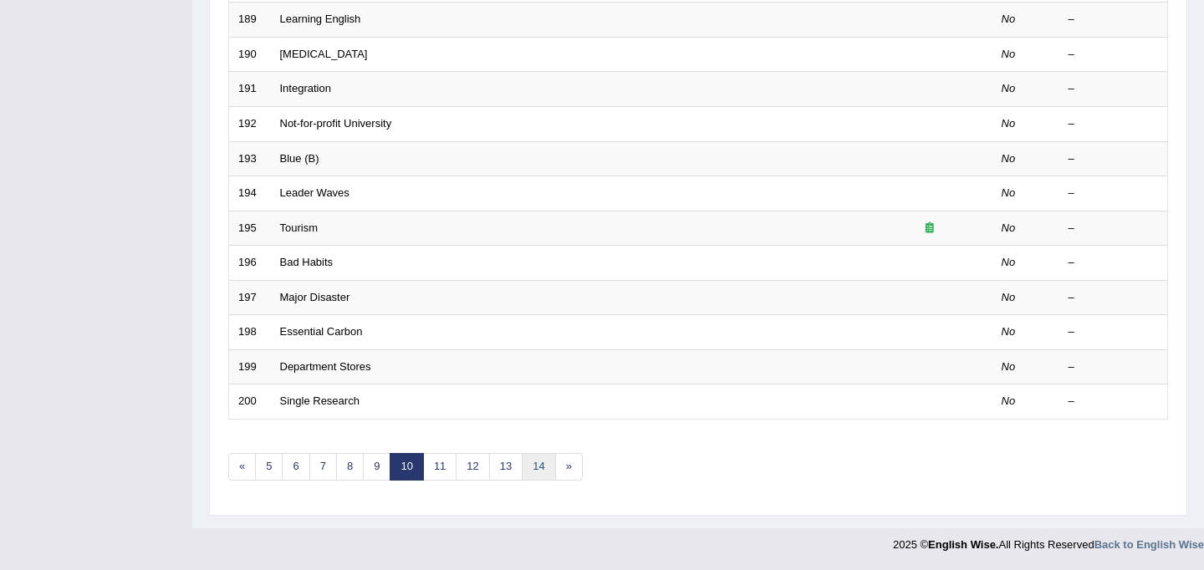
click at [545, 471] on link "14" at bounding box center [538, 467] width 33 height 28
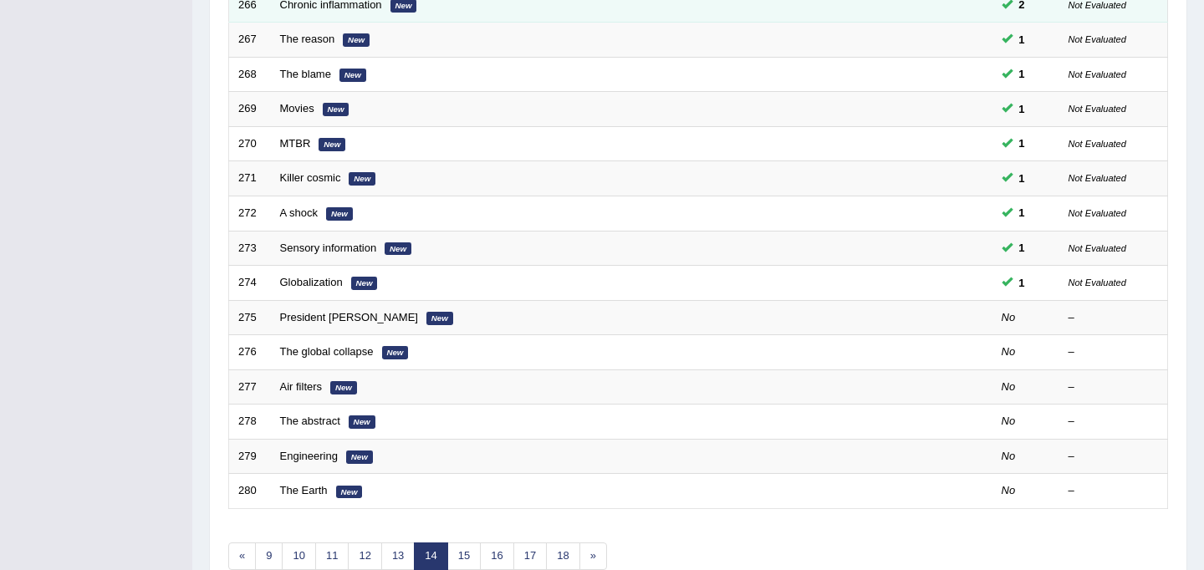
scroll to position [537, 0]
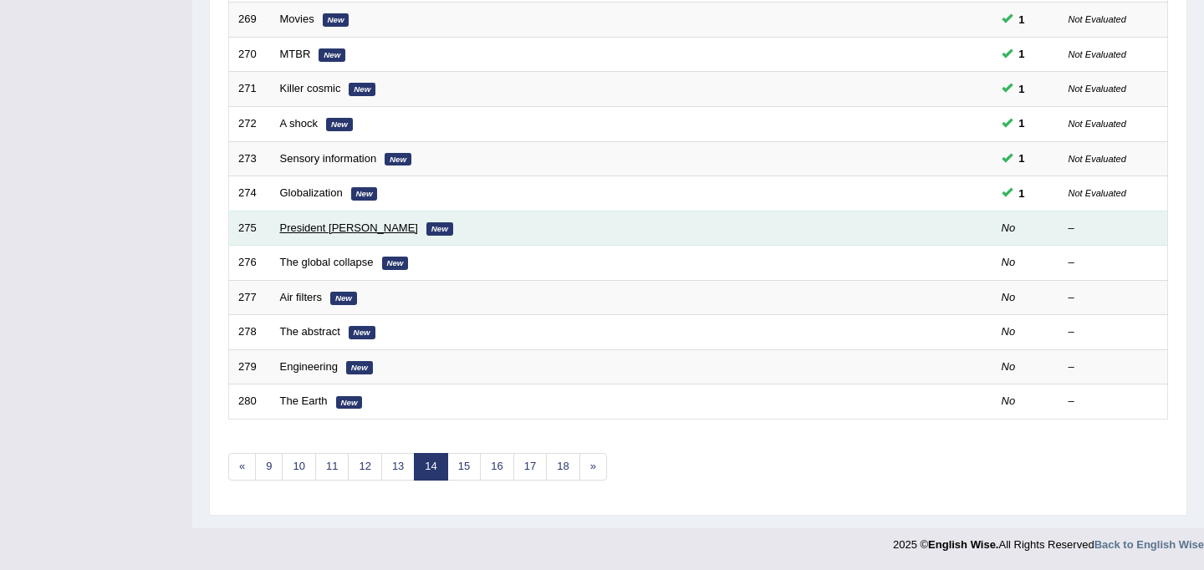
click at [336, 234] on link "President Lincoln" at bounding box center [349, 228] width 138 height 13
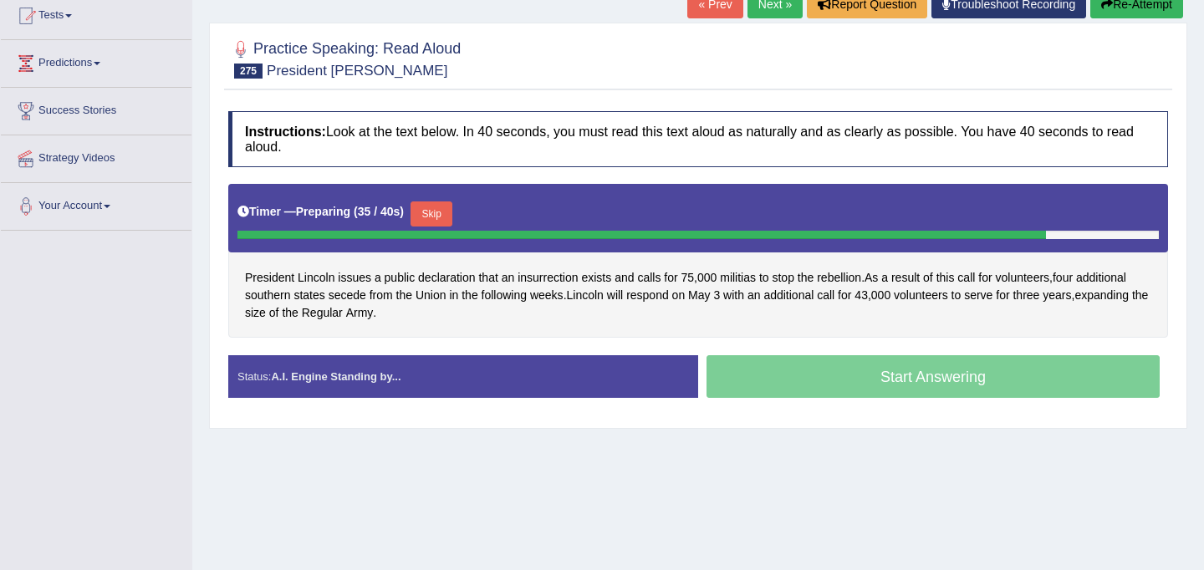
scroll to position [189, 0]
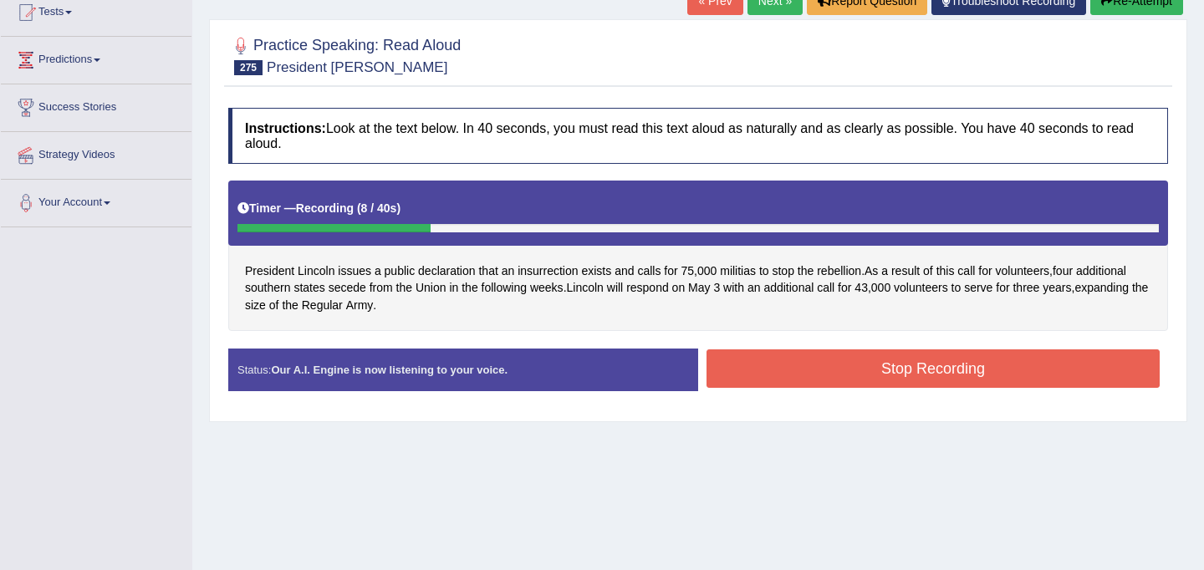
click at [868, 372] on button "Stop Recording" at bounding box center [932, 368] width 453 height 38
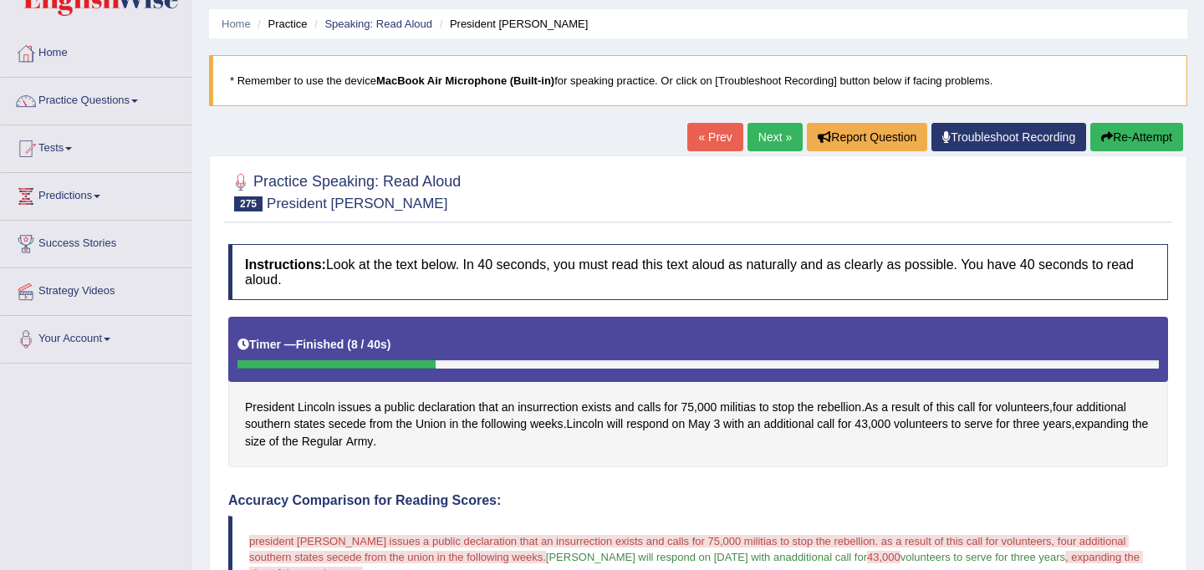
scroll to position [51, 0]
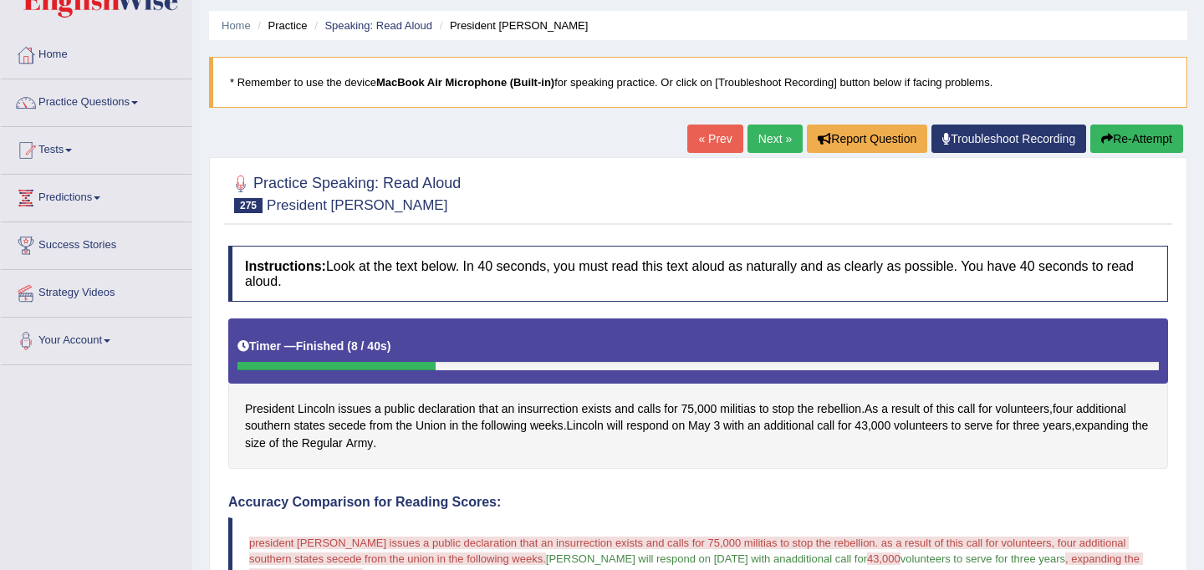
click at [767, 140] on link "Next »" at bounding box center [774, 139] width 55 height 28
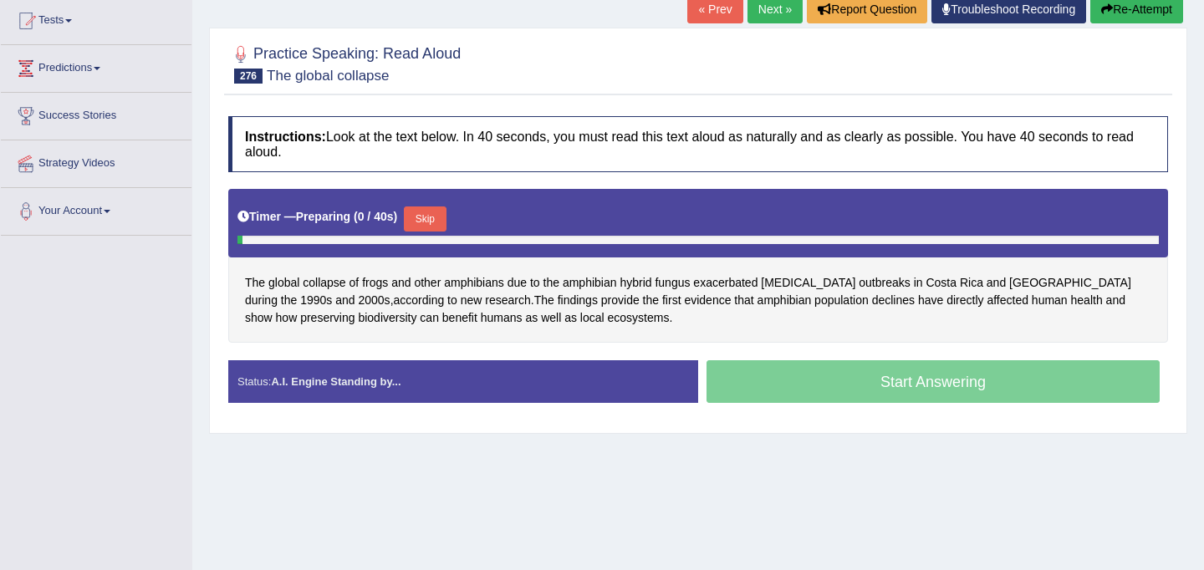
scroll to position [308, 0]
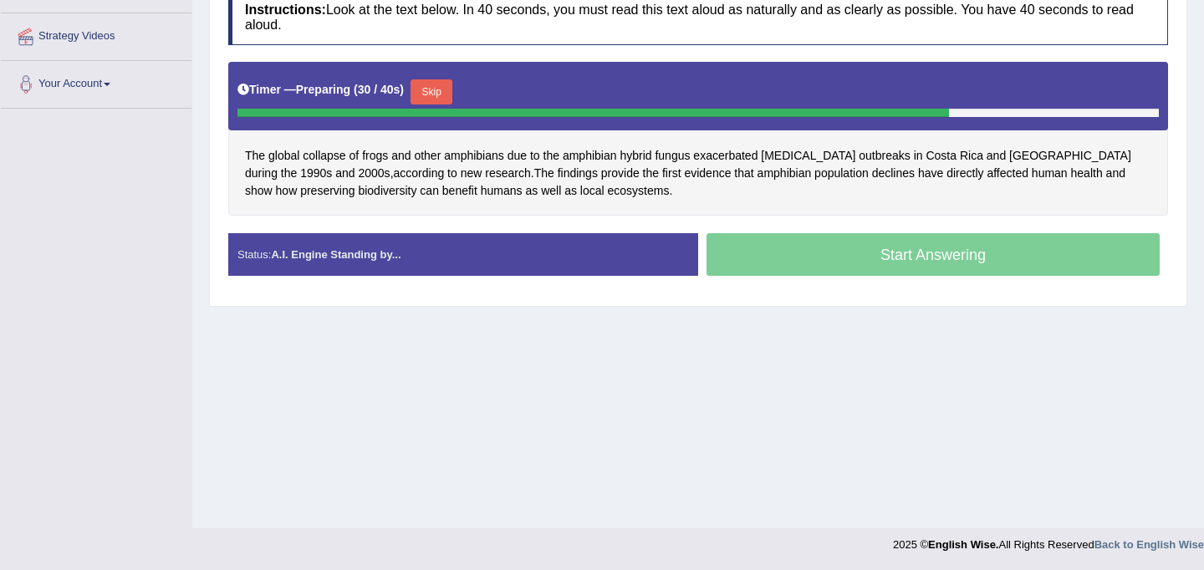
click at [420, 93] on button "Skip" at bounding box center [431, 91] width 42 height 25
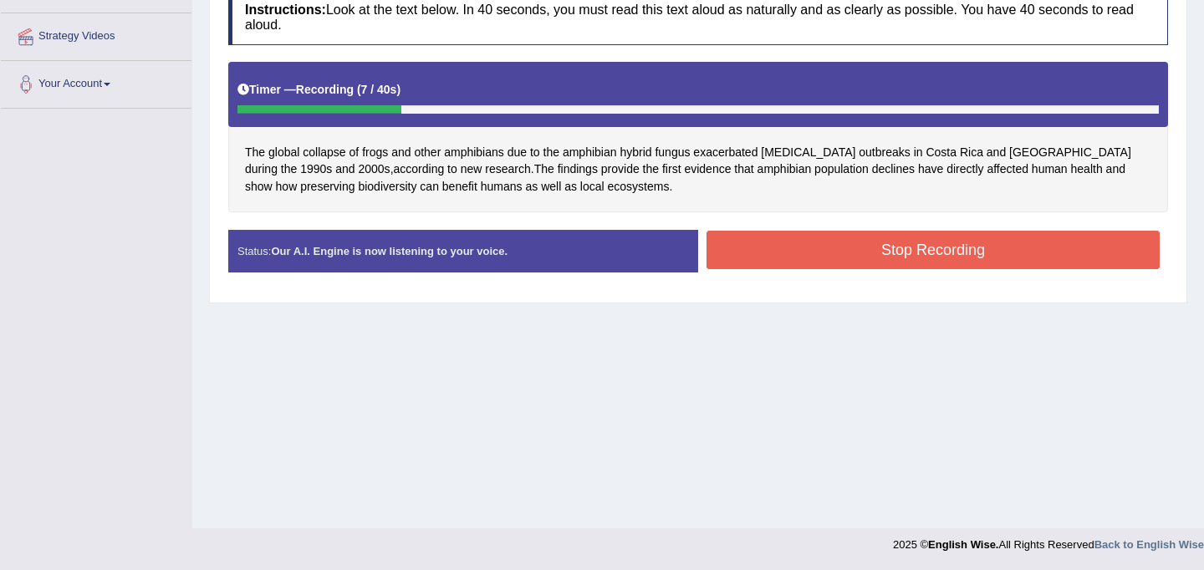
click at [940, 257] on button "Stop Recording" at bounding box center [932, 250] width 453 height 38
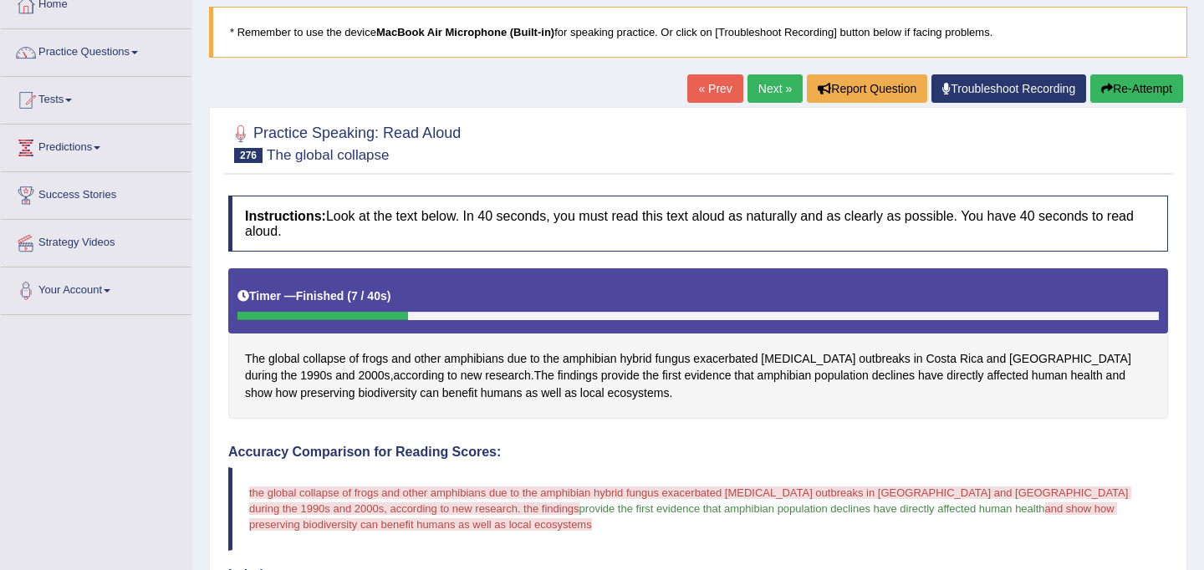
scroll to position [92, 0]
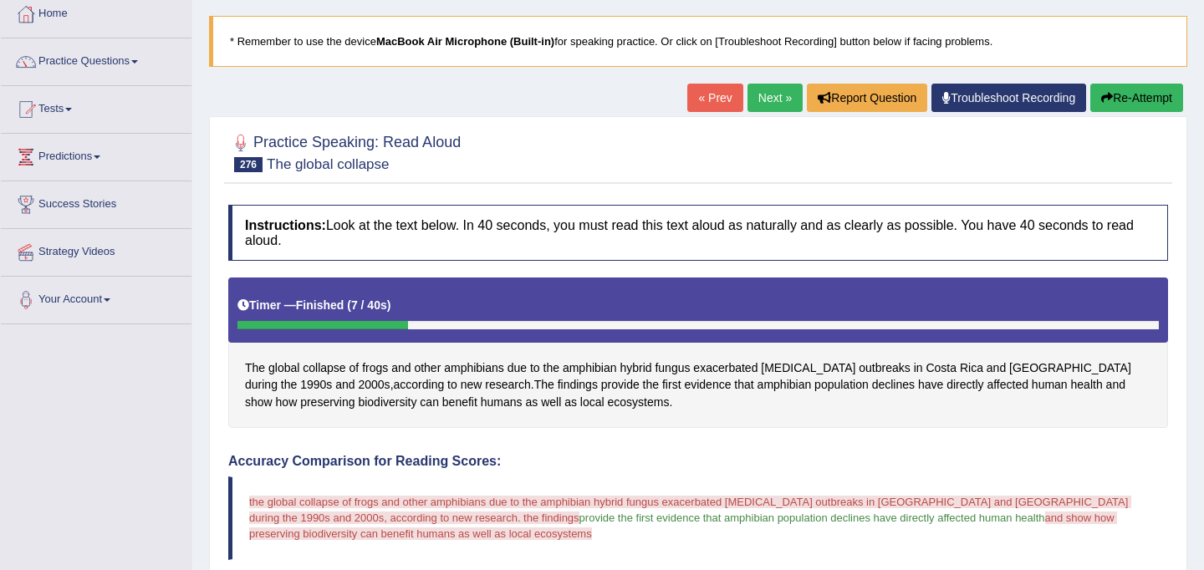
click at [1139, 90] on button "Re-Attempt" at bounding box center [1136, 98] width 93 height 28
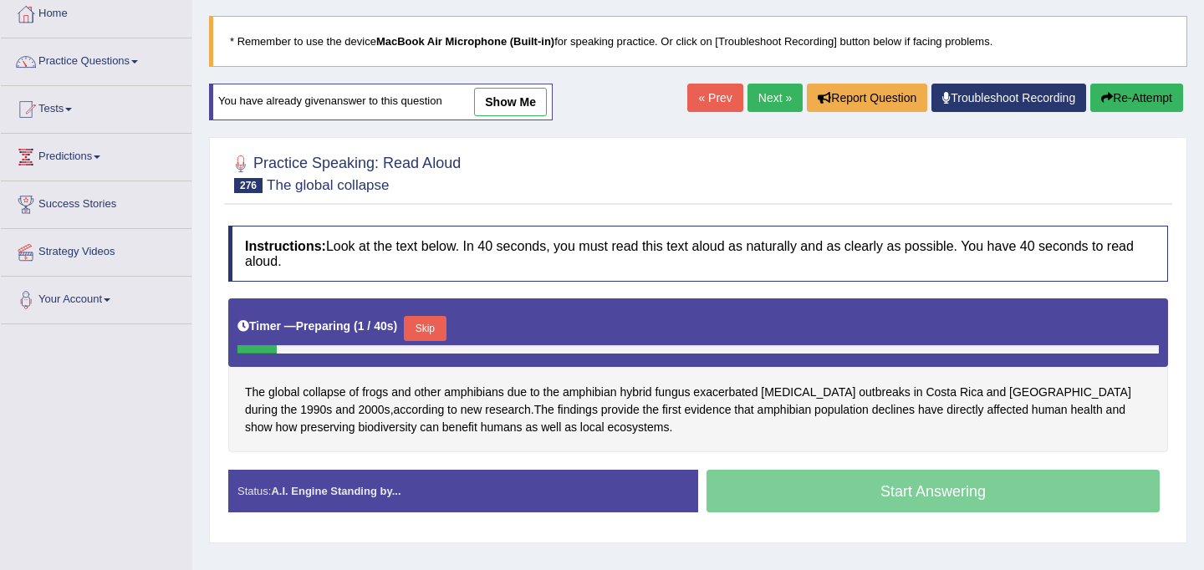
click at [446, 320] on button "Skip" at bounding box center [425, 328] width 42 height 25
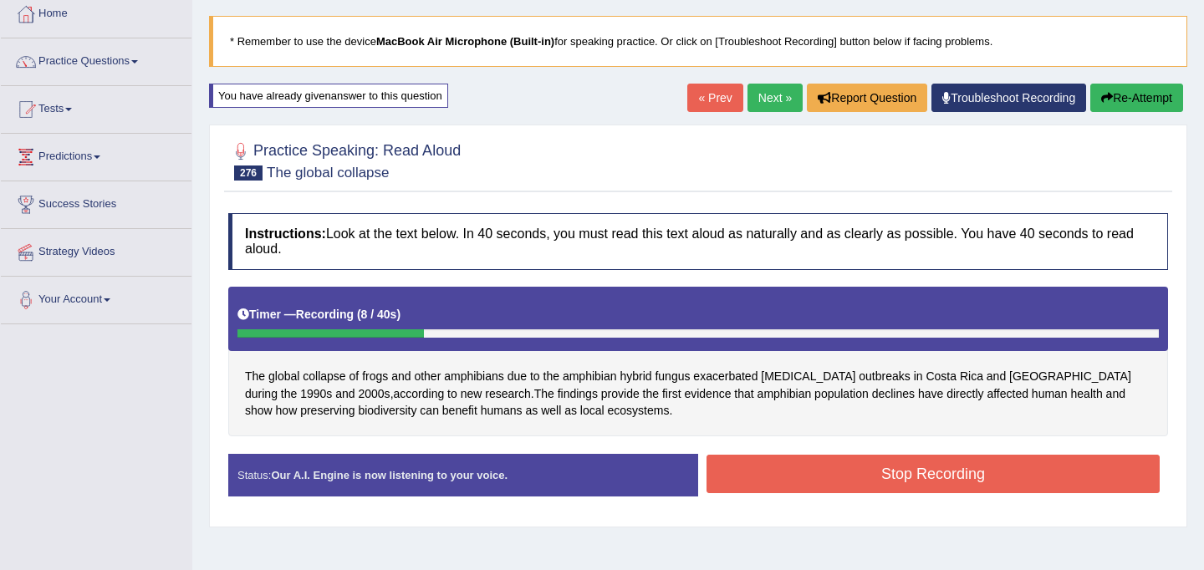
click at [899, 489] on button "Stop Recording" at bounding box center [932, 474] width 453 height 38
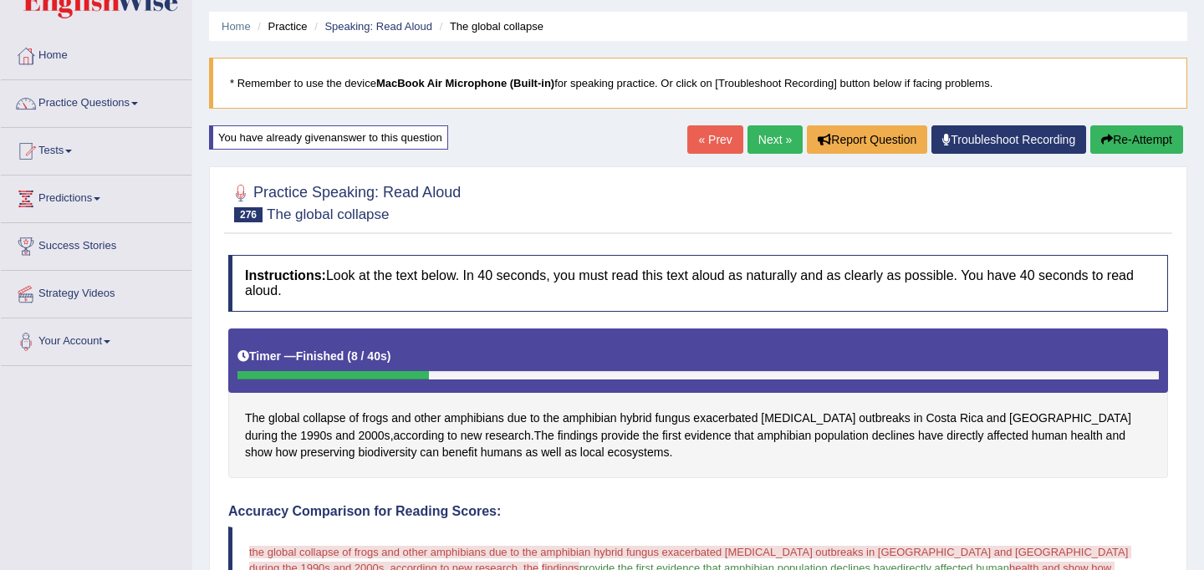
scroll to position [46, 0]
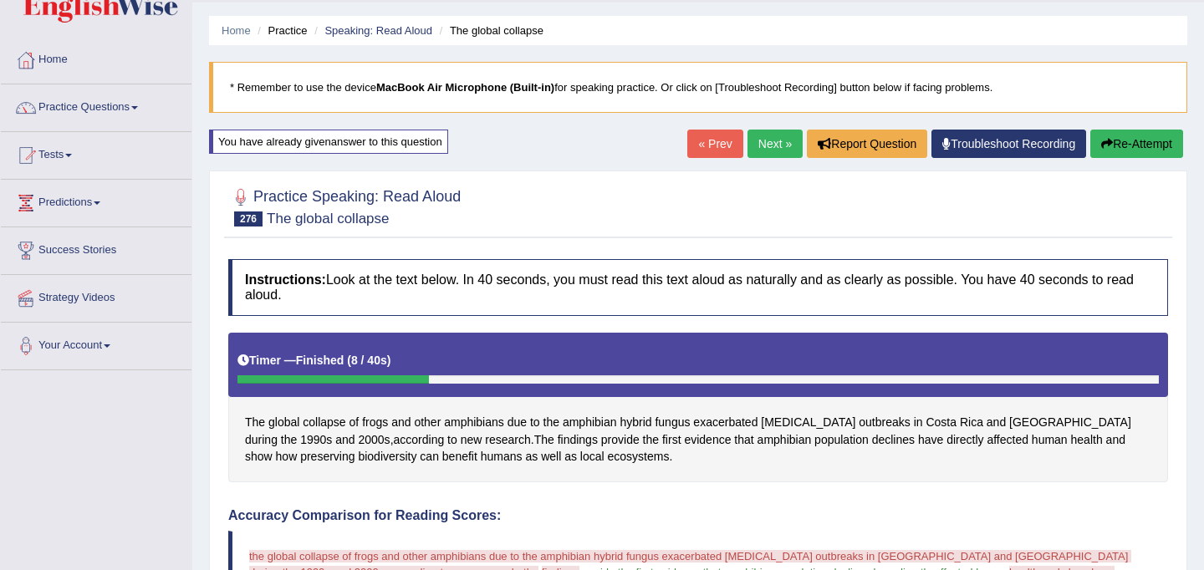
click at [760, 147] on link "Next »" at bounding box center [774, 144] width 55 height 28
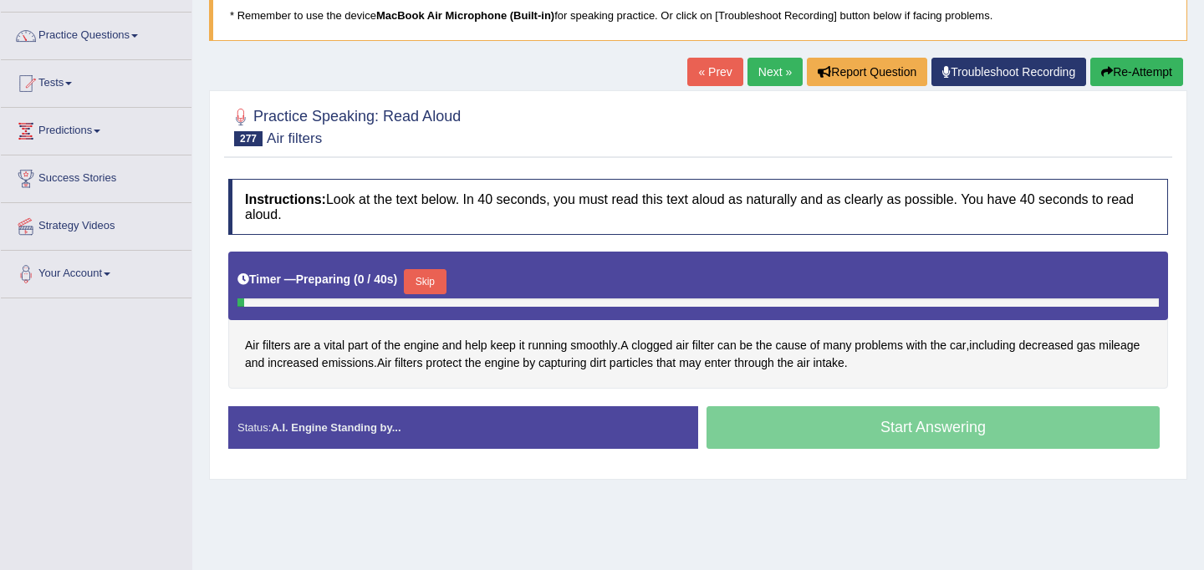
scroll to position [126, 0]
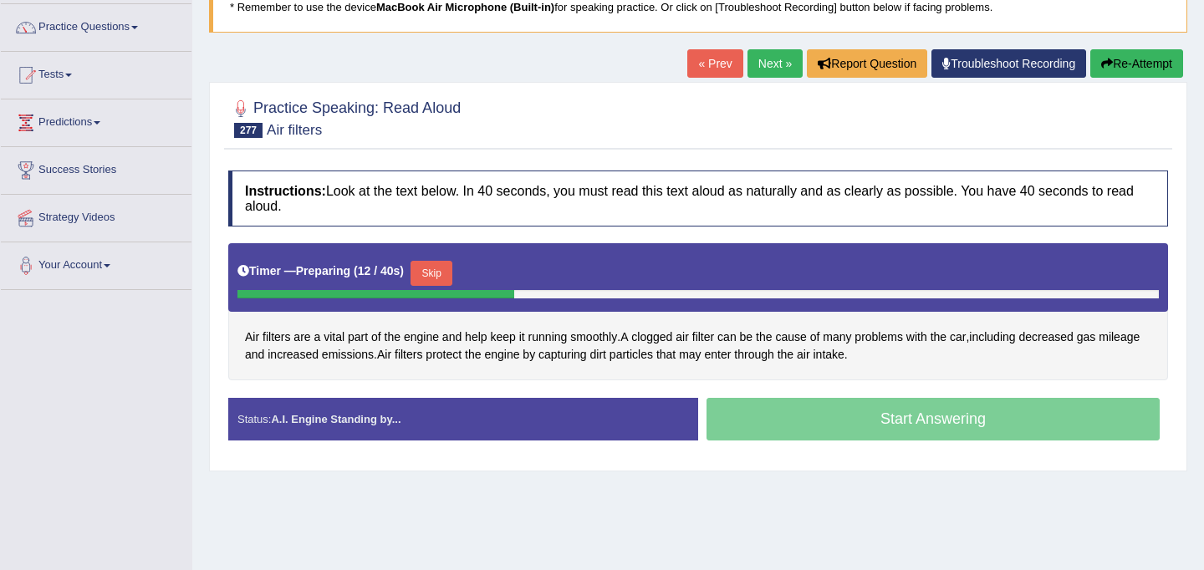
click at [446, 276] on button "Skip" at bounding box center [431, 273] width 42 height 25
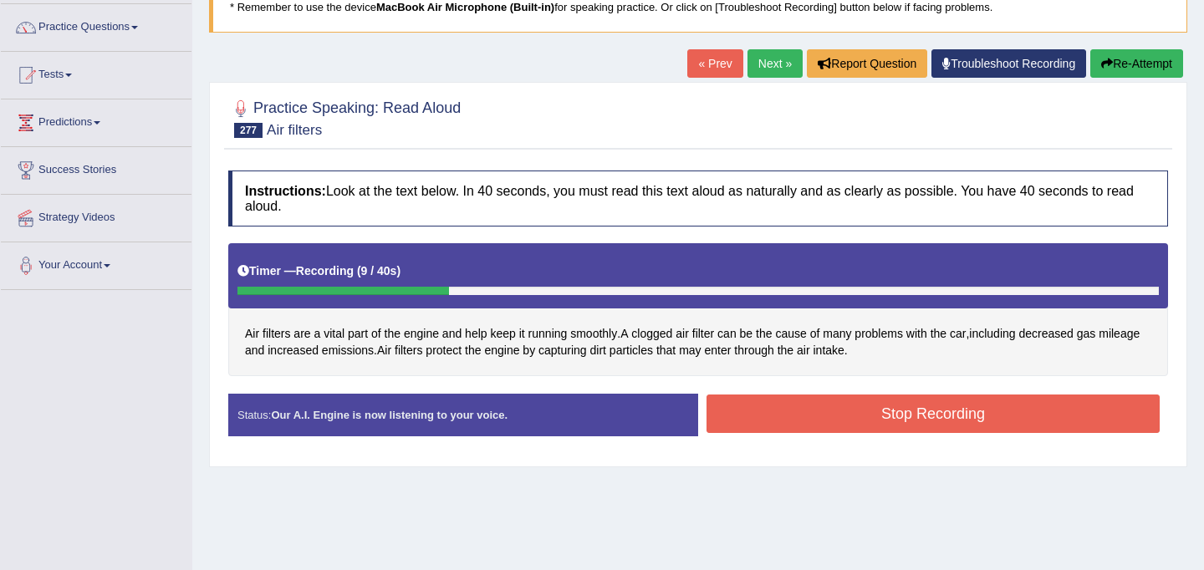
click at [906, 392] on div "Instructions: Look at the text below. In 40 seconds, you must read this text al…" at bounding box center [698, 310] width 948 height 296
click at [906, 430] on button "Stop Recording" at bounding box center [932, 414] width 453 height 38
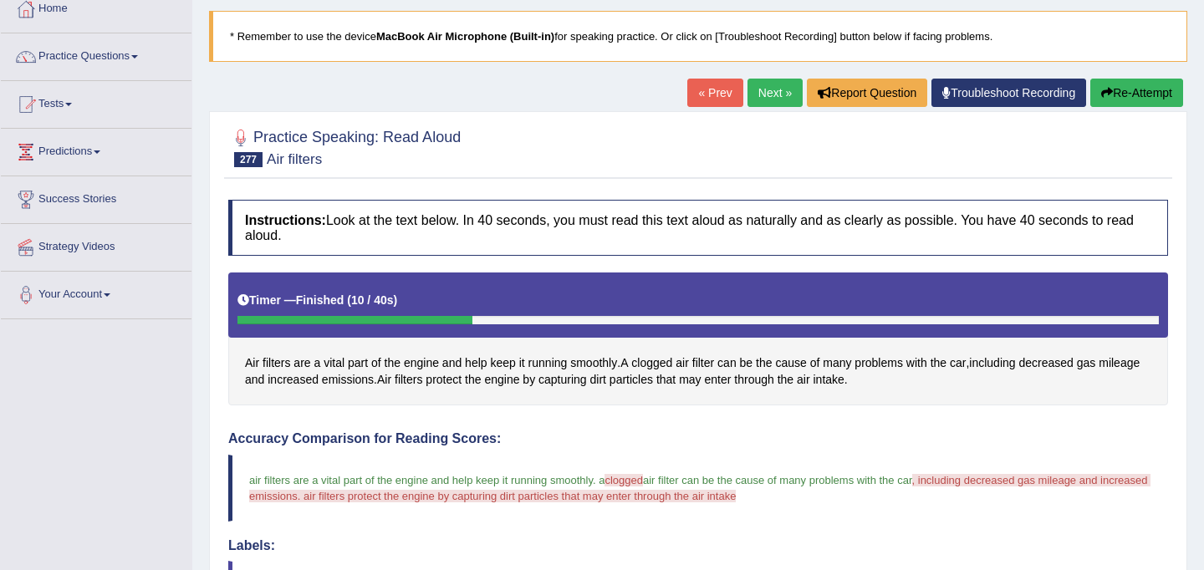
scroll to position [68, 0]
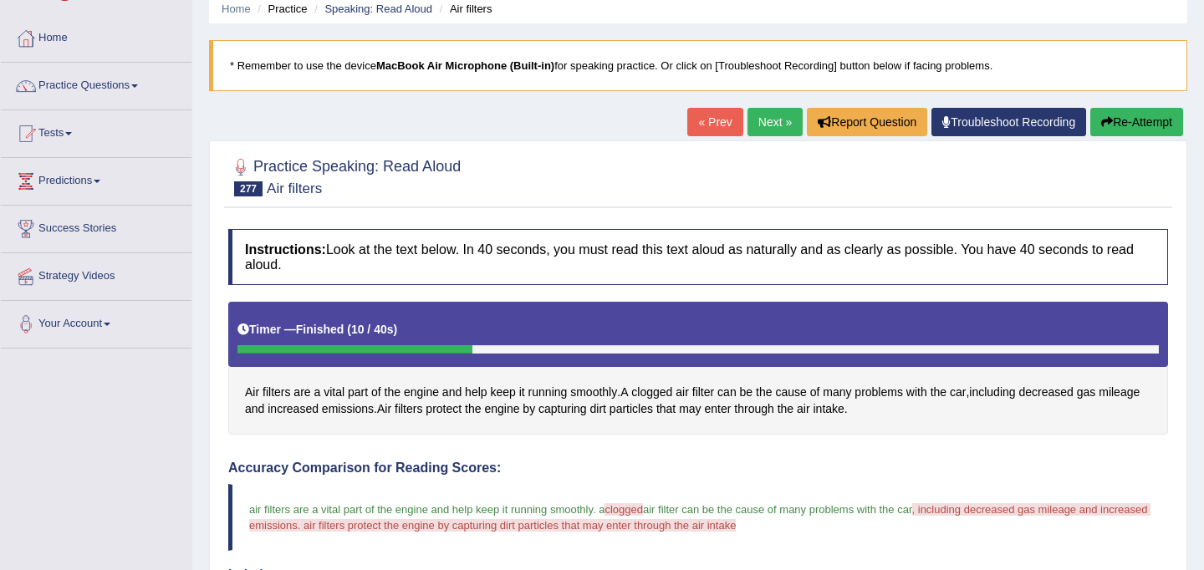
click at [764, 115] on link "Next »" at bounding box center [774, 122] width 55 height 28
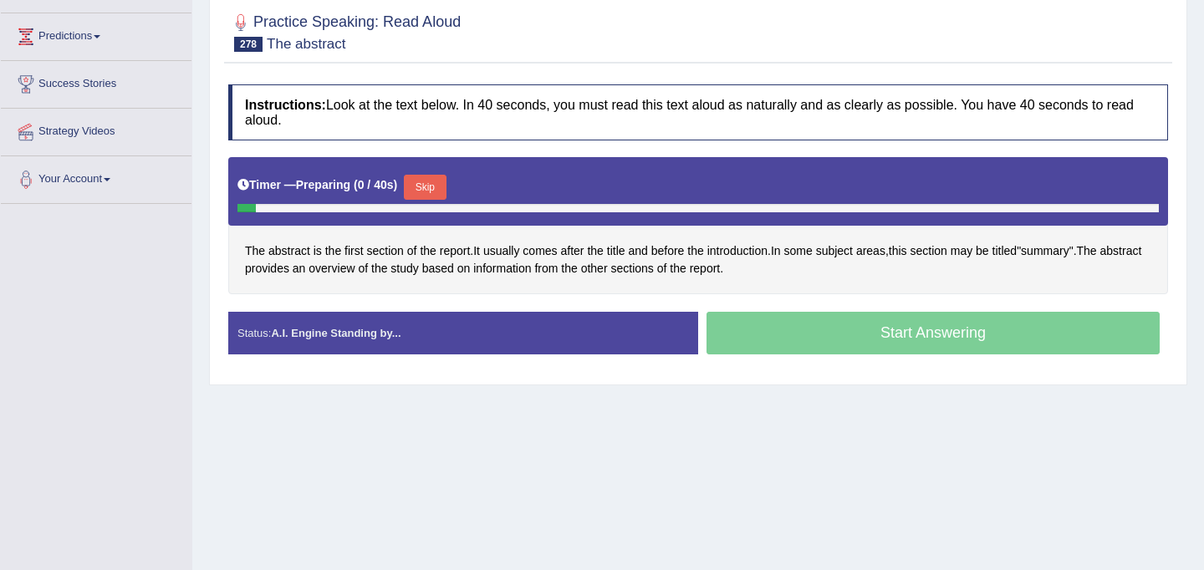
scroll to position [219, 0]
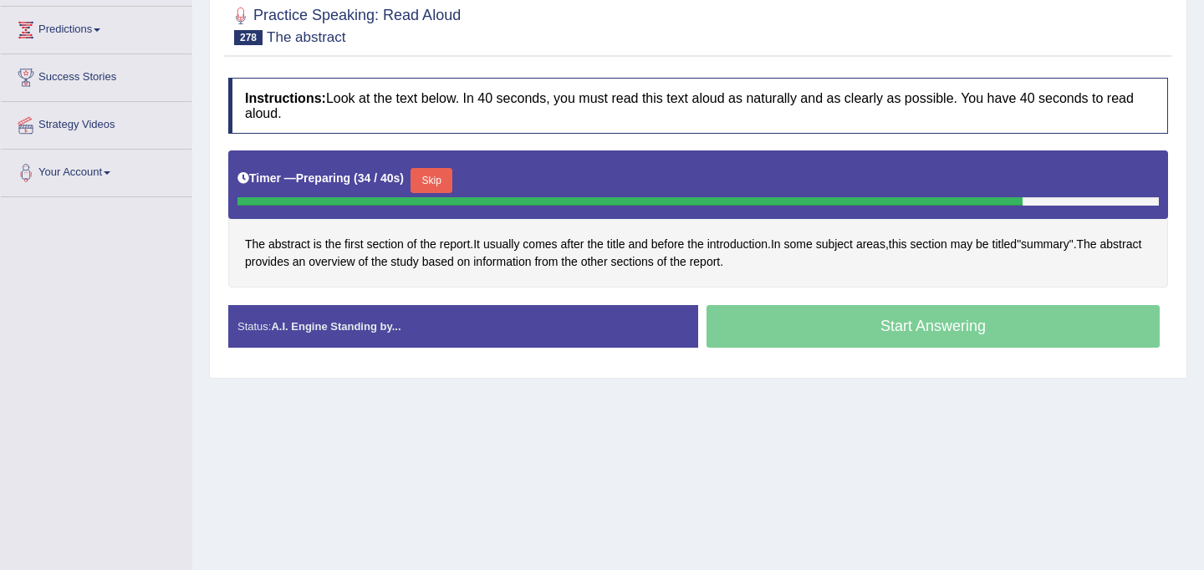
click at [444, 181] on button "Skip" at bounding box center [431, 180] width 42 height 25
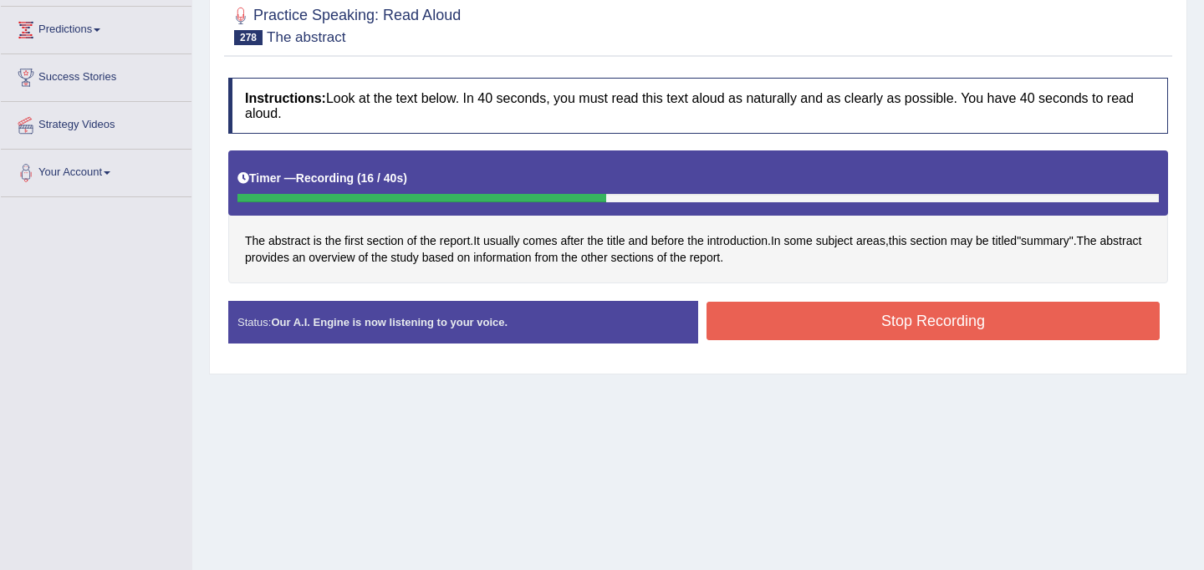
click at [834, 327] on button "Stop Recording" at bounding box center [932, 321] width 453 height 38
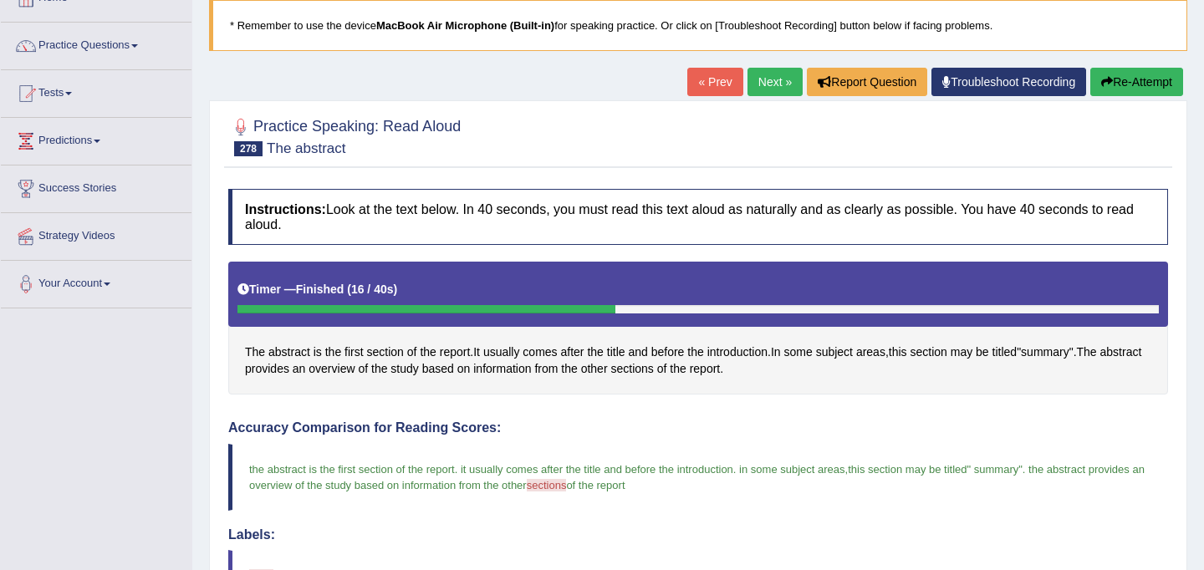
scroll to position [79, 0]
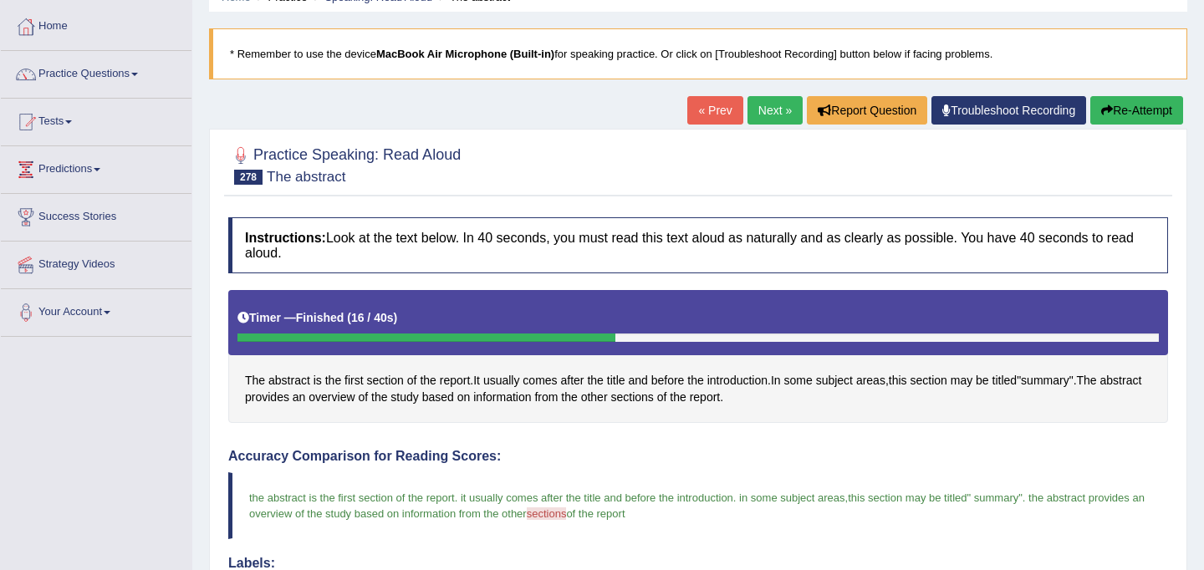
click at [756, 102] on link "Next »" at bounding box center [774, 110] width 55 height 28
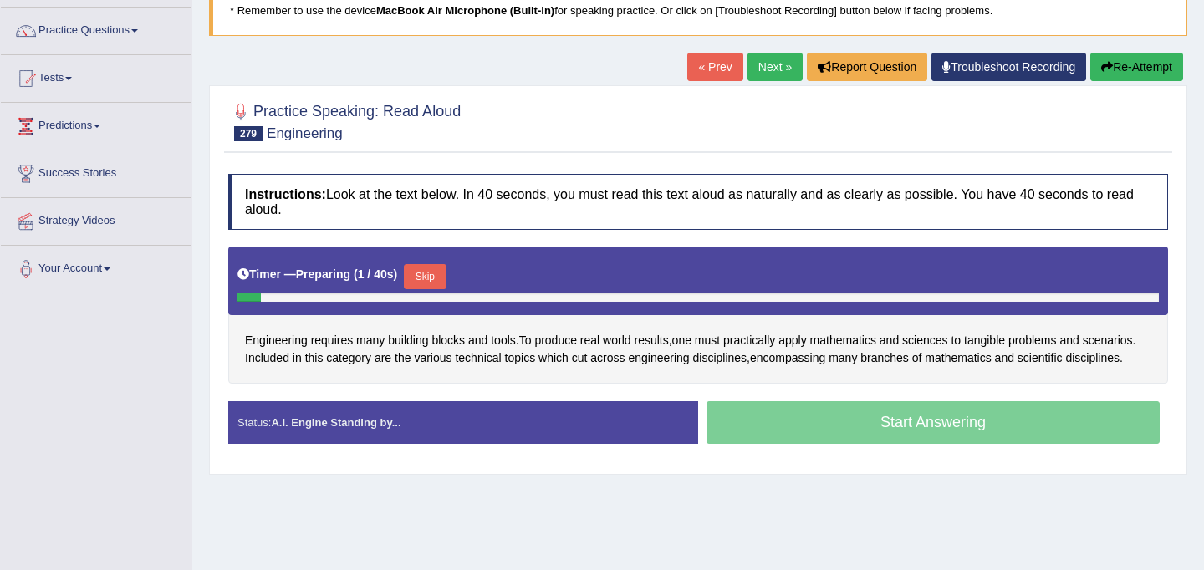
scroll to position [129, 0]
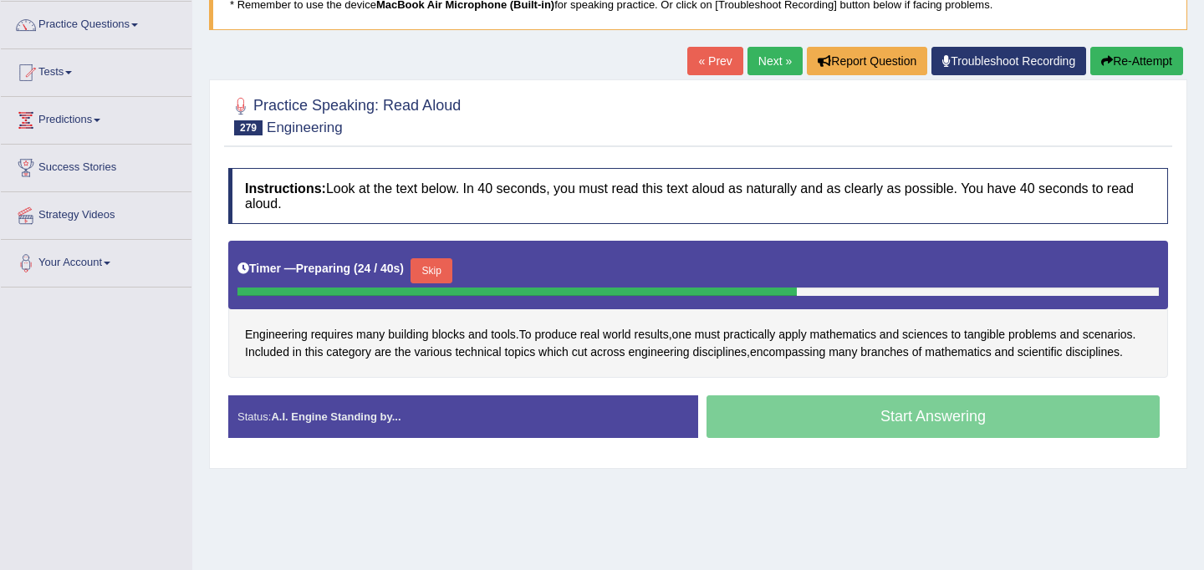
click at [441, 277] on button "Skip" at bounding box center [431, 270] width 42 height 25
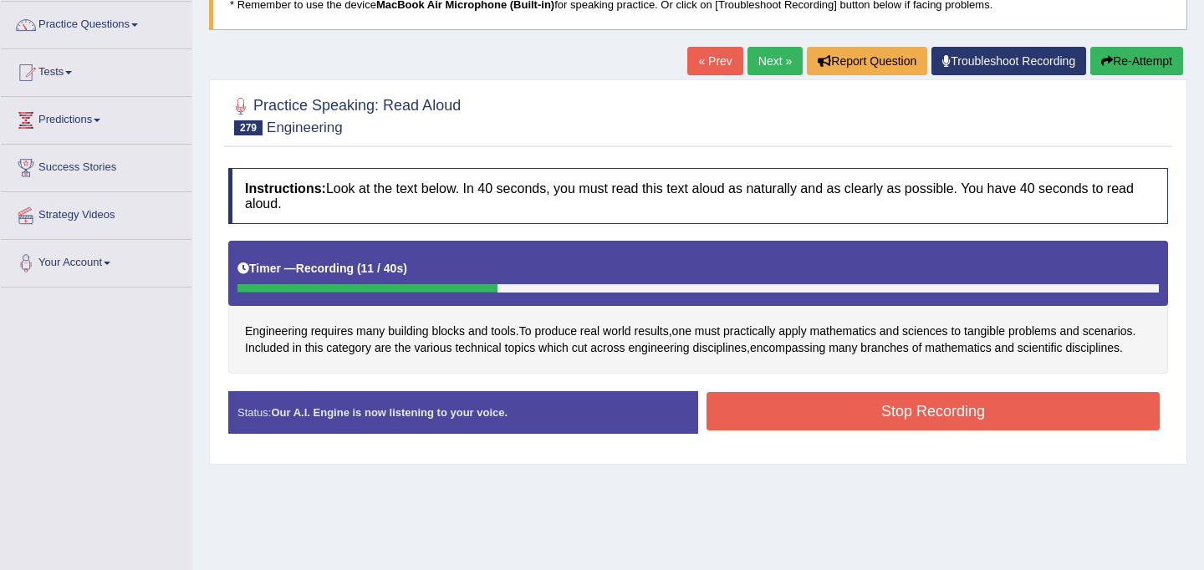
click at [924, 416] on button "Stop Recording" at bounding box center [932, 411] width 453 height 38
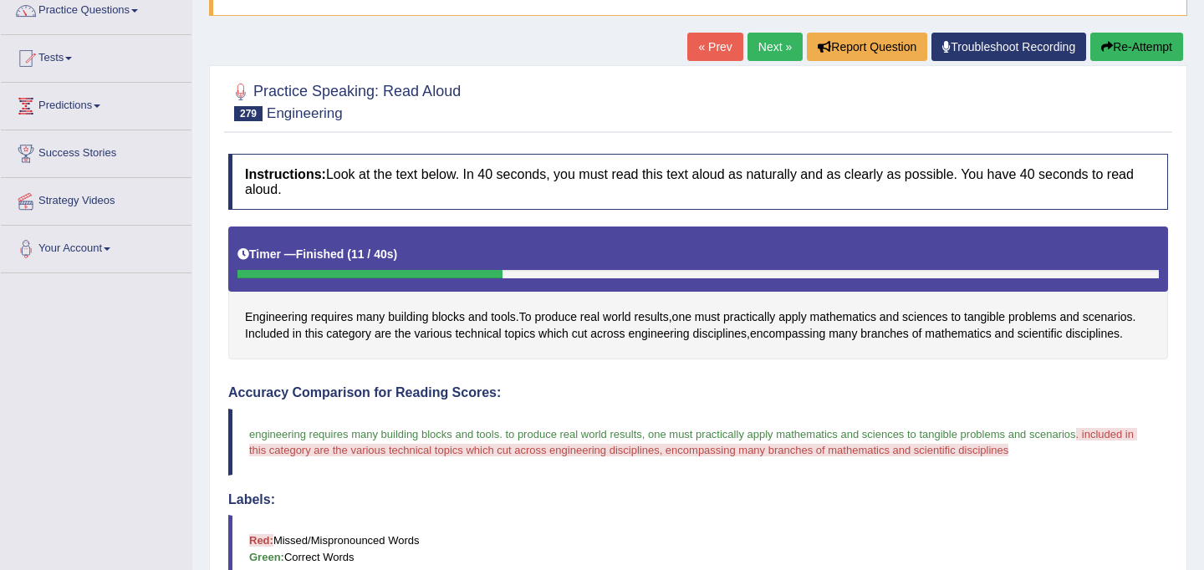
scroll to position [121, 0]
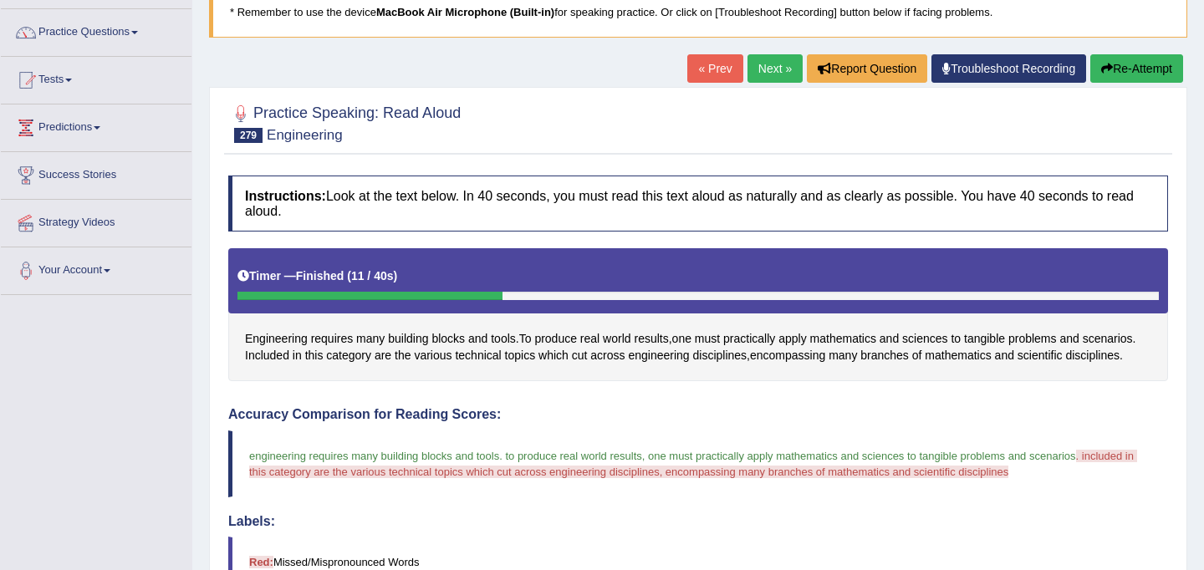
click at [767, 69] on link "Next »" at bounding box center [774, 68] width 55 height 28
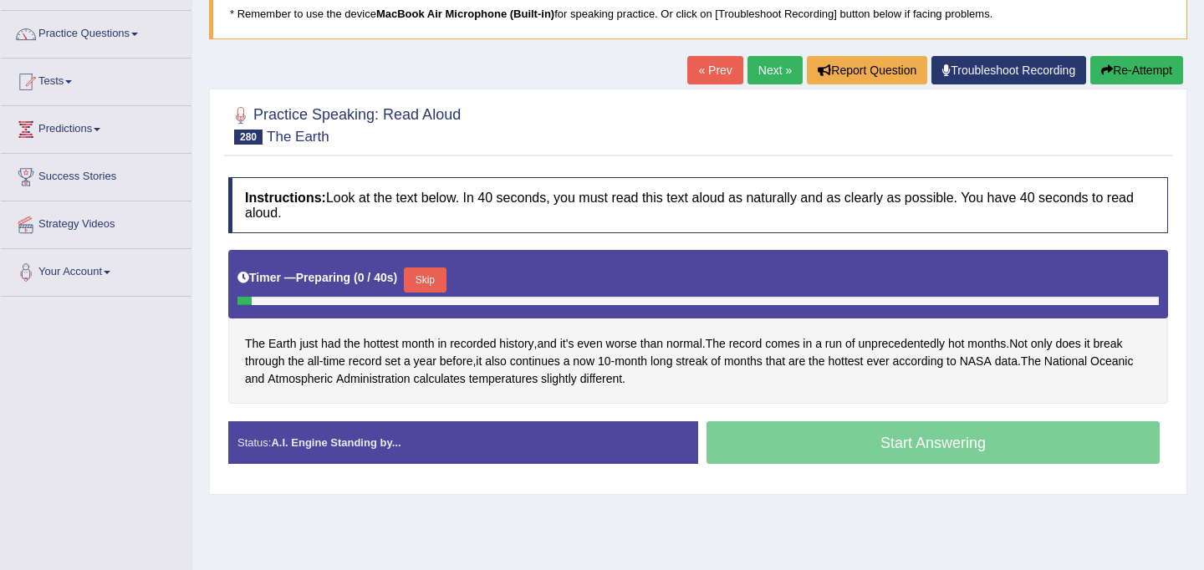
scroll to position [116, 0]
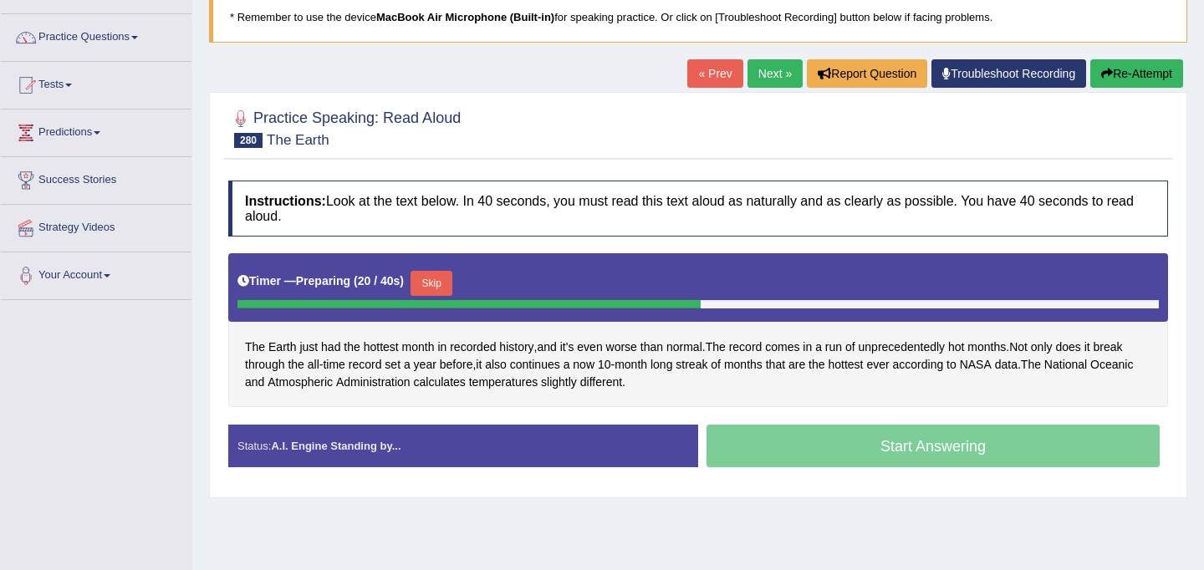
click at [443, 288] on button "Skip" at bounding box center [431, 283] width 42 height 25
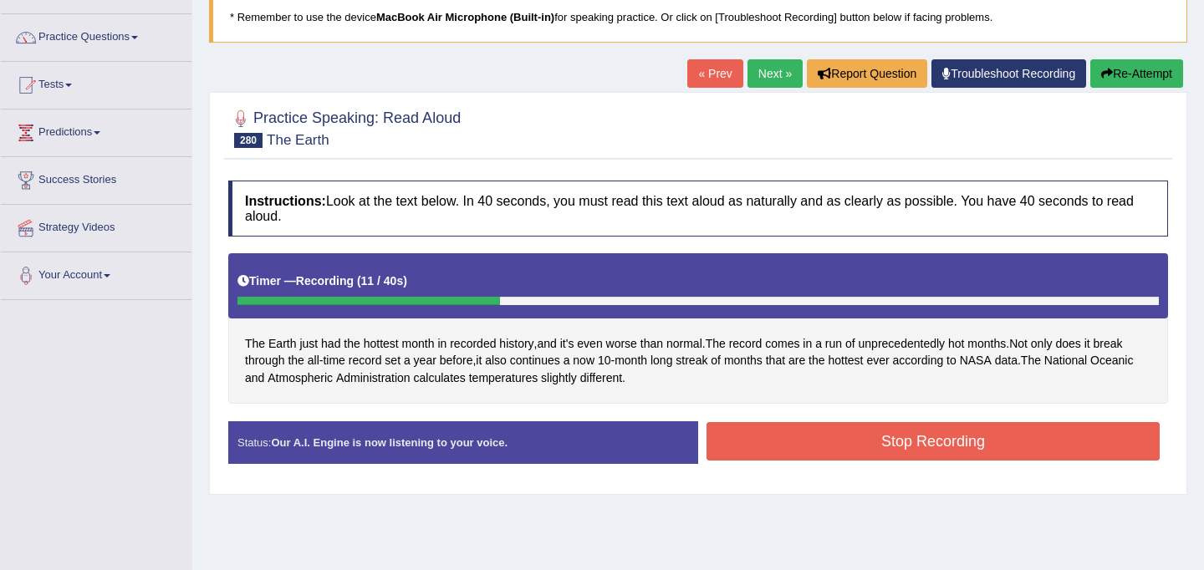
click at [899, 437] on button "Stop Recording" at bounding box center [932, 441] width 453 height 38
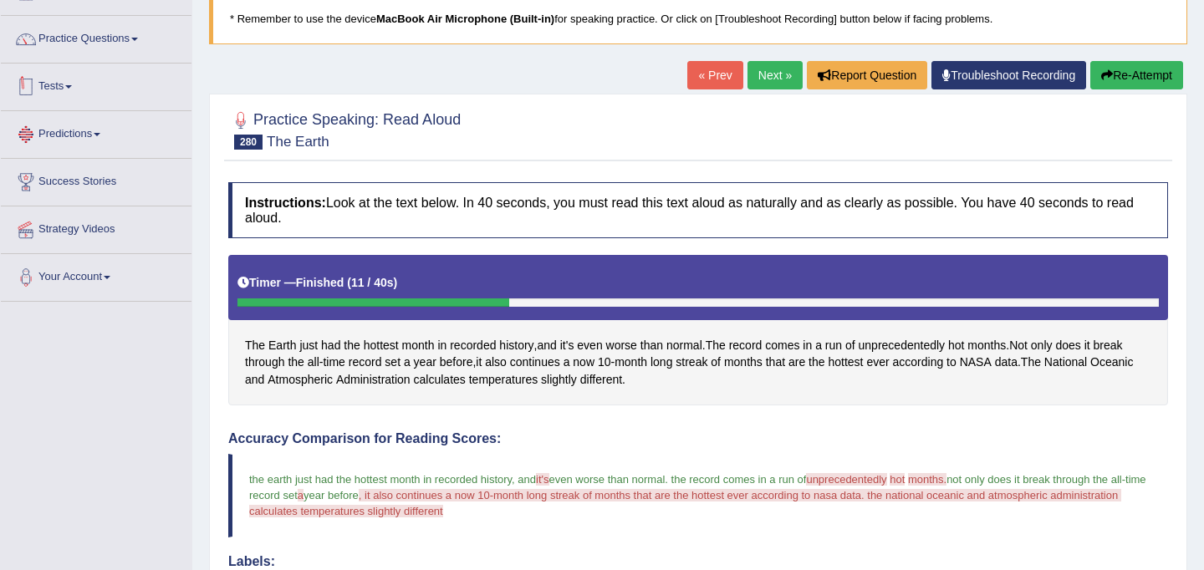
scroll to position [97, 0]
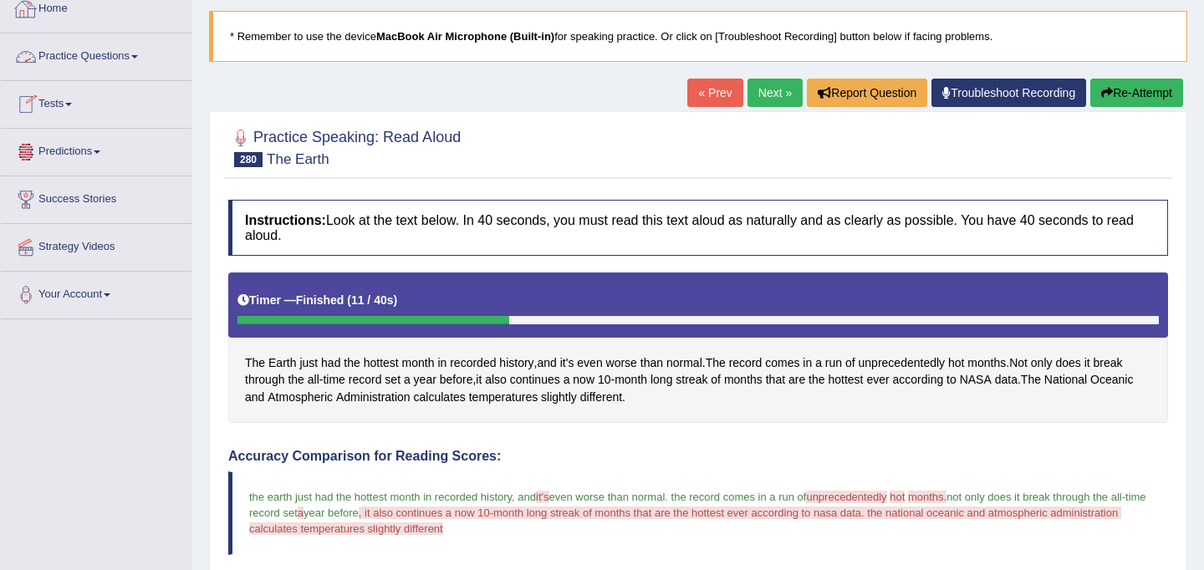
click at [132, 57] on link "Practice Questions" at bounding box center [96, 54] width 191 height 42
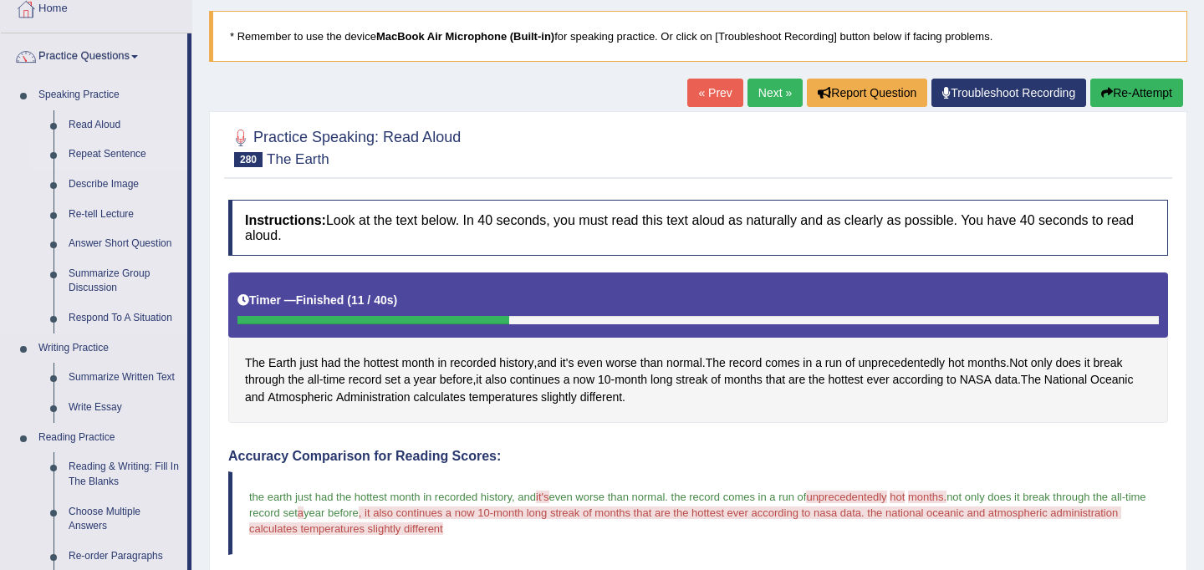
click at [117, 155] on link "Repeat Sentence" at bounding box center [124, 155] width 126 height 30
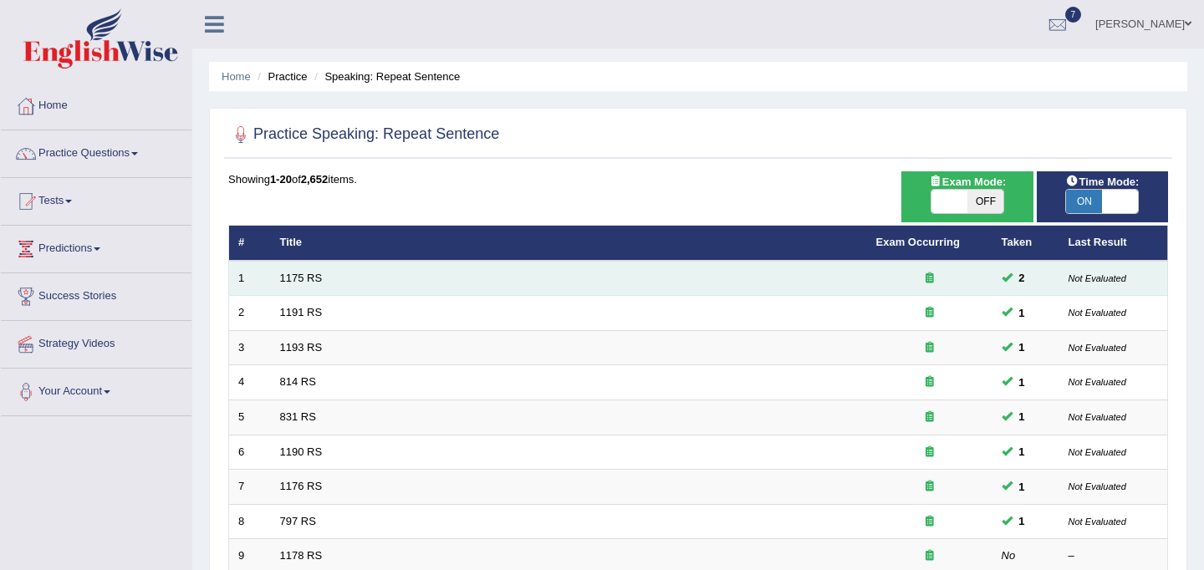
scroll to position [537, 0]
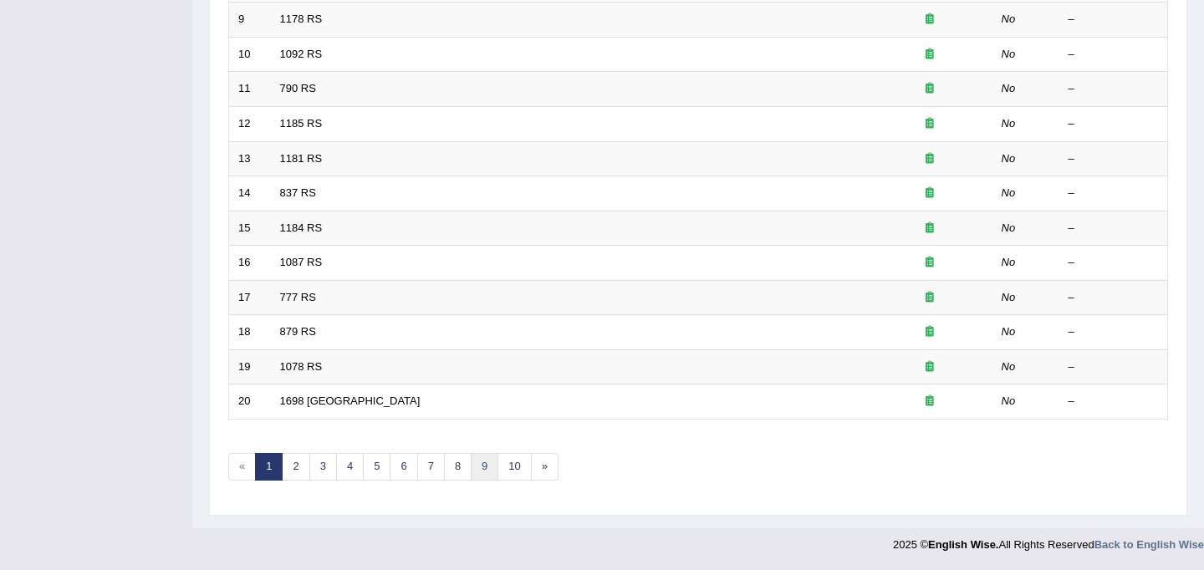
click at [494, 464] on link "9" at bounding box center [485, 467] width 28 height 28
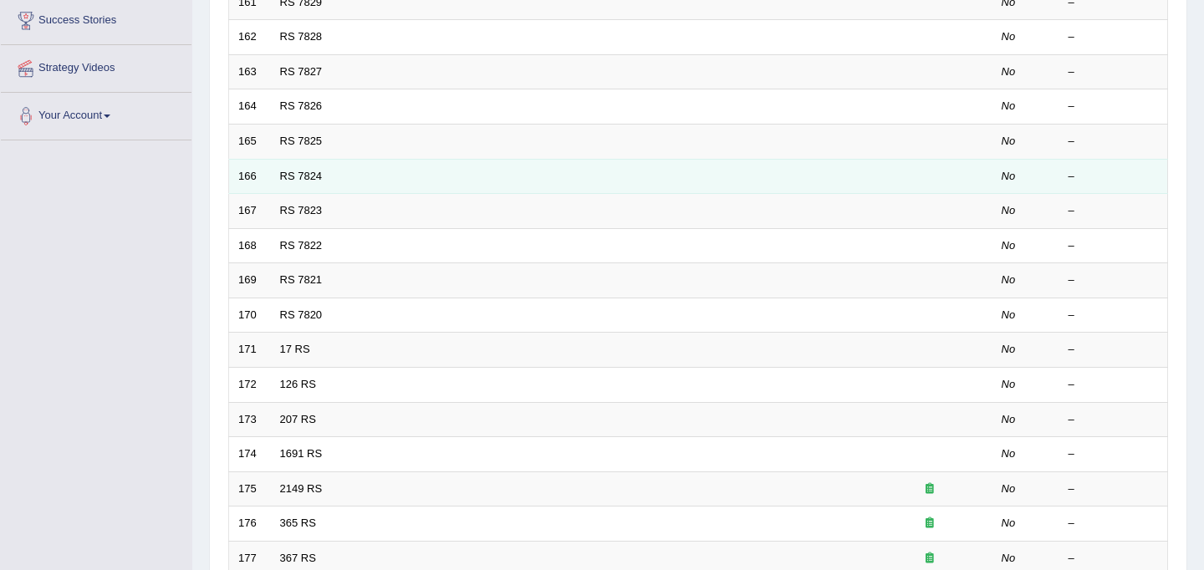
scroll to position [537, 0]
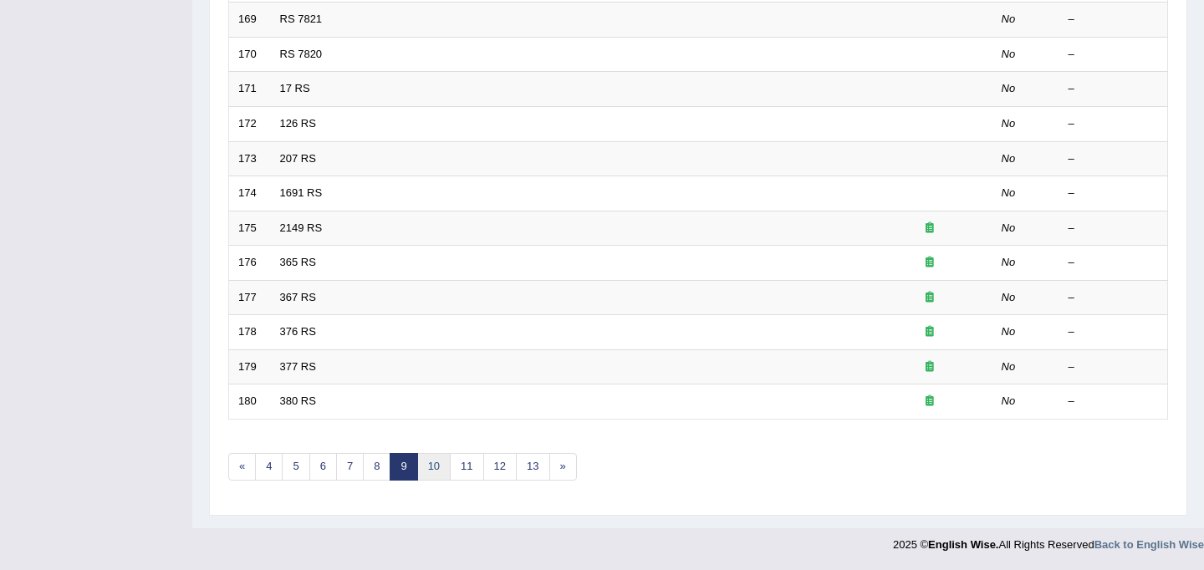
click at [431, 466] on link "10" at bounding box center [433, 467] width 33 height 28
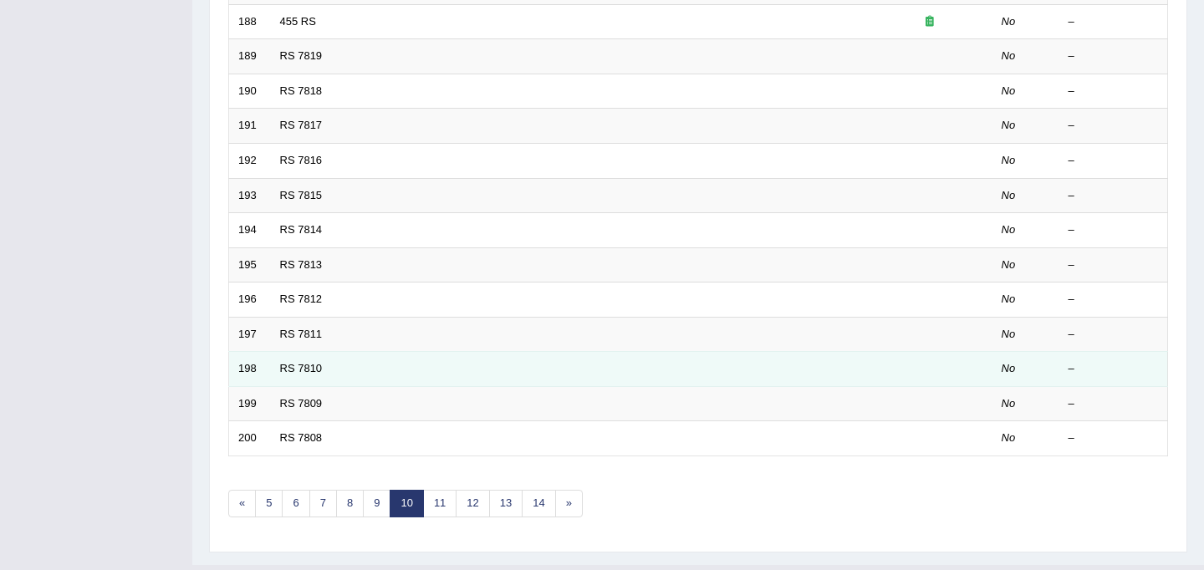
scroll to position [537, 0]
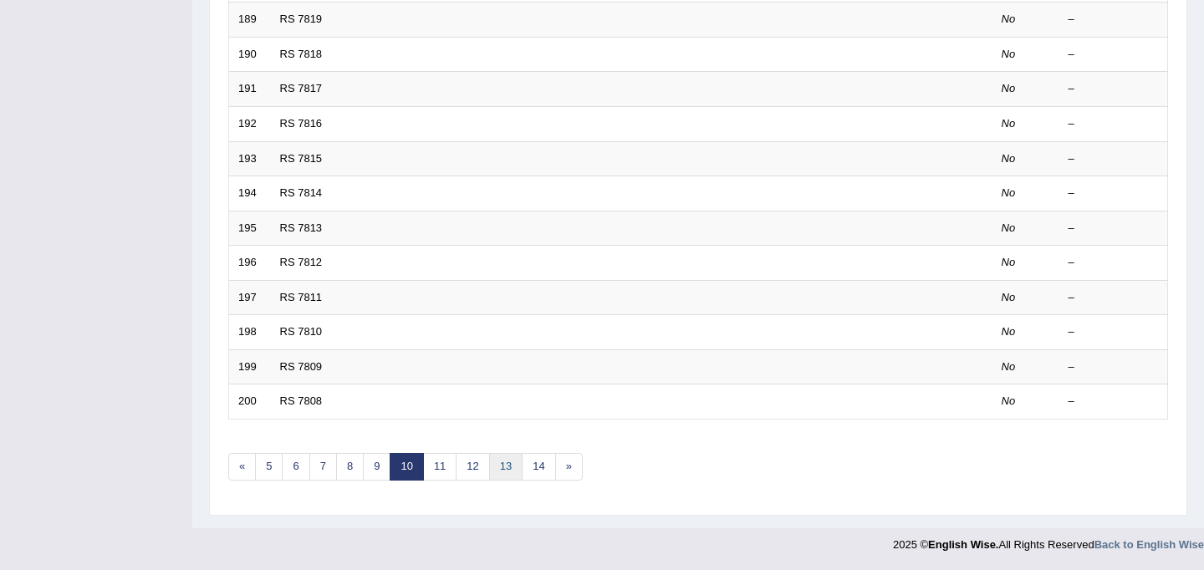
click at [505, 471] on link "13" at bounding box center [505, 467] width 33 height 28
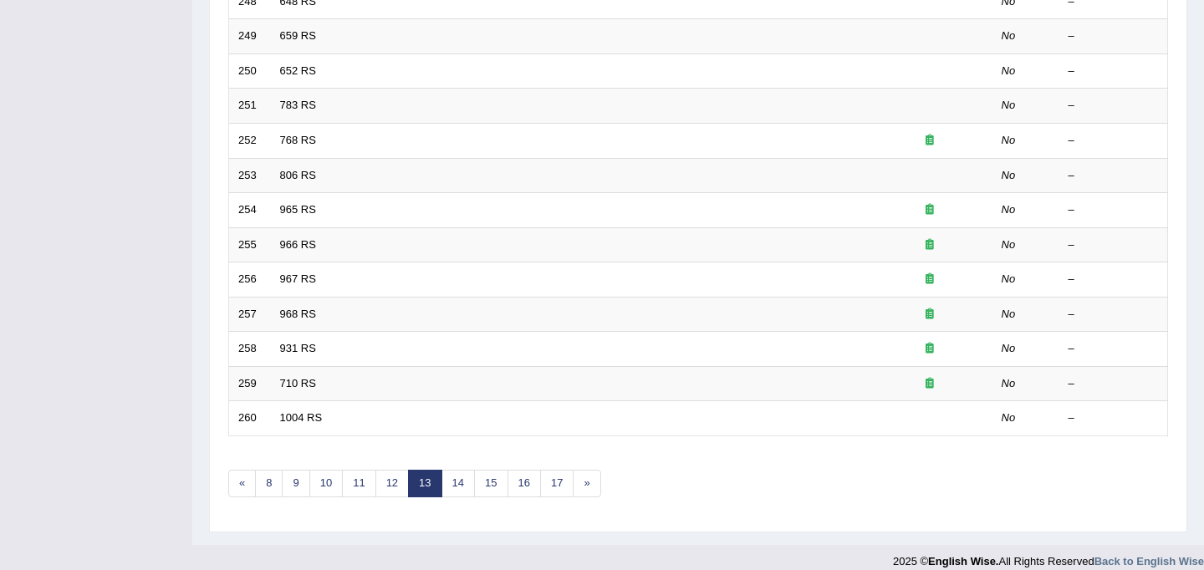
scroll to position [537, 0]
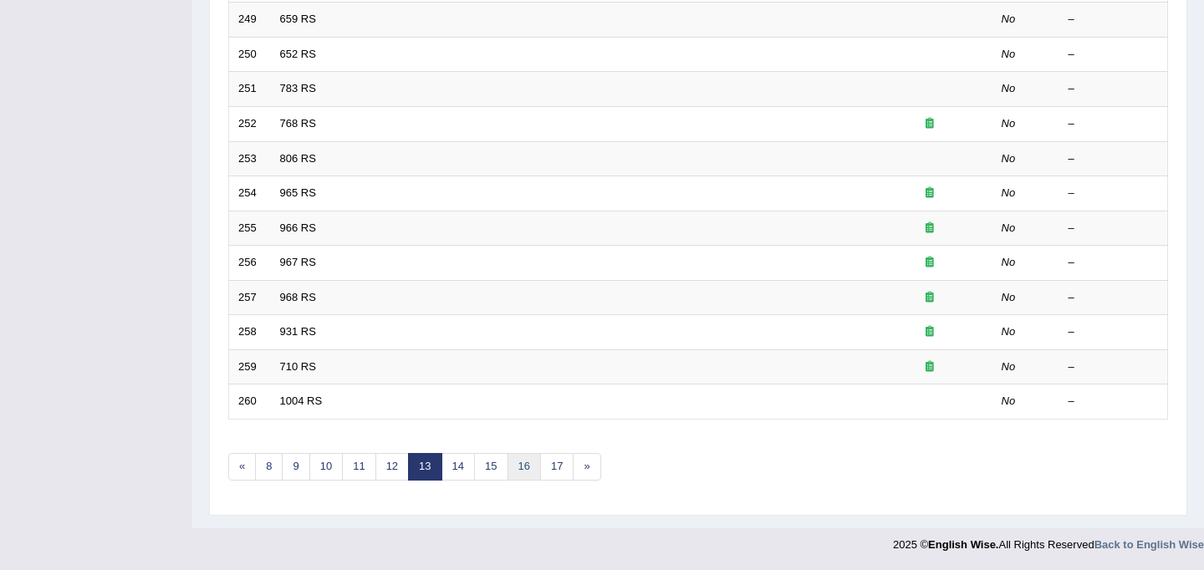
click at [522, 469] on link "16" at bounding box center [523, 467] width 33 height 28
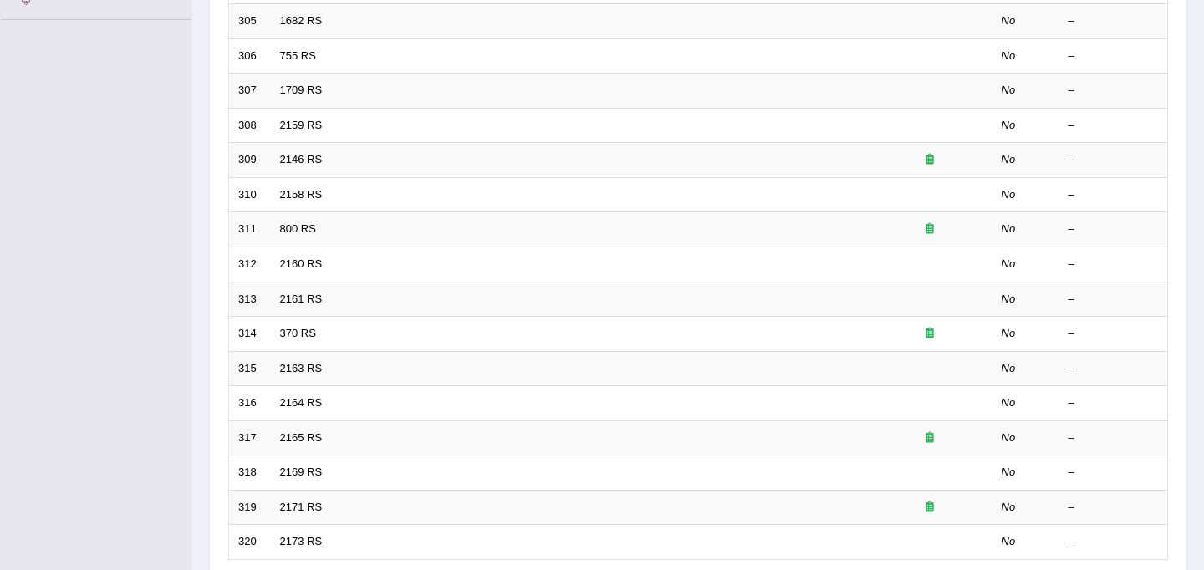
scroll to position [537, 0]
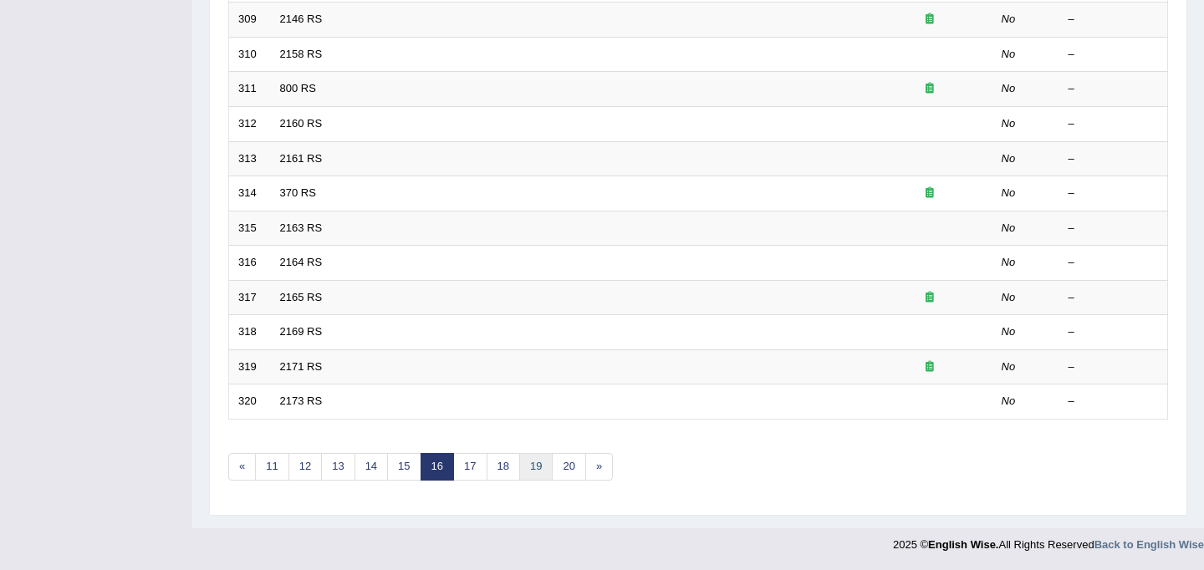
click at [533, 471] on link "19" at bounding box center [535, 467] width 33 height 28
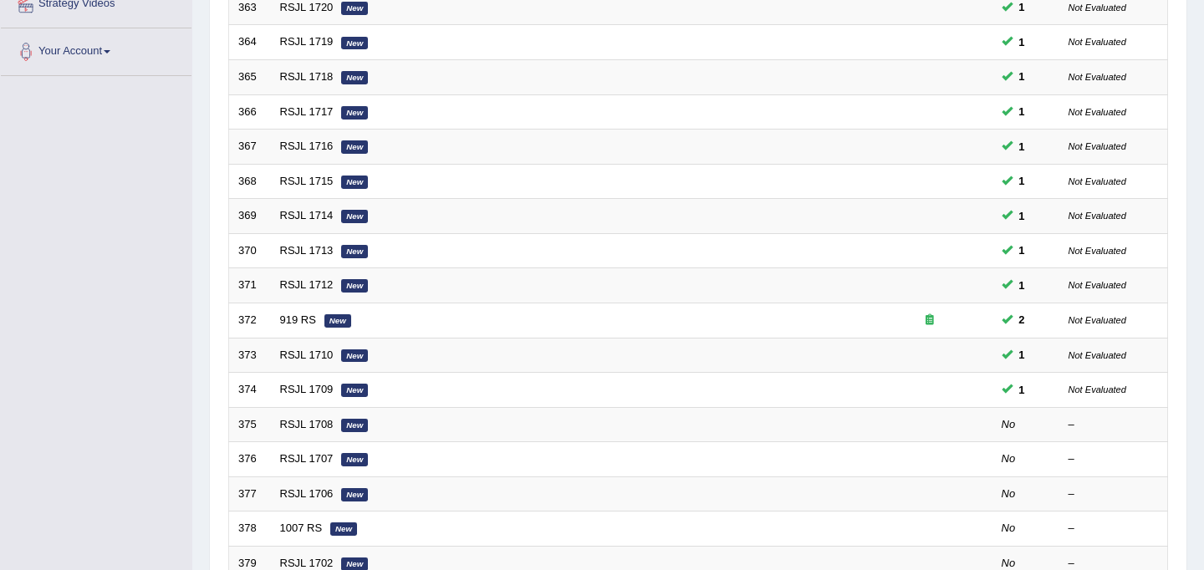
scroll to position [354, 0]
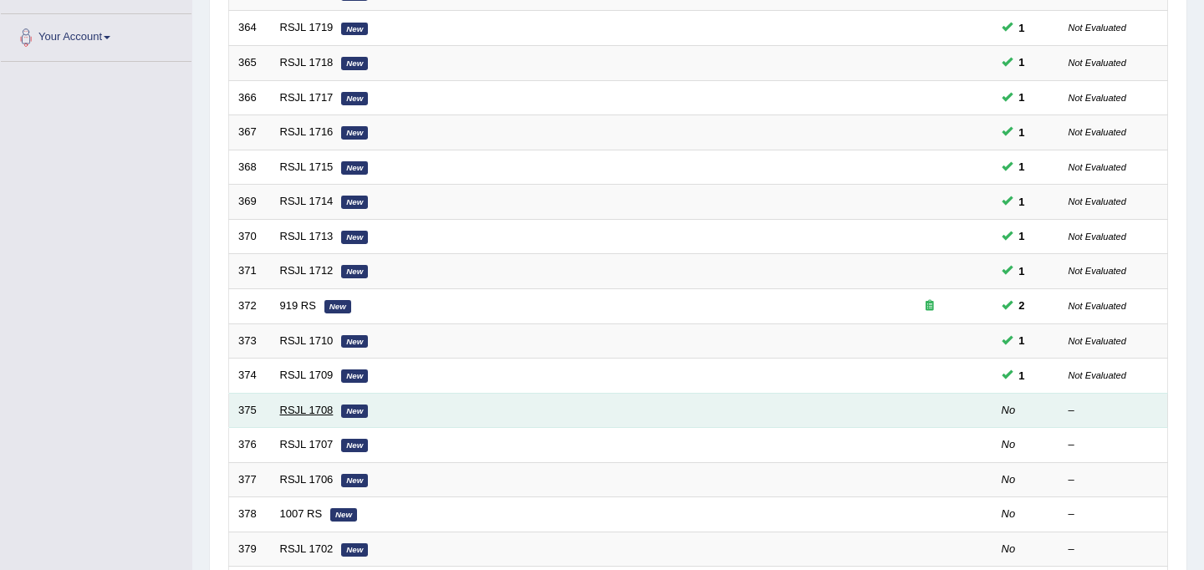
click at [295, 405] on link "RSJL 1708" at bounding box center [307, 410] width 54 height 13
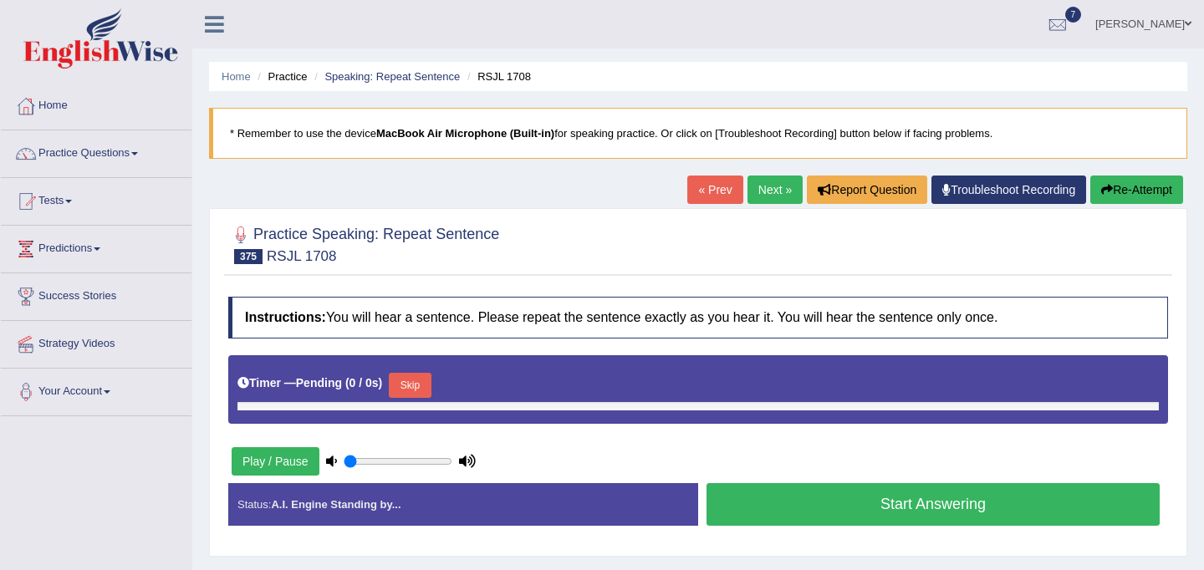
type input "0.45"
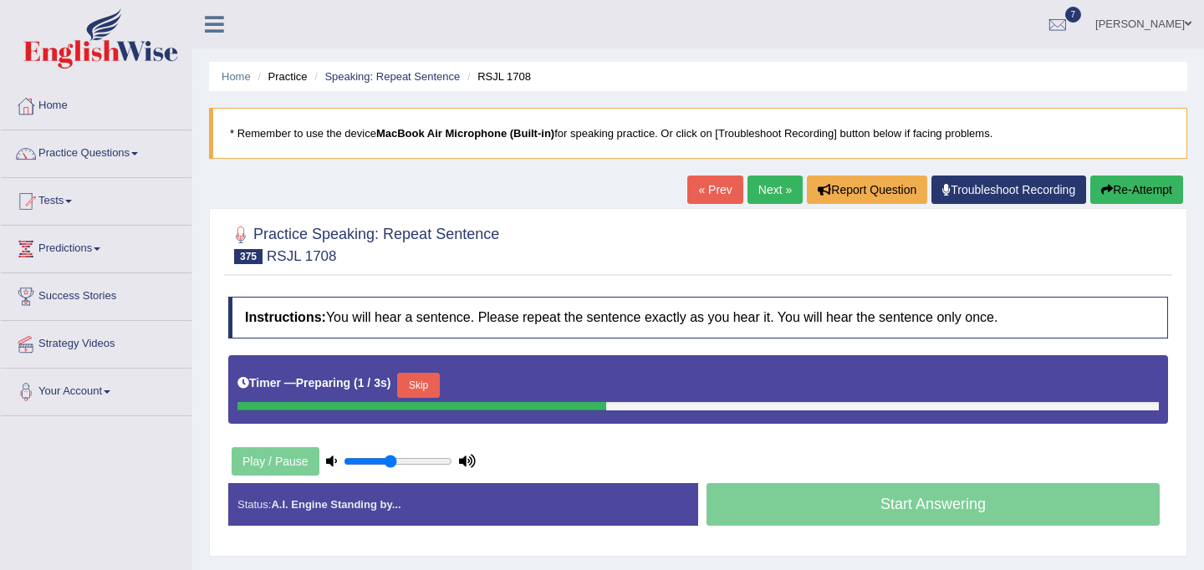
click at [424, 384] on button "Skip" at bounding box center [418, 385] width 42 height 25
click at [904, 502] on div "Start Answering" at bounding box center [933, 506] width 470 height 47
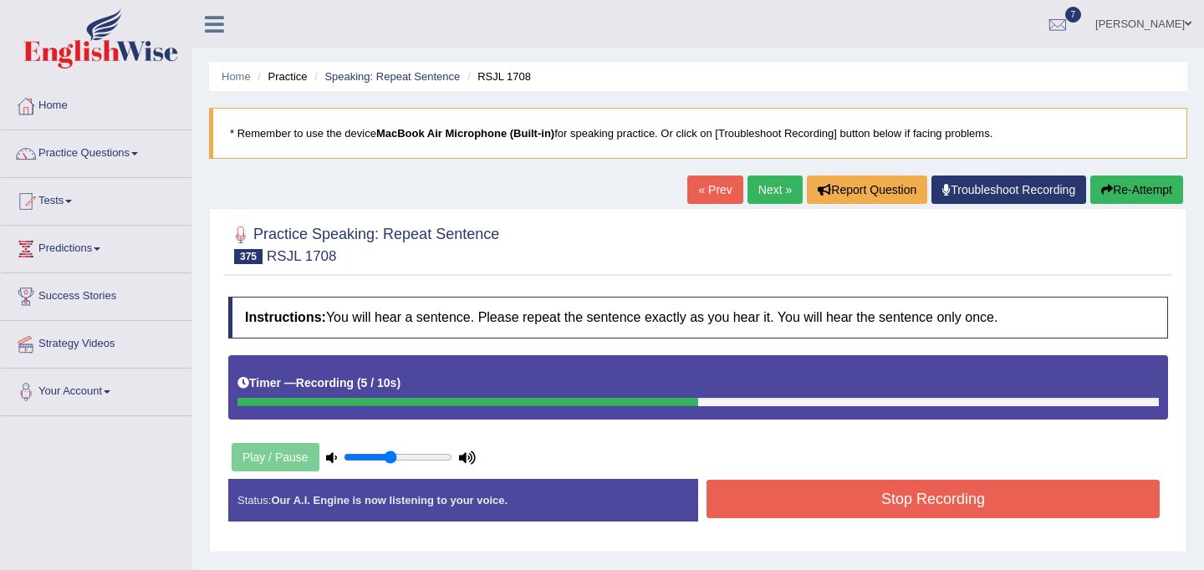
click at [976, 497] on button "Stop Recording" at bounding box center [932, 499] width 453 height 38
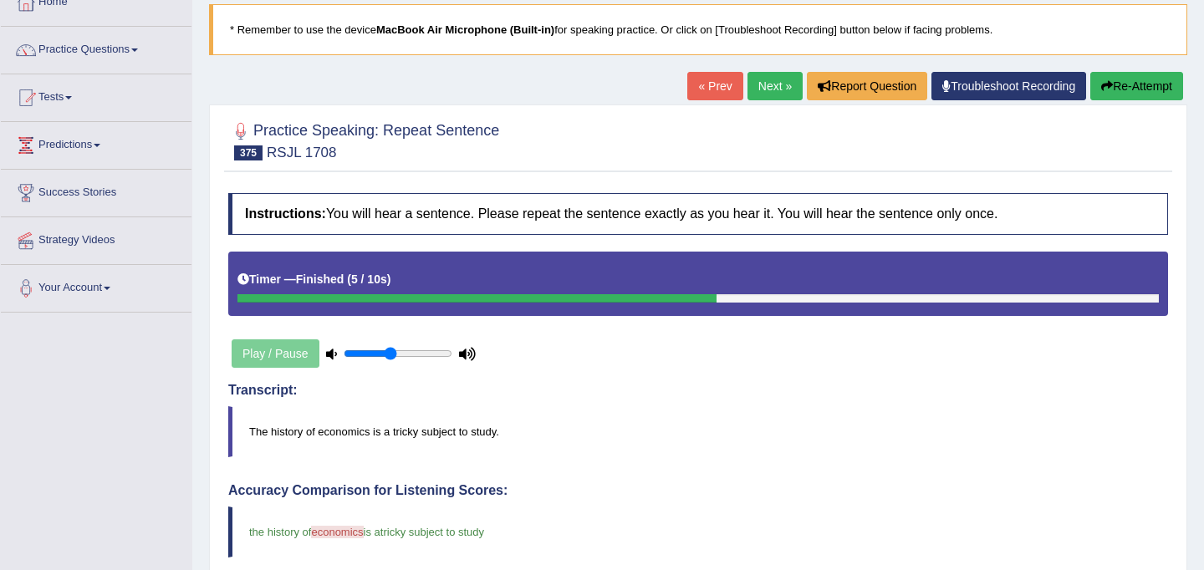
scroll to position [102, 0]
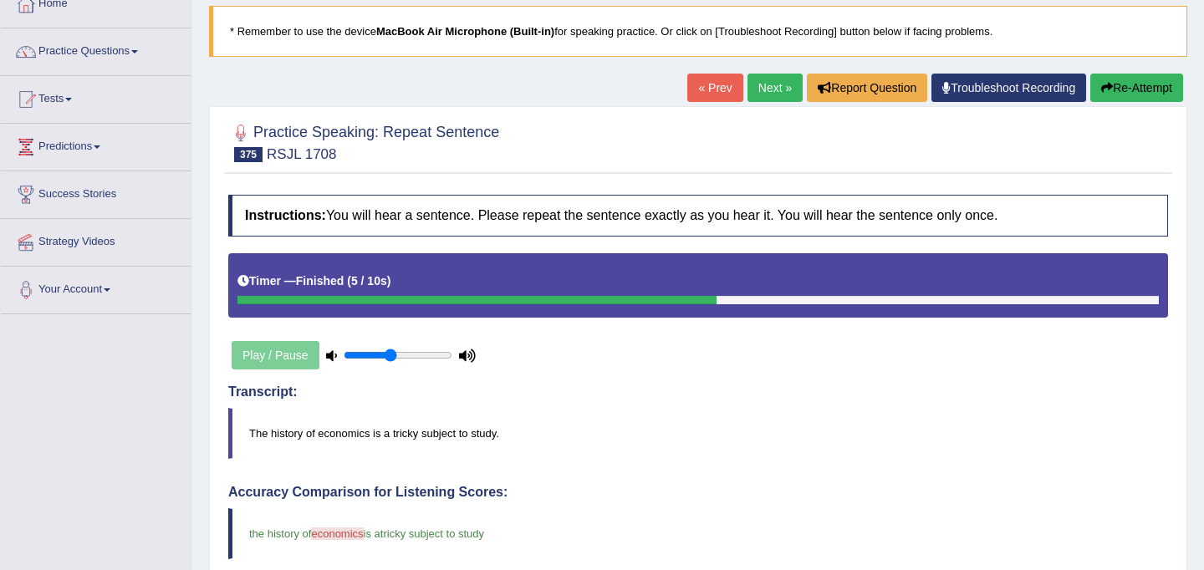
click at [766, 88] on link "Next »" at bounding box center [774, 88] width 55 height 28
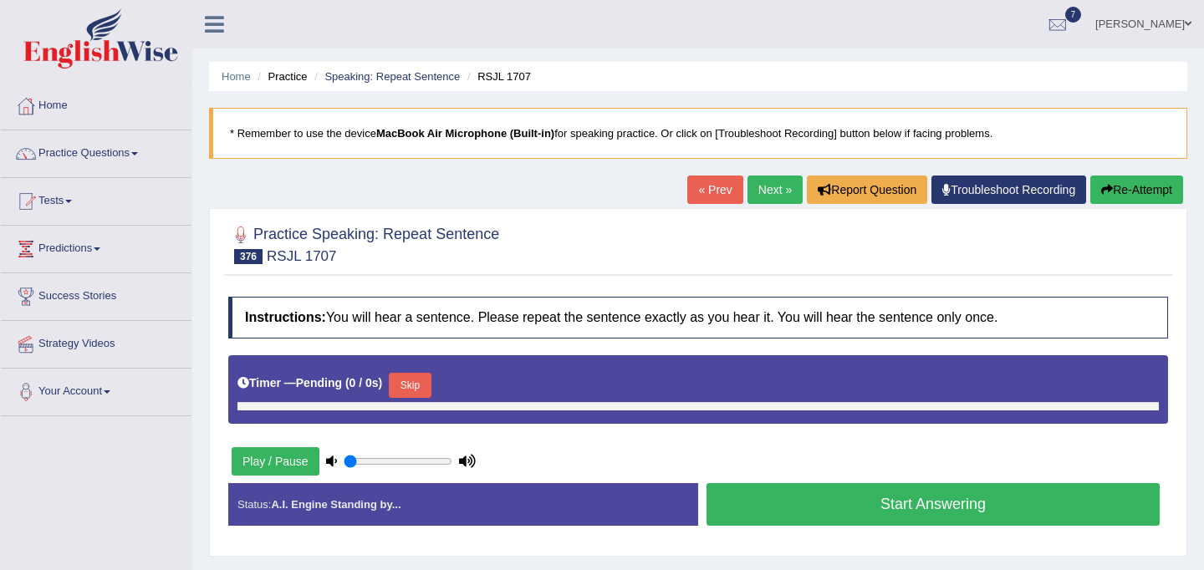
type input "0.45"
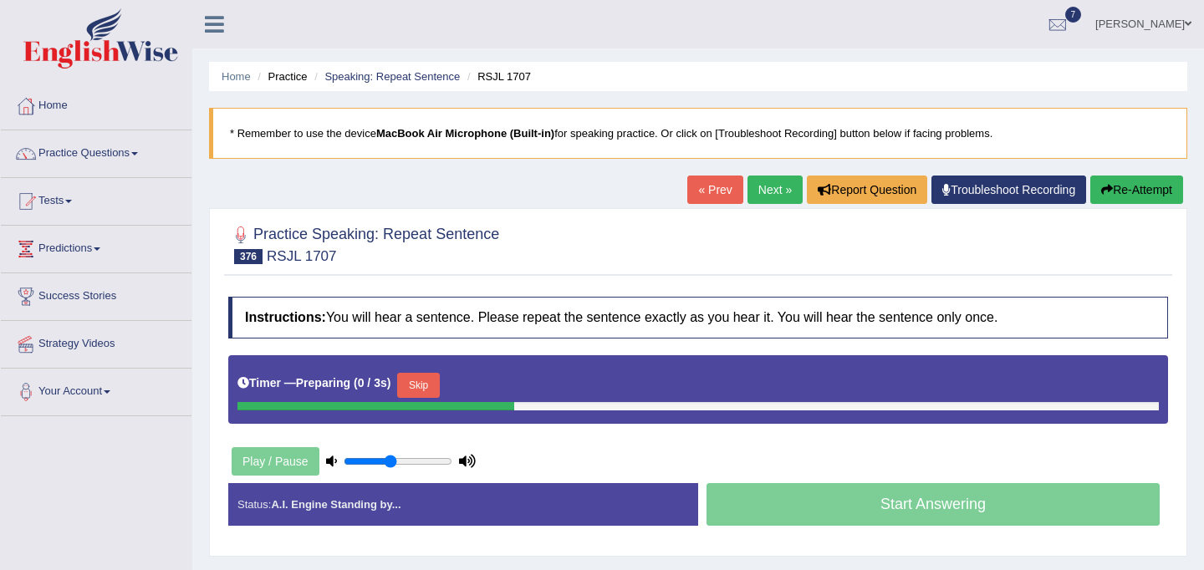
click at [419, 383] on button "Skip" at bounding box center [418, 385] width 42 height 25
click at [488, 380] on button "Skip" at bounding box center [492, 385] width 42 height 25
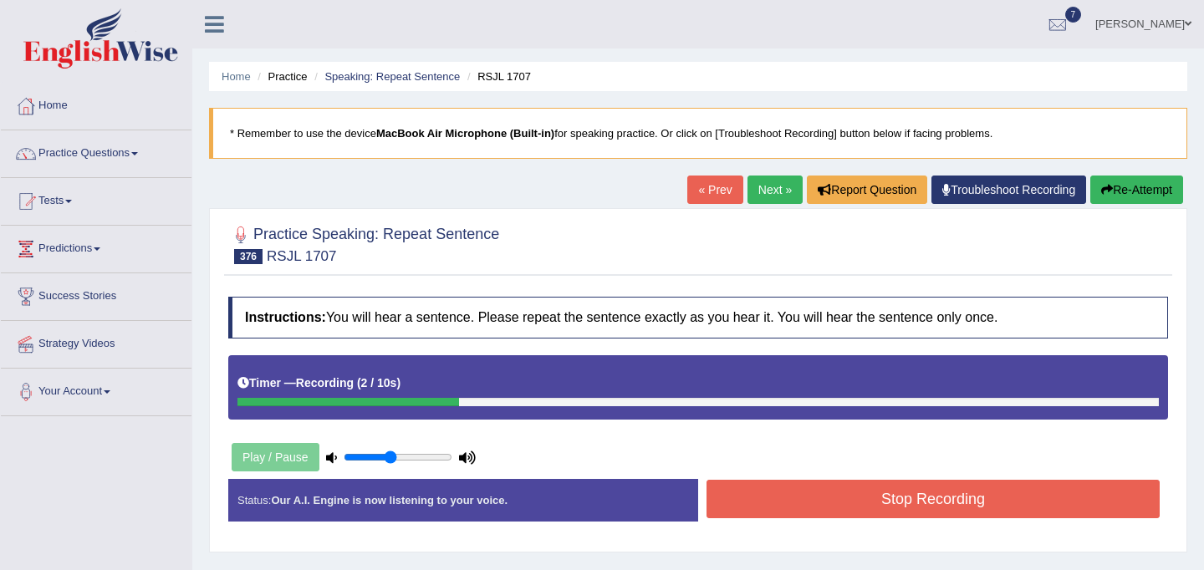
click at [943, 497] on button "Stop Recording" at bounding box center [932, 499] width 453 height 38
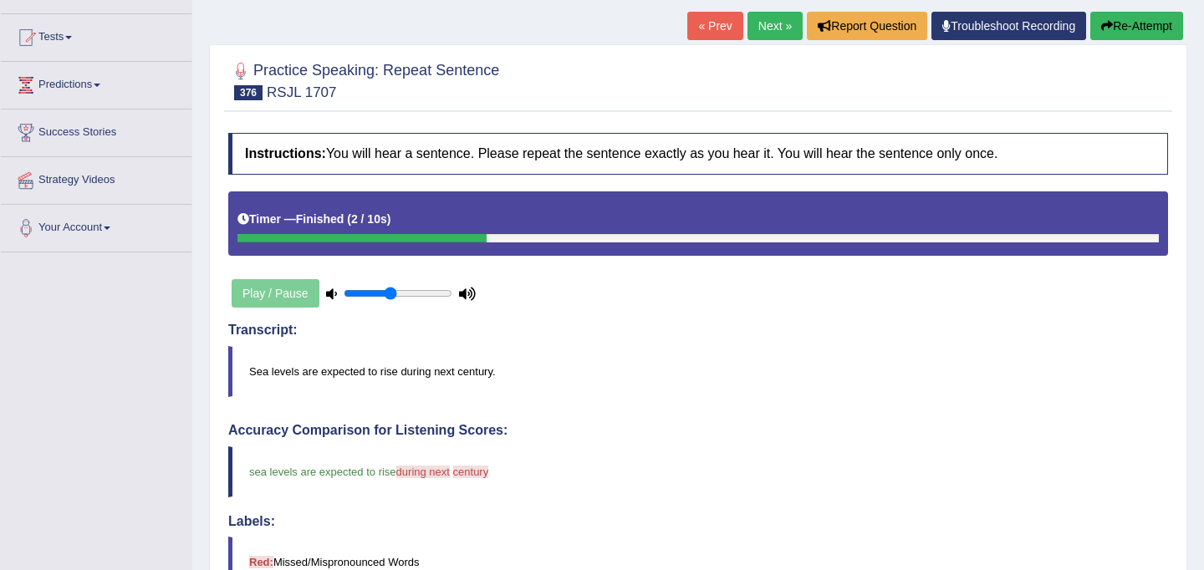
scroll to position [166, 0]
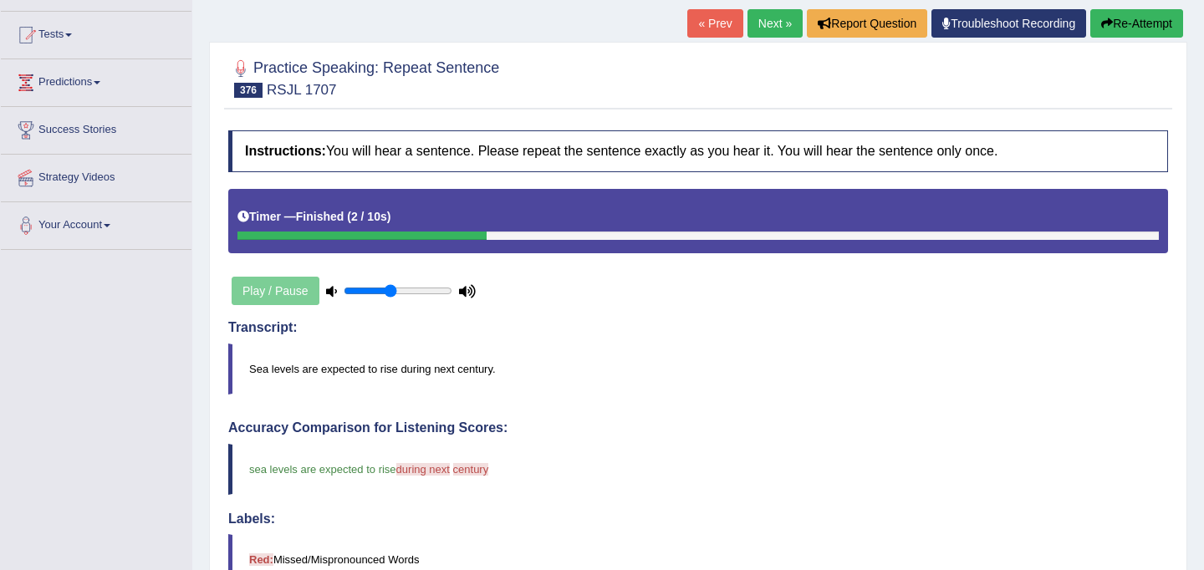
click at [770, 27] on link "Next »" at bounding box center [774, 23] width 55 height 28
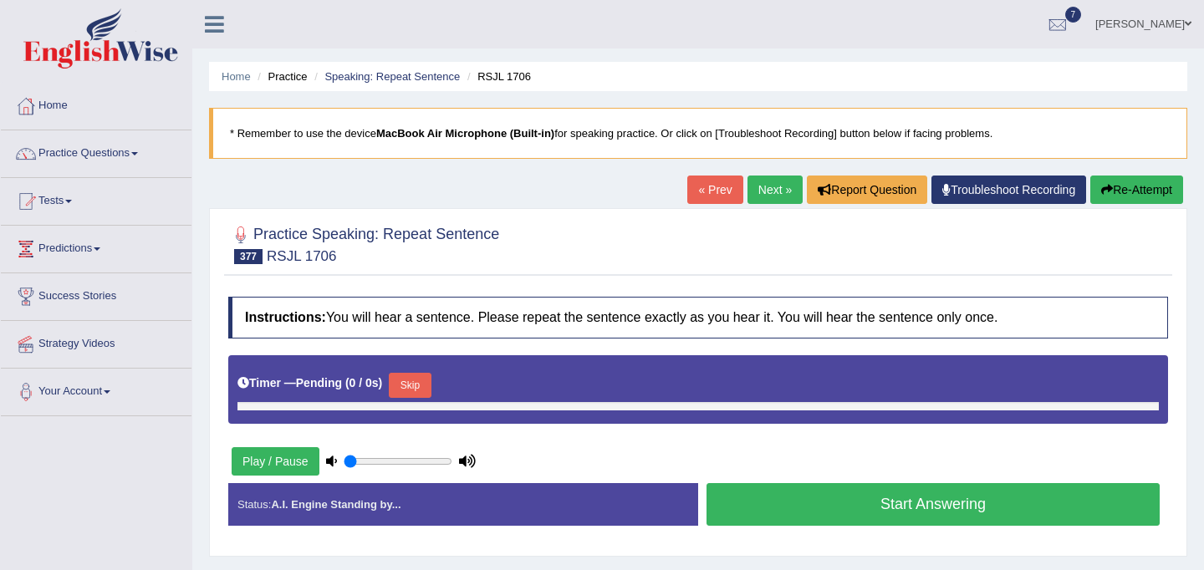
type input "0.45"
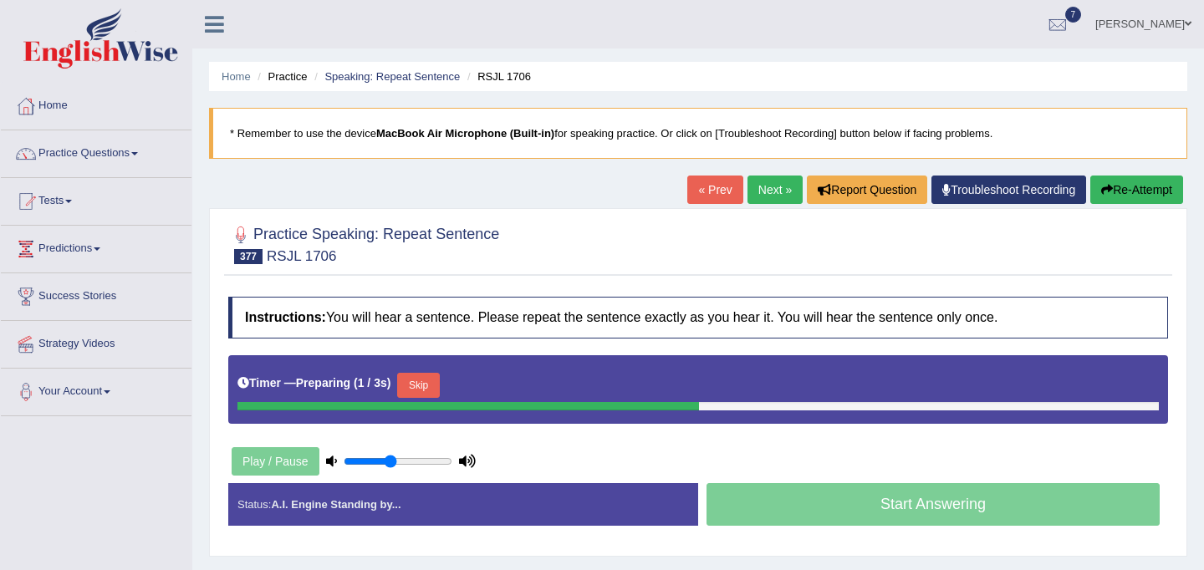
click at [431, 389] on button "Skip" at bounding box center [418, 385] width 42 height 25
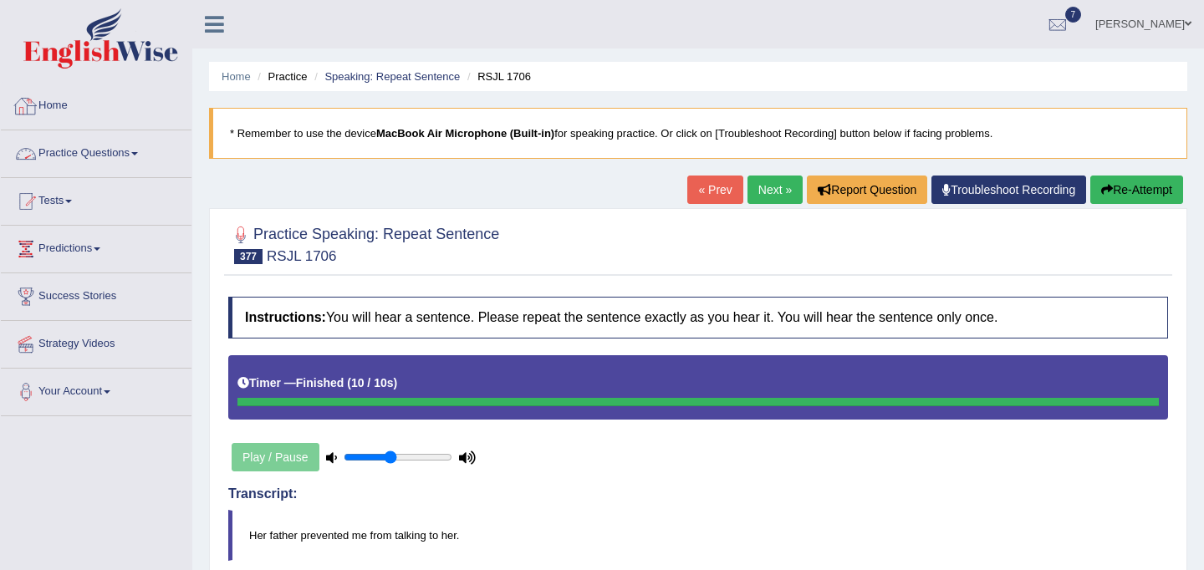
click at [133, 150] on link "Practice Questions" at bounding box center [96, 151] width 191 height 42
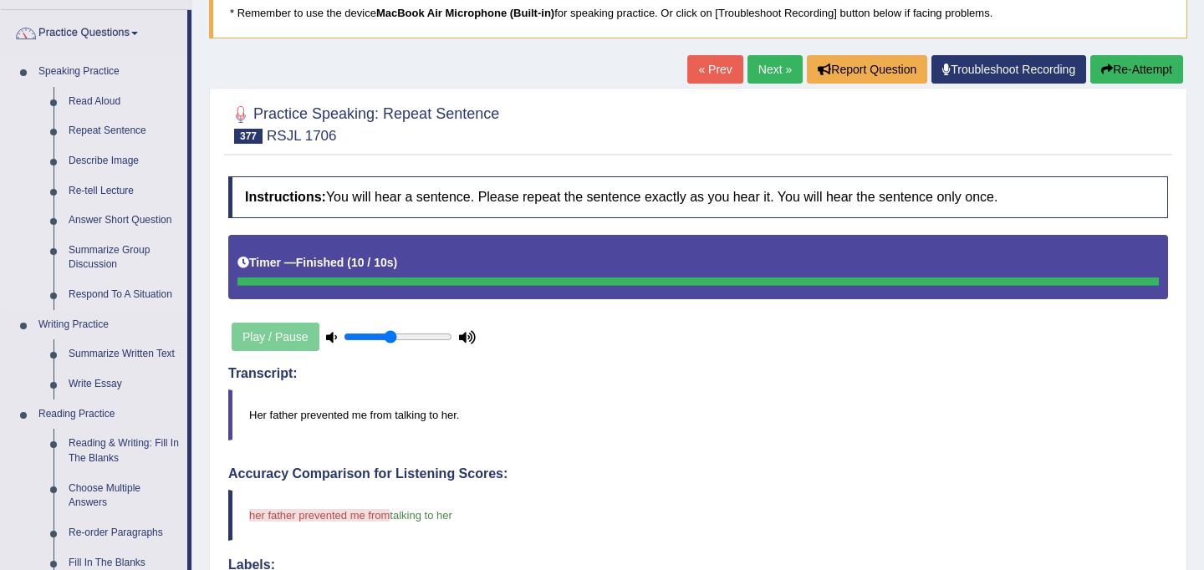
scroll to position [121, 0]
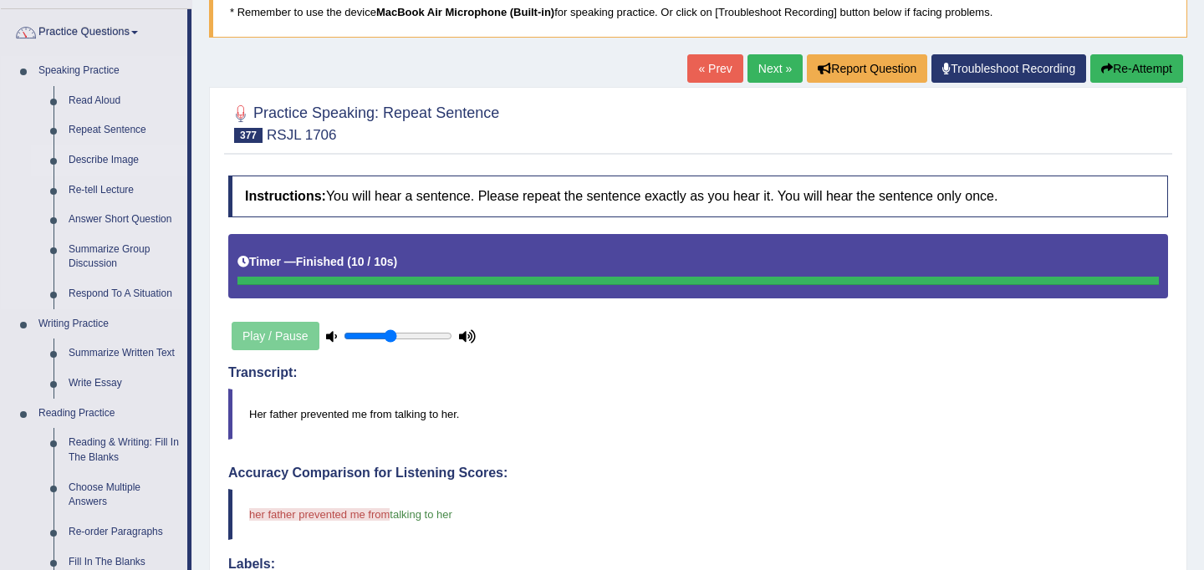
click at [117, 165] on link "Describe Image" at bounding box center [124, 160] width 126 height 30
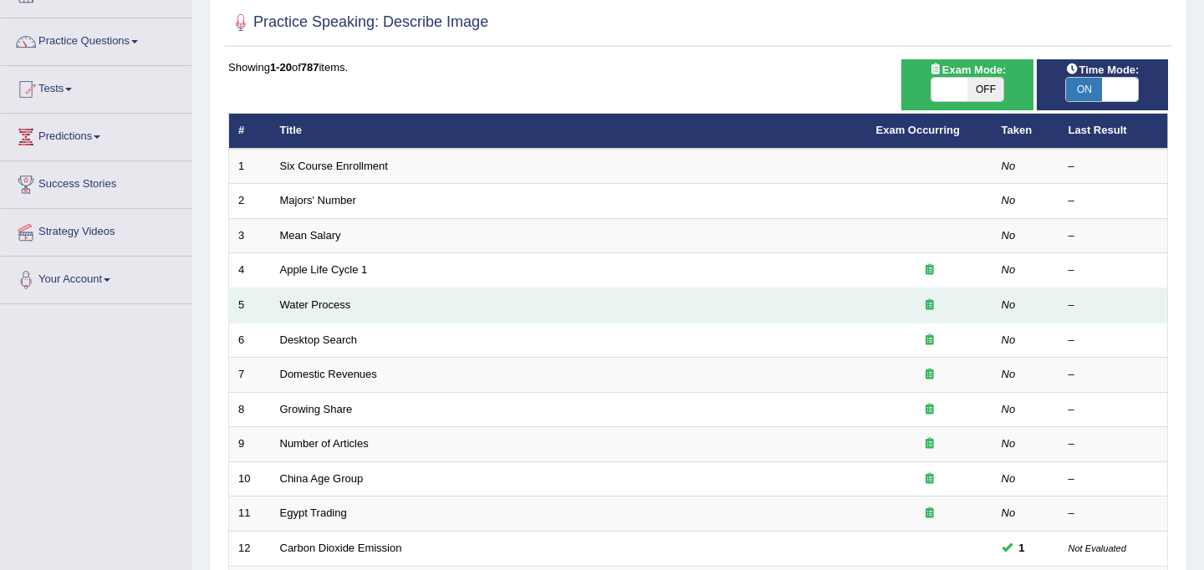
scroll to position [537, 0]
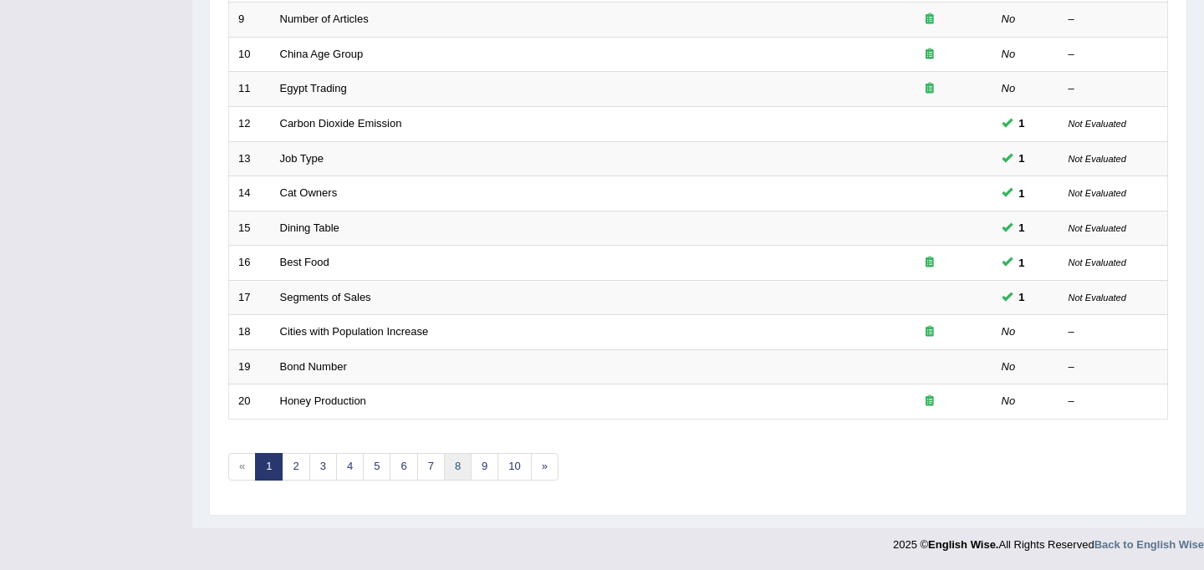
click at [457, 471] on link "8" at bounding box center [458, 467] width 28 height 28
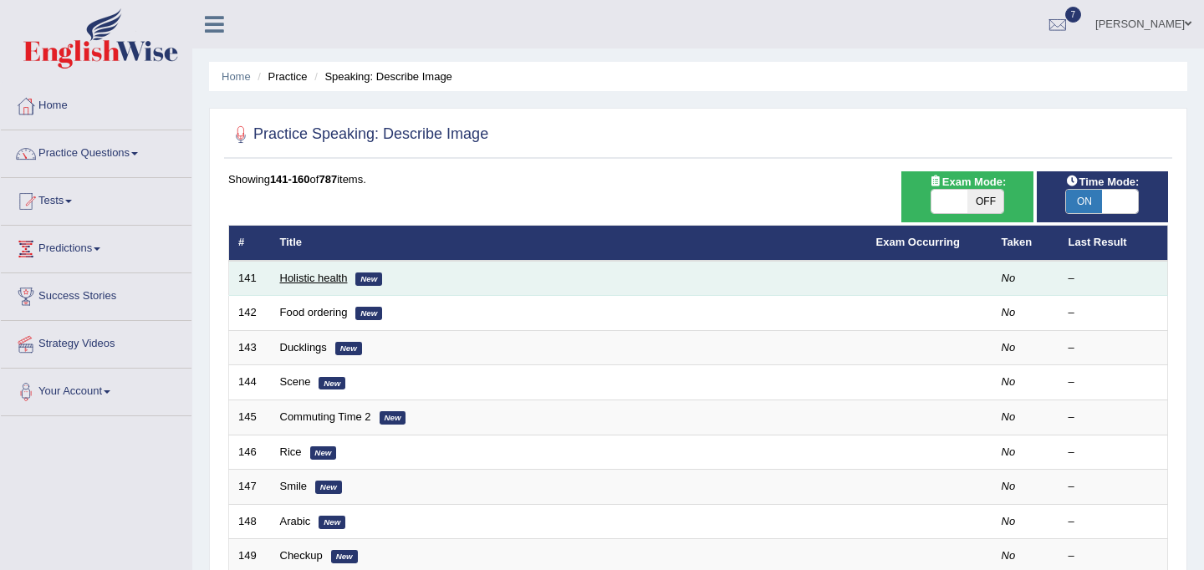
click at [314, 278] on link "Holistic health" at bounding box center [314, 278] width 68 height 13
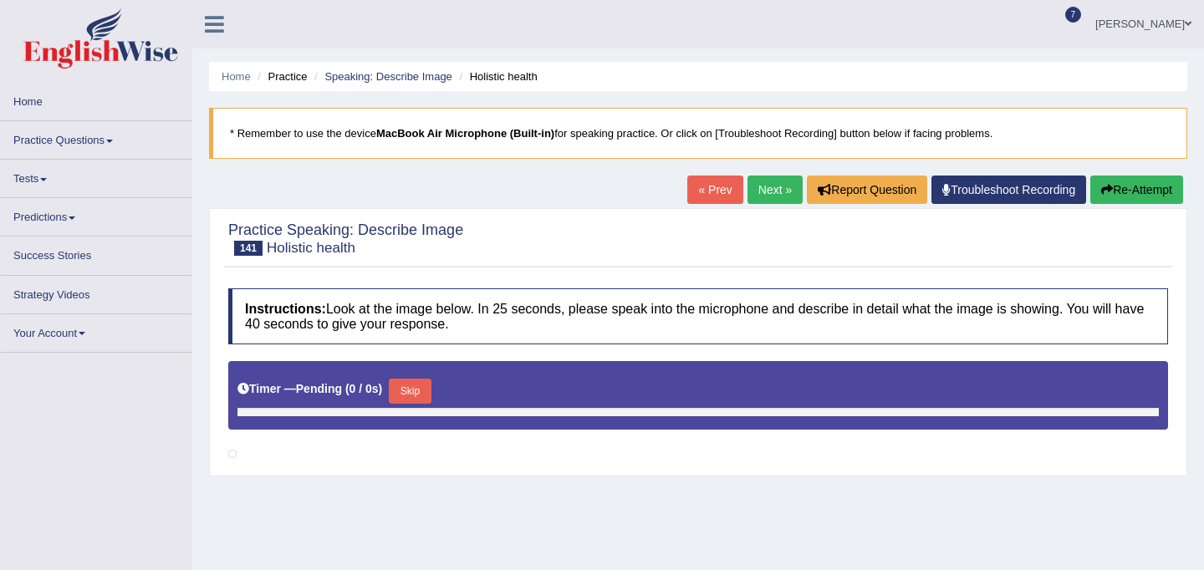
click at [404, 393] on button "Skip" at bounding box center [410, 391] width 42 height 25
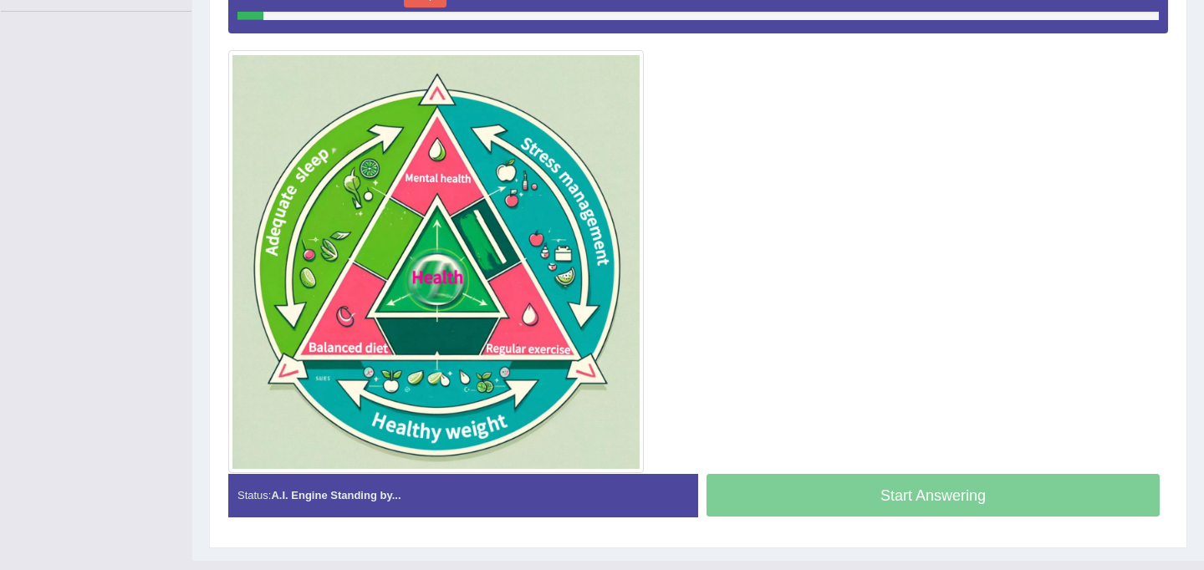
scroll to position [437, 0]
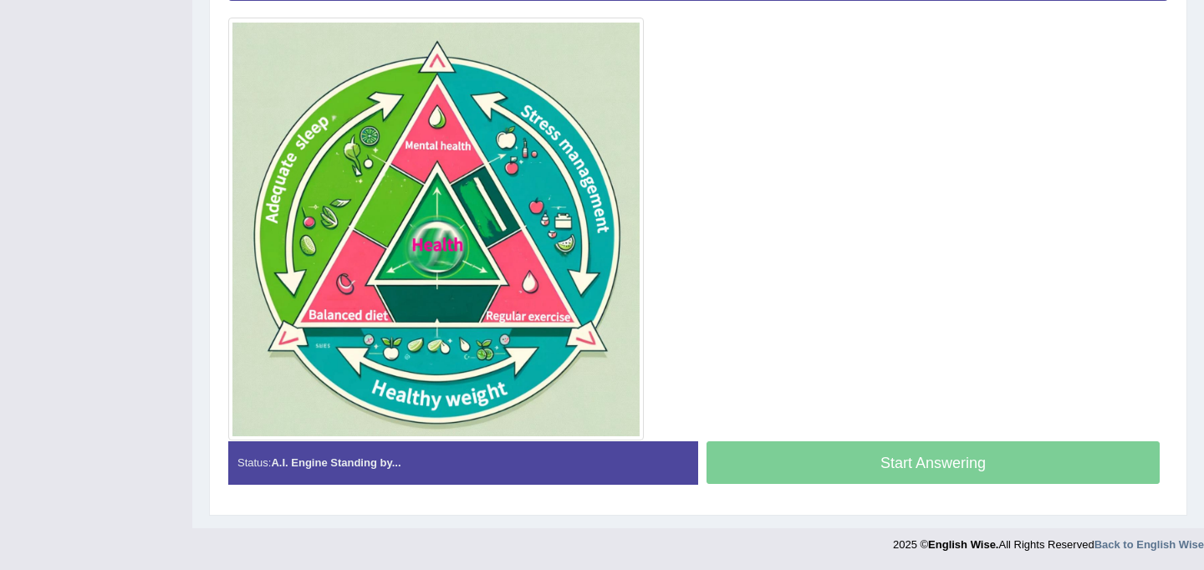
click at [496, 348] on img at bounding box center [435, 229] width 407 height 415
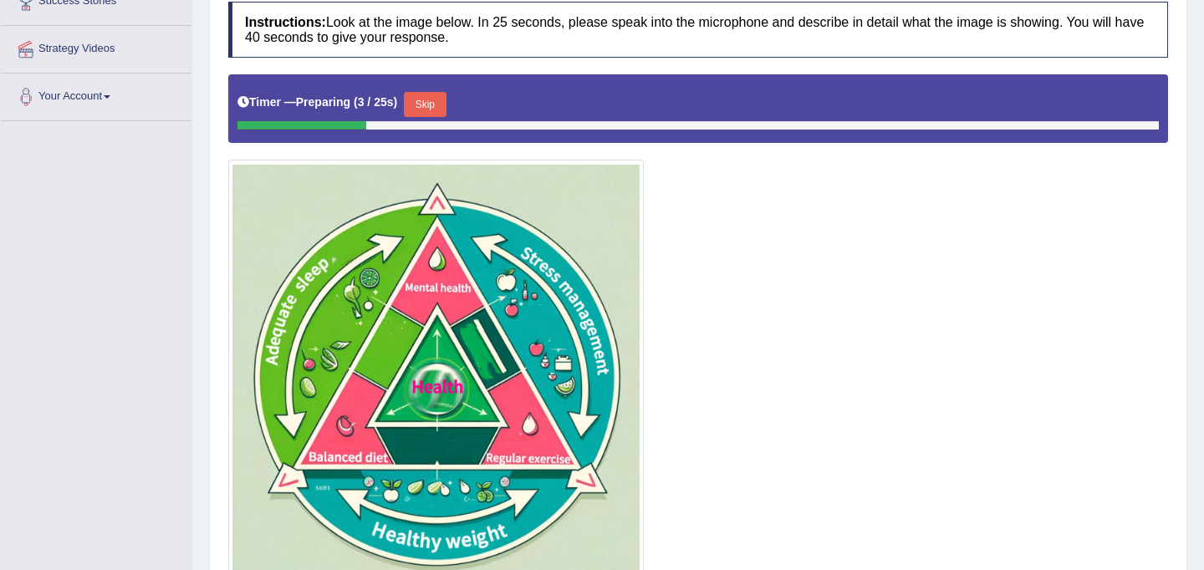
scroll to position [291, 0]
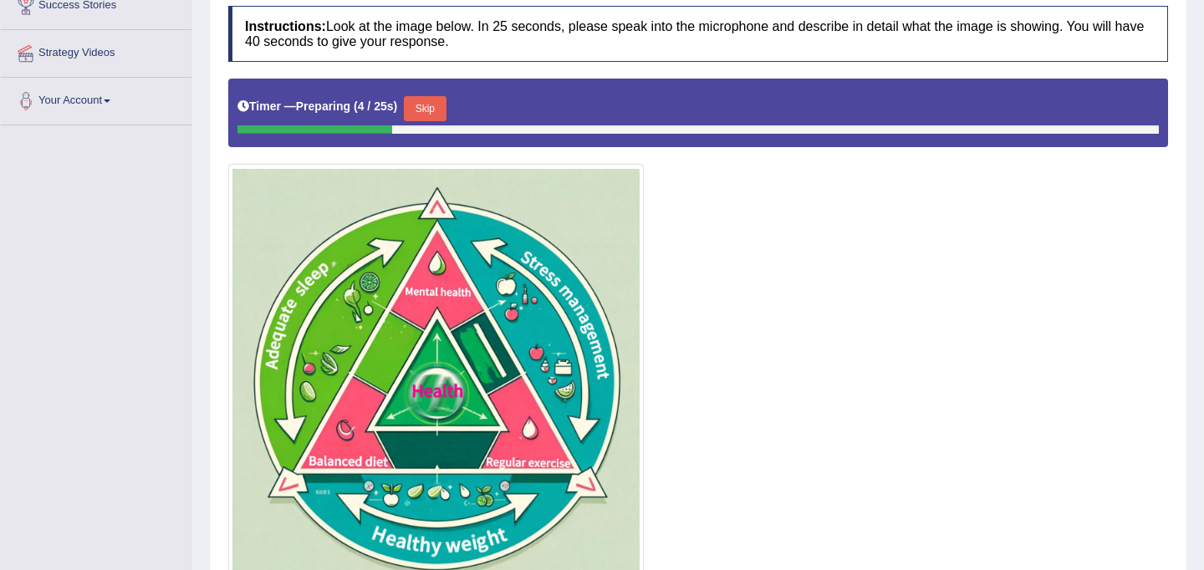
click at [441, 113] on button "Skip" at bounding box center [425, 108] width 42 height 25
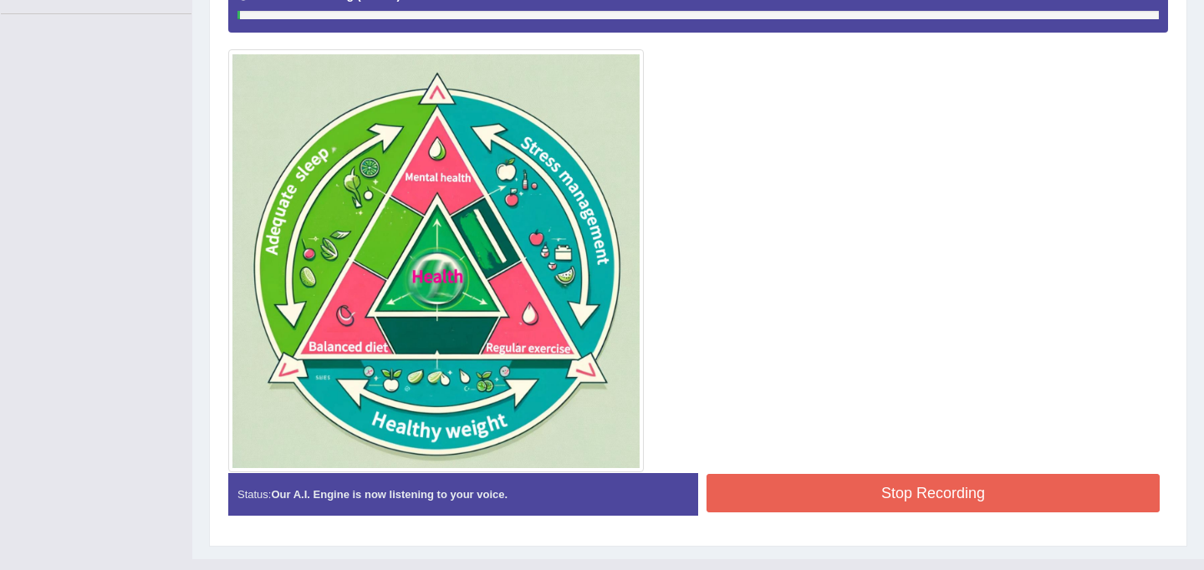
scroll to position [433, 0]
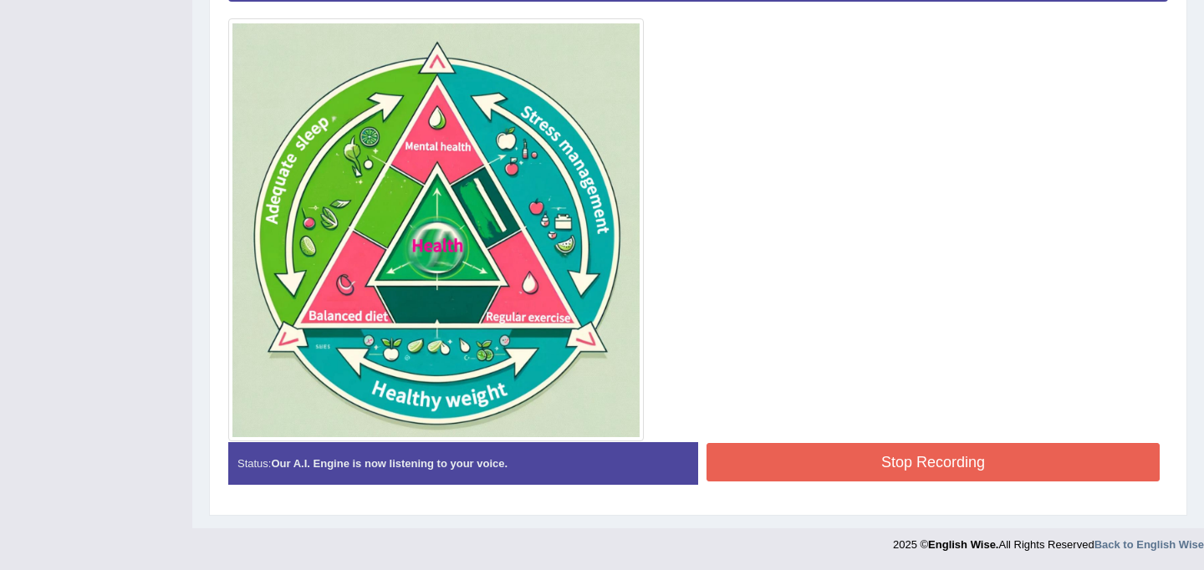
click at [809, 451] on button "Stop Recording" at bounding box center [932, 462] width 453 height 38
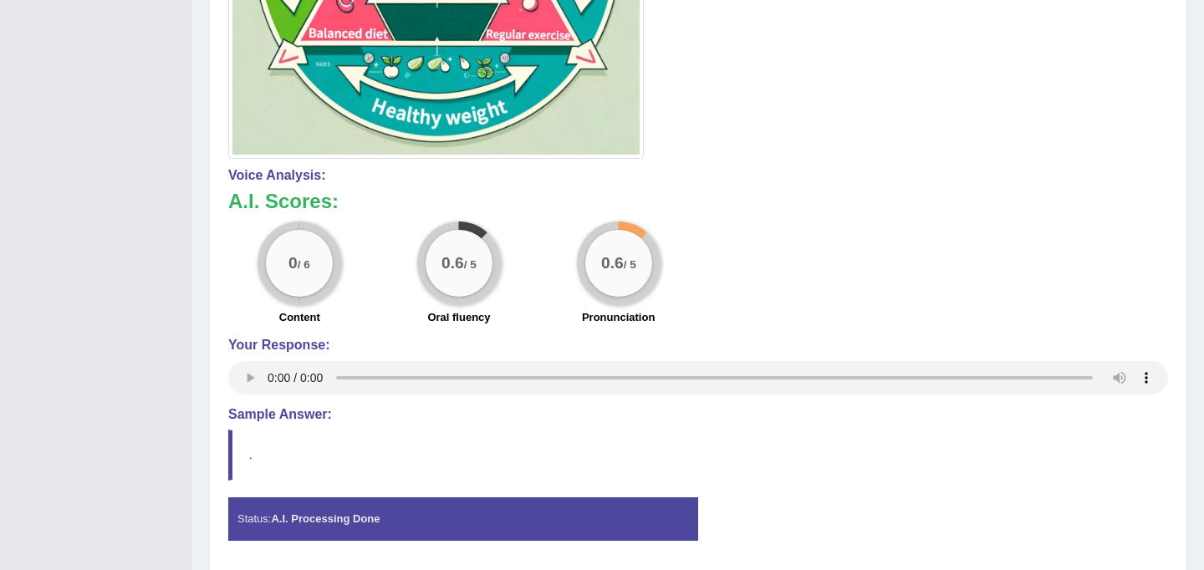
scroll to position [772, 0]
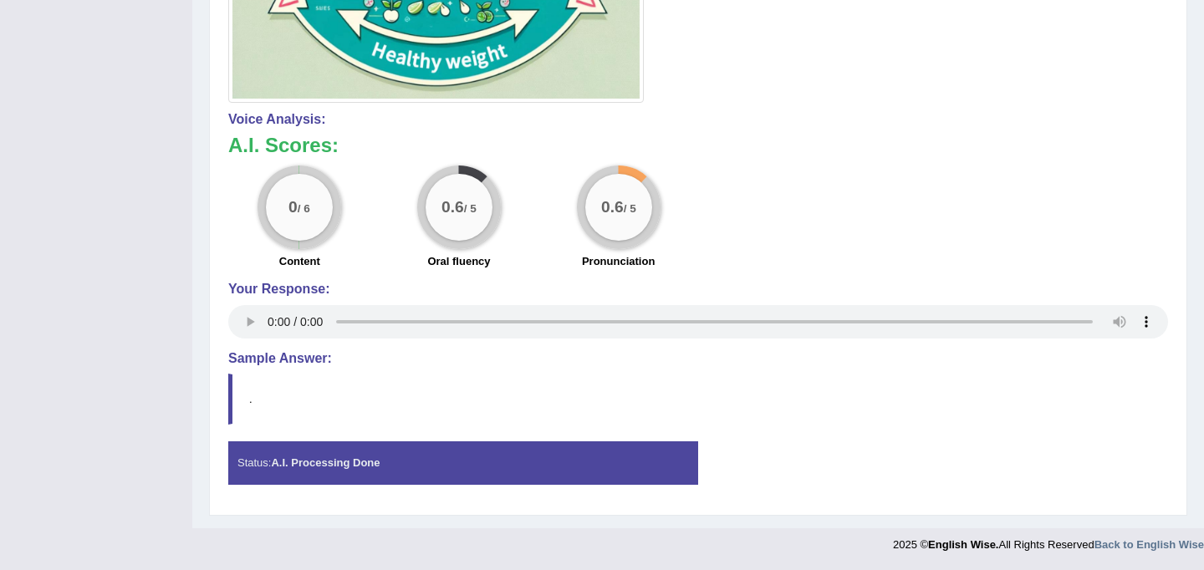
click at [291, 364] on h4 "Sample Answer:" at bounding box center [698, 358] width 940 height 15
click at [291, 359] on h4 "Sample Answer:" at bounding box center [698, 358] width 940 height 15
click at [324, 468] on strong "A.I. Processing Done" at bounding box center [325, 462] width 109 height 13
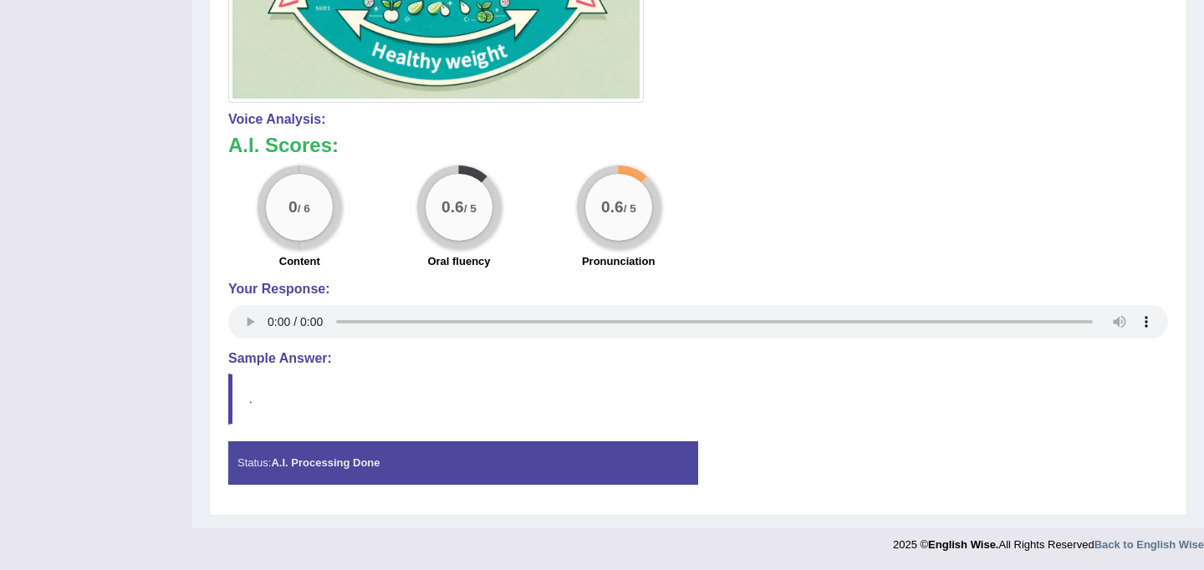
click at [324, 468] on strong "A.I. Processing Done" at bounding box center [325, 462] width 109 height 13
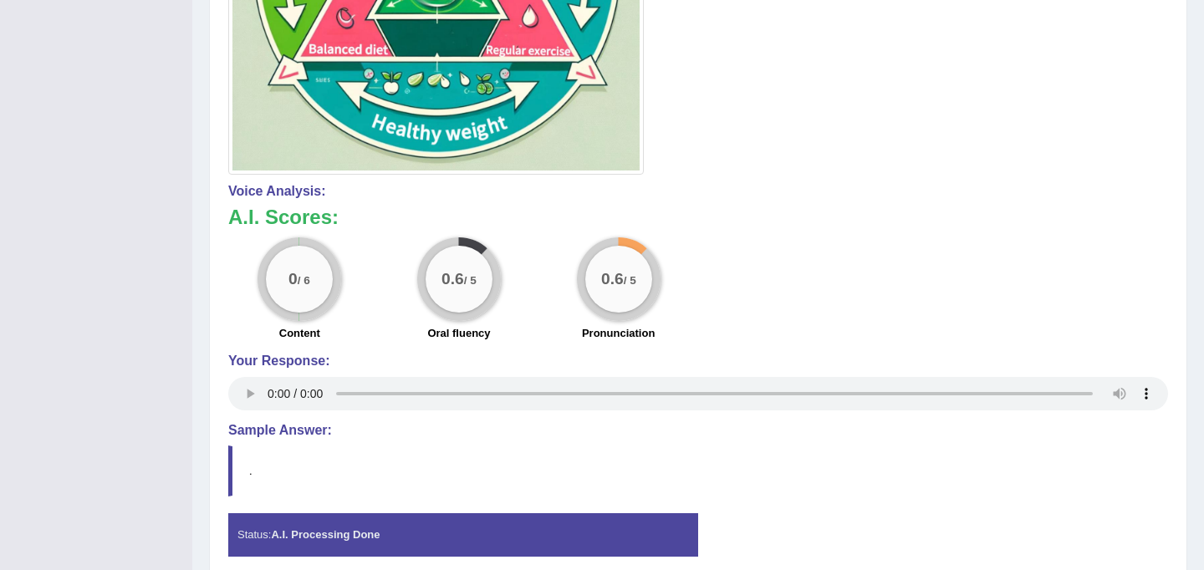
scroll to position [706, 0]
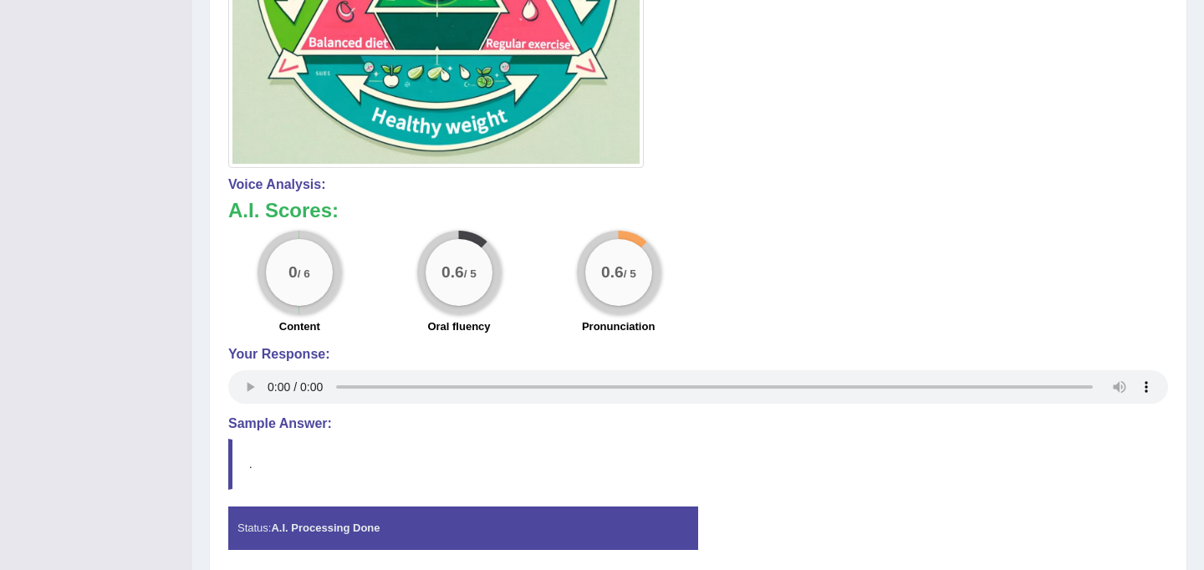
click at [293, 424] on h4 "Sample Answer:" at bounding box center [698, 423] width 940 height 15
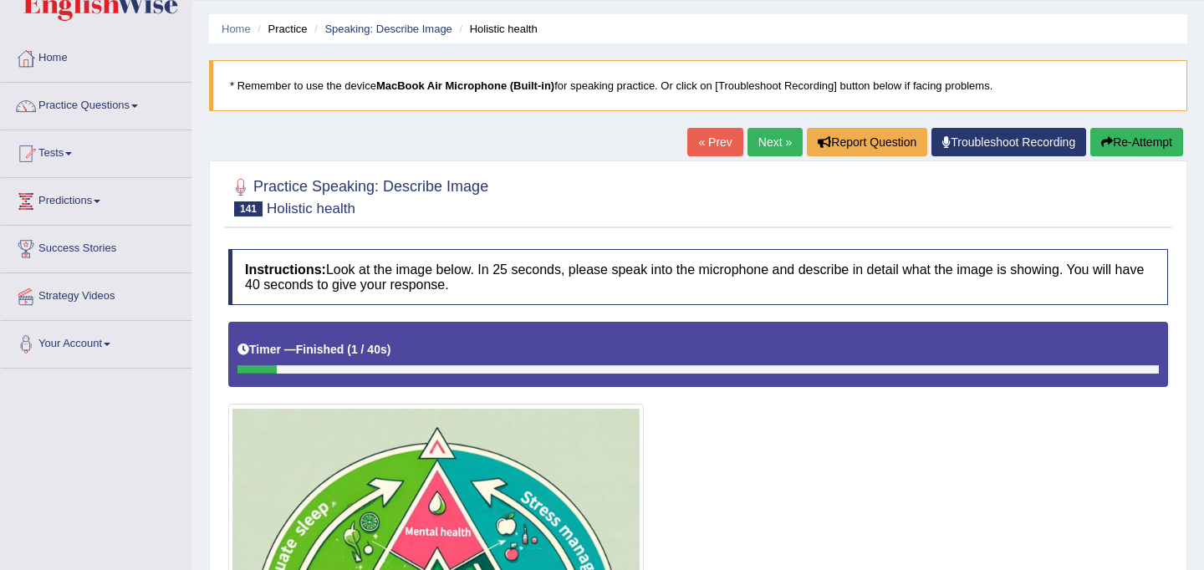
scroll to position [54, 0]
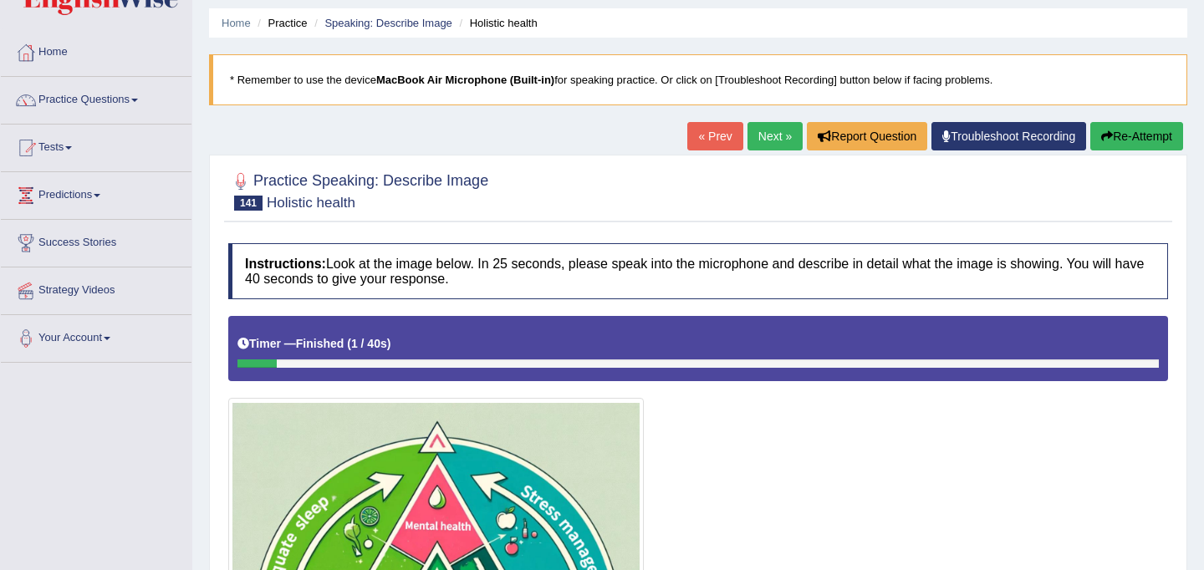
click at [1139, 130] on button "Re-Attempt" at bounding box center [1136, 136] width 93 height 28
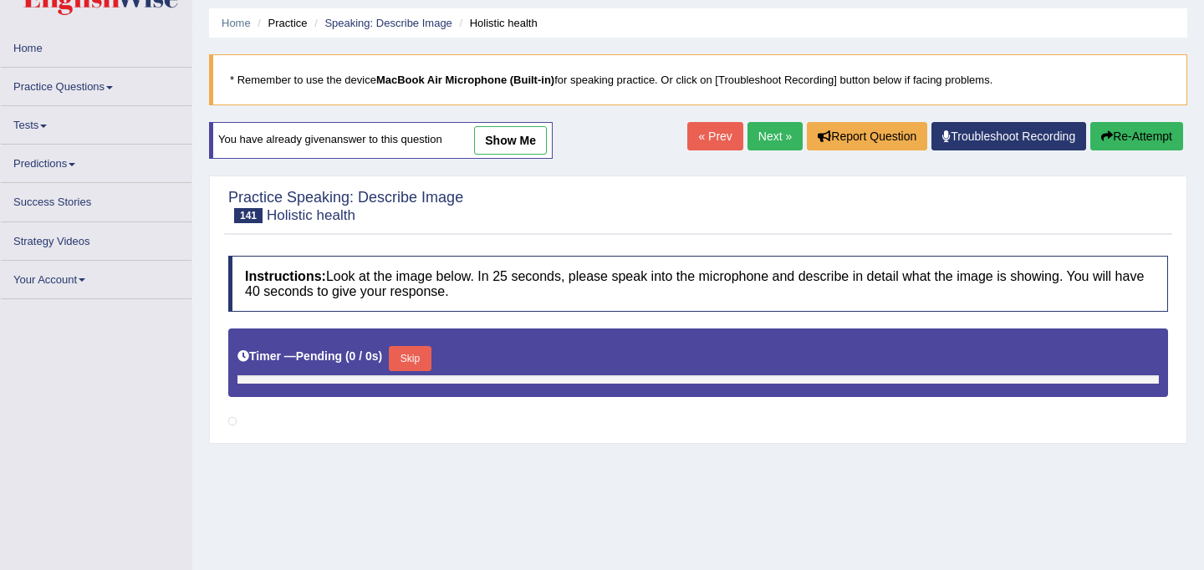
click at [420, 352] on button "Skip" at bounding box center [410, 358] width 42 height 25
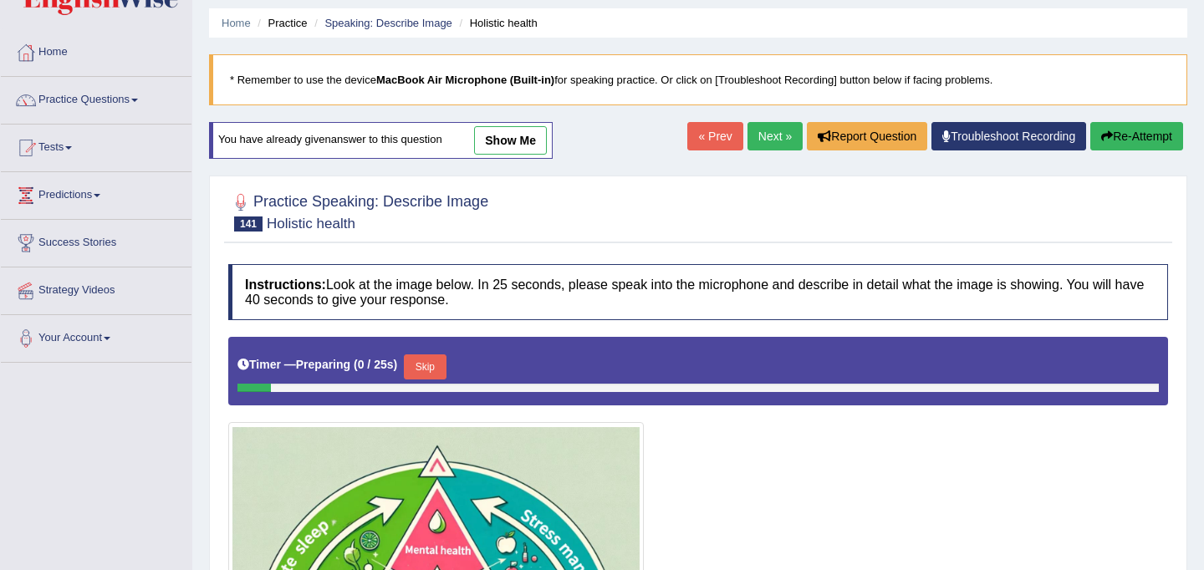
click at [431, 369] on button "Skip" at bounding box center [425, 366] width 42 height 25
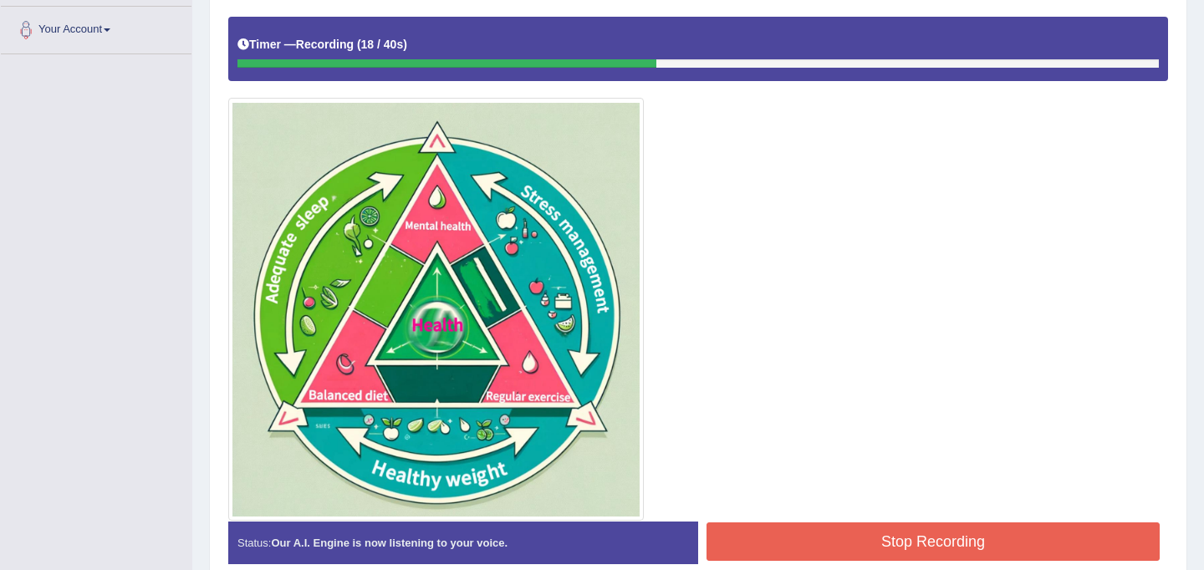
scroll to position [358, 0]
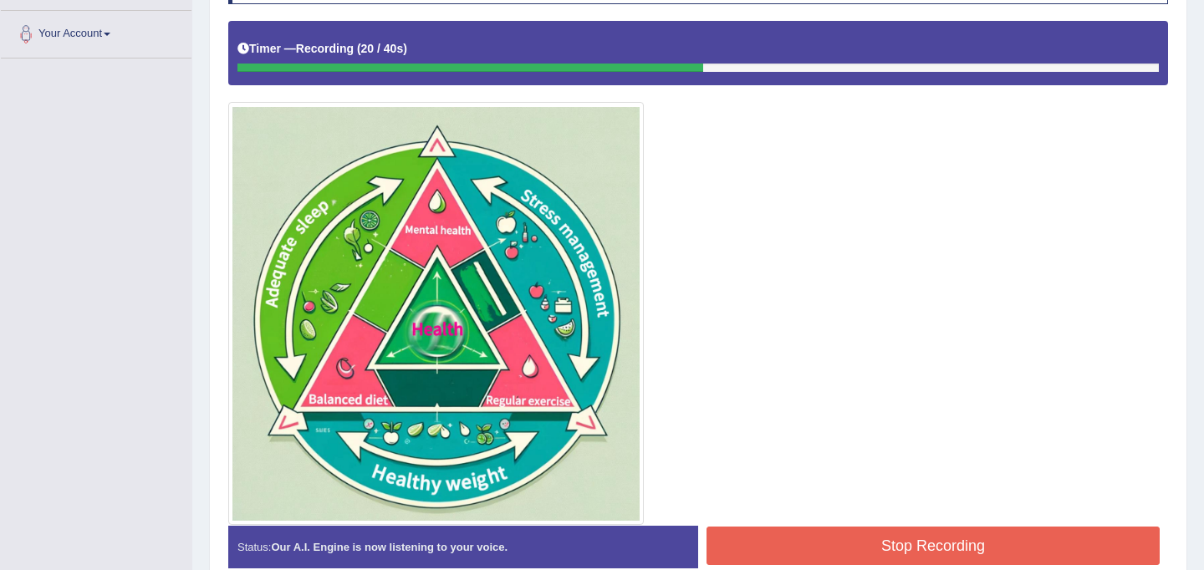
click at [913, 545] on button "Stop Recording" at bounding box center [932, 546] width 453 height 38
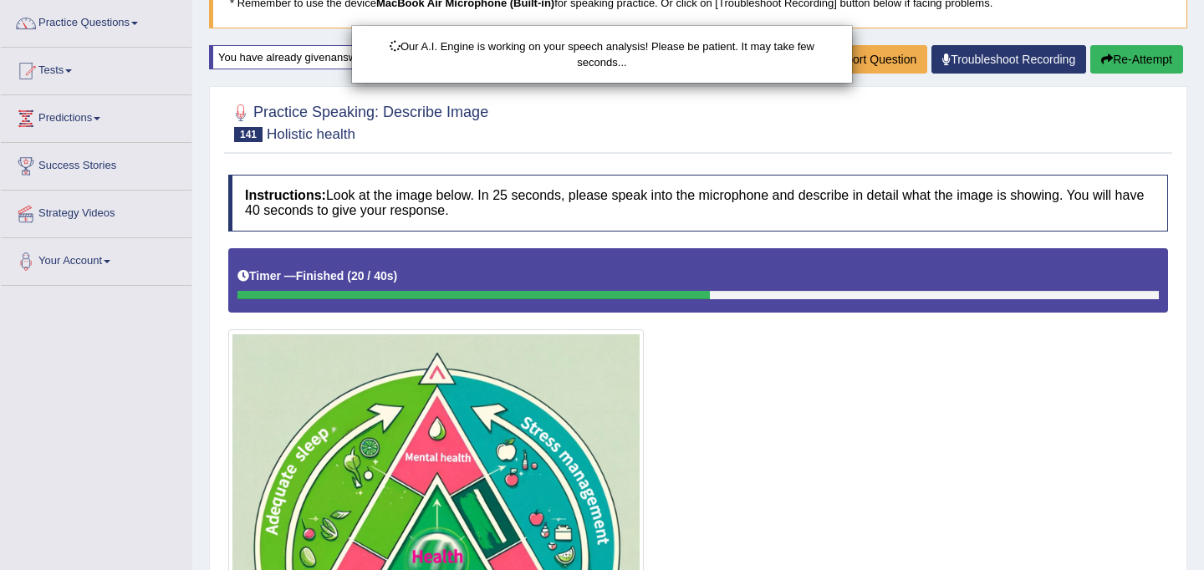
scroll to position [119, 0]
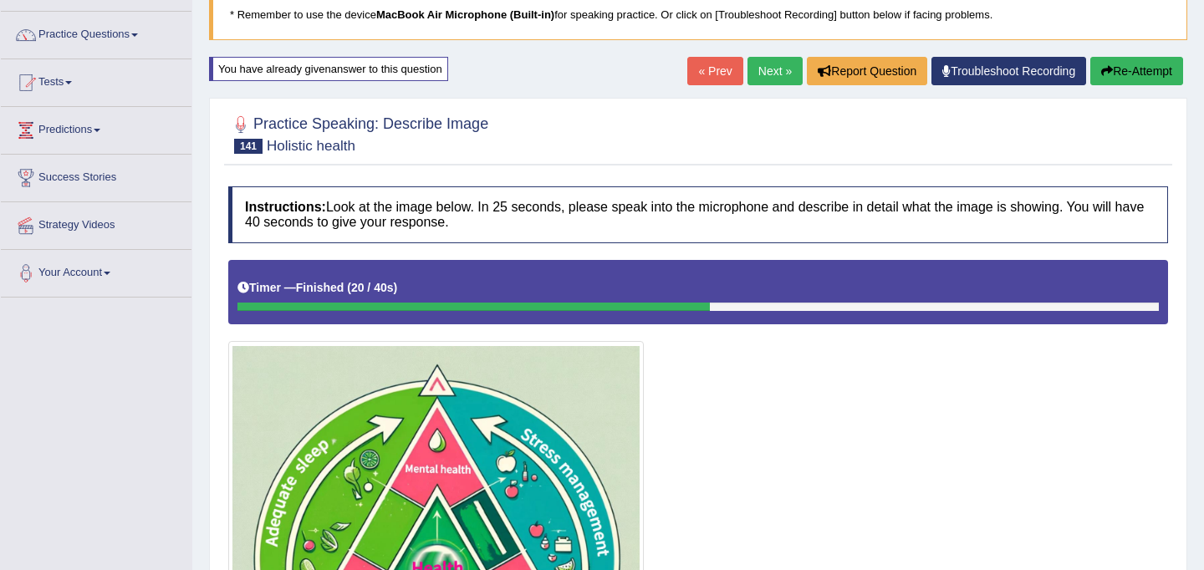
click at [1116, 86] on div "« Prev Next » Report Question Troubleshoot Recording Re-Attempt" at bounding box center [937, 73] width 500 height 33
click at [1117, 69] on button "Re-Attempt" at bounding box center [1136, 71] width 93 height 28
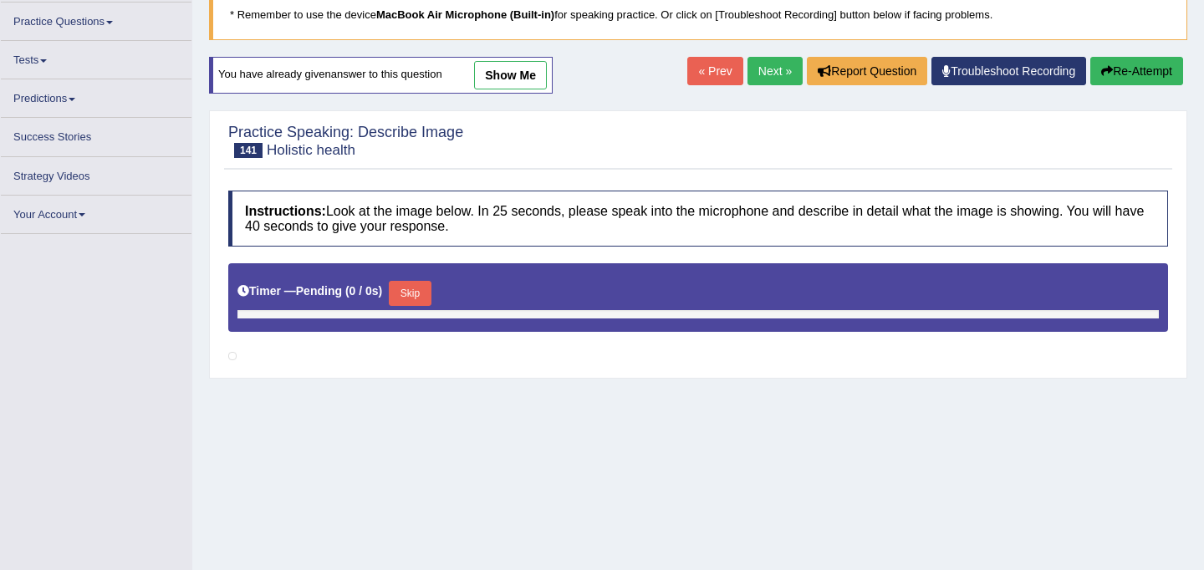
click at [417, 283] on button "Skip" at bounding box center [410, 293] width 42 height 25
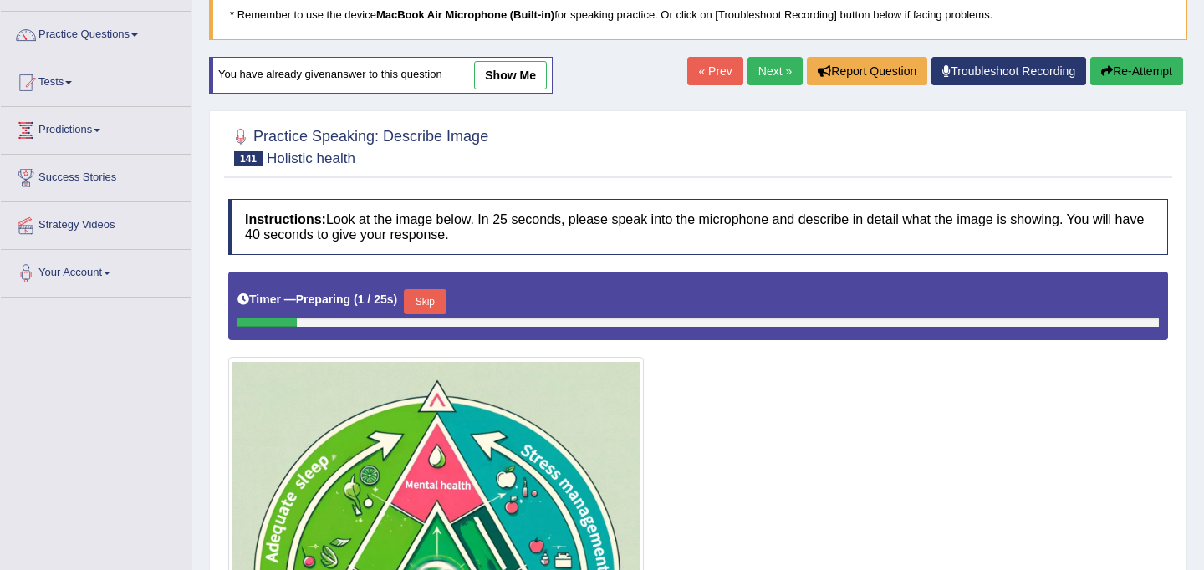
click at [437, 301] on button "Skip" at bounding box center [425, 301] width 42 height 25
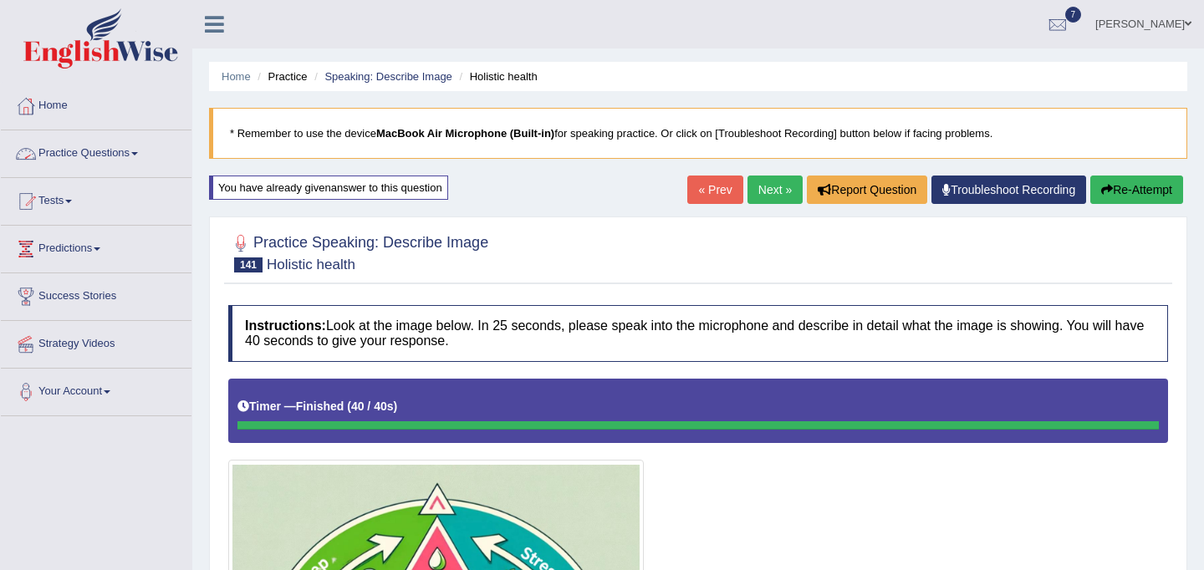
click at [100, 152] on link "Practice Questions" at bounding box center [96, 151] width 191 height 42
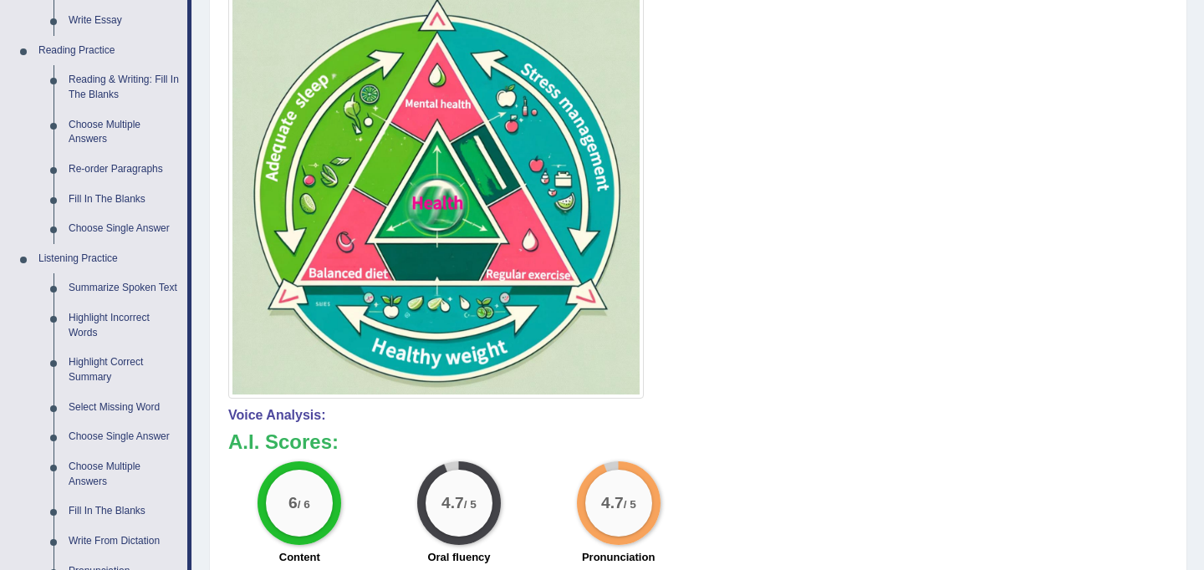
scroll to position [483, 0]
click at [114, 167] on link "Re-order Paragraphs" at bounding box center [124, 170] width 126 height 30
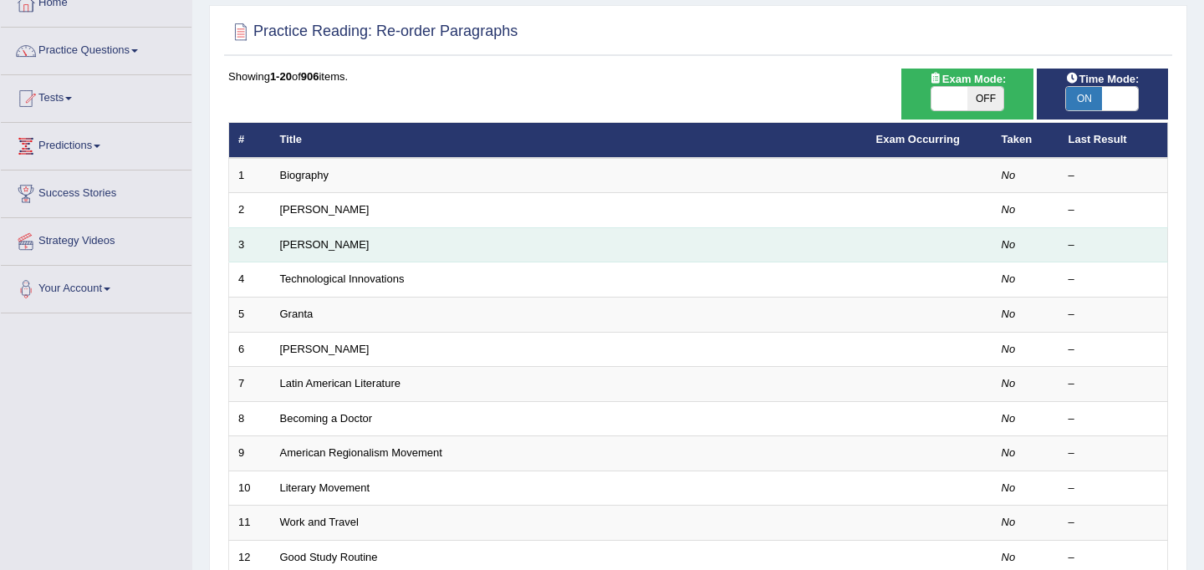
scroll to position [537, 0]
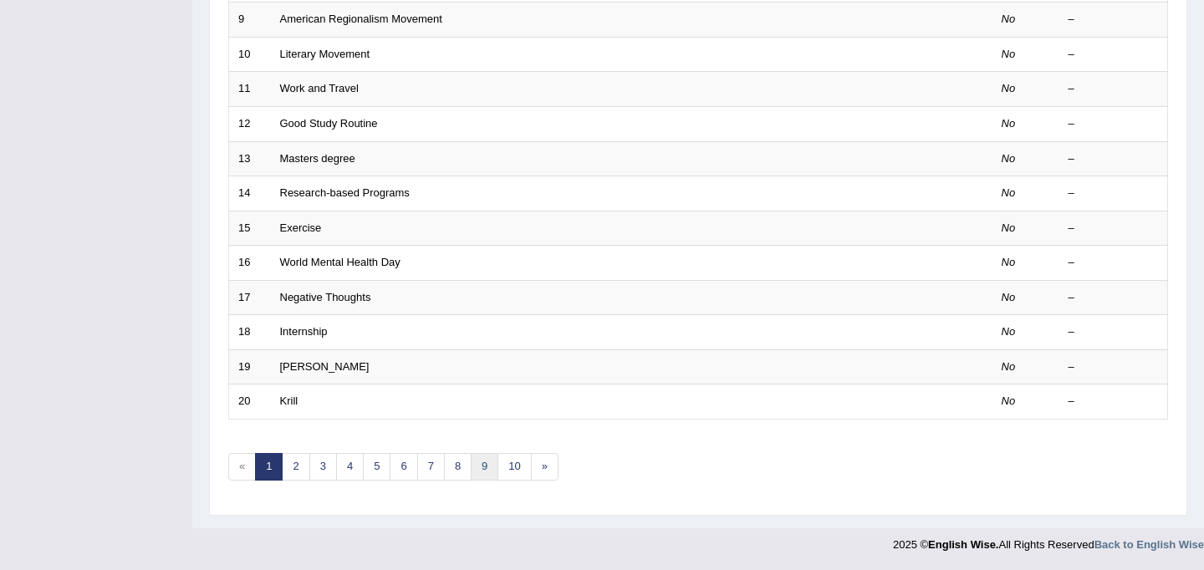
click at [486, 469] on link "9" at bounding box center [485, 467] width 28 height 28
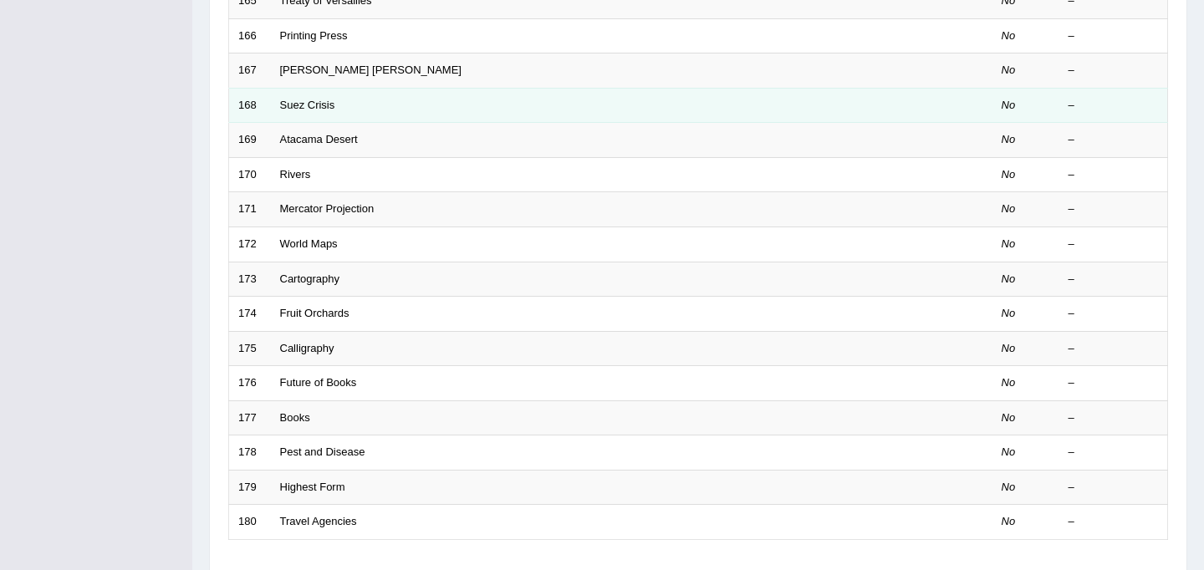
scroll to position [517, 0]
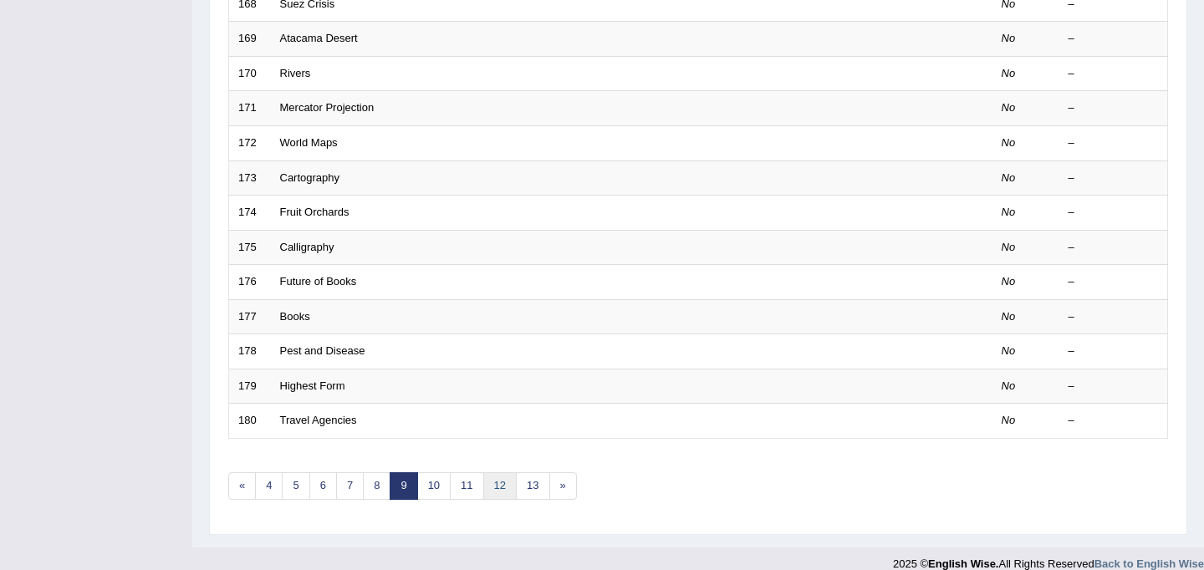
click at [498, 487] on link "12" at bounding box center [499, 486] width 33 height 28
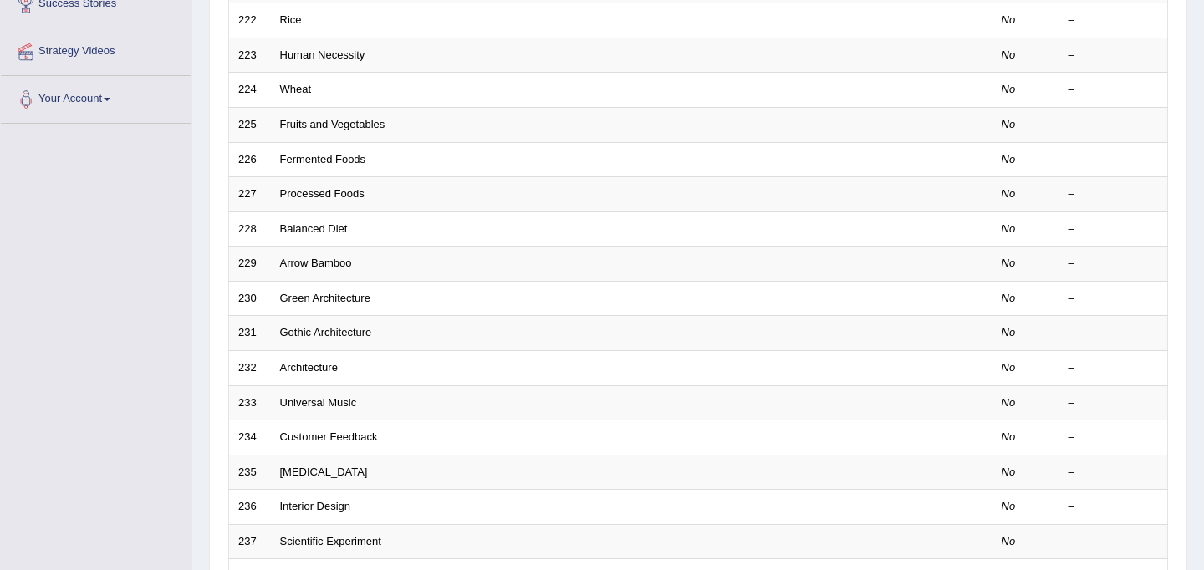
scroll to position [537, 0]
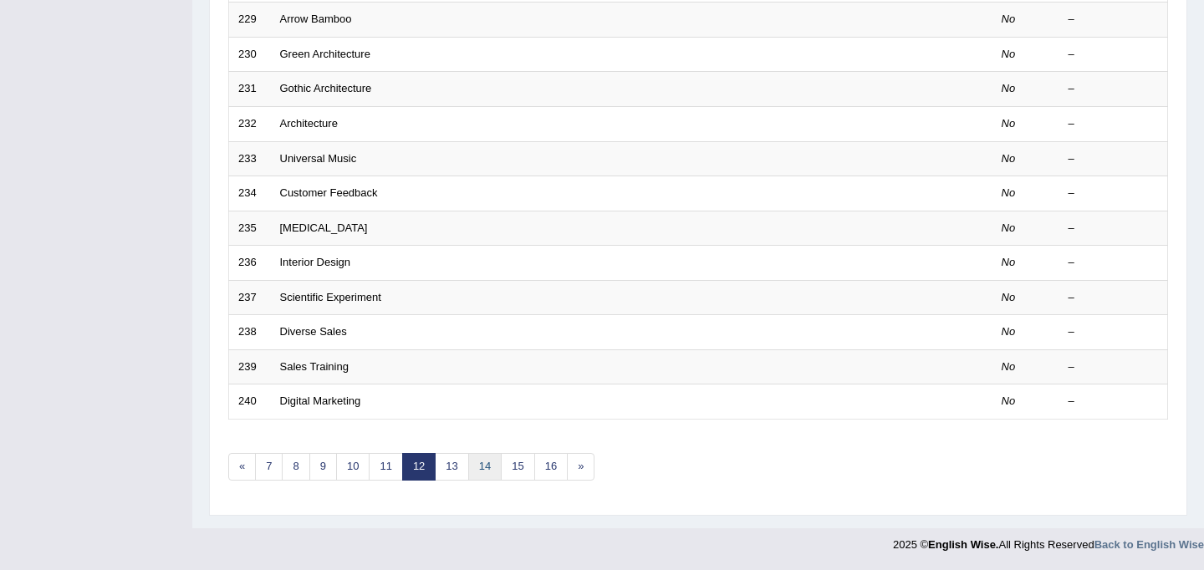
click at [483, 462] on link "14" at bounding box center [484, 467] width 33 height 28
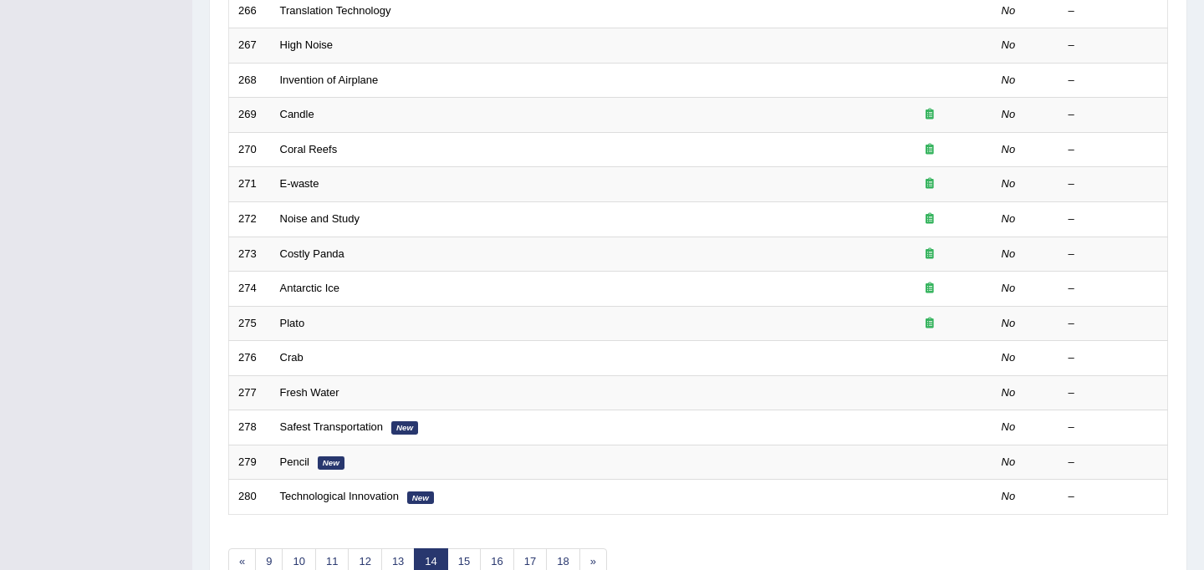
scroll to position [476, 0]
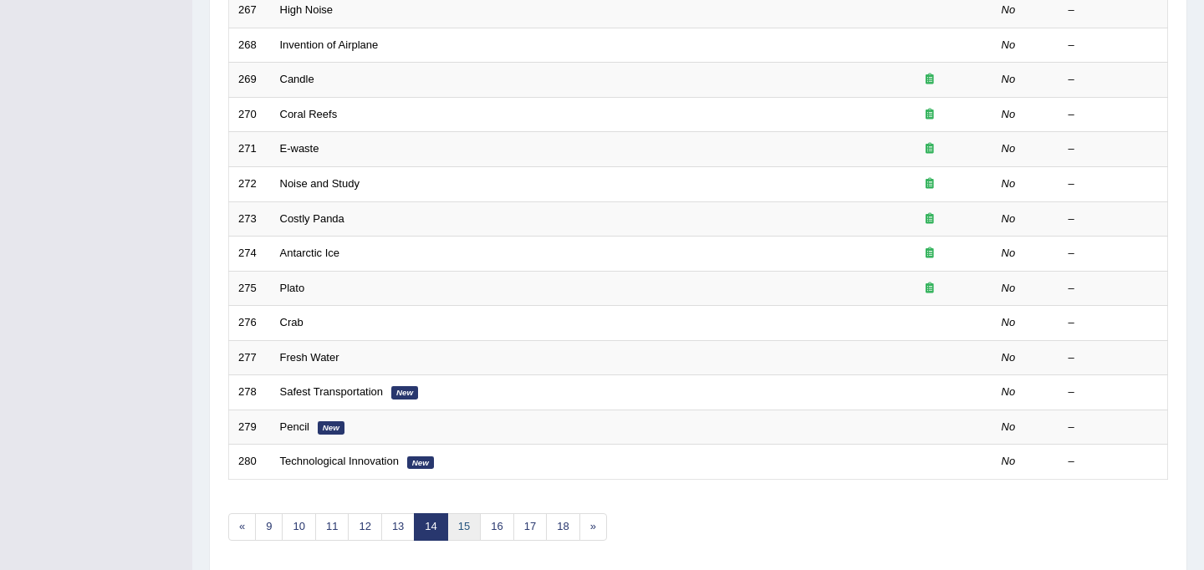
click at [464, 523] on link "15" at bounding box center [463, 527] width 33 height 28
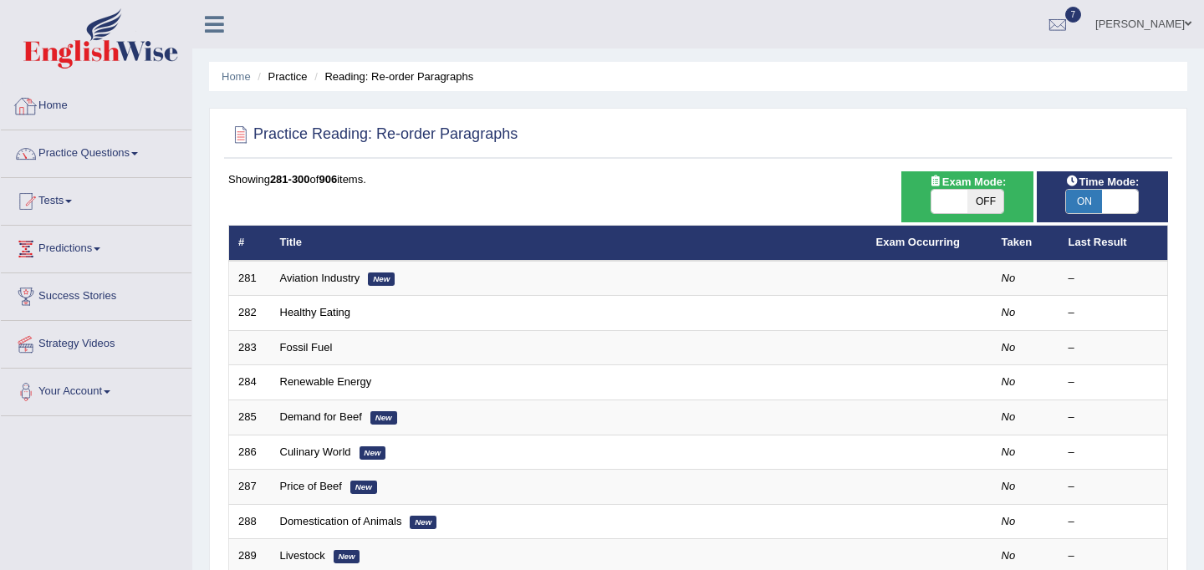
click at [69, 107] on link "Home" at bounding box center [96, 104] width 191 height 42
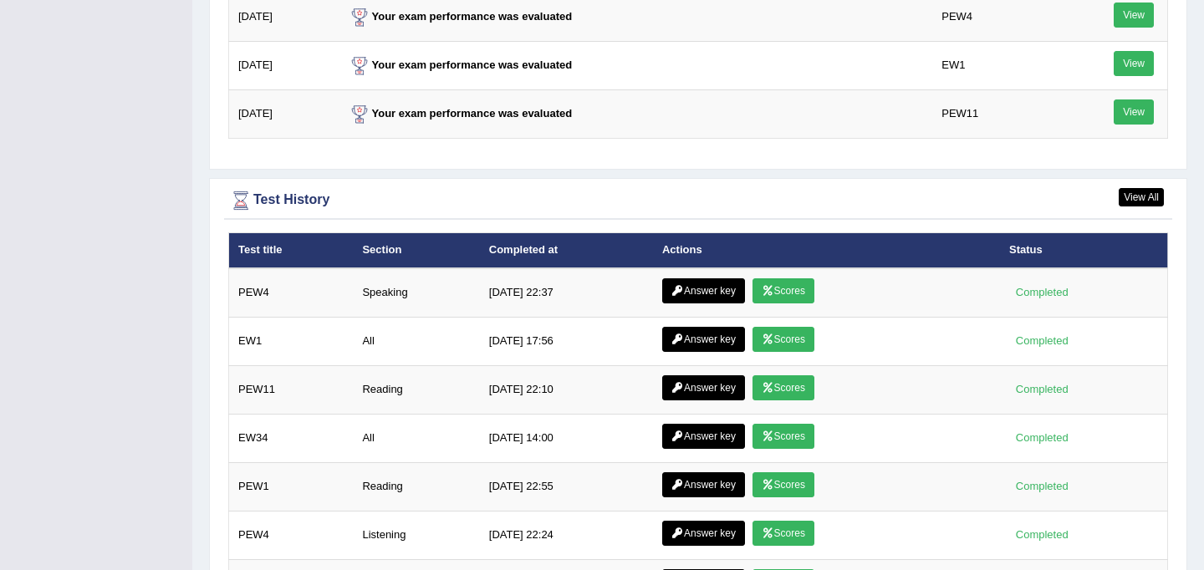
scroll to position [2162, 0]
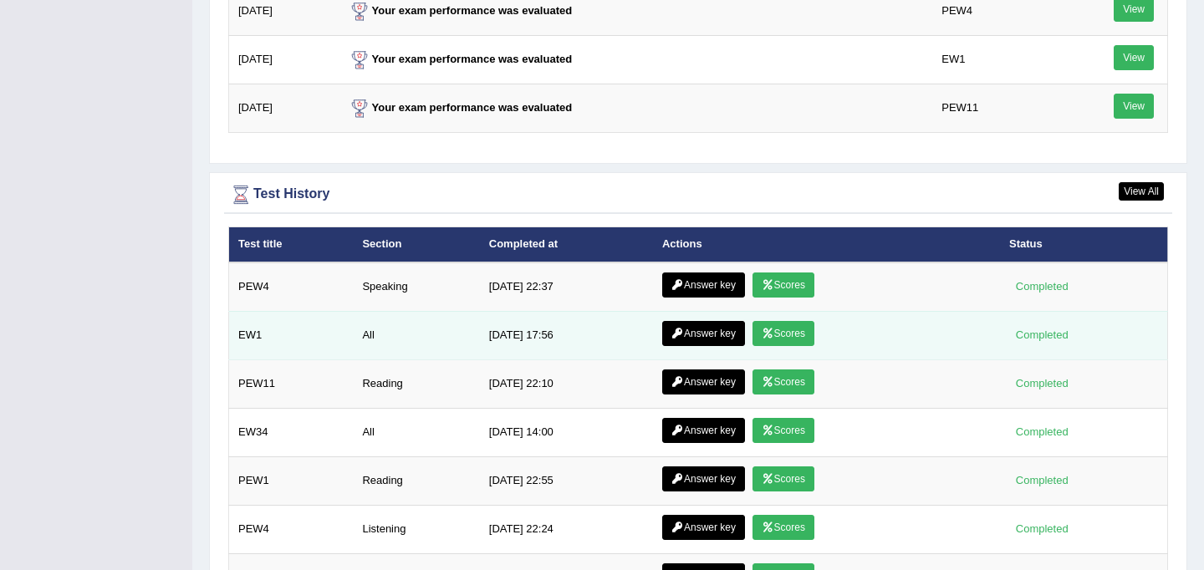
click at [716, 337] on link "Answer key" at bounding box center [703, 333] width 83 height 25
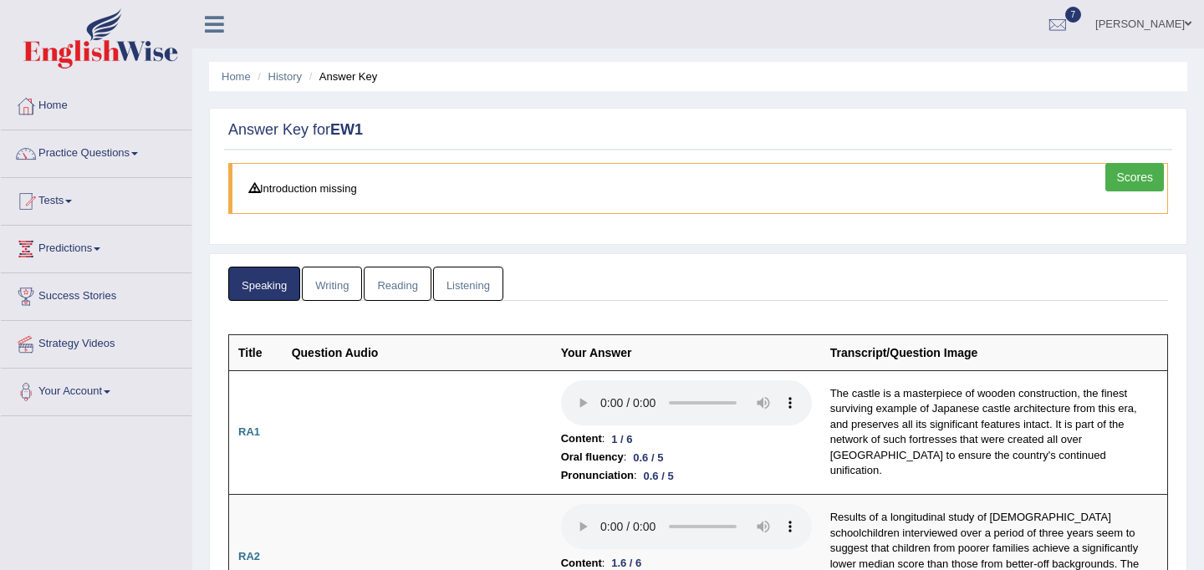
click at [403, 292] on link "Reading" at bounding box center [397, 284] width 67 height 34
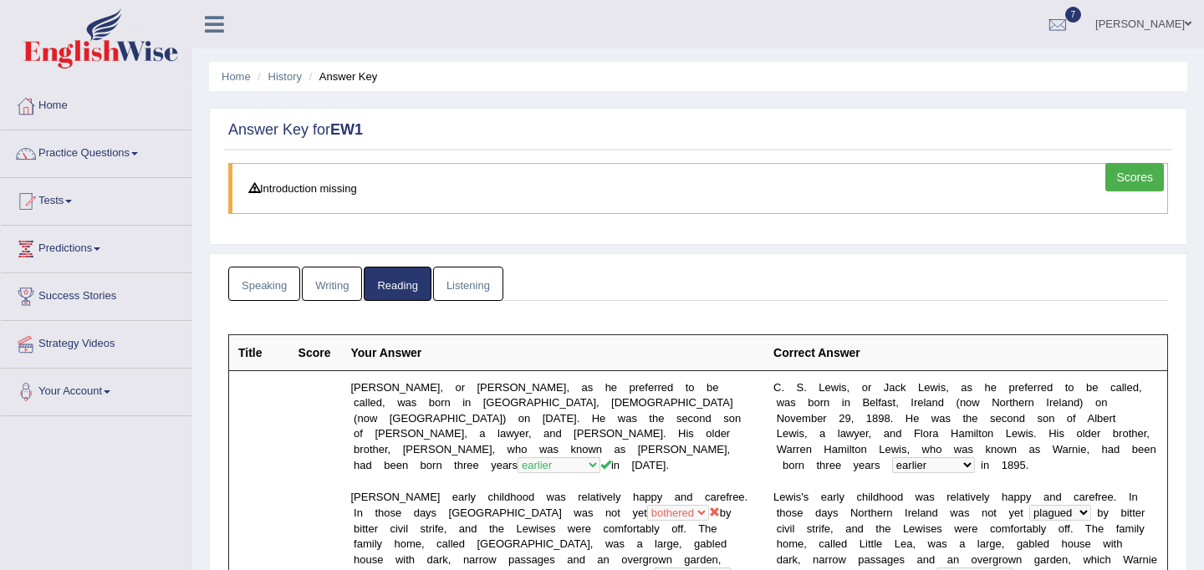
click at [471, 291] on link "Listening" at bounding box center [468, 284] width 70 height 34
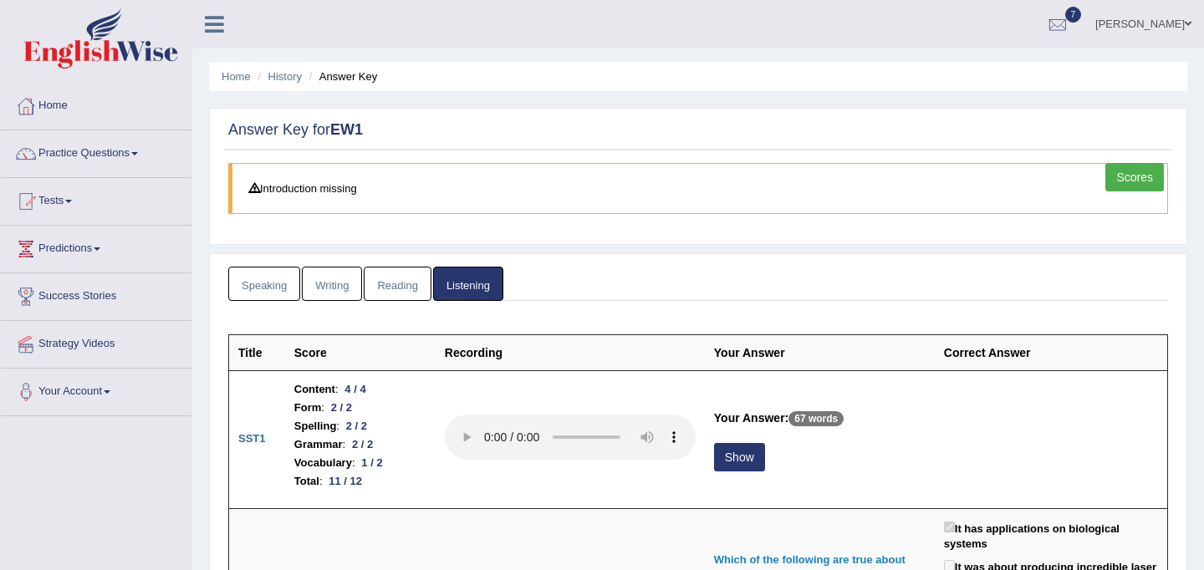
click at [1138, 183] on link "Scores" at bounding box center [1134, 177] width 59 height 28
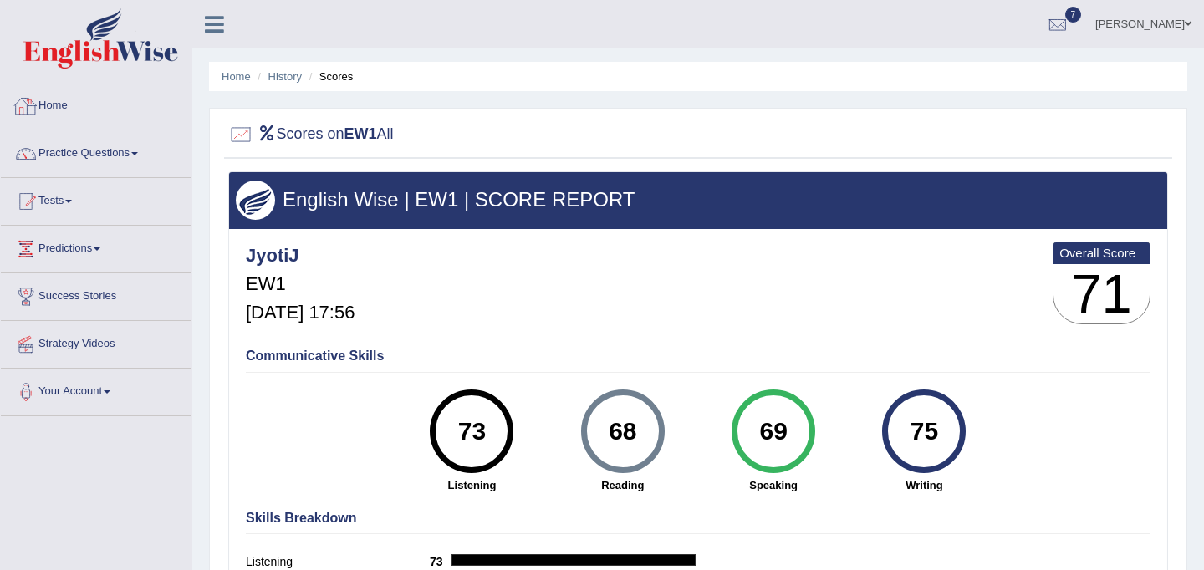
click at [64, 103] on link "Home" at bounding box center [96, 104] width 191 height 42
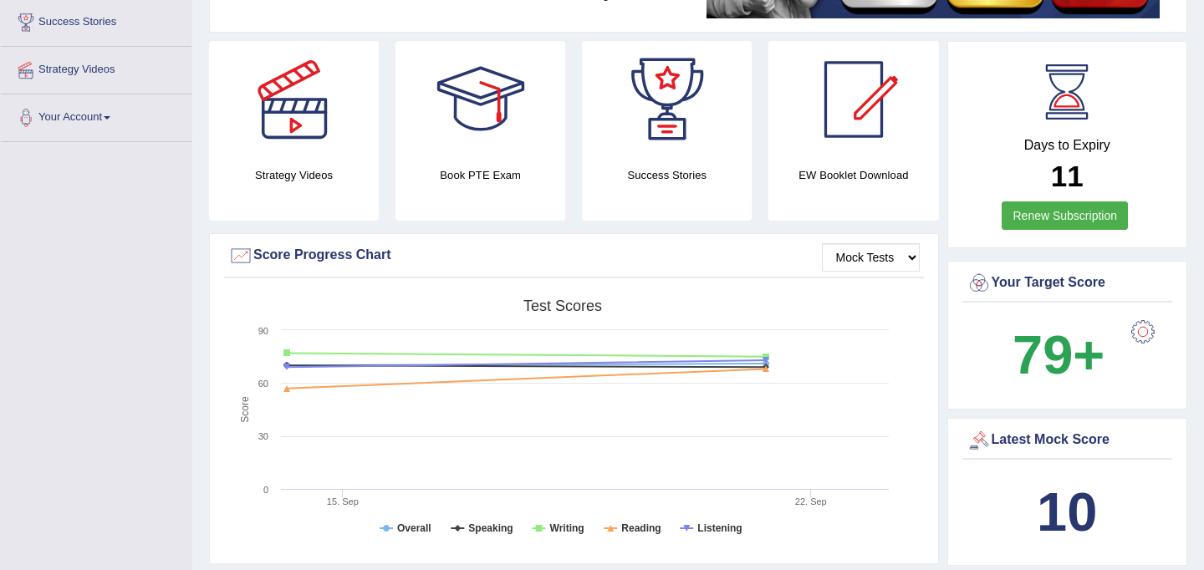
scroll to position [273, 0]
